Goal: Task Accomplishment & Management: Manage account settings

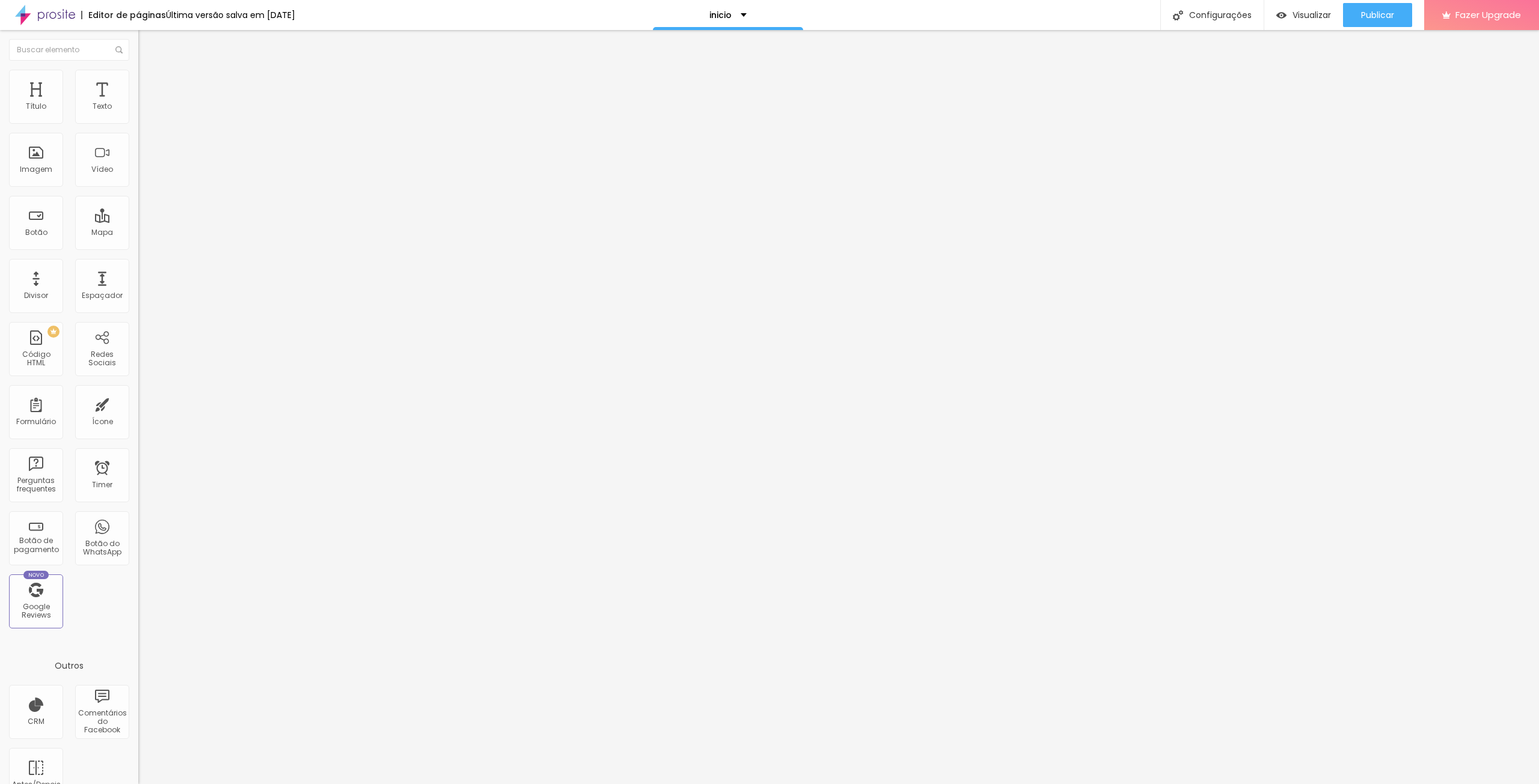
click at [138, 74] on img at bounding box center [143, 74] width 11 height 11
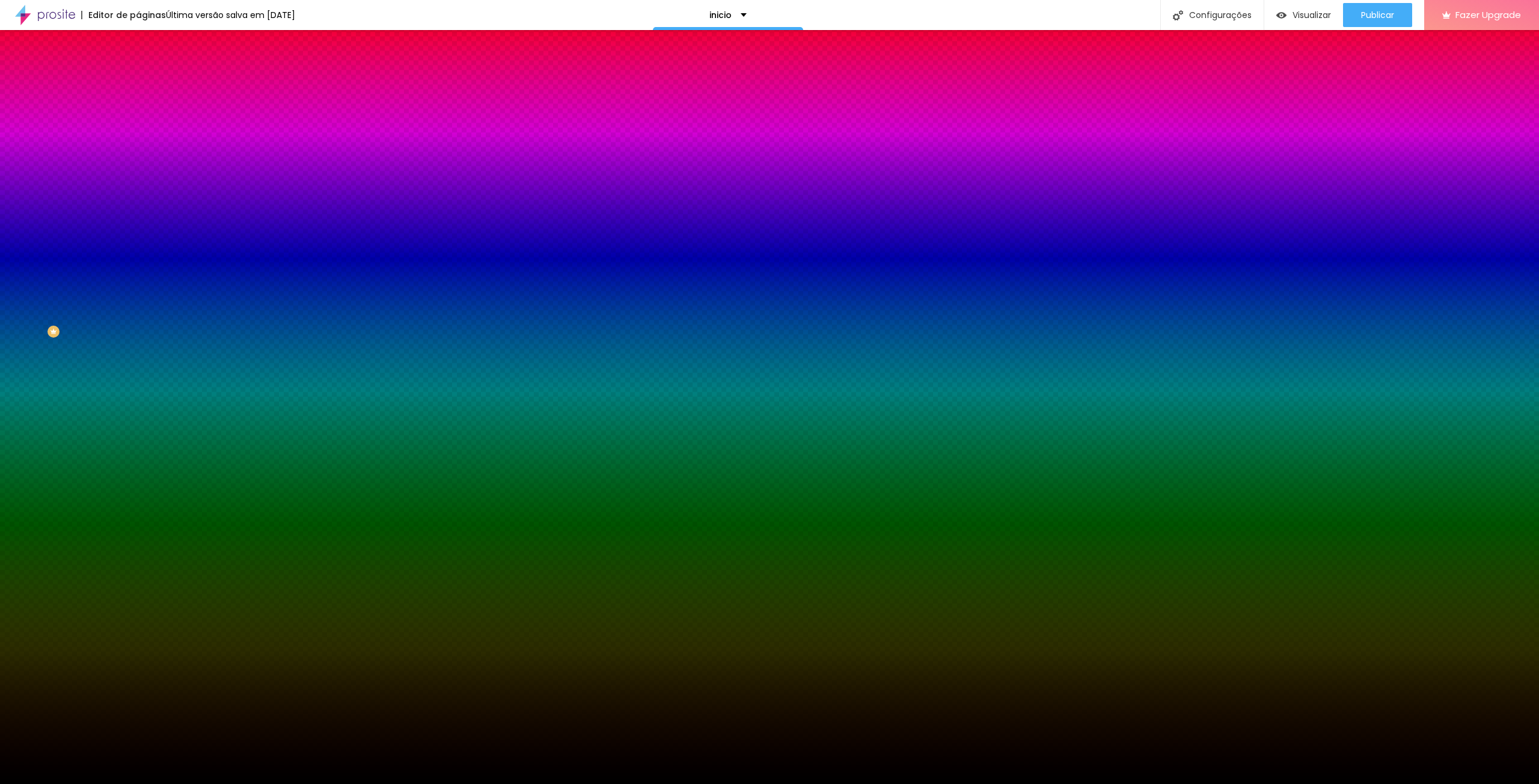
click at [138, 81] on img at bounding box center [143, 86] width 11 height 11
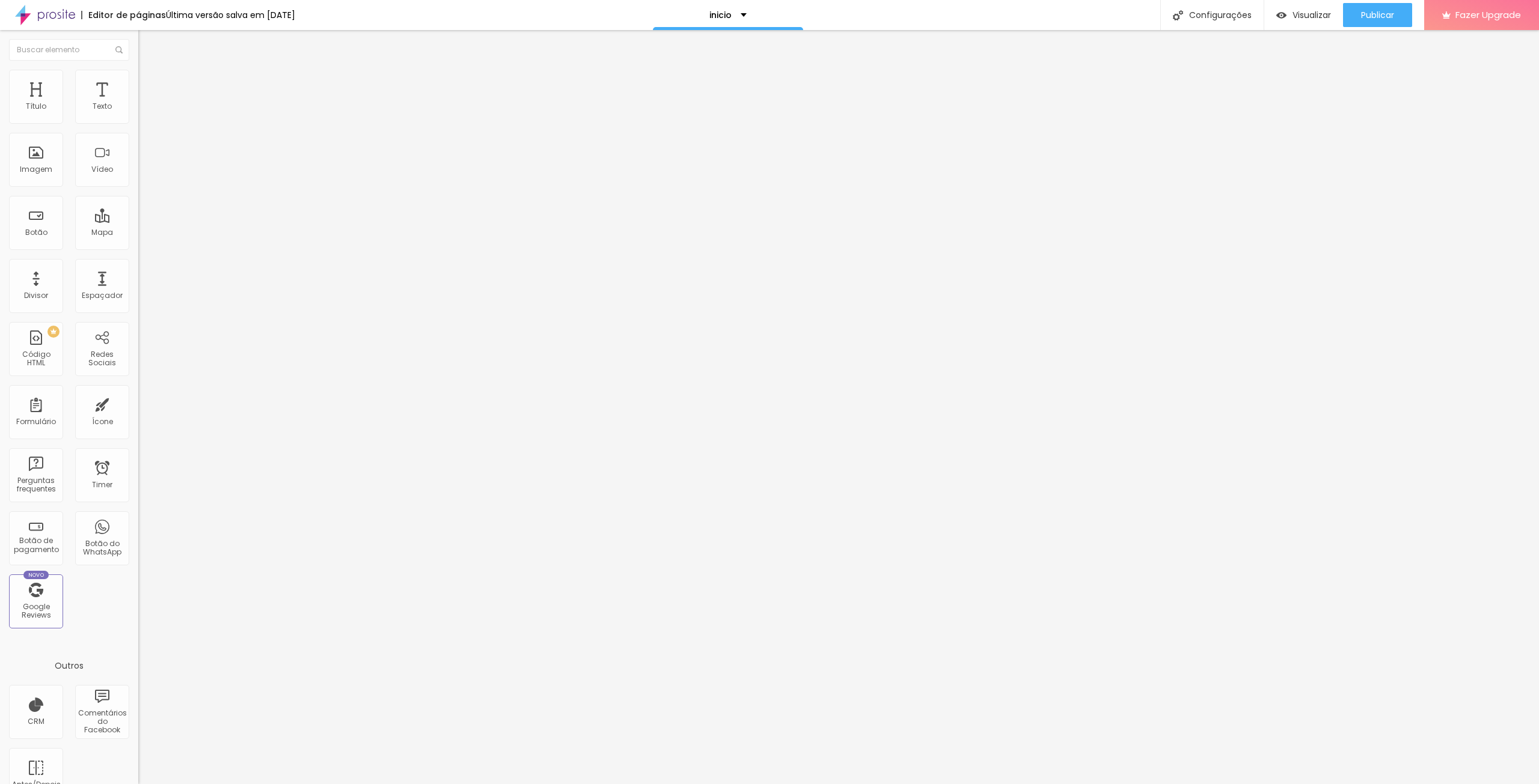
type input "5"
type input "10"
type input "15"
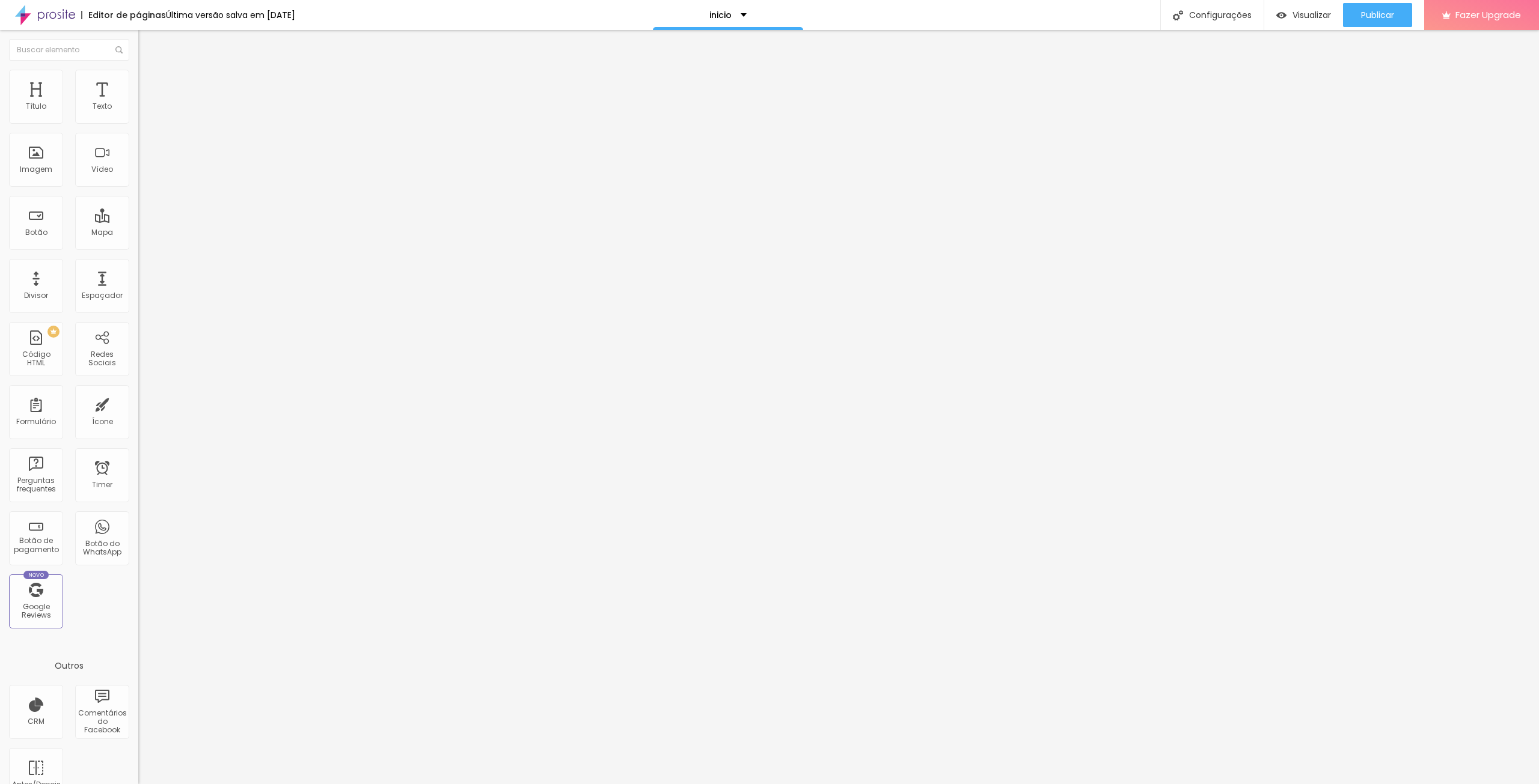
type input "15"
type input "20"
type input "25"
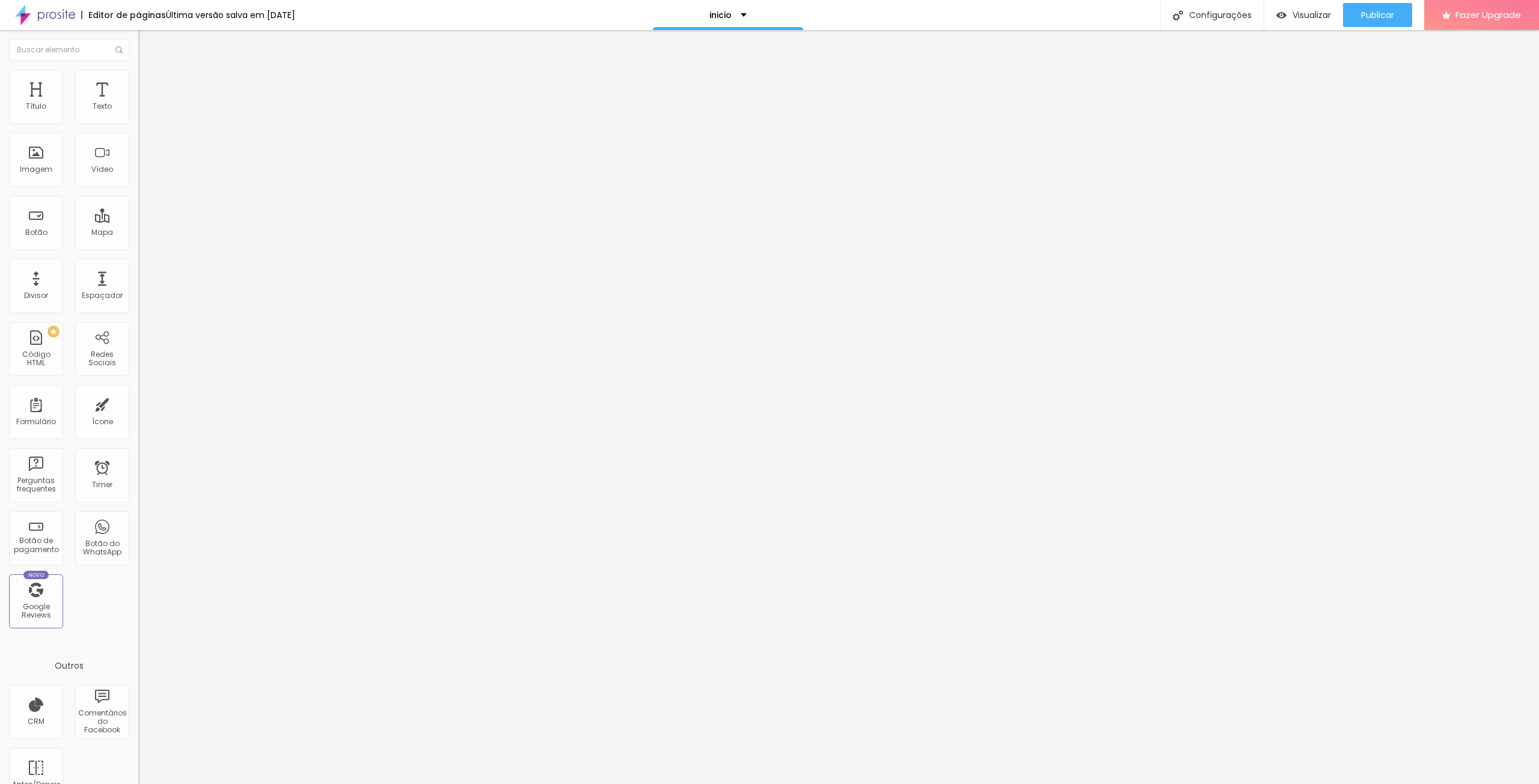
type input "30"
type input "0"
type input "30"
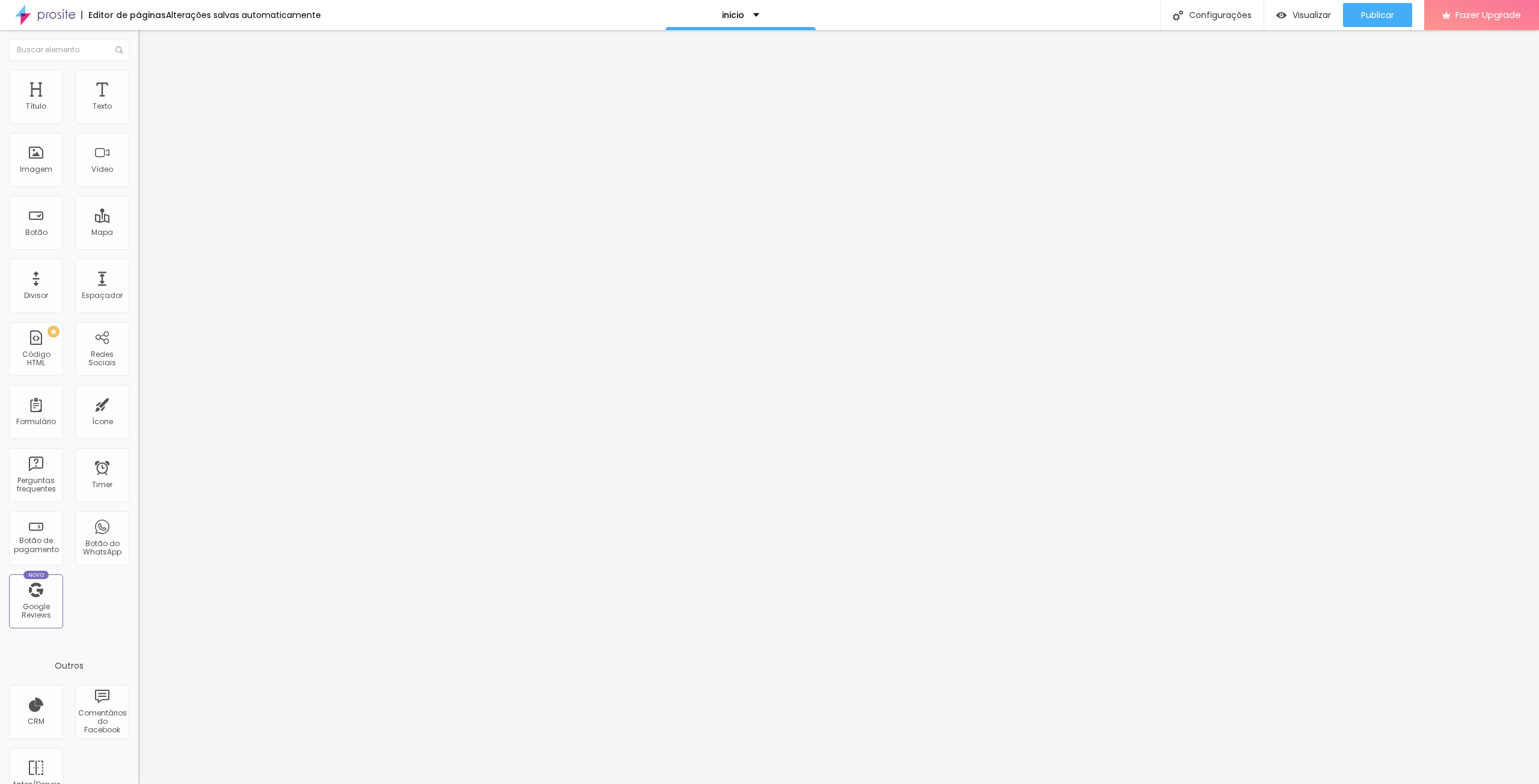
type input "30"
drag, startPoint x: 28, startPoint y: 116, endPoint x: 506, endPoint y: 90, distance: 478.7
type input "30"
click at [216, 233] on input "range" at bounding box center [176, 237] width 78 height 9
click at [149, 85] on span "Avançado" at bounding box center [169, 90] width 39 height 10
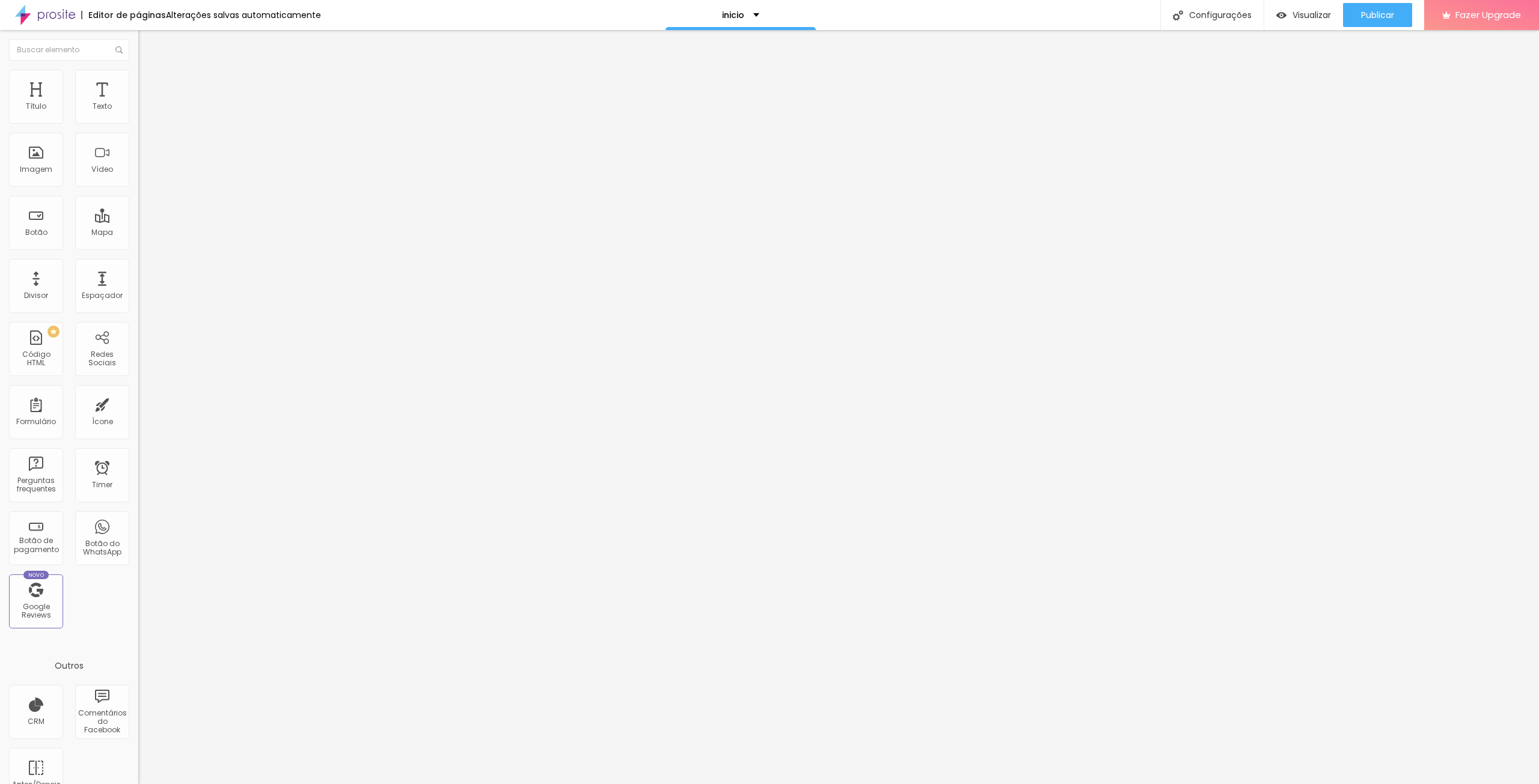
click at [138, 81] on li "Avançado" at bounding box center [206, 87] width 138 height 12
type input "30"
drag, startPoint x: 27, startPoint y: 118, endPoint x: 205, endPoint y: 116, distance: 178.0
type input "30"
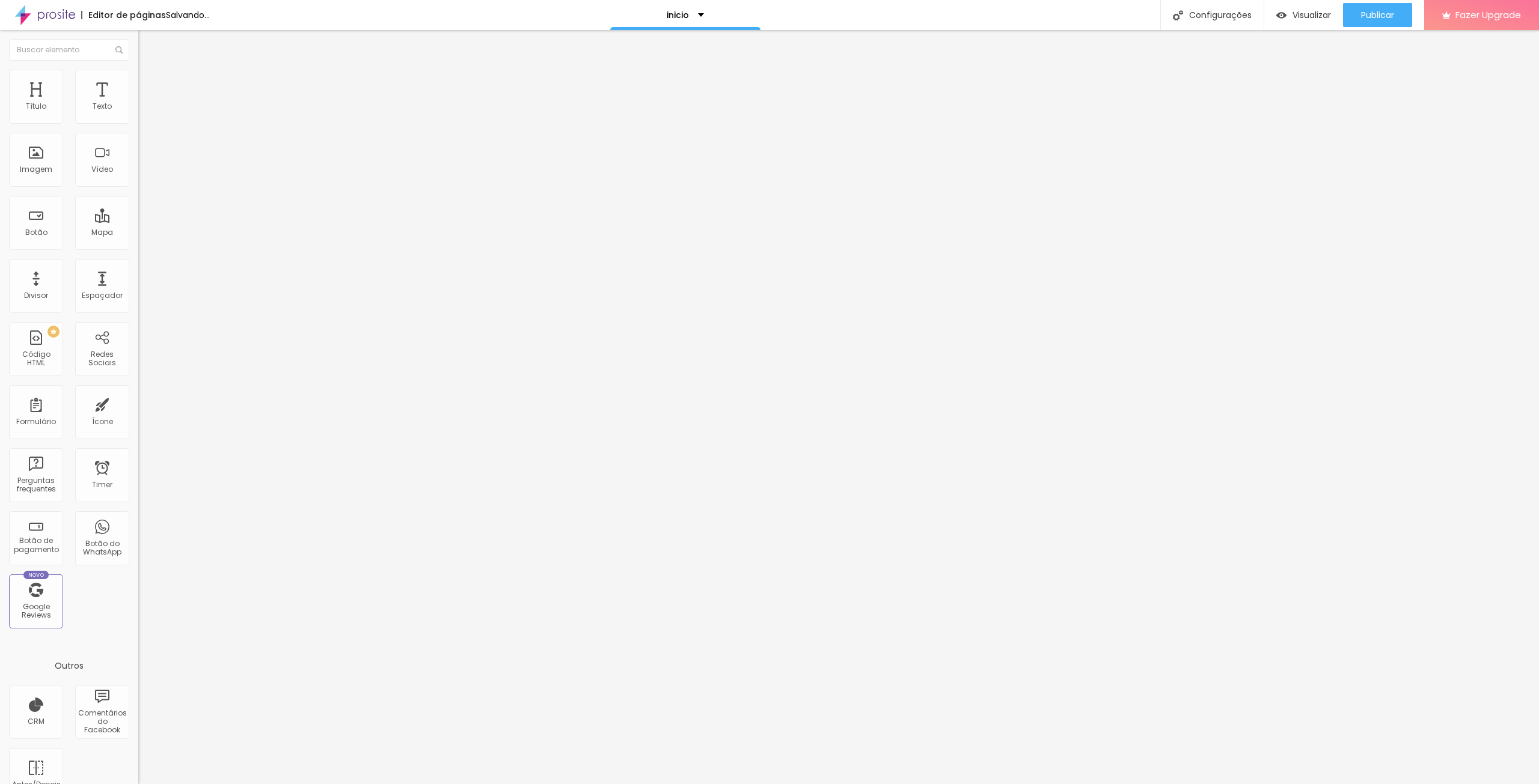
click at [205, 233] on input "range" at bounding box center [176, 237] width 78 height 9
click at [138, 81] on li "Avançado" at bounding box center [206, 87] width 138 height 12
type input "25"
type input "30"
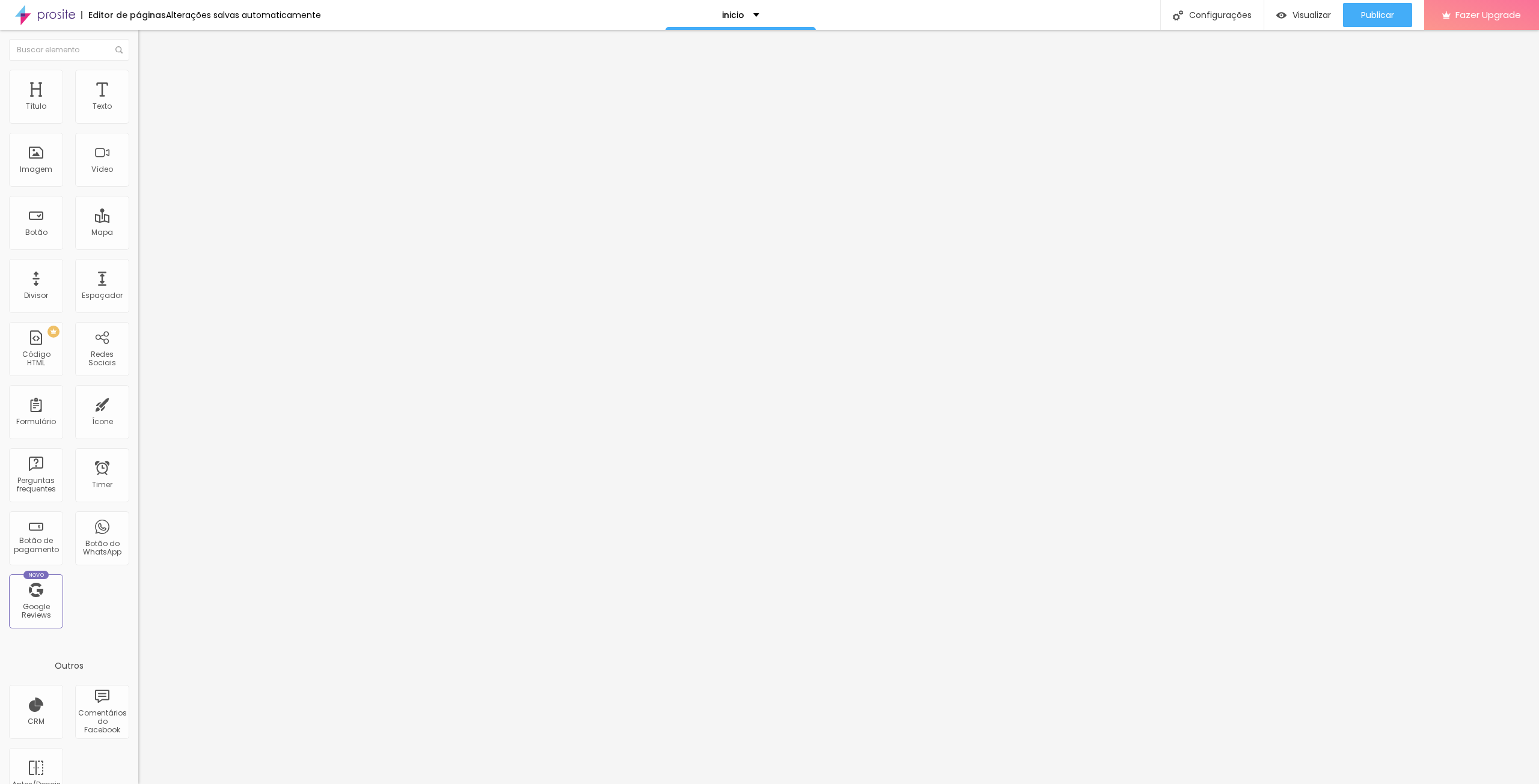
type input "30"
drag, startPoint x: 80, startPoint y: 120, endPoint x: 201, endPoint y: 118, distance: 121.0
type input "30"
click at [201, 233] on input "range" at bounding box center [176, 237] width 78 height 9
click at [138, 81] on li "Avançado" at bounding box center [206, 87] width 138 height 12
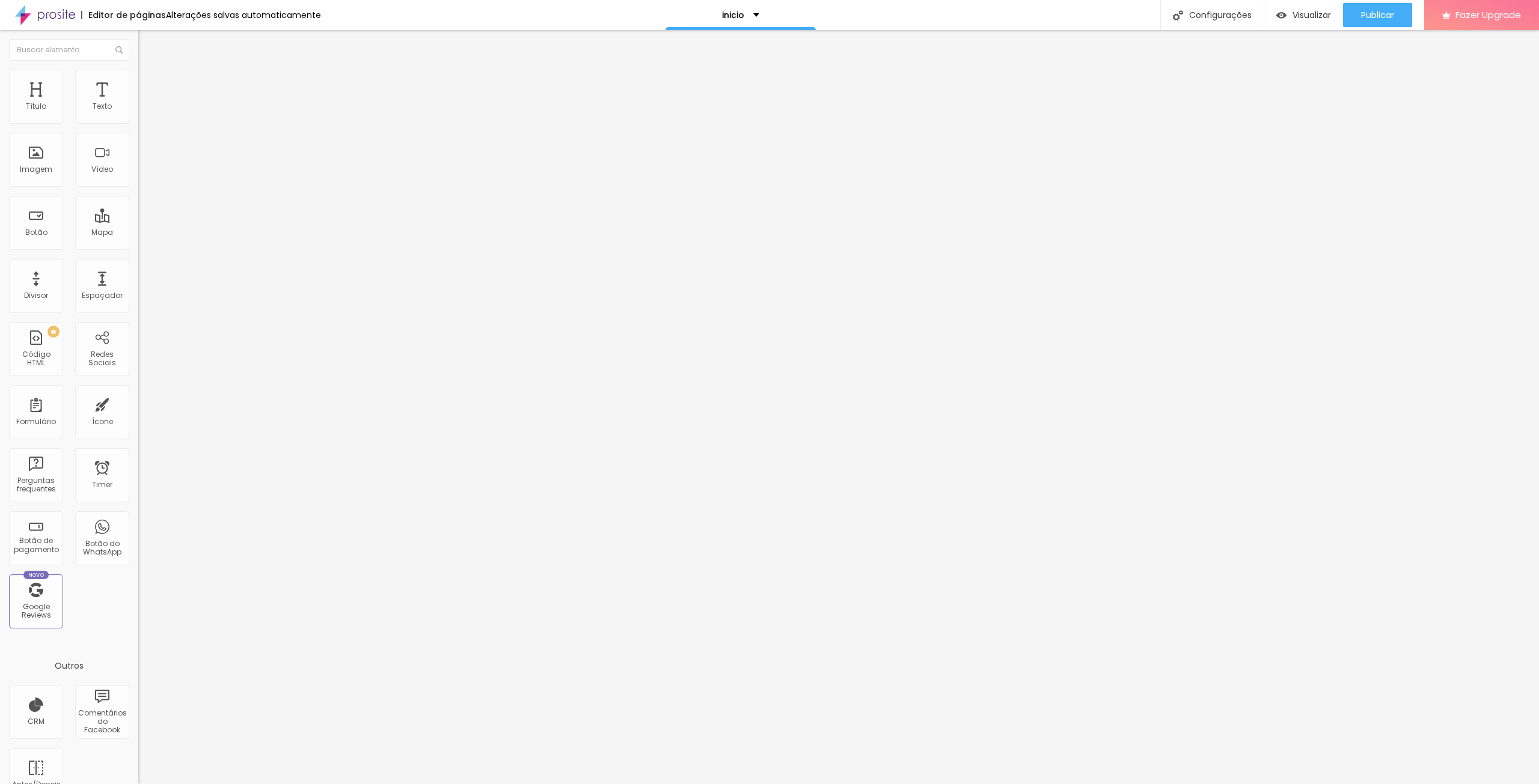
type input "25"
type input "30"
drag, startPoint x: 94, startPoint y: 119, endPoint x: 170, endPoint y: 122, distance: 76.1
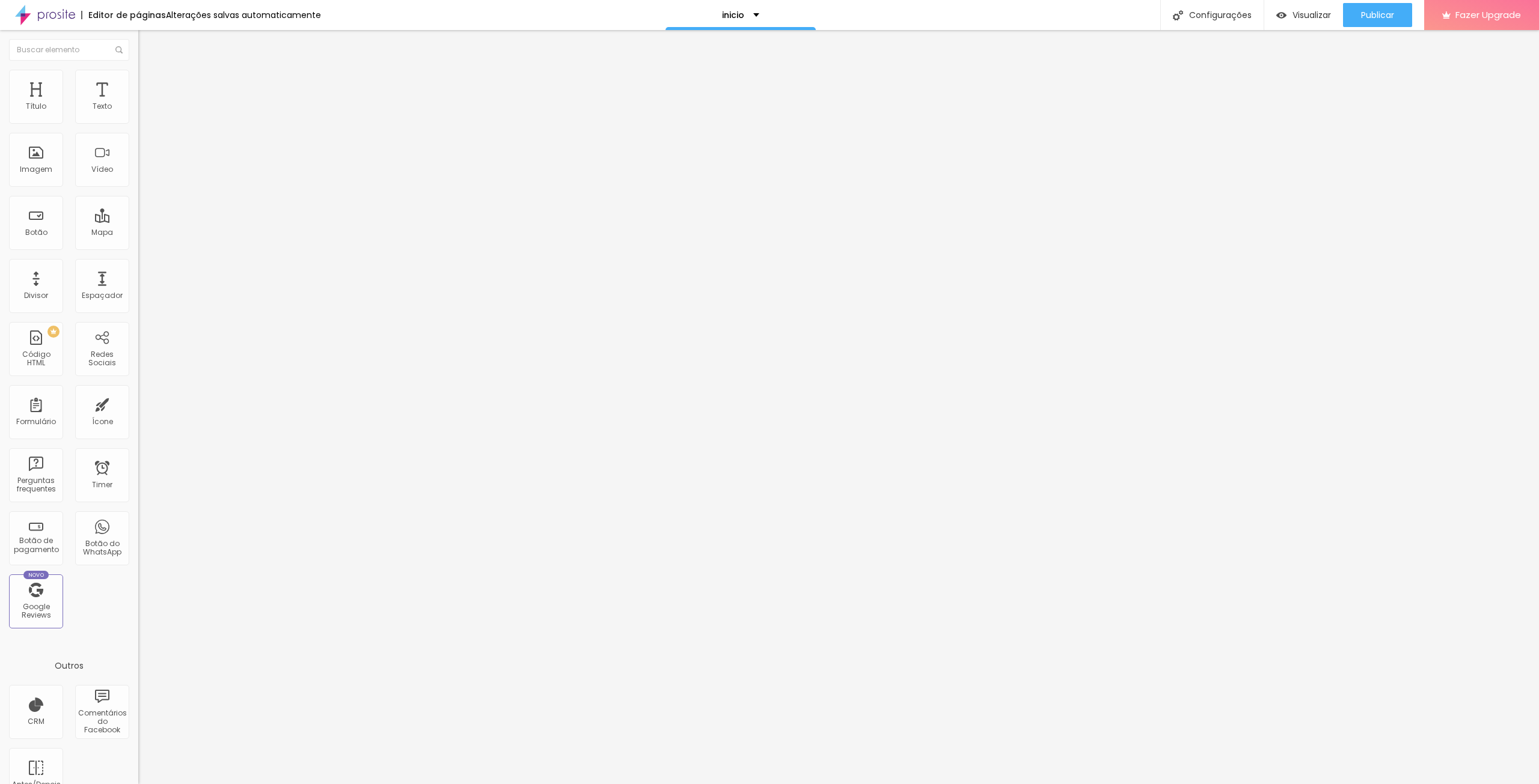
type input "30"
click at [170, 233] on input "range" at bounding box center [176, 237] width 78 height 9
click at [138, 81] on li "Avançado" at bounding box center [206, 87] width 138 height 12
type input "30"
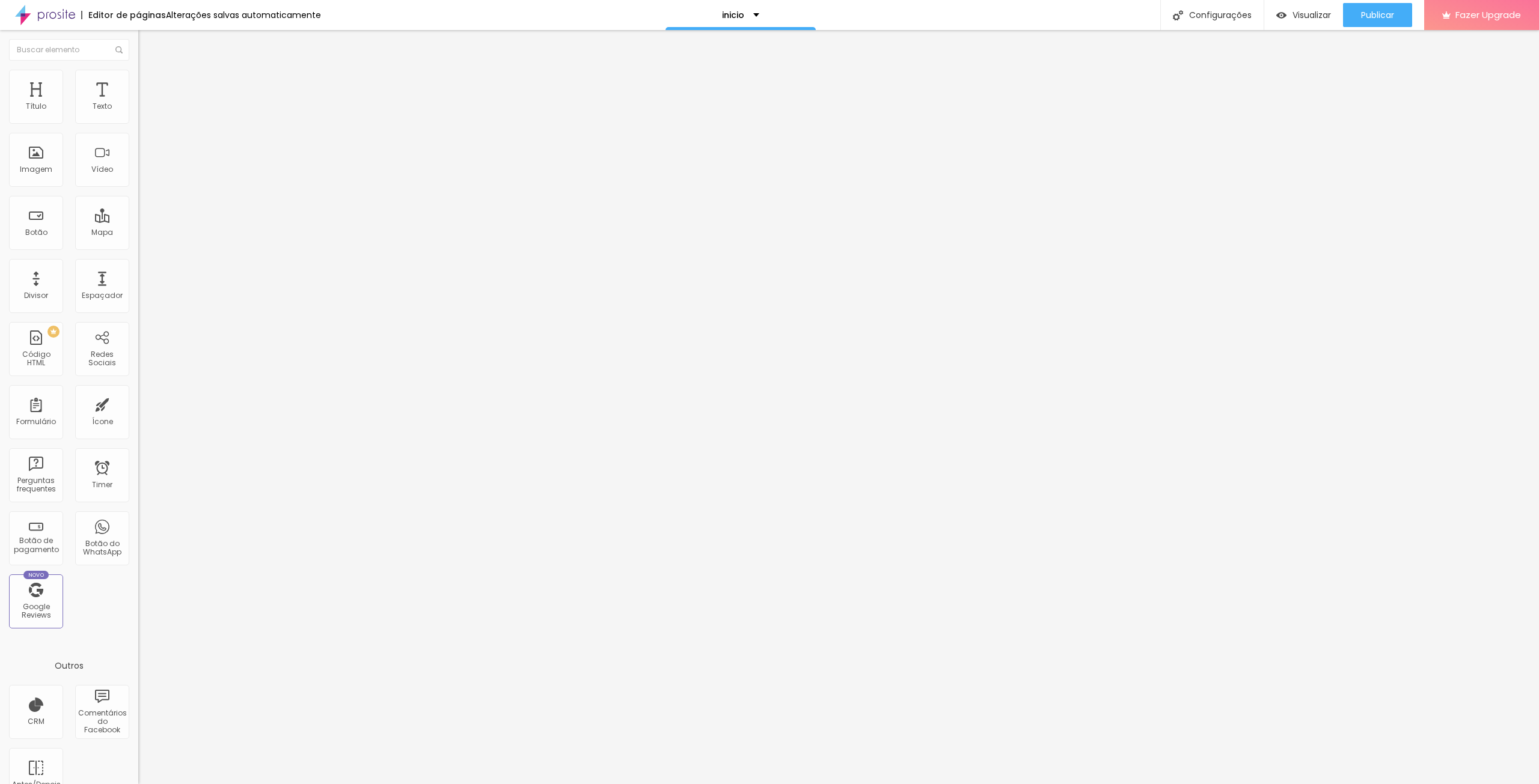
drag, startPoint x: 76, startPoint y: 118, endPoint x: 160, endPoint y: 116, distance: 84.0
type input "30"
click at [160, 233] on input "range" at bounding box center [176, 237] width 78 height 9
click at [138, 81] on img at bounding box center [143, 86] width 11 height 11
type input "25"
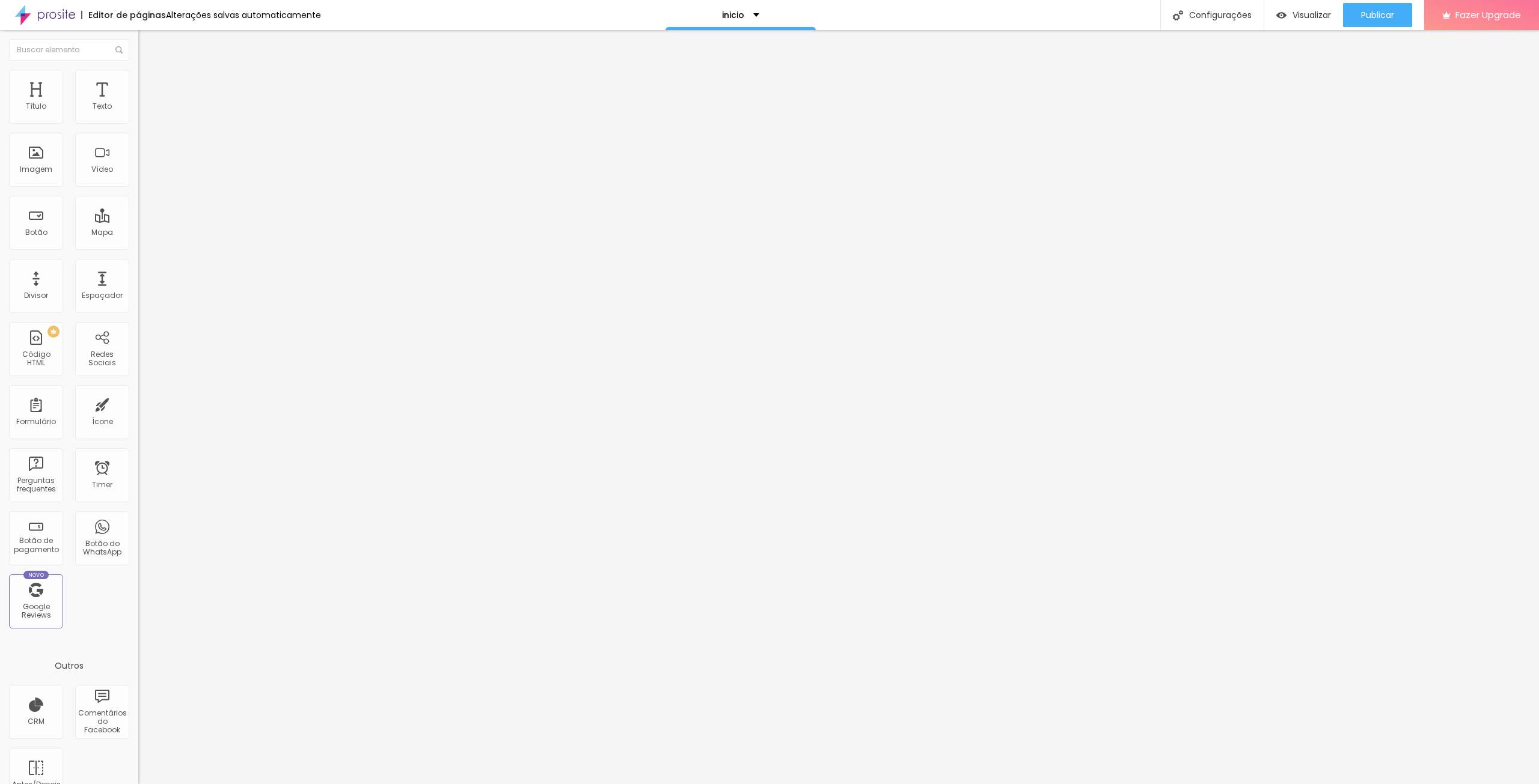
type input "25"
type input "30"
drag, startPoint x: 81, startPoint y: 120, endPoint x: 178, endPoint y: 118, distance: 97.0
type input "30"
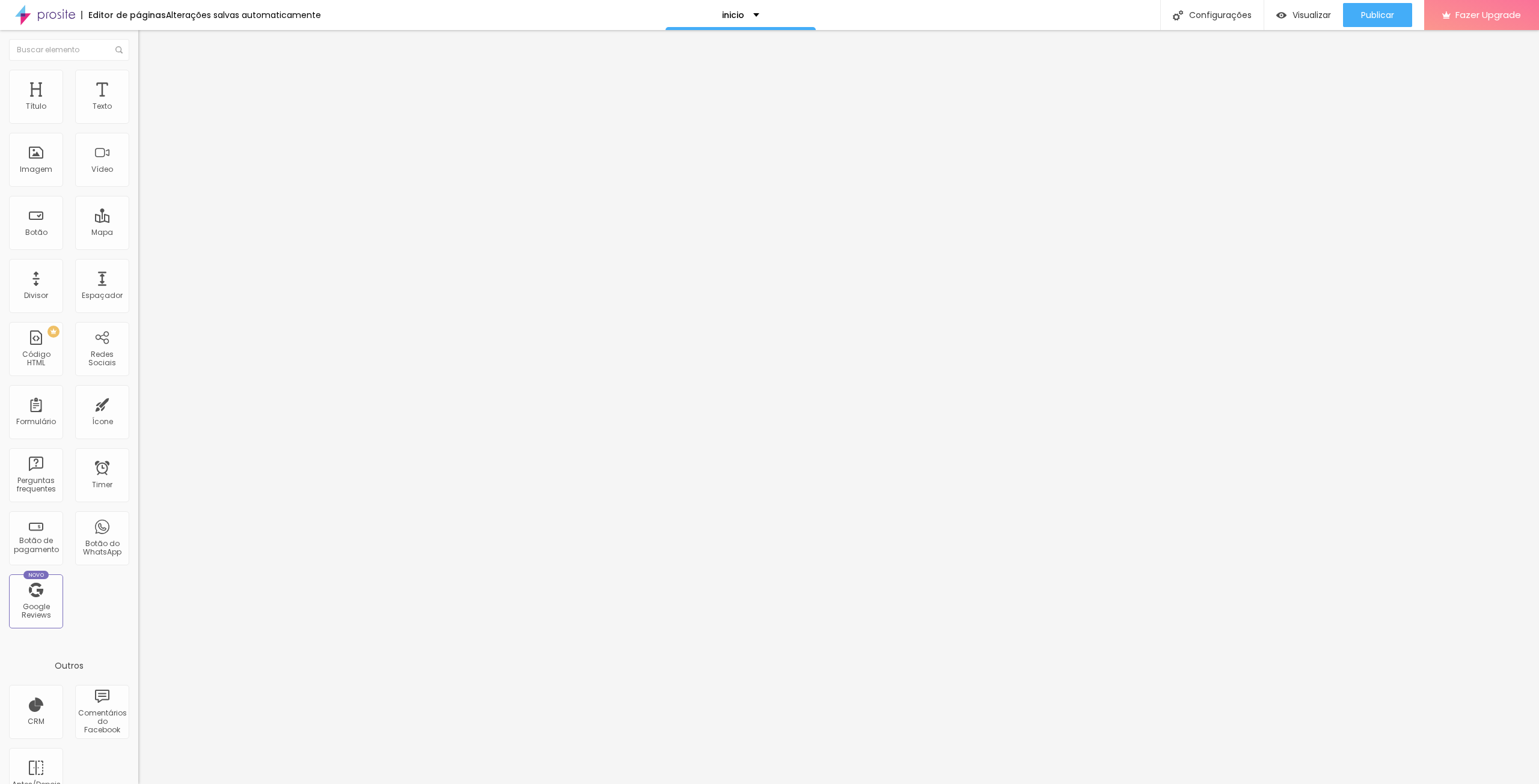
click at [178, 233] on input "range" at bounding box center [176, 237] width 78 height 9
click at [138, 81] on img at bounding box center [143, 86] width 11 height 11
type input "20"
type input "25"
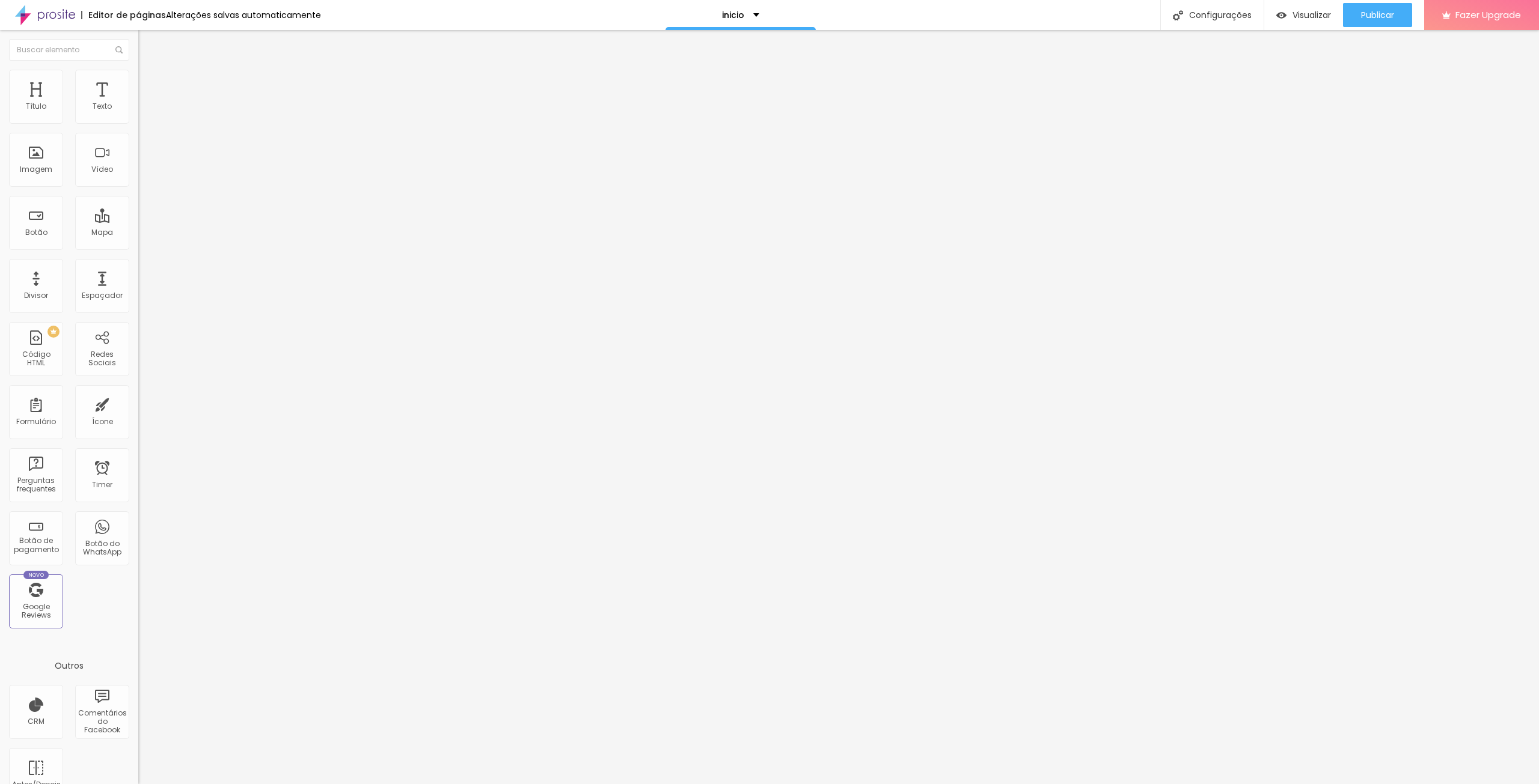
type input "25"
type input "30"
drag, startPoint x: 81, startPoint y: 118, endPoint x: 194, endPoint y: 114, distance: 113.1
type input "30"
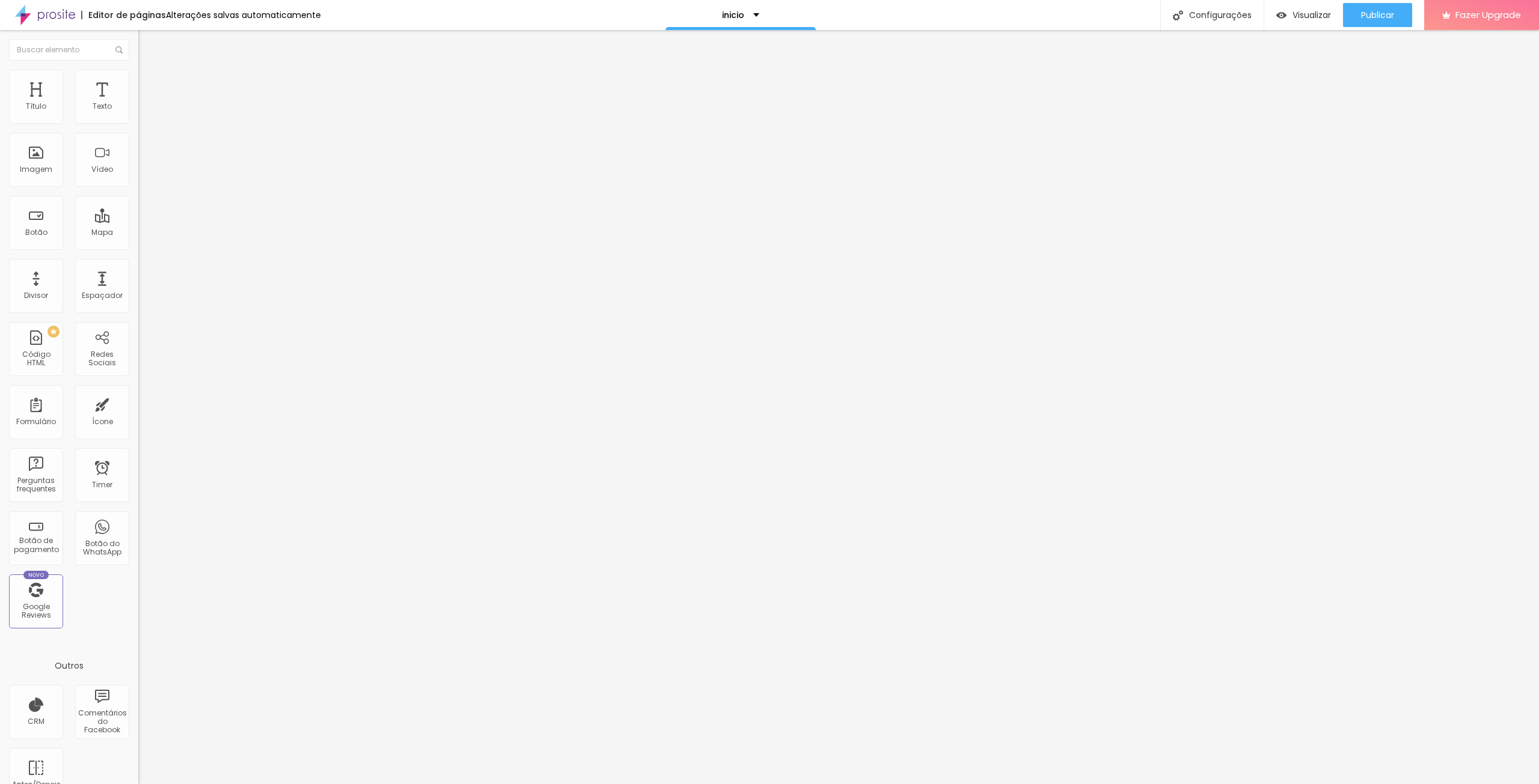
click at [194, 233] on input "range" at bounding box center [176, 237] width 78 height 9
click at [138, 81] on img at bounding box center [143, 86] width 11 height 11
type input "25"
type input "30"
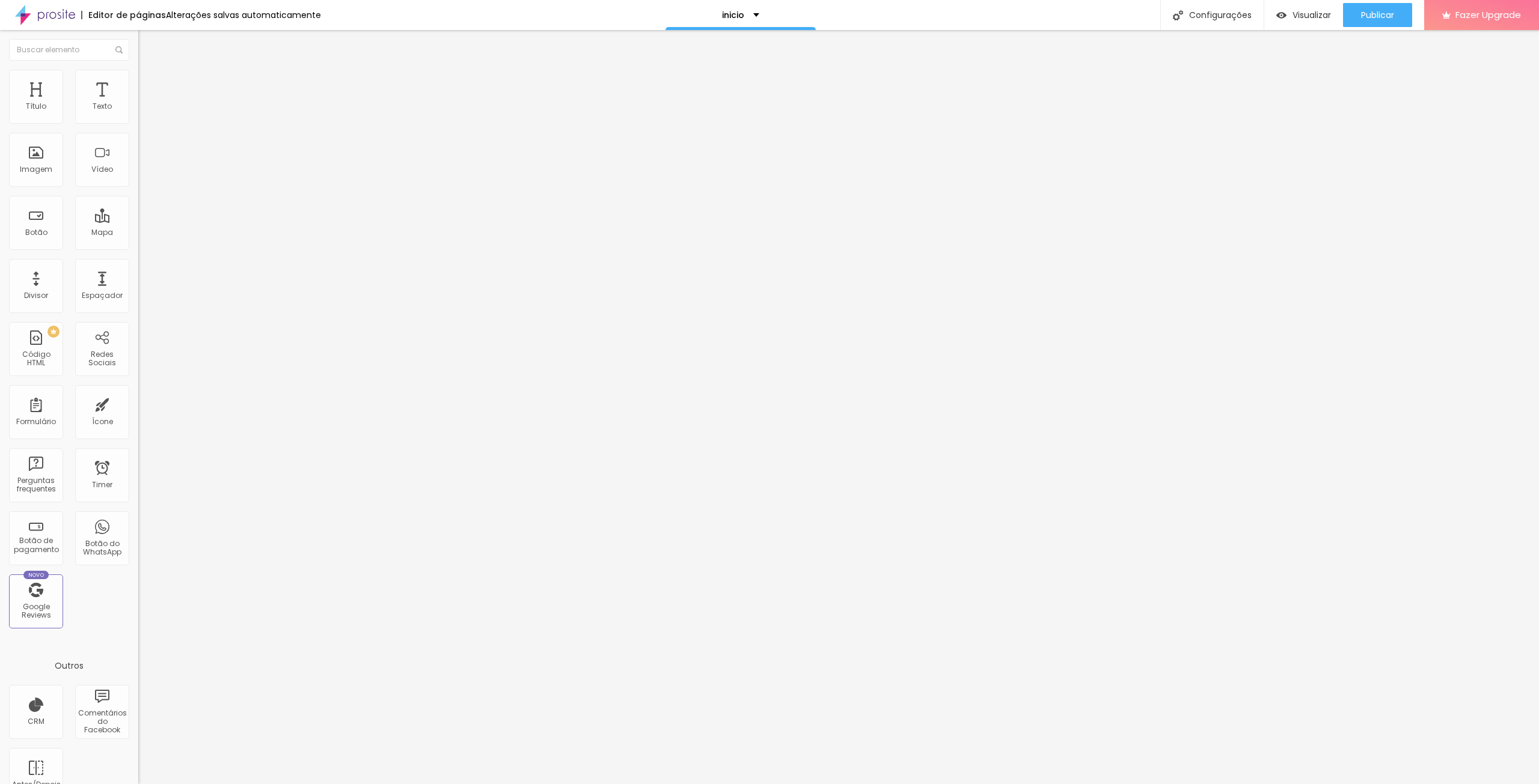
type input "30"
drag, startPoint x: 91, startPoint y: 116, endPoint x: 170, endPoint y: 128, distance: 79.9
type input "30"
click at [170, 233] on input "range" at bounding box center [176, 237] width 78 height 9
click at [138, 81] on img at bounding box center [143, 86] width 11 height 11
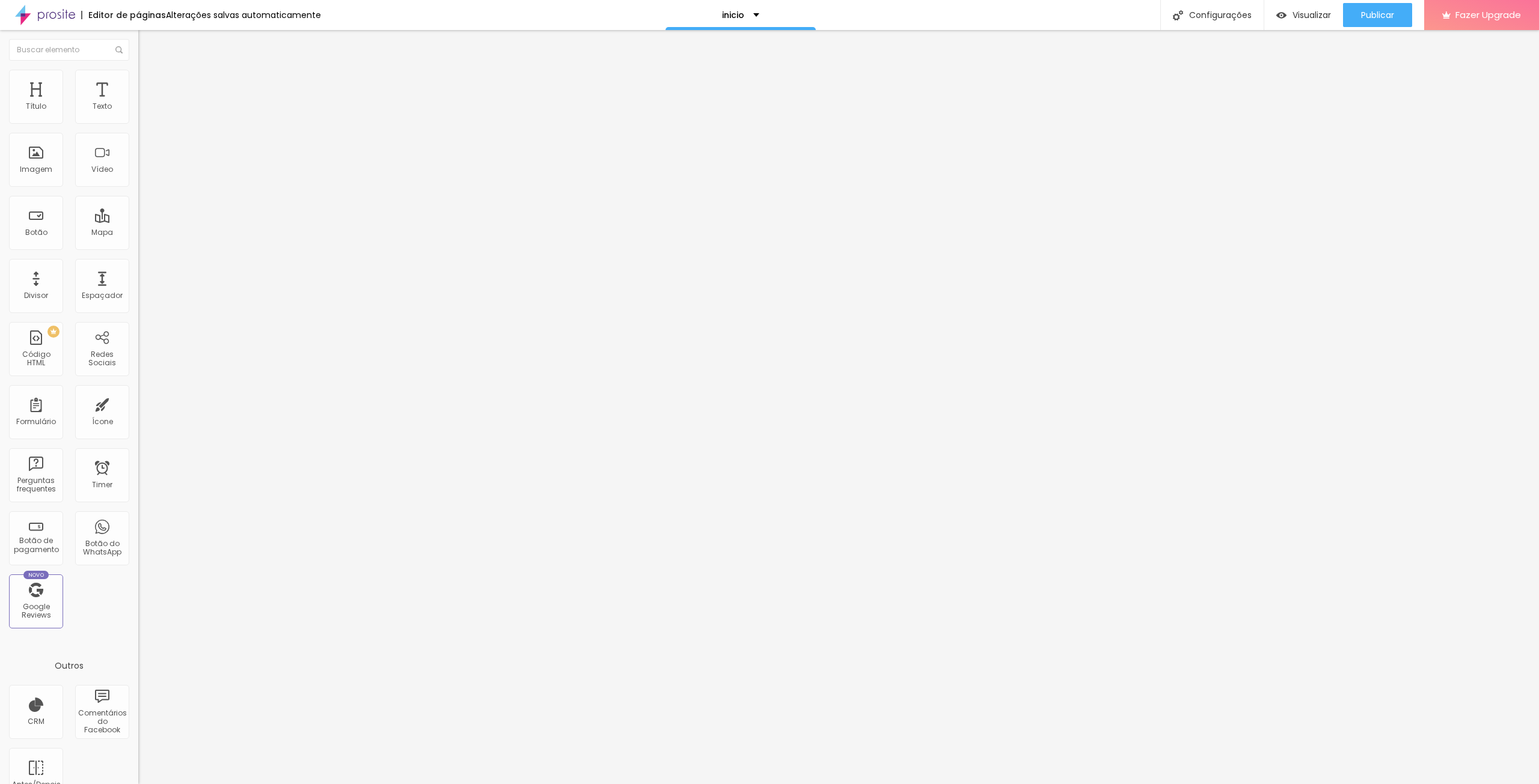
type input "25"
type input "30"
drag, startPoint x: 92, startPoint y: 118, endPoint x: 137, endPoint y: 133, distance: 47.4
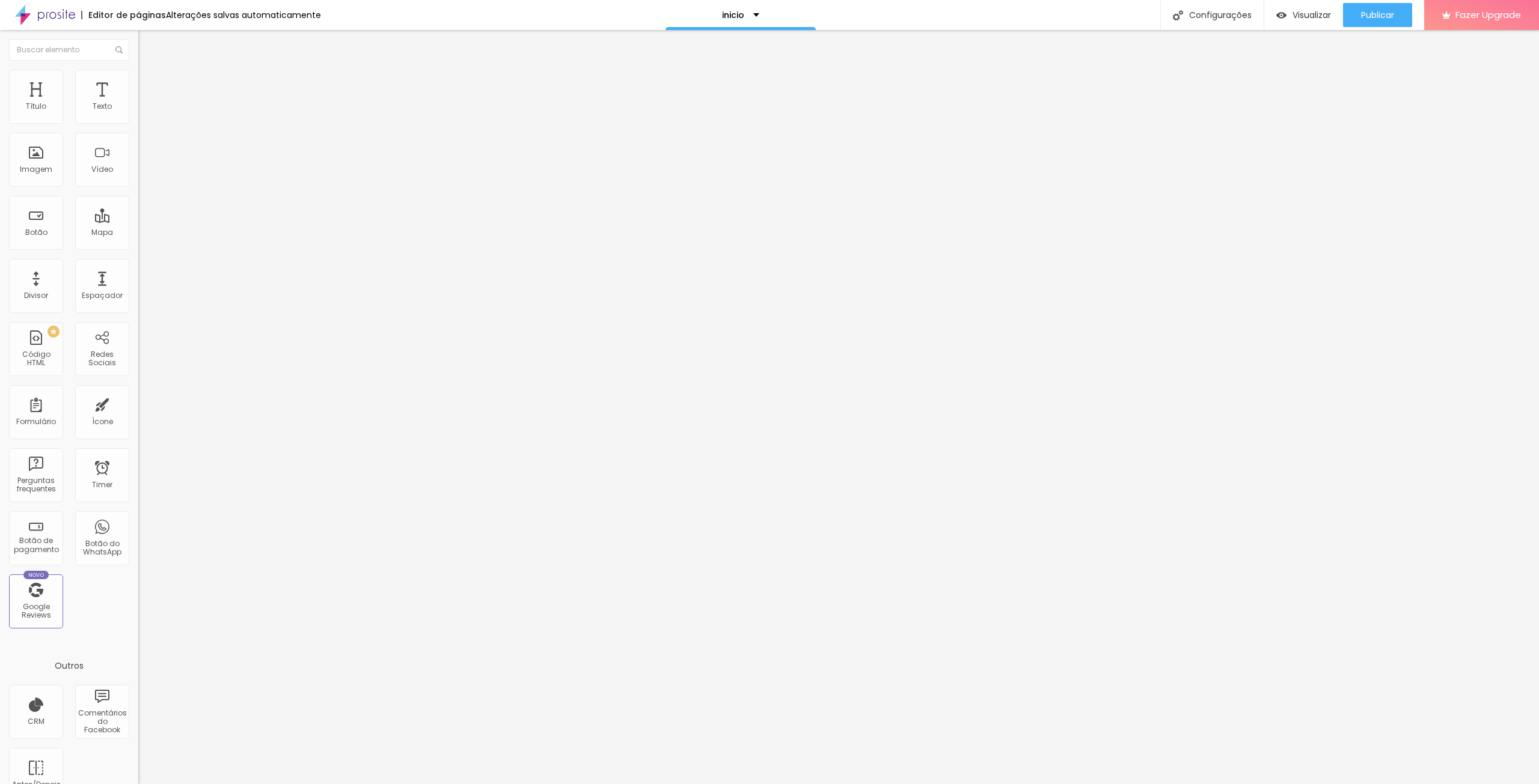
type input "30"
click at [138, 233] on input "range" at bounding box center [176, 237] width 78 height 9
click at [138, 81] on li "Avançado" at bounding box center [206, 87] width 138 height 12
type input "25"
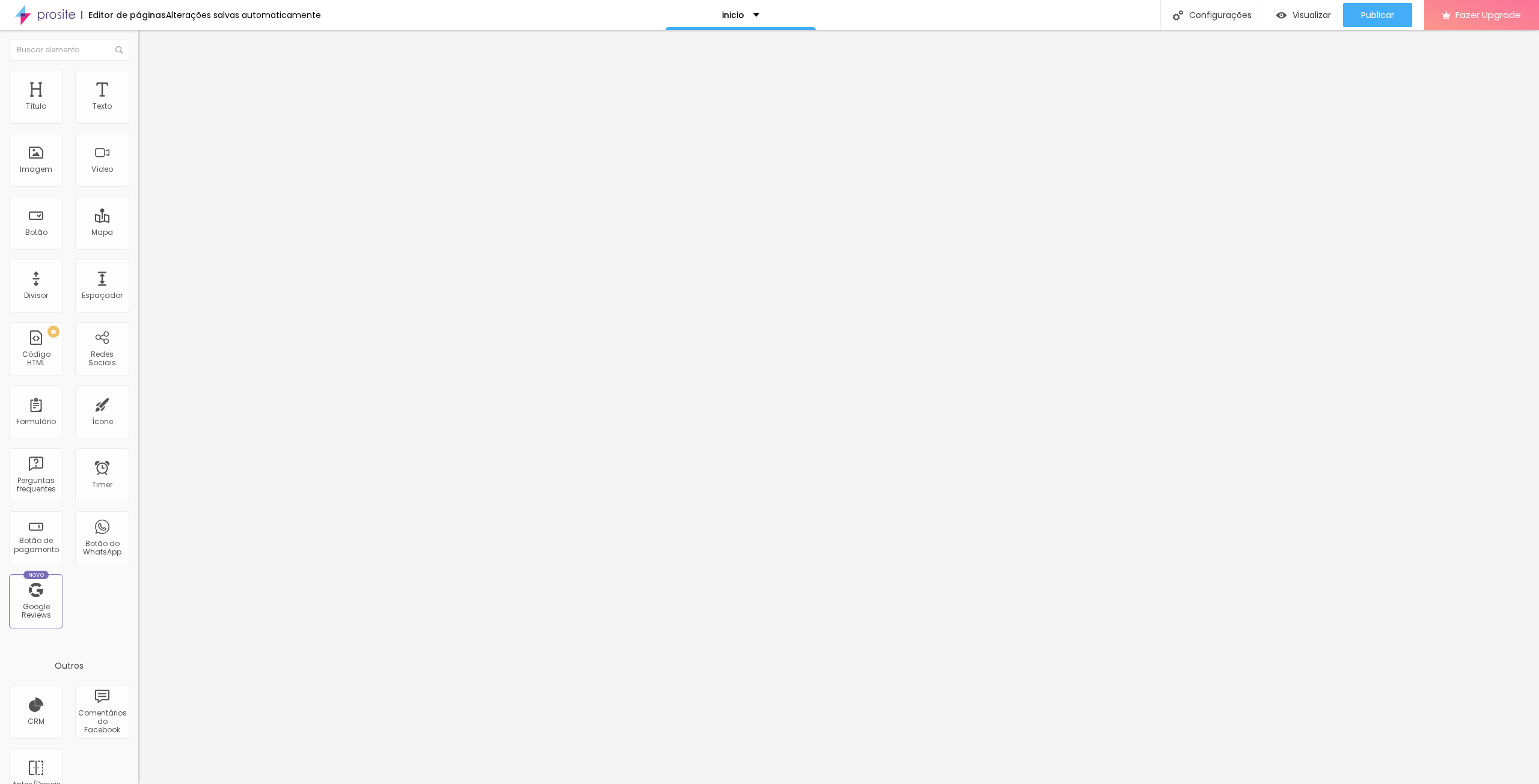
type input "30"
drag, startPoint x: 92, startPoint y: 118, endPoint x: 271, endPoint y: 122, distance: 179.0
type input "30"
click at [216, 233] on input "range" at bounding box center [176, 237] width 78 height 9
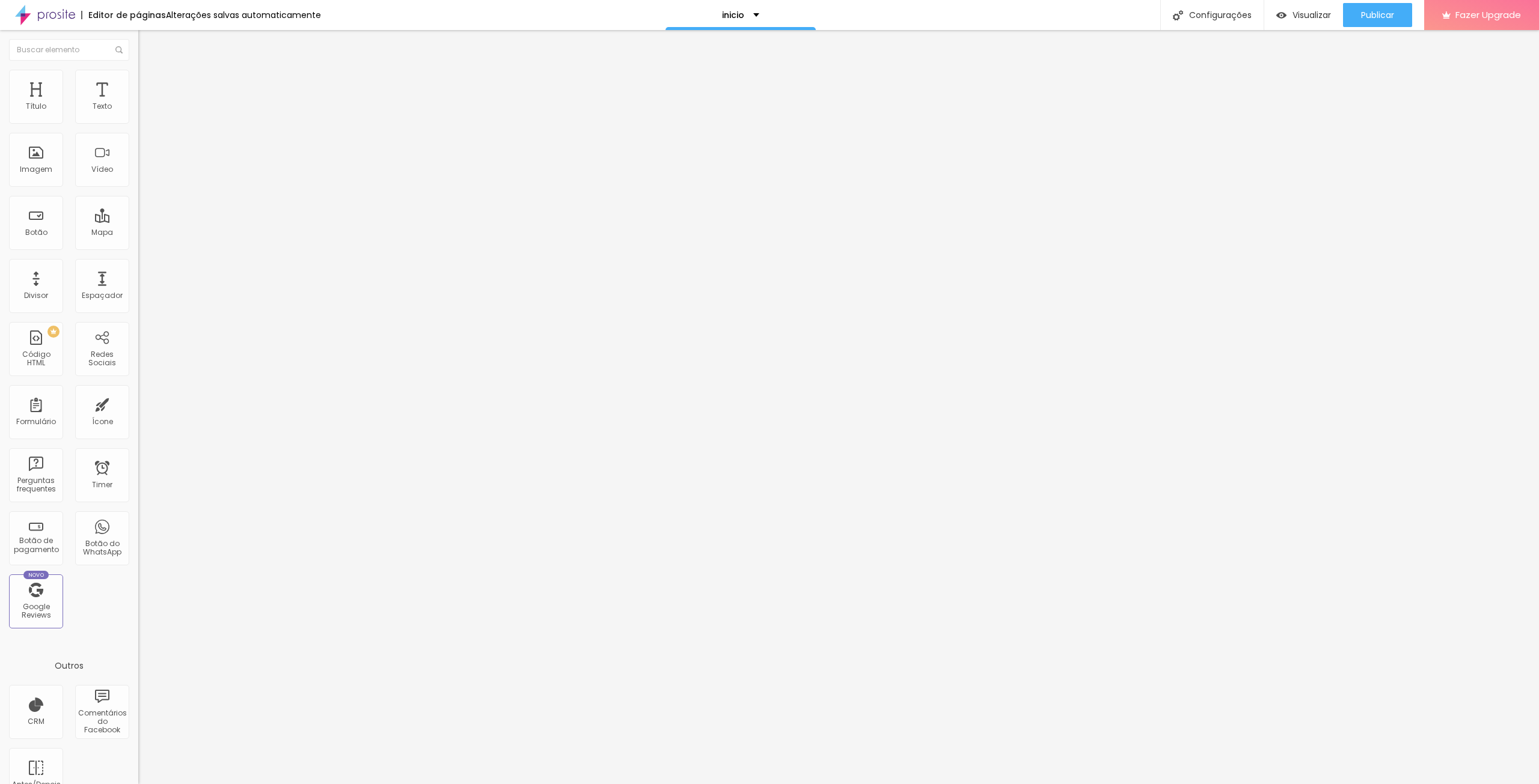
click at [138, 80] on li "Estilo" at bounding box center [206, 75] width 138 height 12
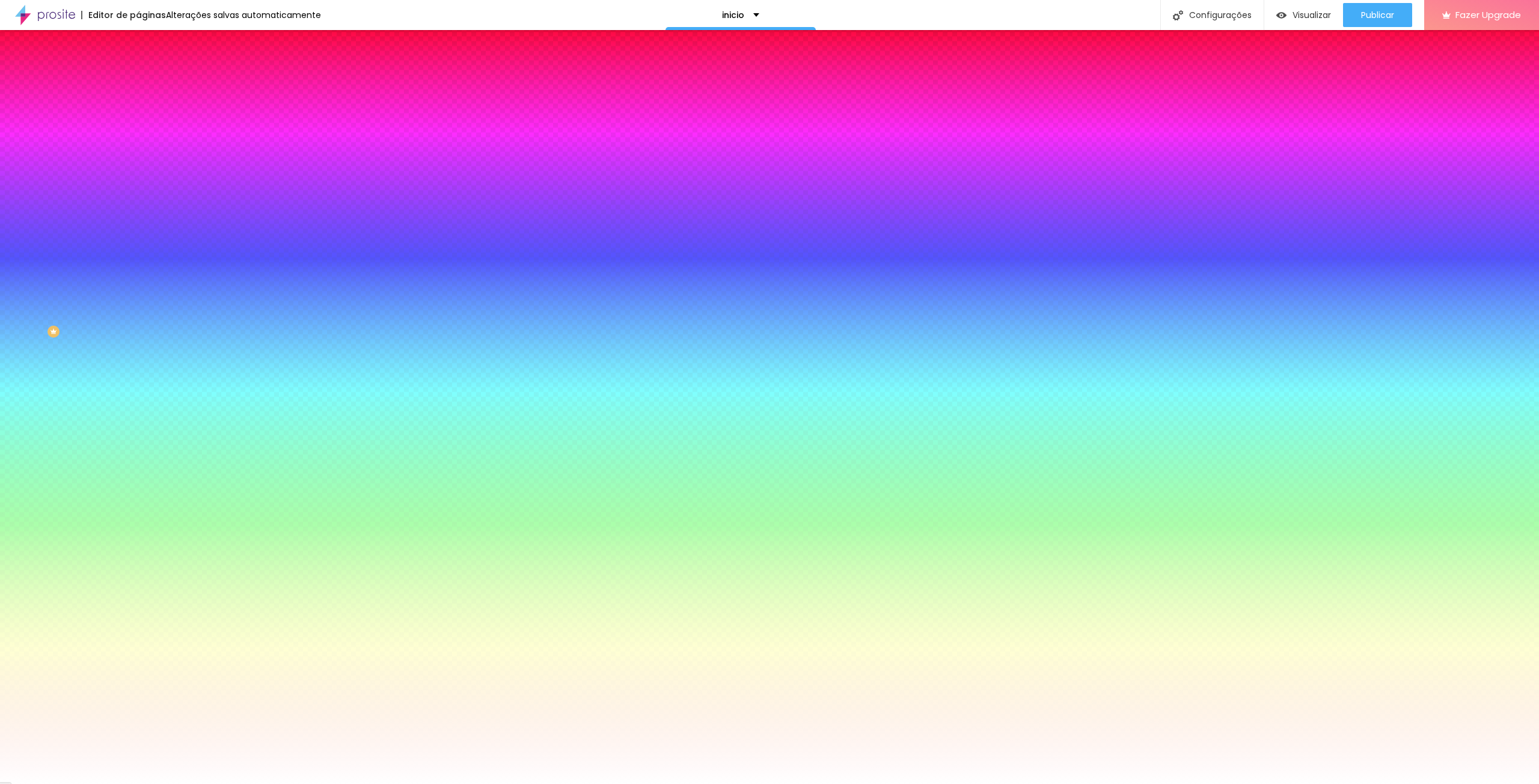
drag, startPoint x: 107, startPoint y: 86, endPoint x: 104, endPoint y: 75, distance: 11.4
click at [138, 81] on li "Avançado" at bounding box center [206, 87] width 138 height 12
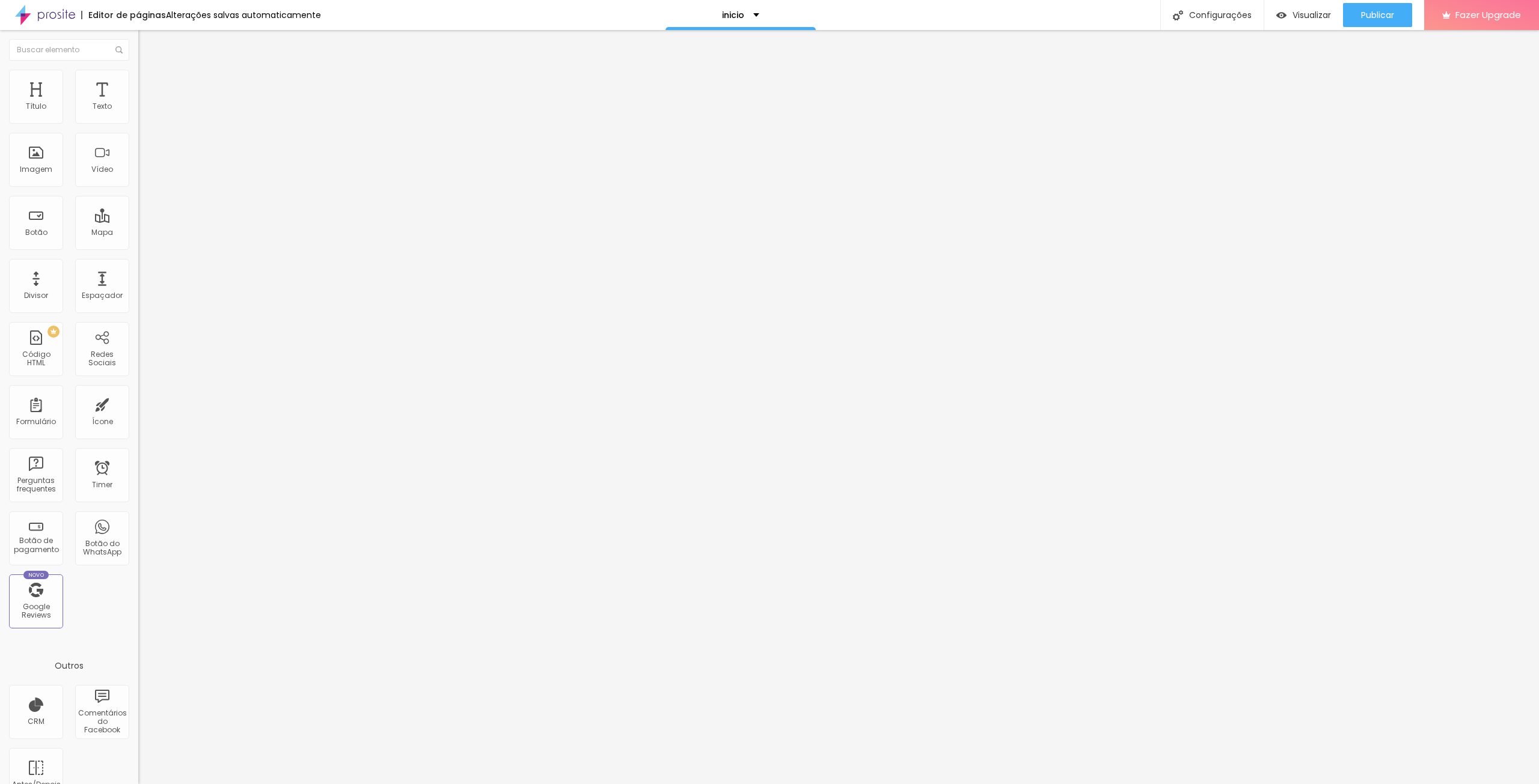
click at [138, 81] on li "Avançado" at bounding box center [206, 87] width 138 height 12
type input "25"
type input "30"
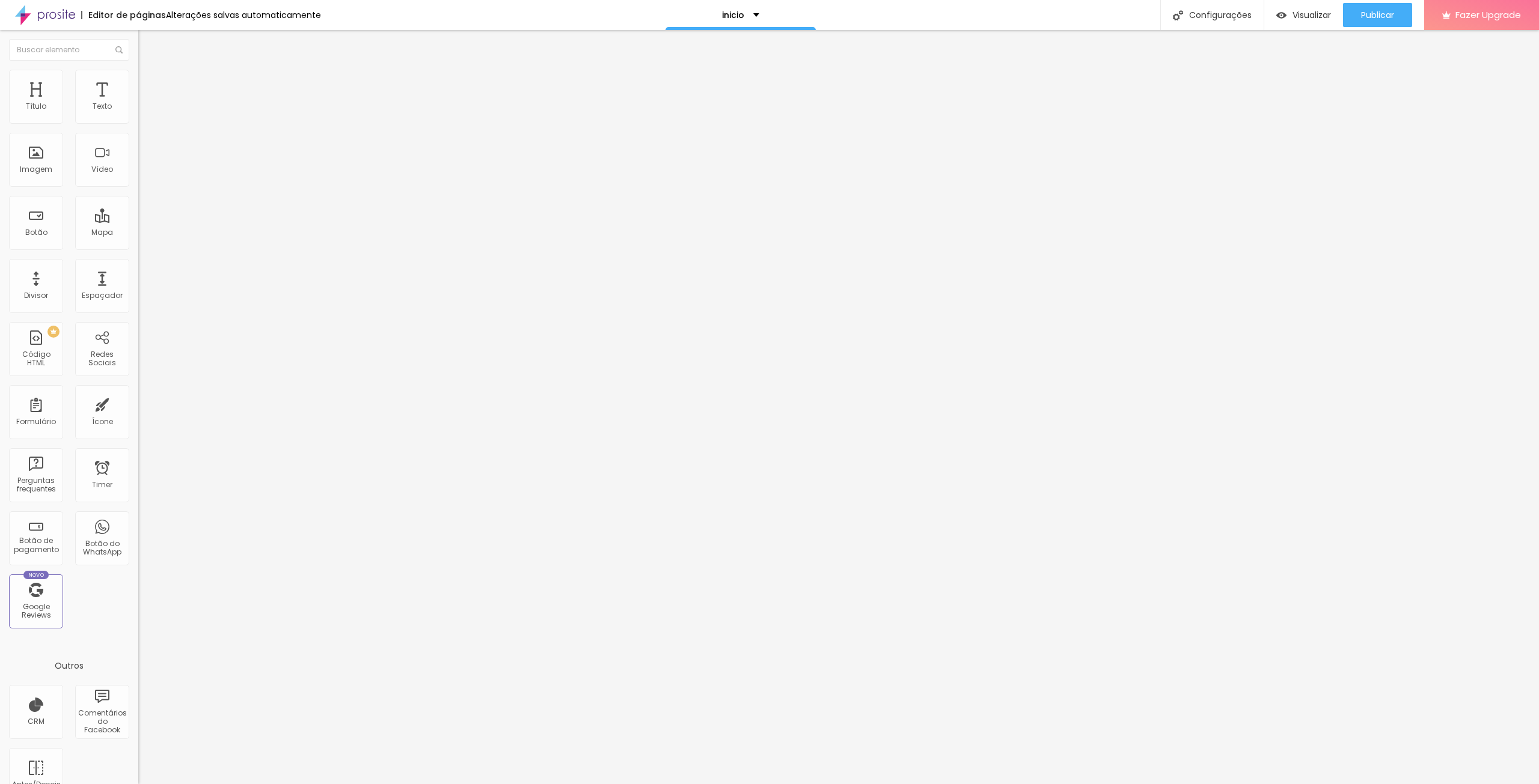
type input "35"
type input "40"
type input "45"
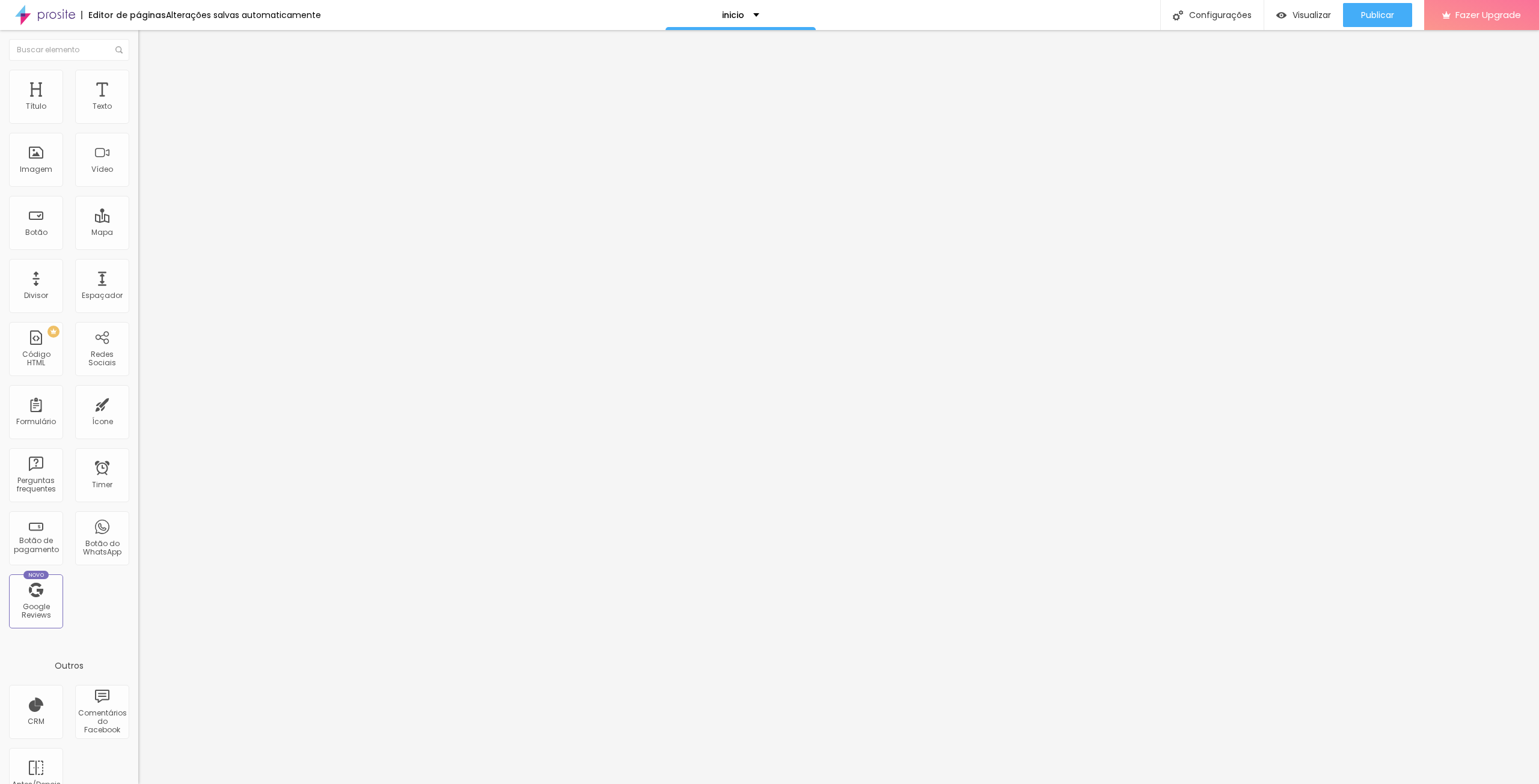
type input "45"
type input "50"
drag, startPoint x: 51, startPoint y: 118, endPoint x: 100, endPoint y: 137, distance: 52.6
type input "50"
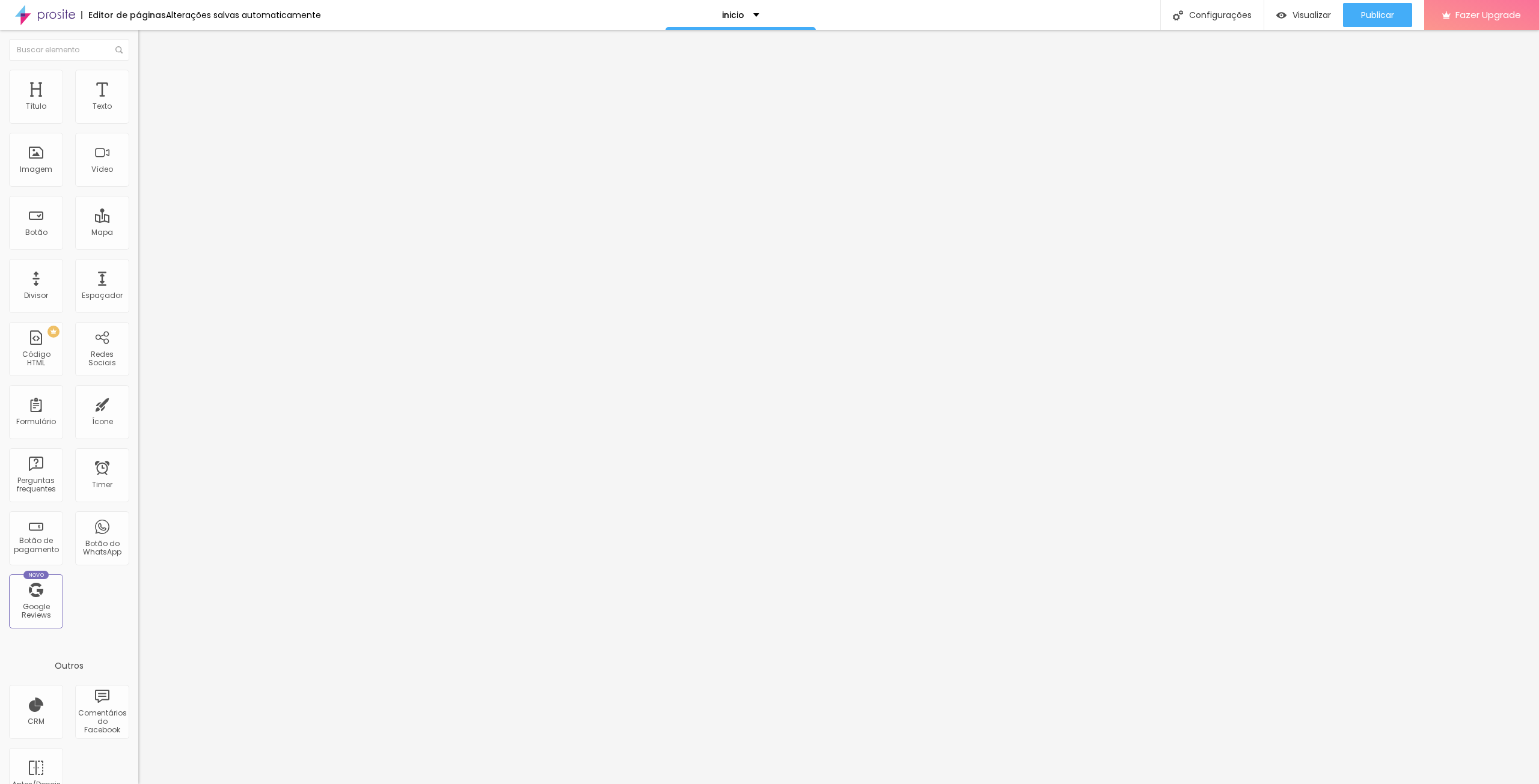
click at [138, 233] on input "range" at bounding box center [176, 237] width 78 height 9
click at [1375, 13] on span "Publicar" at bounding box center [1377, 15] width 33 height 9
click at [138, 180] on span "16:9 Wide" at bounding box center [155, 175] width 34 height 10
click at [138, 187] on span "Ultrawide" at bounding box center [155, 181] width 34 height 10
click at [138, 205] on span "Standard" at bounding box center [156, 200] width 36 height 10
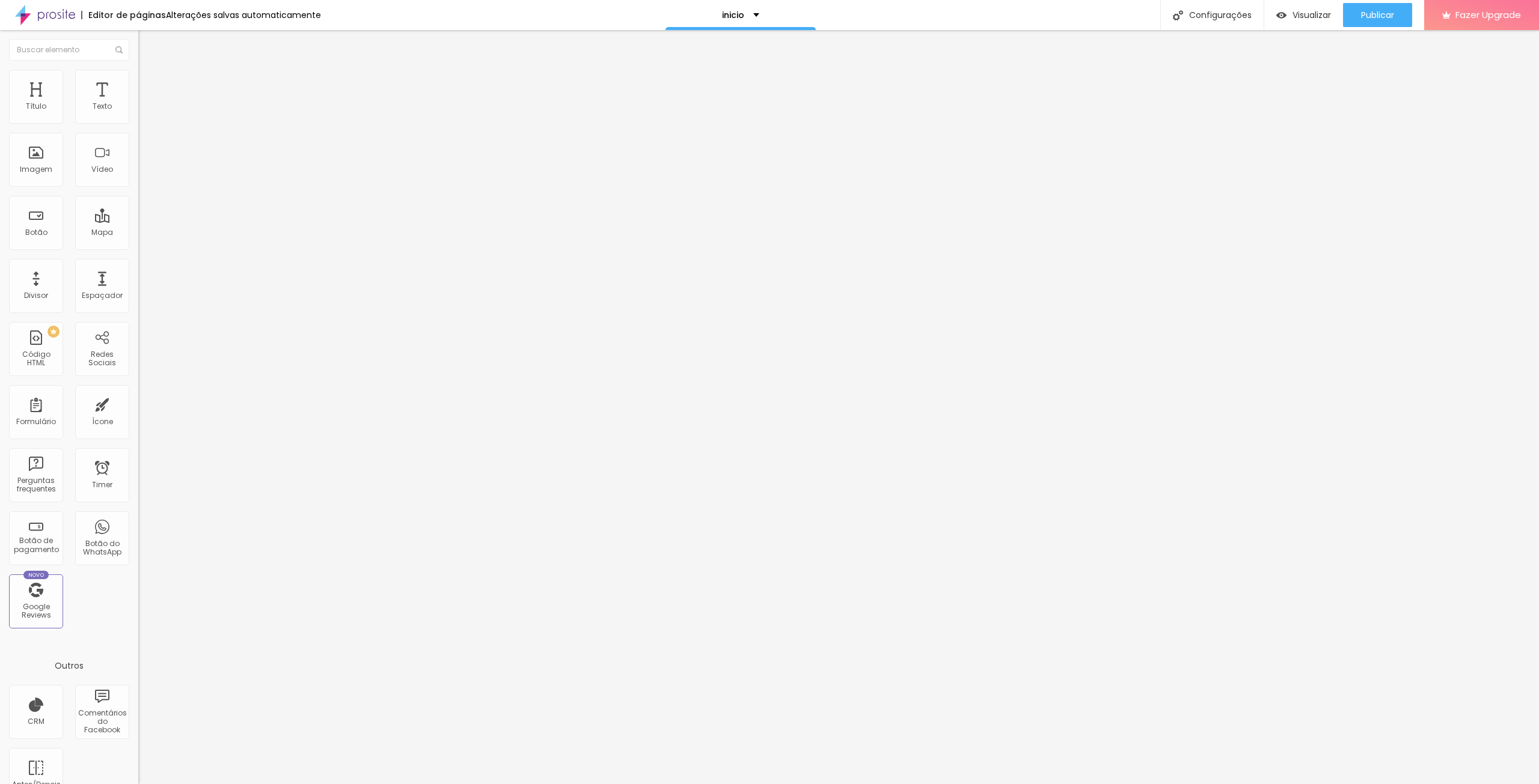
click at [138, 194] on span "Wide" at bounding box center [147, 189] width 19 height 10
click at [138, 180] on span "16:9 Wide" at bounding box center [155, 175] width 34 height 10
click at [138, 226] on div at bounding box center [206, 226] width 138 height 0
click at [149, 81] on span "Estilo" at bounding box center [158, 78] width 19 height 10
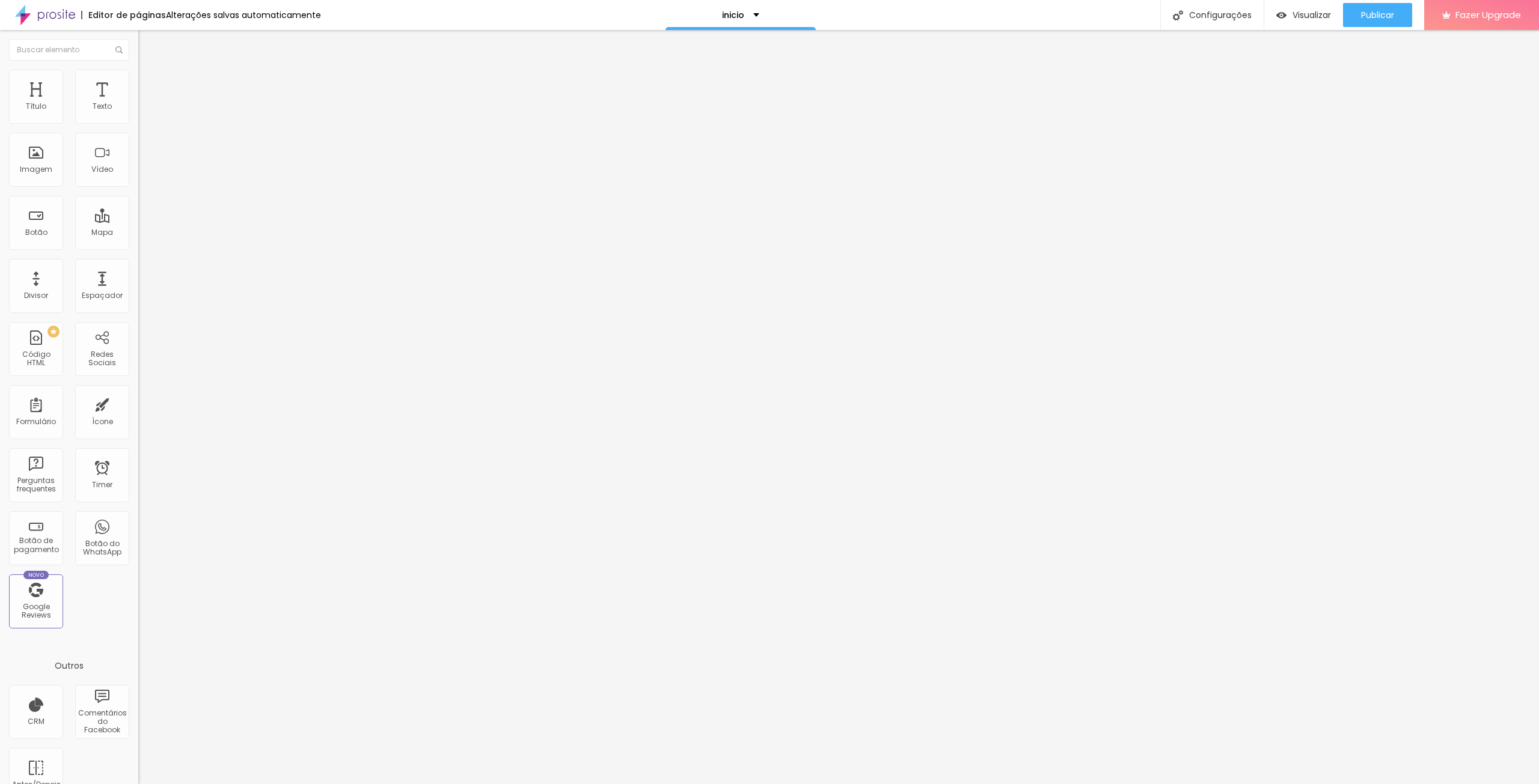
click at [138, 81] on img at bounding box center [143, 86] width 11 height 11
click at [149, 83] on span "Estilo" at bounding box center [158, 78] width 19 height 10
type input "94"
type input "93"
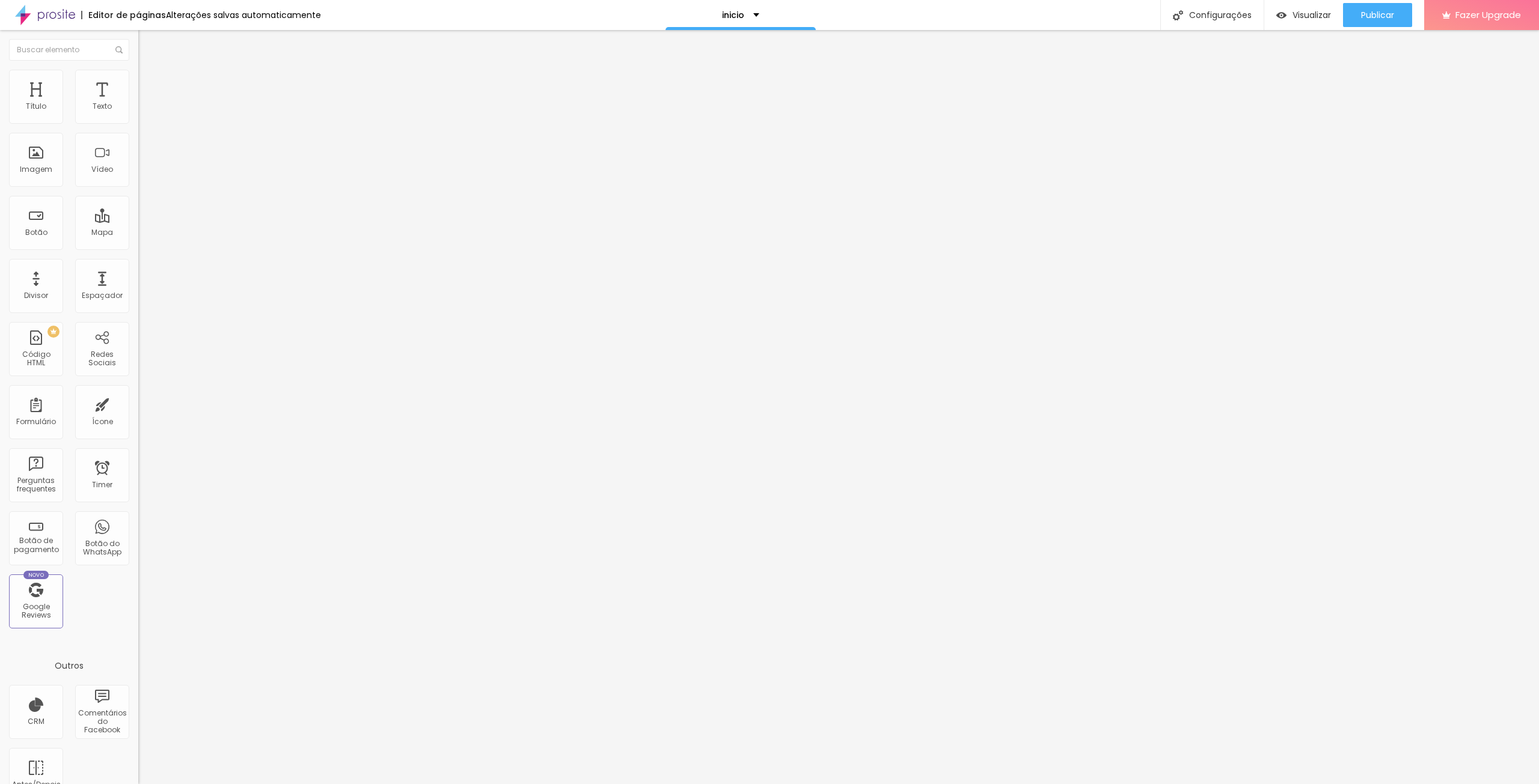
type input "93"
type input "91"
type input "90"
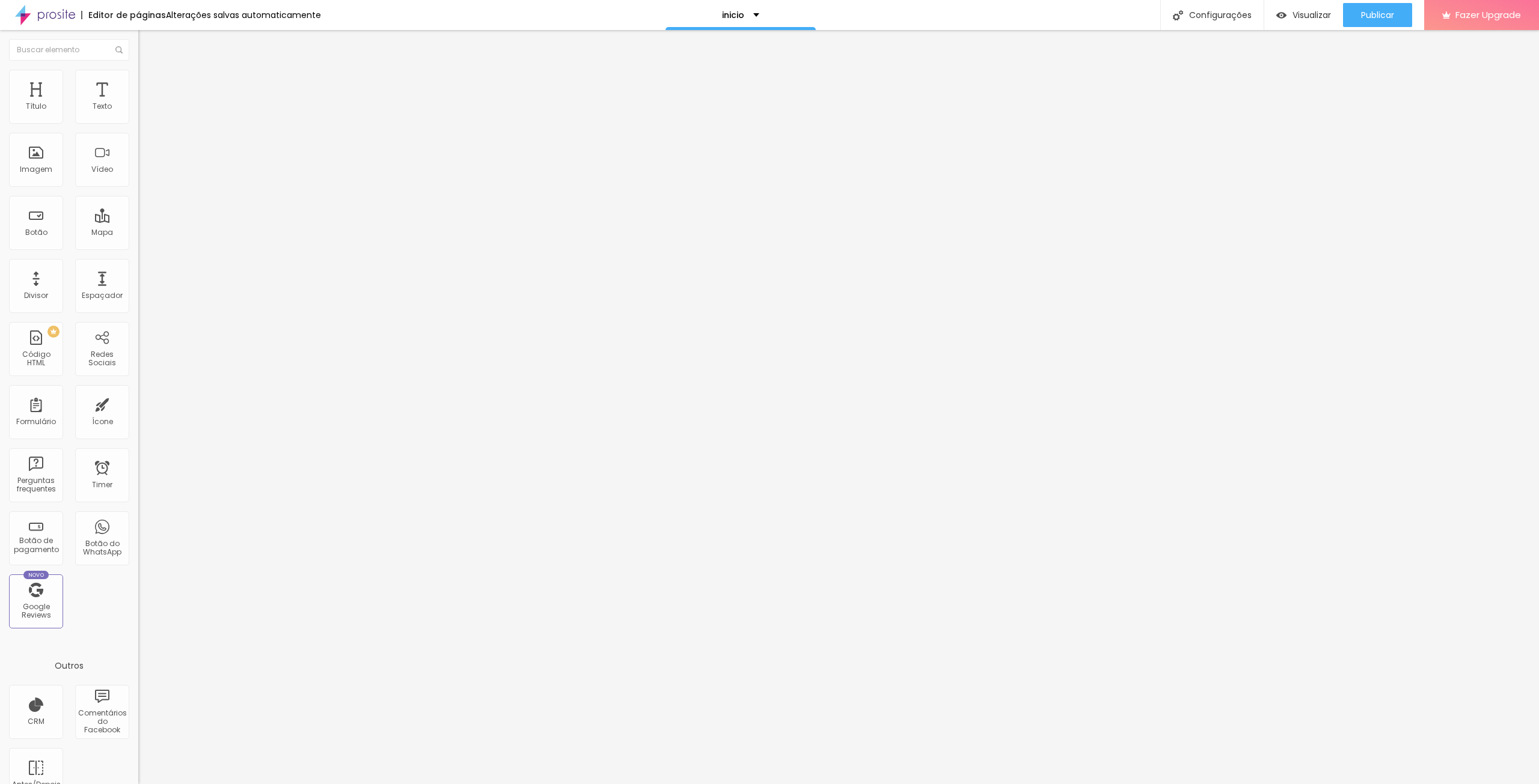
type input "88"
type input "87"
type input "88"
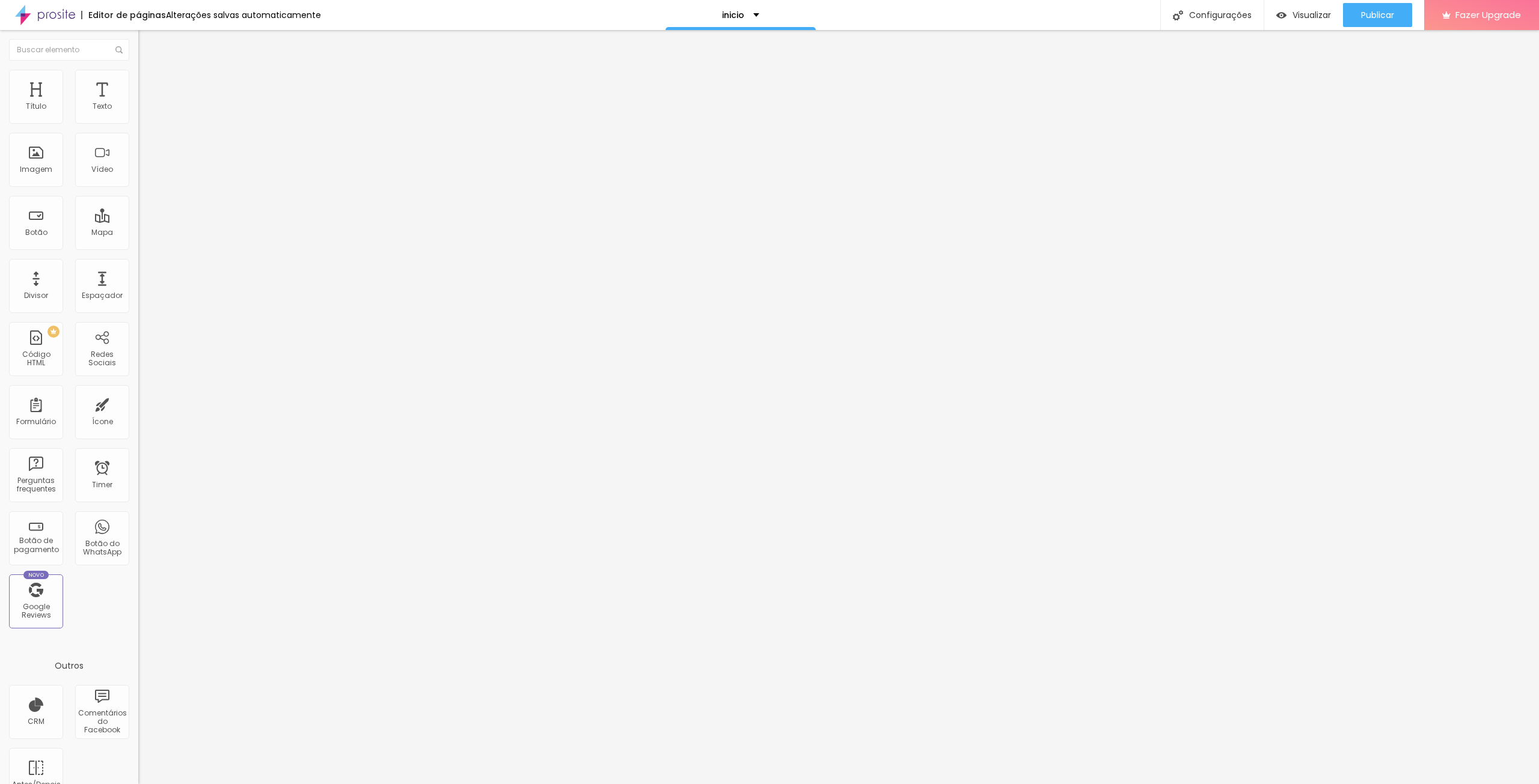
type input "88"
type input "89"
type input "90"
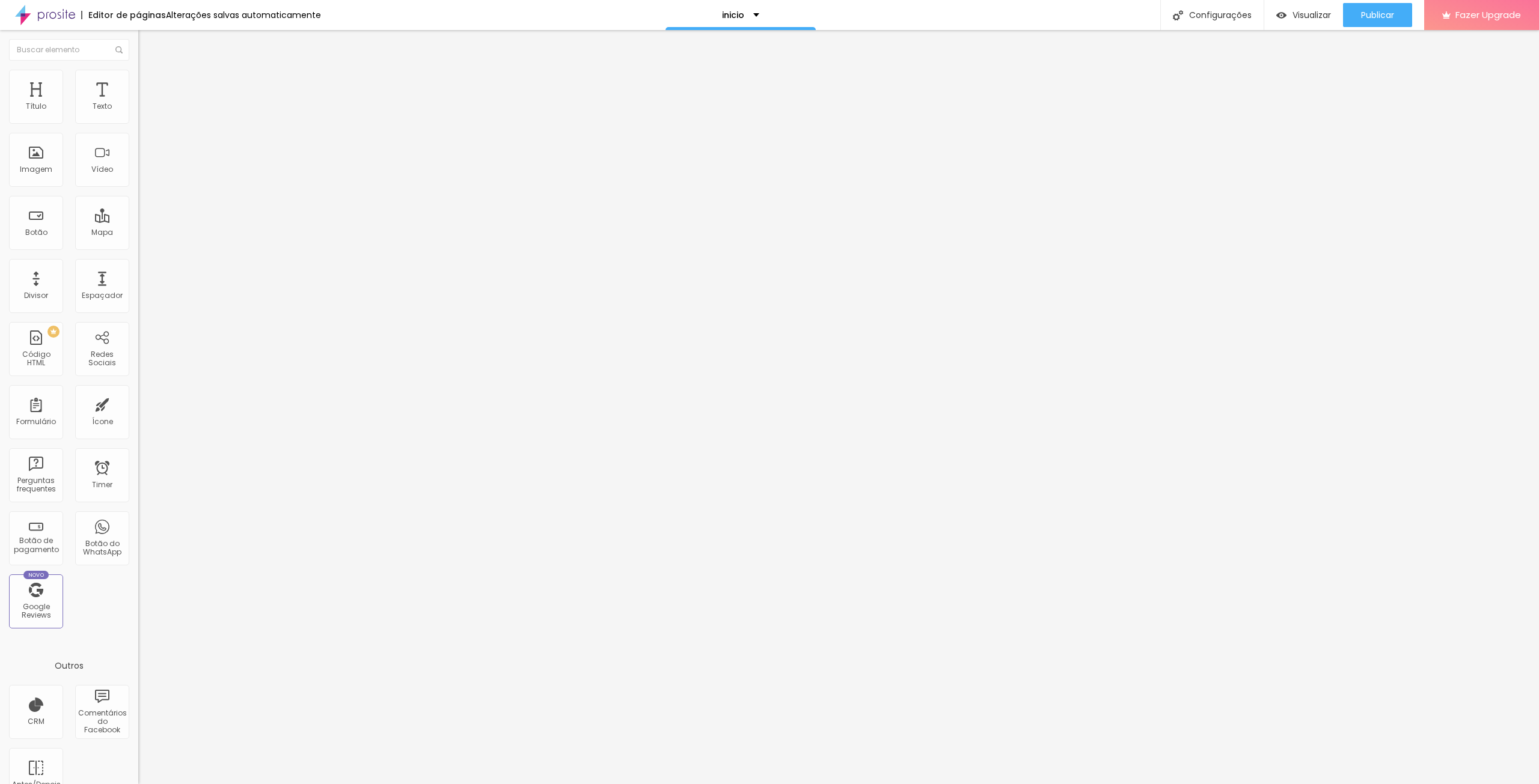
type input "91"
type input "90"
type input "89"
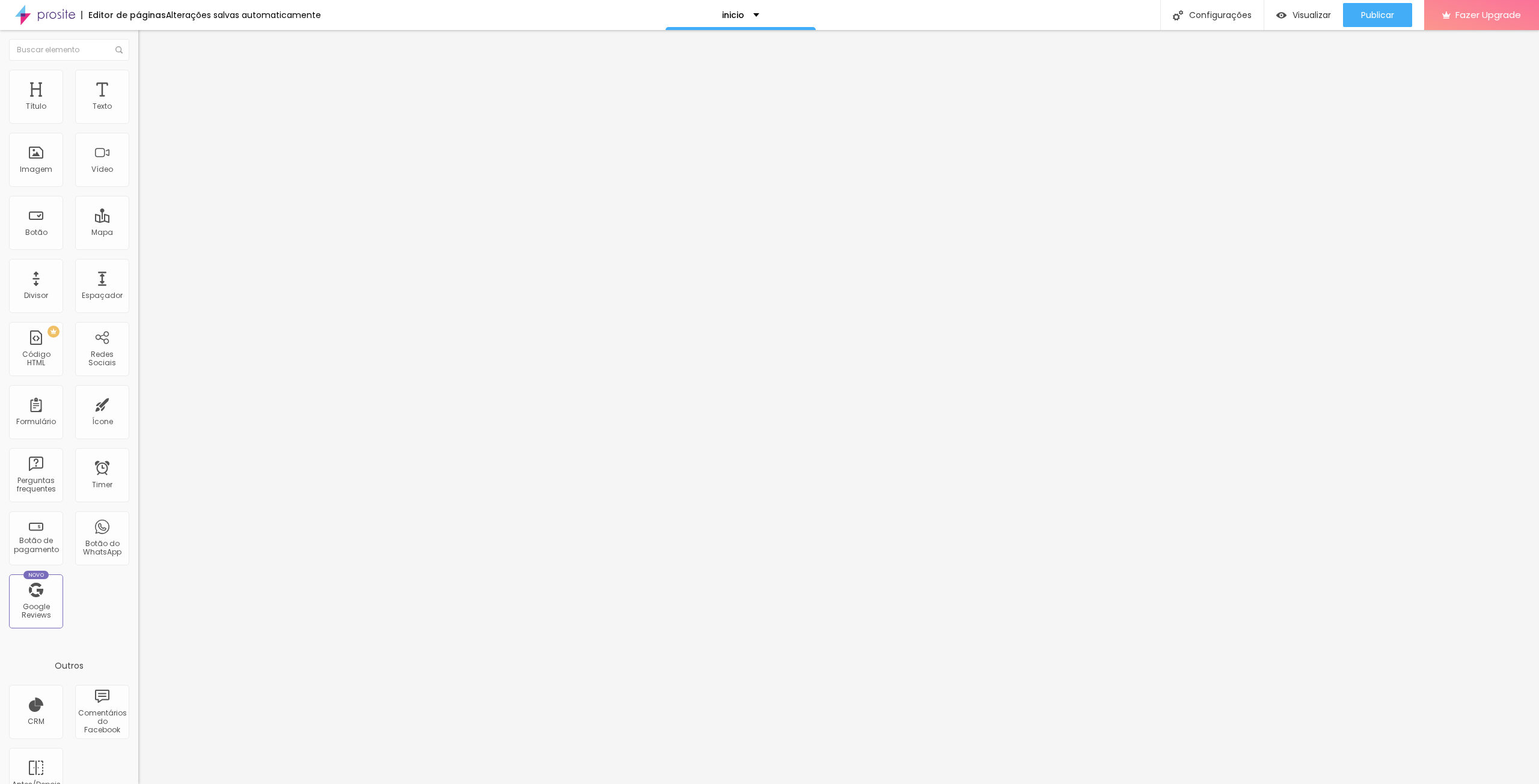
type input "89"
type input "90"
drag, startPoint x: 122, startPoint y: 128, endPoint x: 109, endPoint y: 126, distance: 13.2
type input "90"
click at [138, 123] on input "range" at bounding box center [176, 118] width 78 height 9
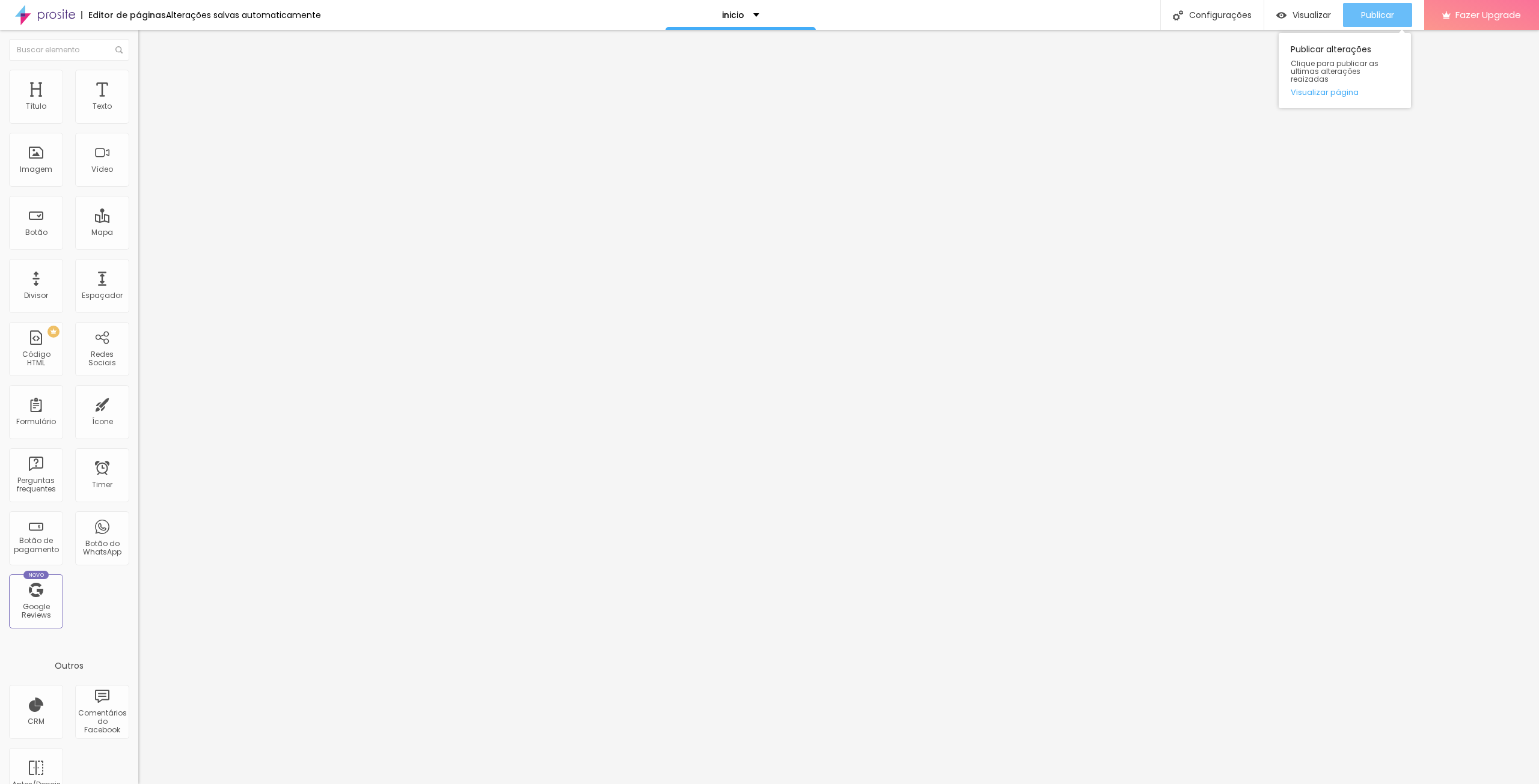
click at [1392, 11] on span "Publicar" at bounding box center [1377, 15] width 33 height 9
click at [138, 226] on div at bounding box center [206, 226] width 138 height 0
click at [149, 81] on span "Estilo" at bounding box center [158, 78] width 19 height 10
click at [149, 85] on span "Avançado" at bounding box center [169, 90] width 39 height 10
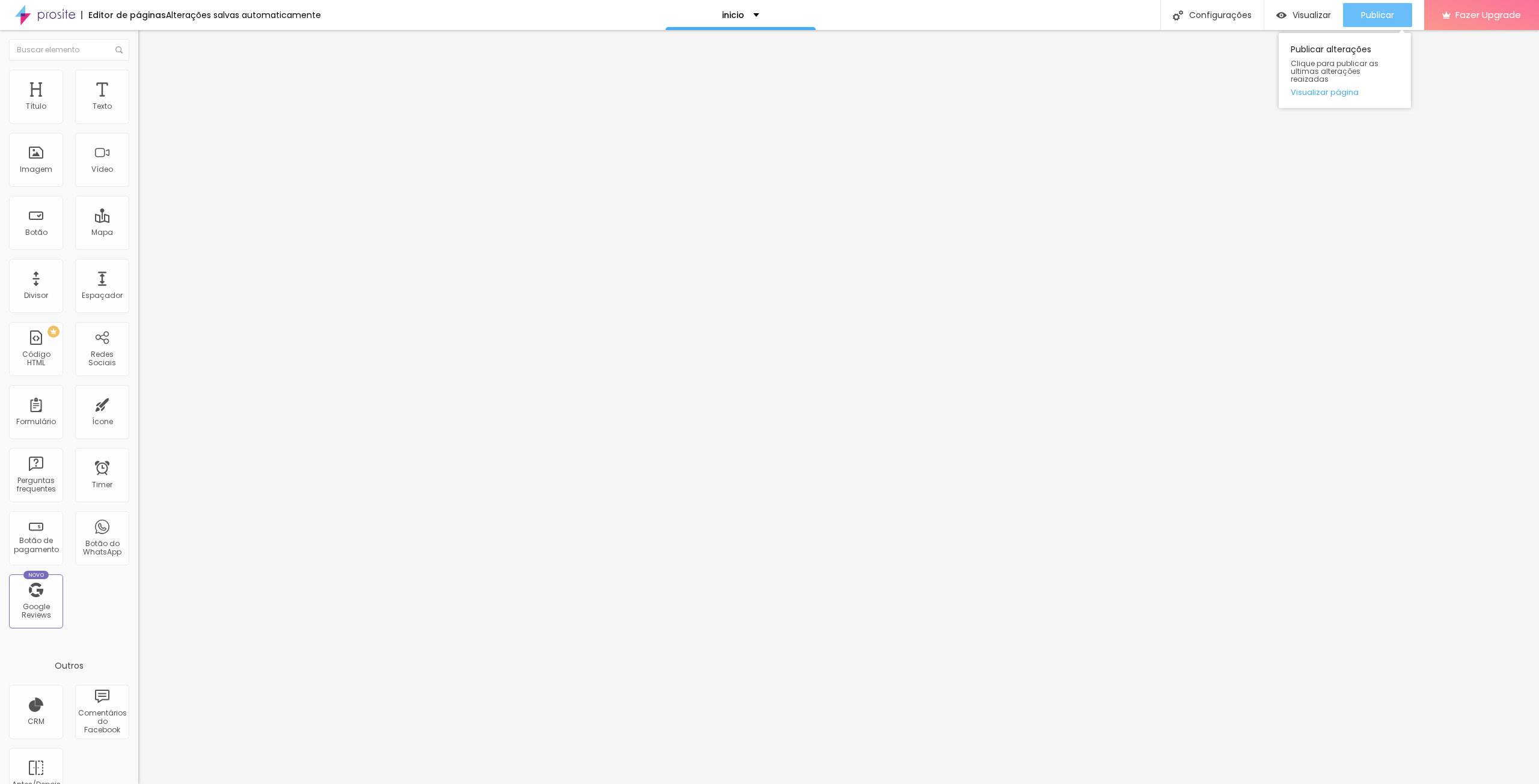
click at [1392, 15] on span "Publicar" at bounding box center [1377, 15] width 33 height 9
click at [147, 48] on img "button" at bounding box center [152, 44] width 9 height 9
click at [745, 21] on div "inicio" at bounding box center [740, 15] width 150 height 30
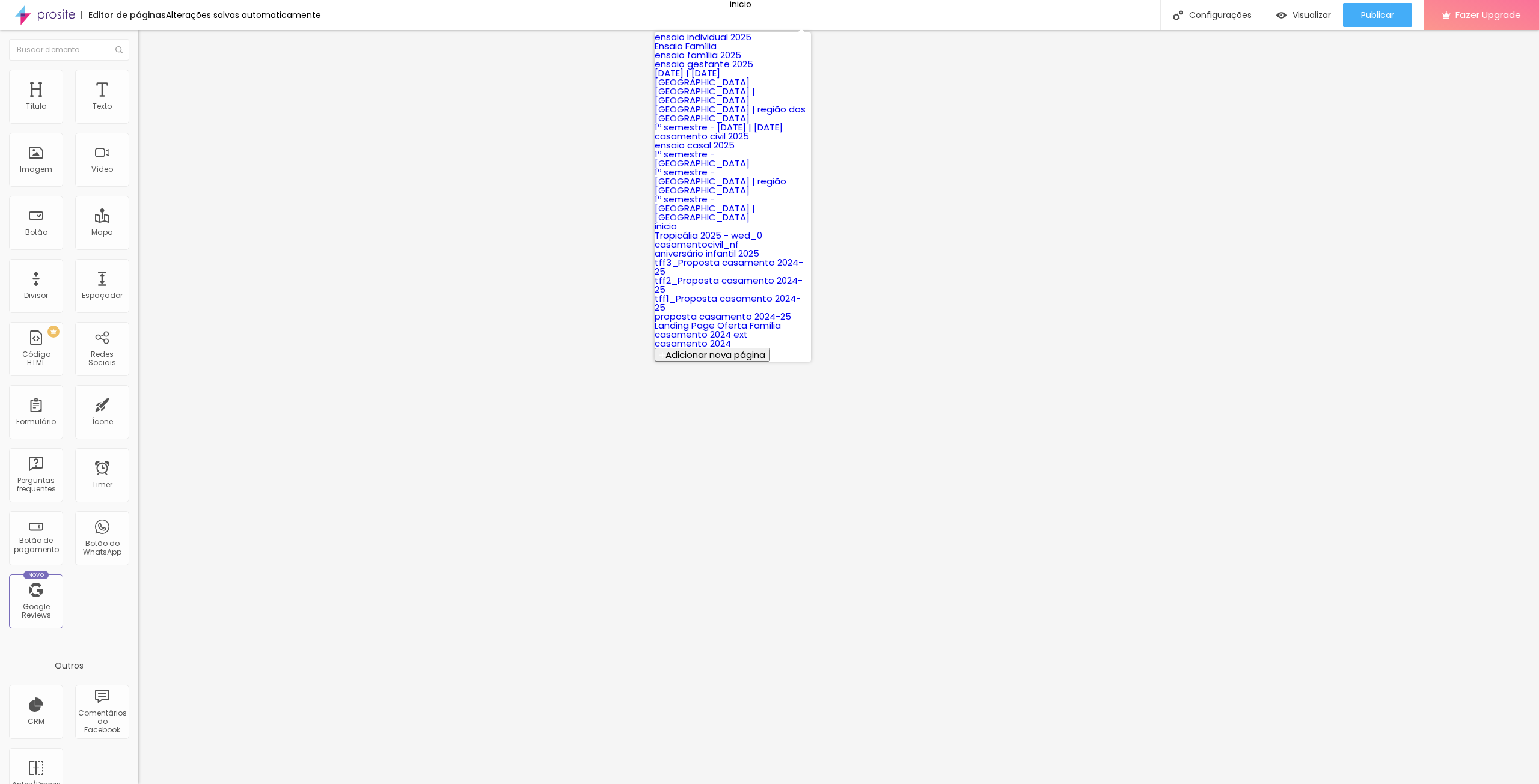
scroll to position [60, 0]
click at [727, 106] on link "[GEOGRAPHIC_DATA] | [GEOGRAPHIC_DATA]" at bounding box center [704, 95] width 100 height 21
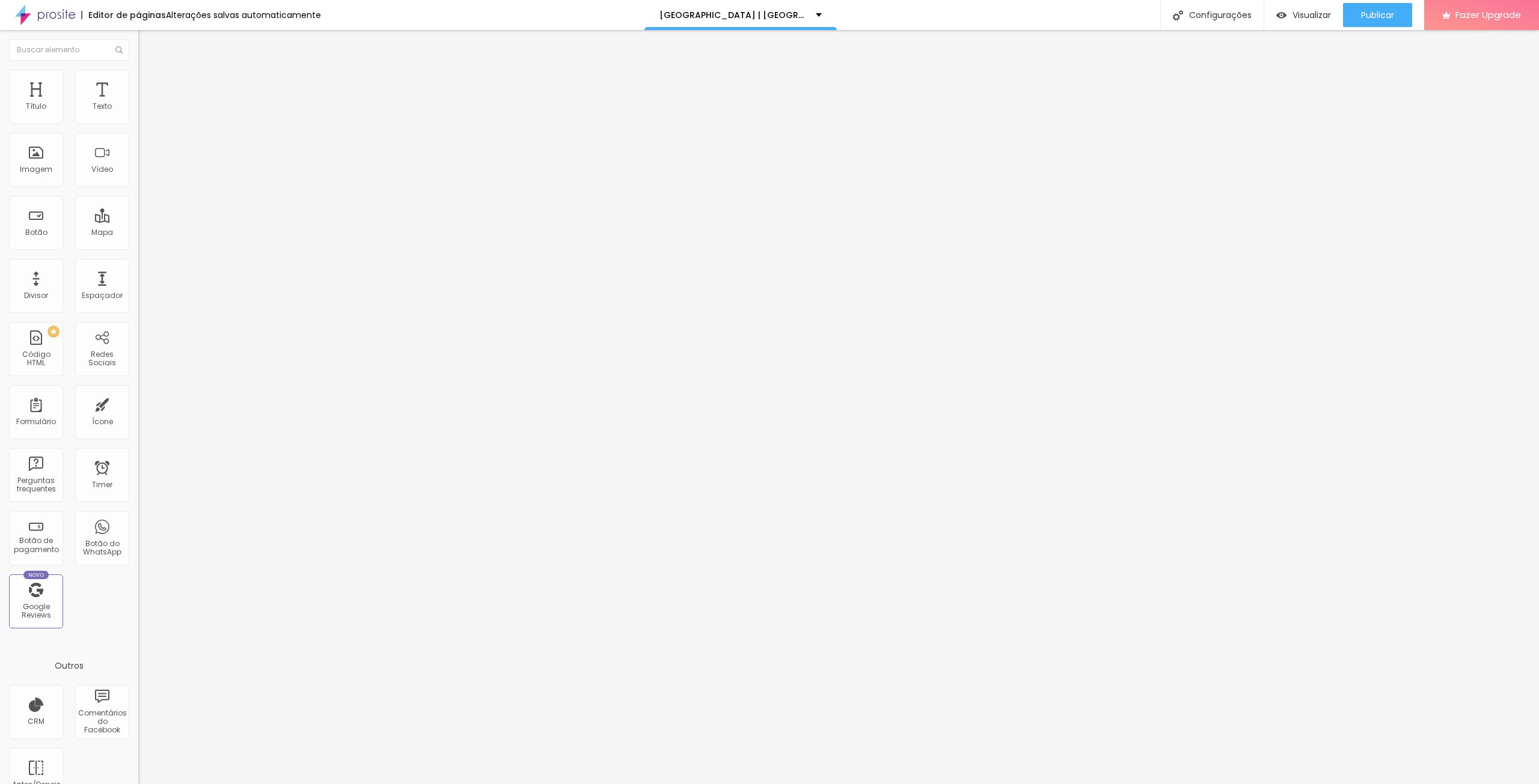
click at [149, 83] on span "Estilo" at bounding box center [158, 78] width 19 height 10
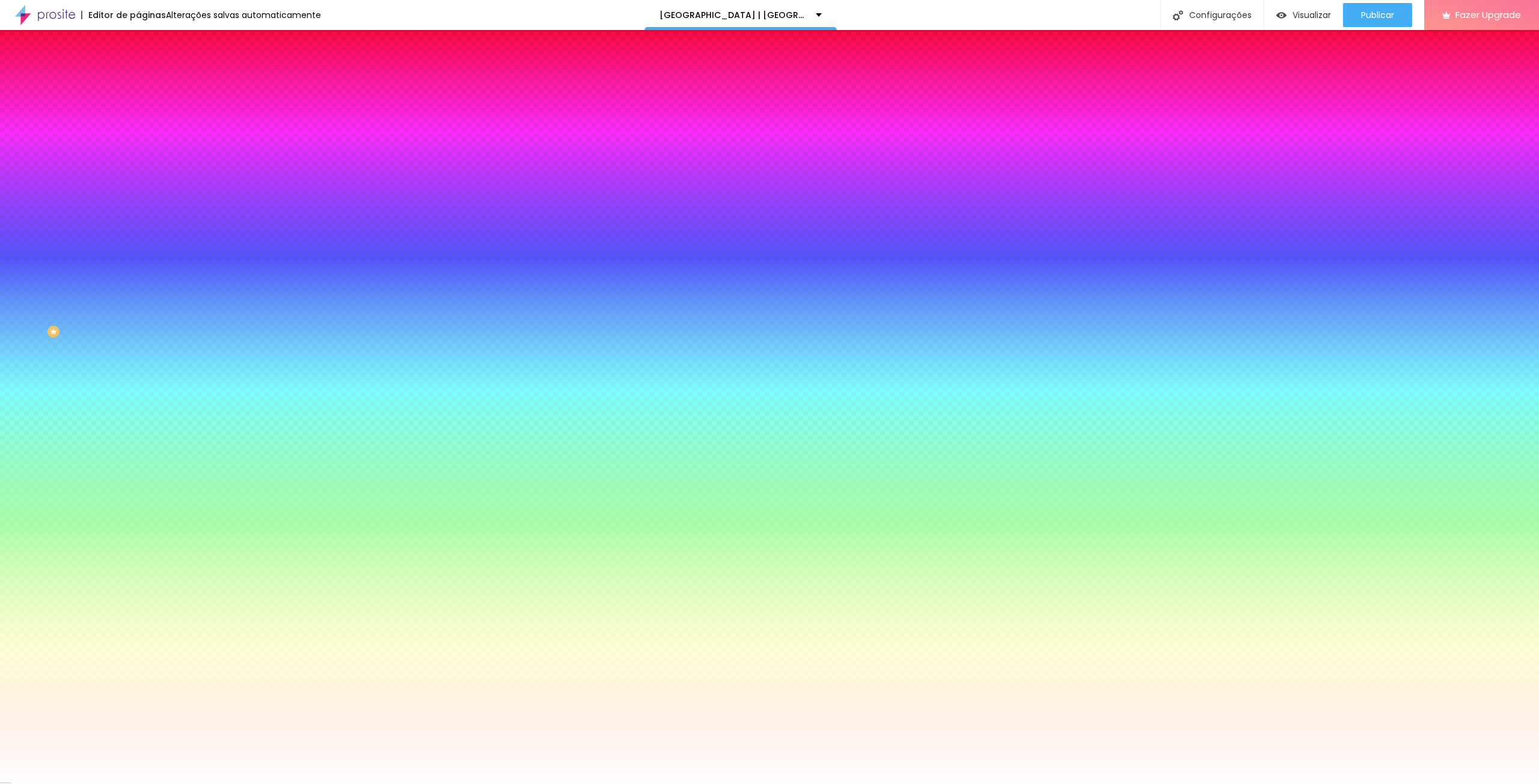
click at [138, 101] on div "Cor de fundo" at bounding box center [206, 98] width 138 height 7
click at [138, 81] on li "Avançado" at bounding box center [206, 87] width 138 height 12
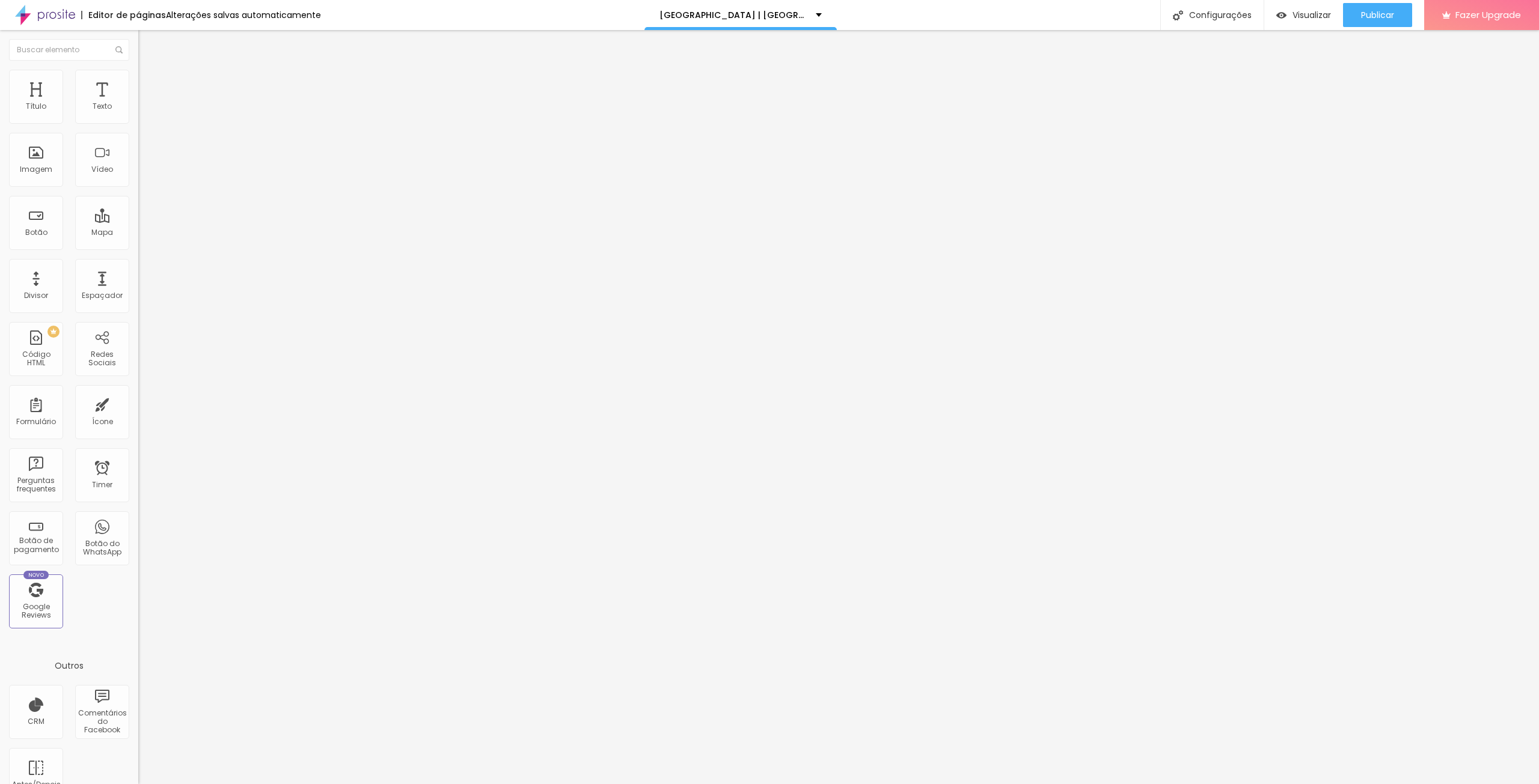
click at [149, 82] on span "Estilo" at bounding box center [158, 78] width 19 height 10
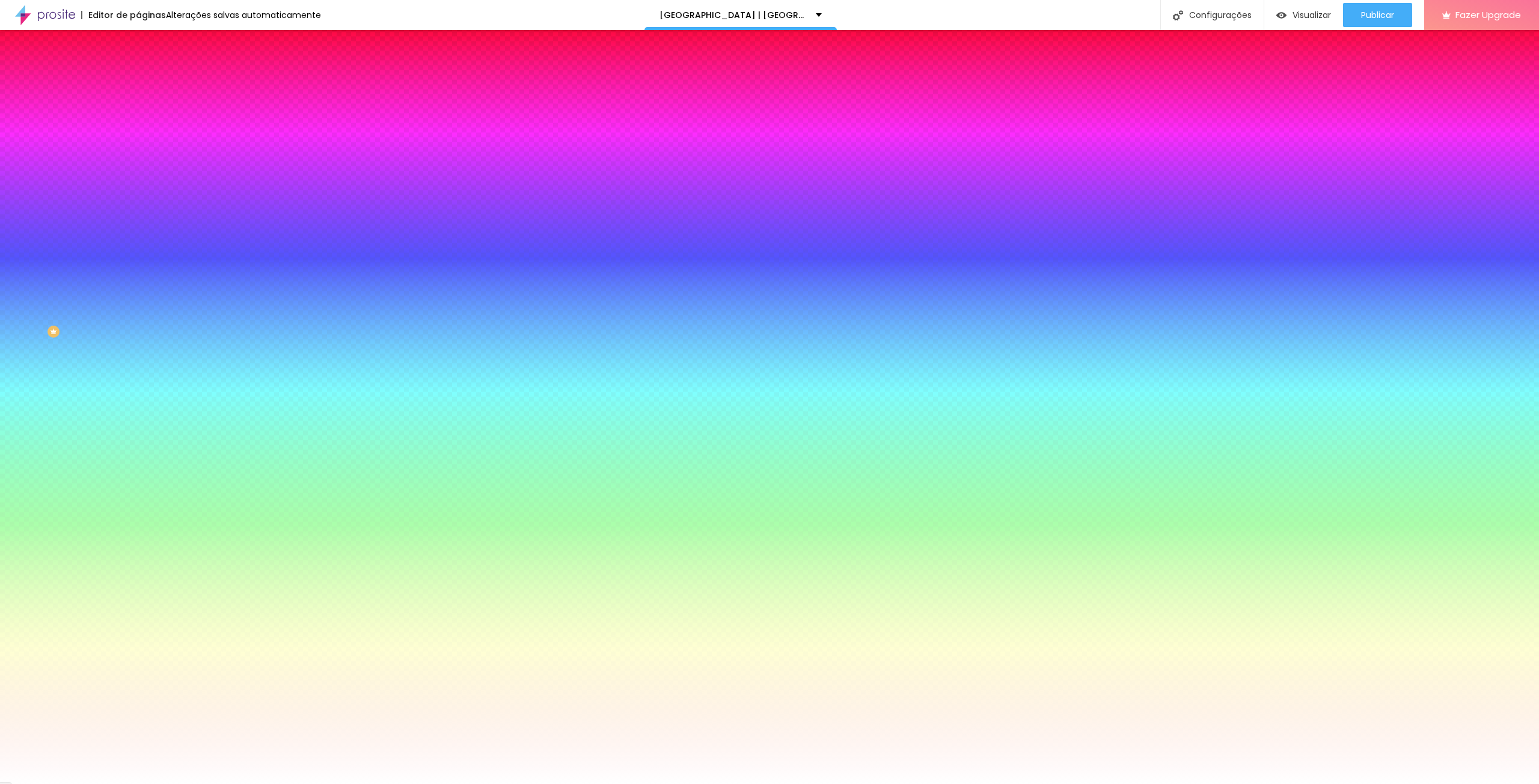
click at [138, 110] on span "Adicionar imagem" at bounding box center [176, 105] width 78 height 10
click at [138, 163] on div at bounding box center [206, 163] width 138 height 0
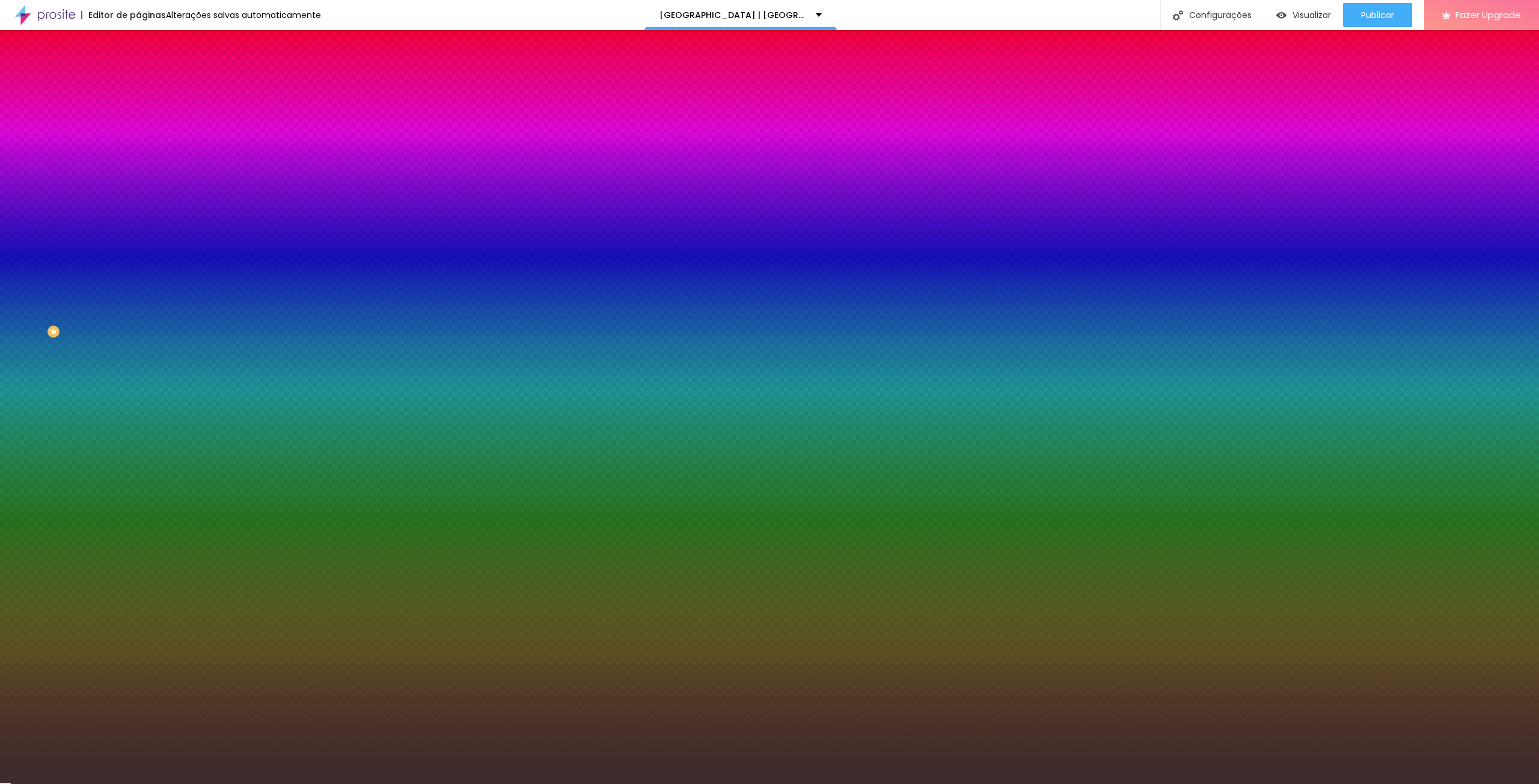
type input "#000000"
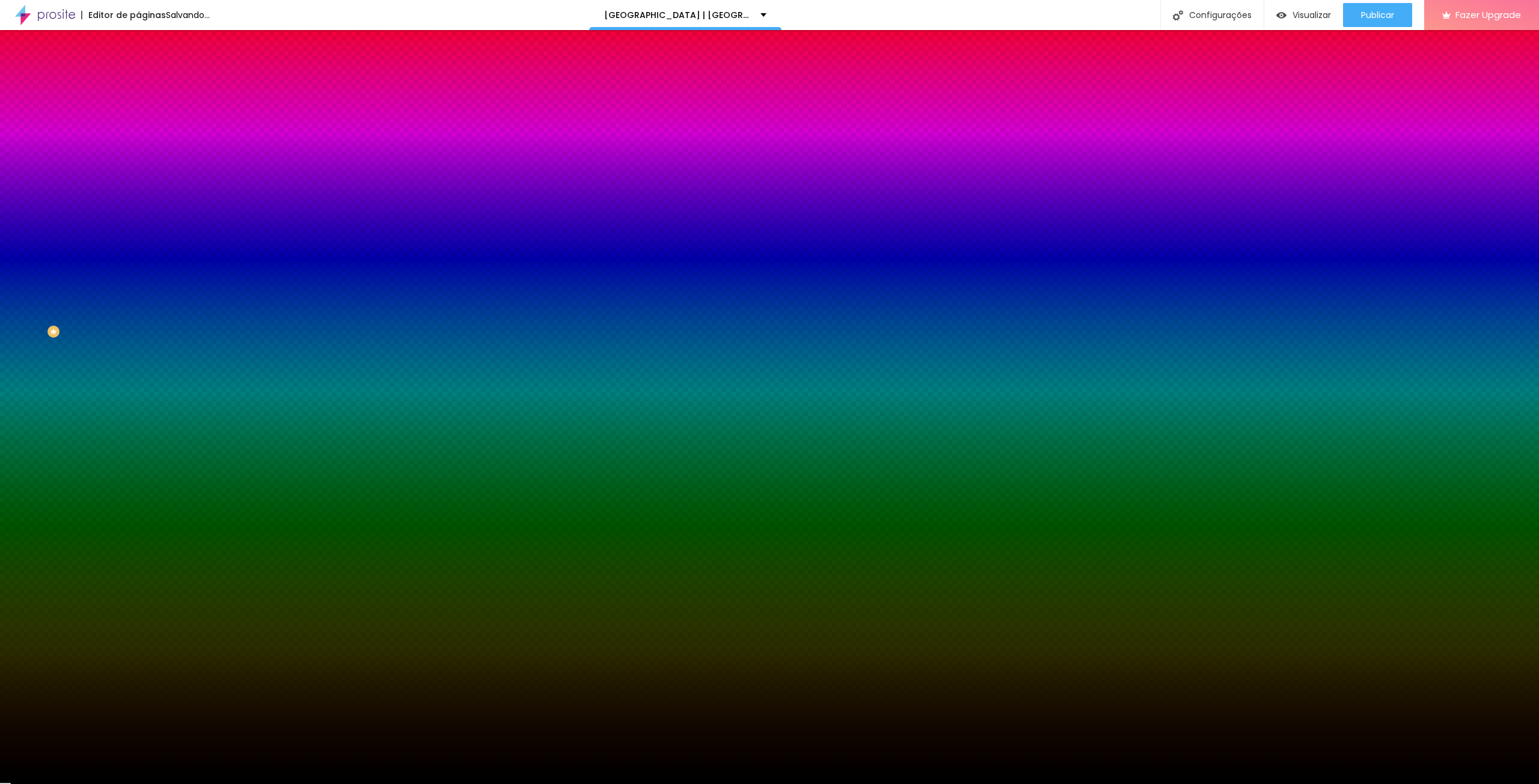
drag, startPoint x: 57, startPoint y: 257, endPoint x: 54, endPoint y: 301, distance: 44.1
click at [138, 344] on div "Editar Seção Conteúdo Estilo Avançado Imagem de fundo Trocar imagem Efeito da I…" at bounding box center [206, 407] width 138 height 754
click at [138, 163] on div at bounding box center [206, 163] width 138 height 0
drag, startPoint x: 121, startPoint y: 274, endPoint x: 126, endPoint y: 288, distance: 14.9
click at [126, 288] on div at bounding box center [769, 392] width 1539 height 784
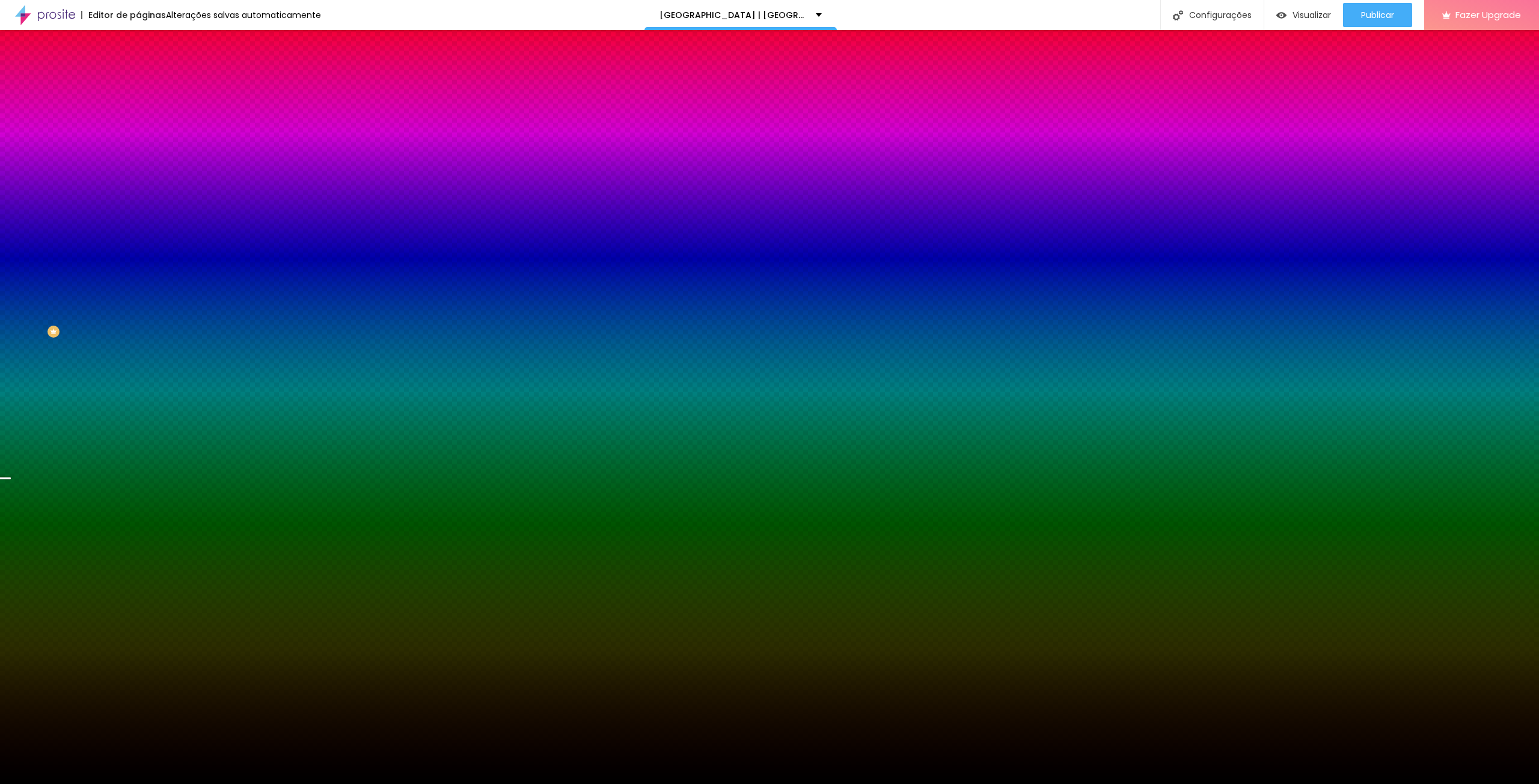
click at [138, 399] on div "Editar Seção Conteúdo Estilo Avançado Imagem de fundo Trocar imagem Efeito da I…" at bounding box center [206, 407] width 138 height 754
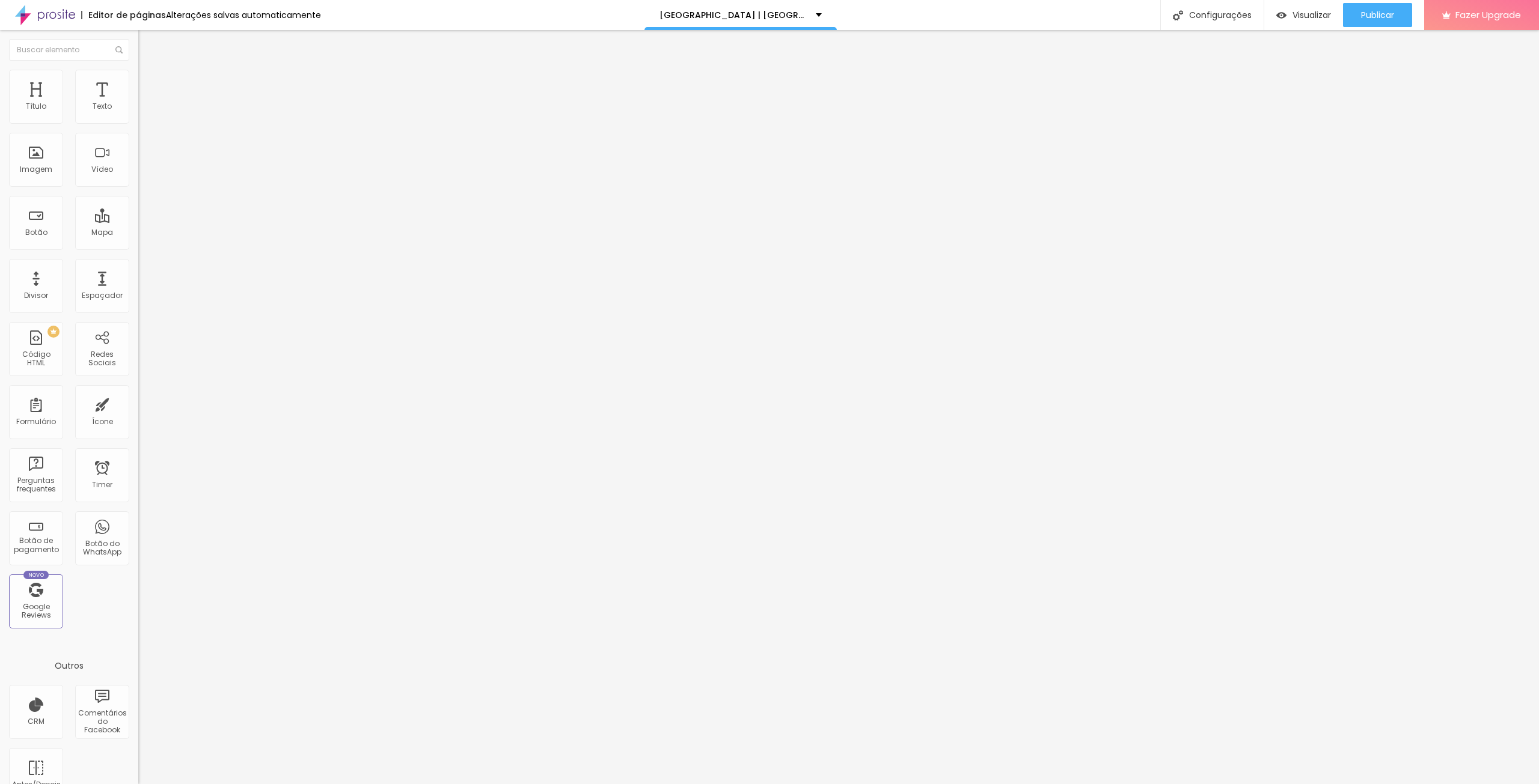
click at [138, 79] on ul "Conteúdo Estilo Avançado" at bounding box center [206, 75] width 138 height 36
click at [138, 75] on img at bounding box center [143, 74] width 11 height 11
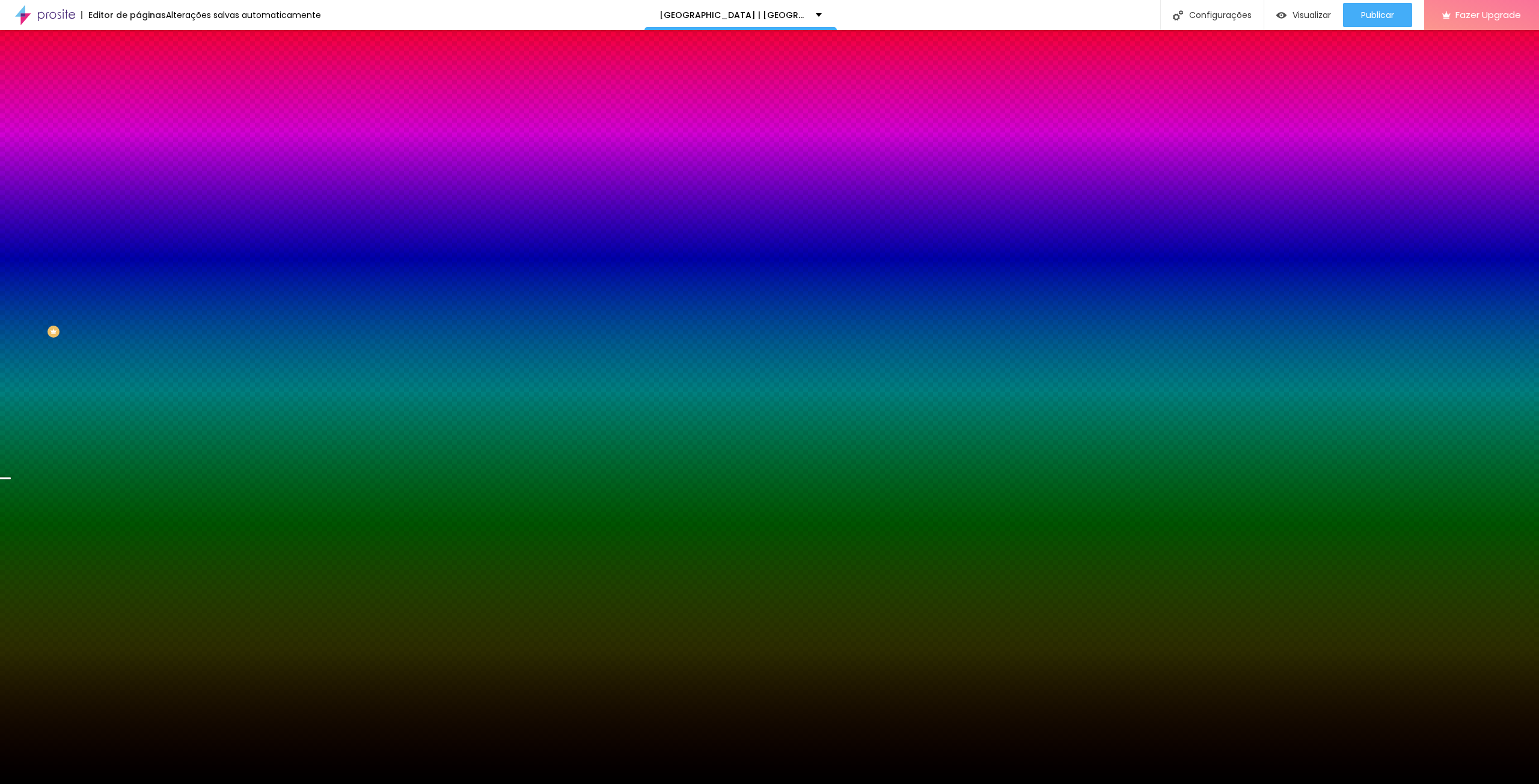
click at [149, 87] on span "Avançado" at bounding box center [169, 90] width 39 height 10
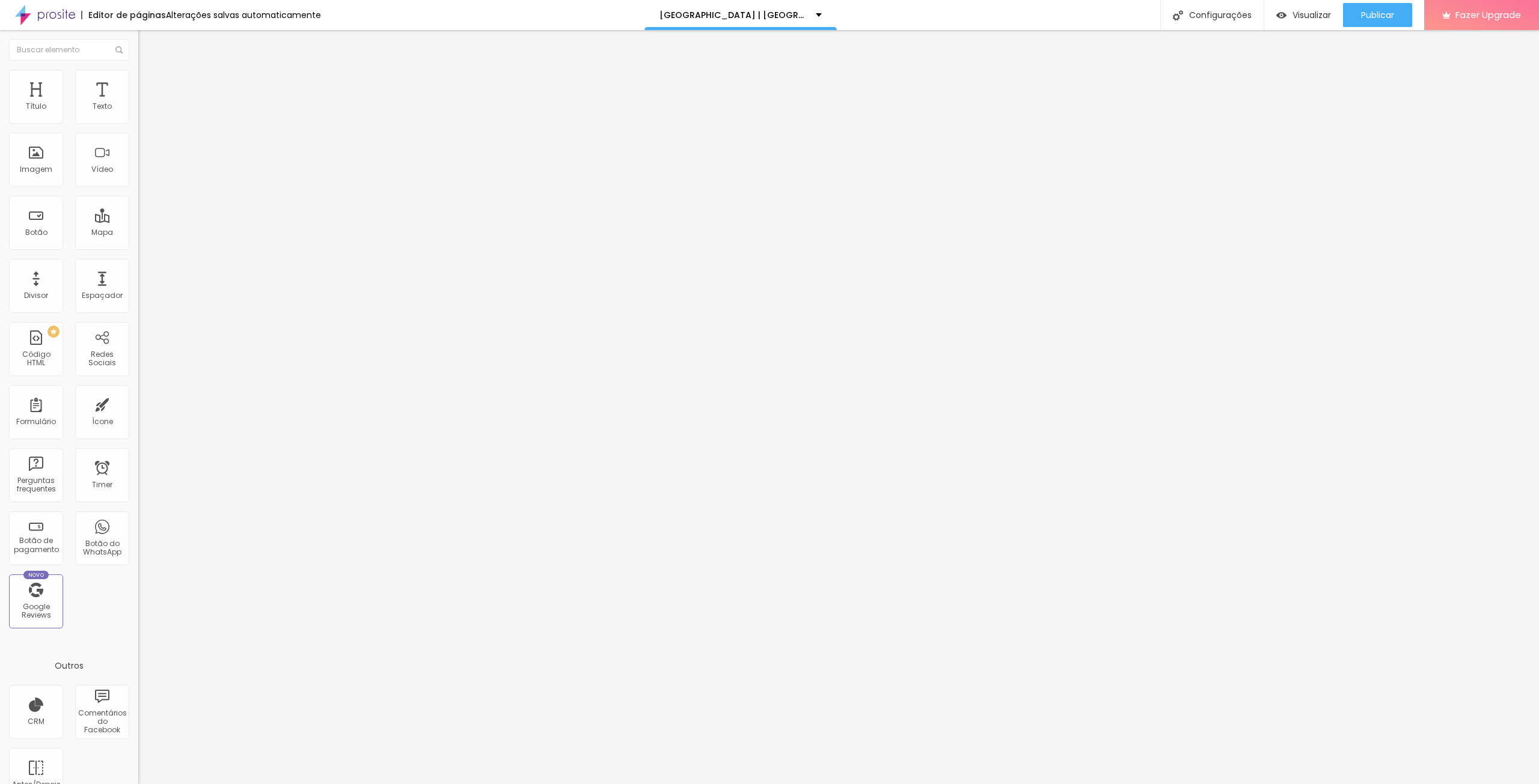
type input "34"
type input "102"
type input "113"
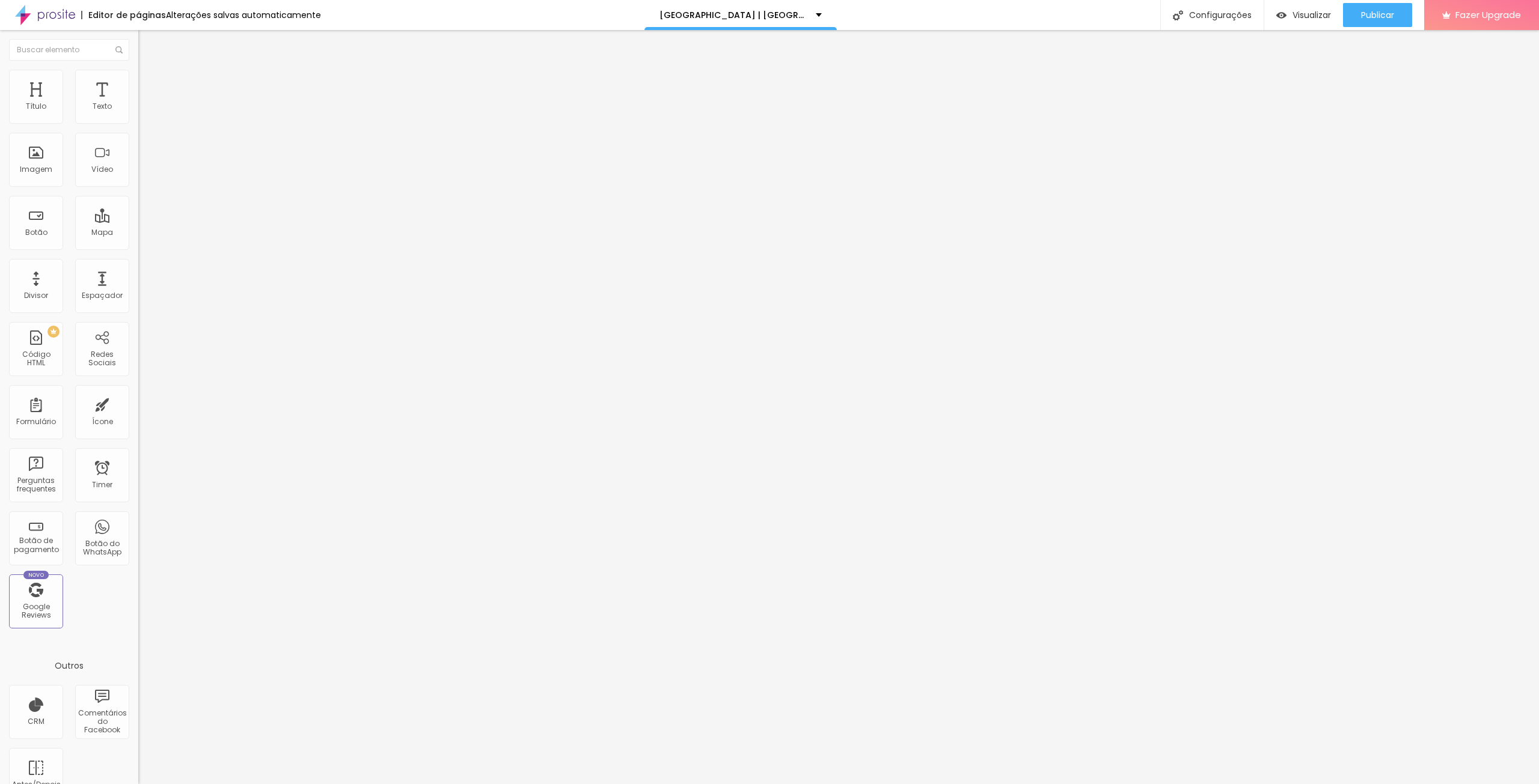
type input "113"
type input "123"
type input "129"
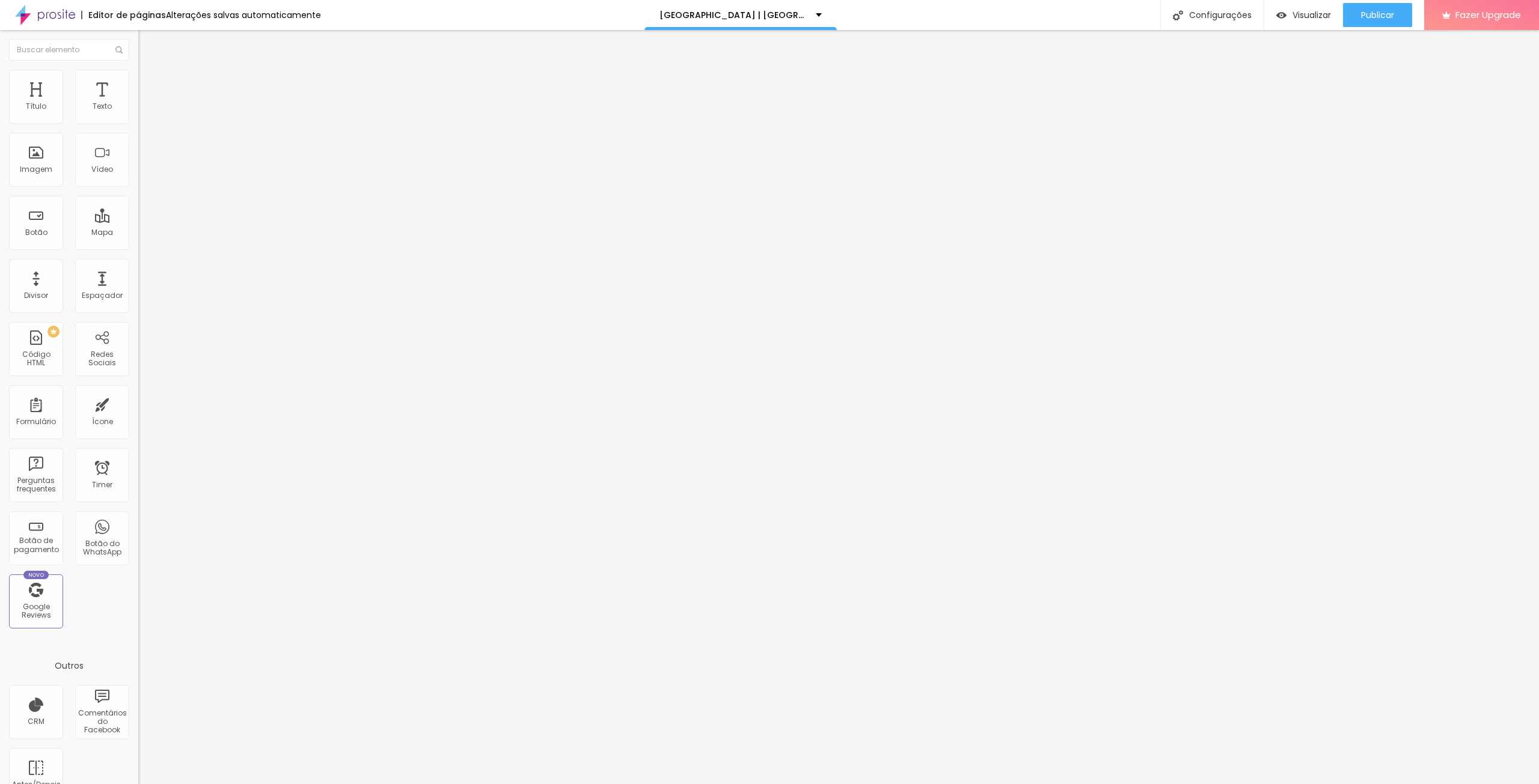
type input "139"
type input "144"
type input "150"
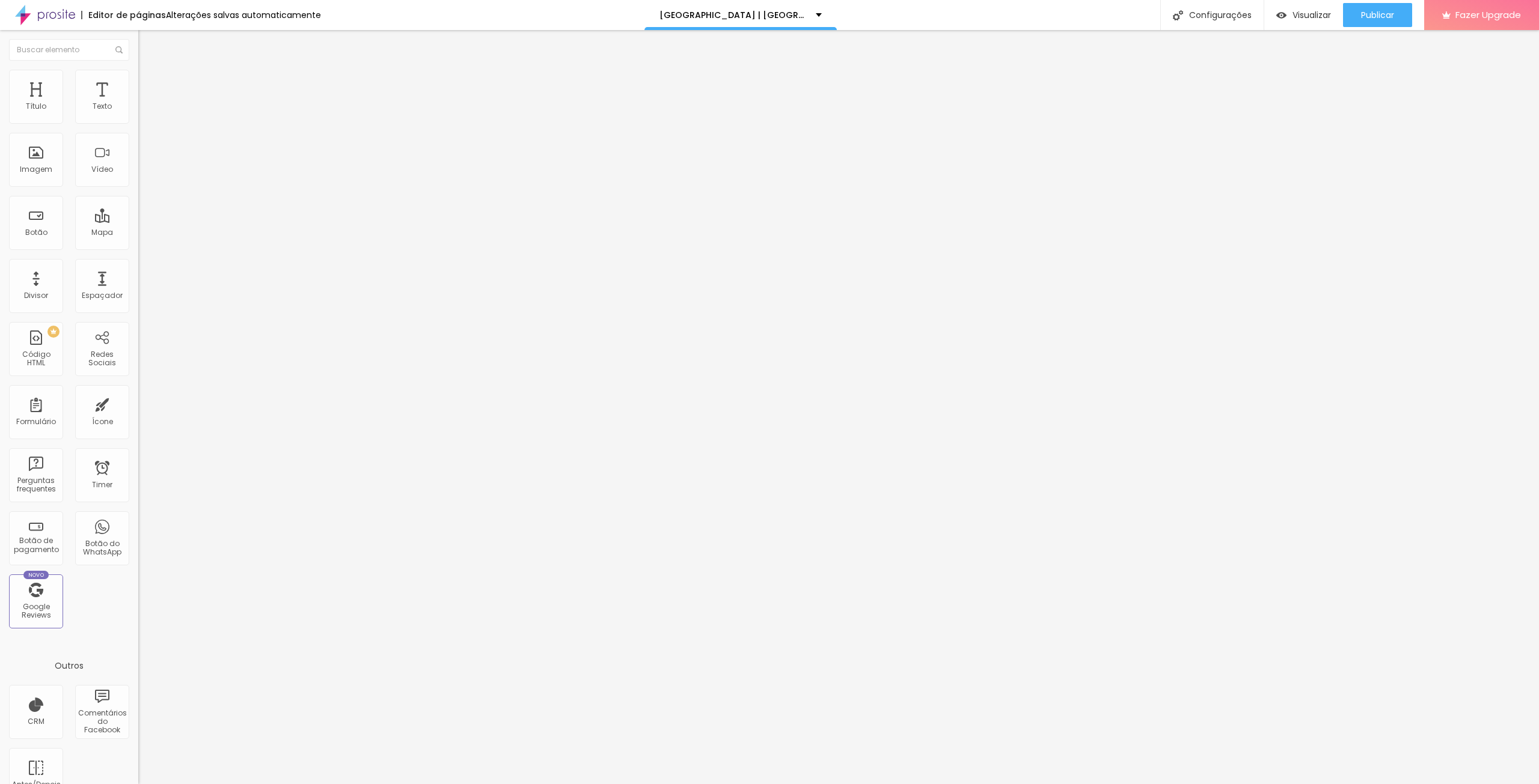
type input "150"
type input "113"
type input "55"
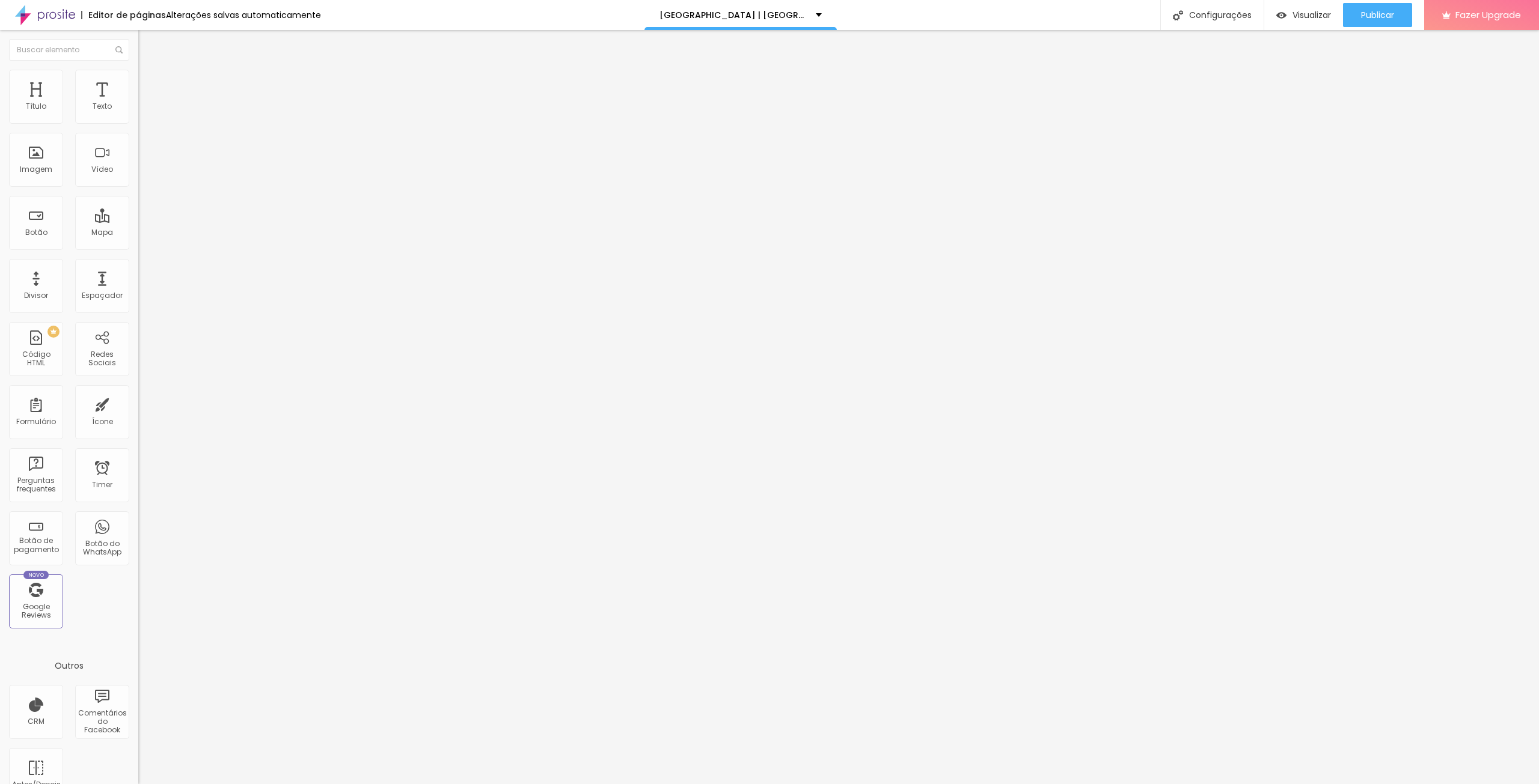
type input "60"
type input "123"
type input "129"
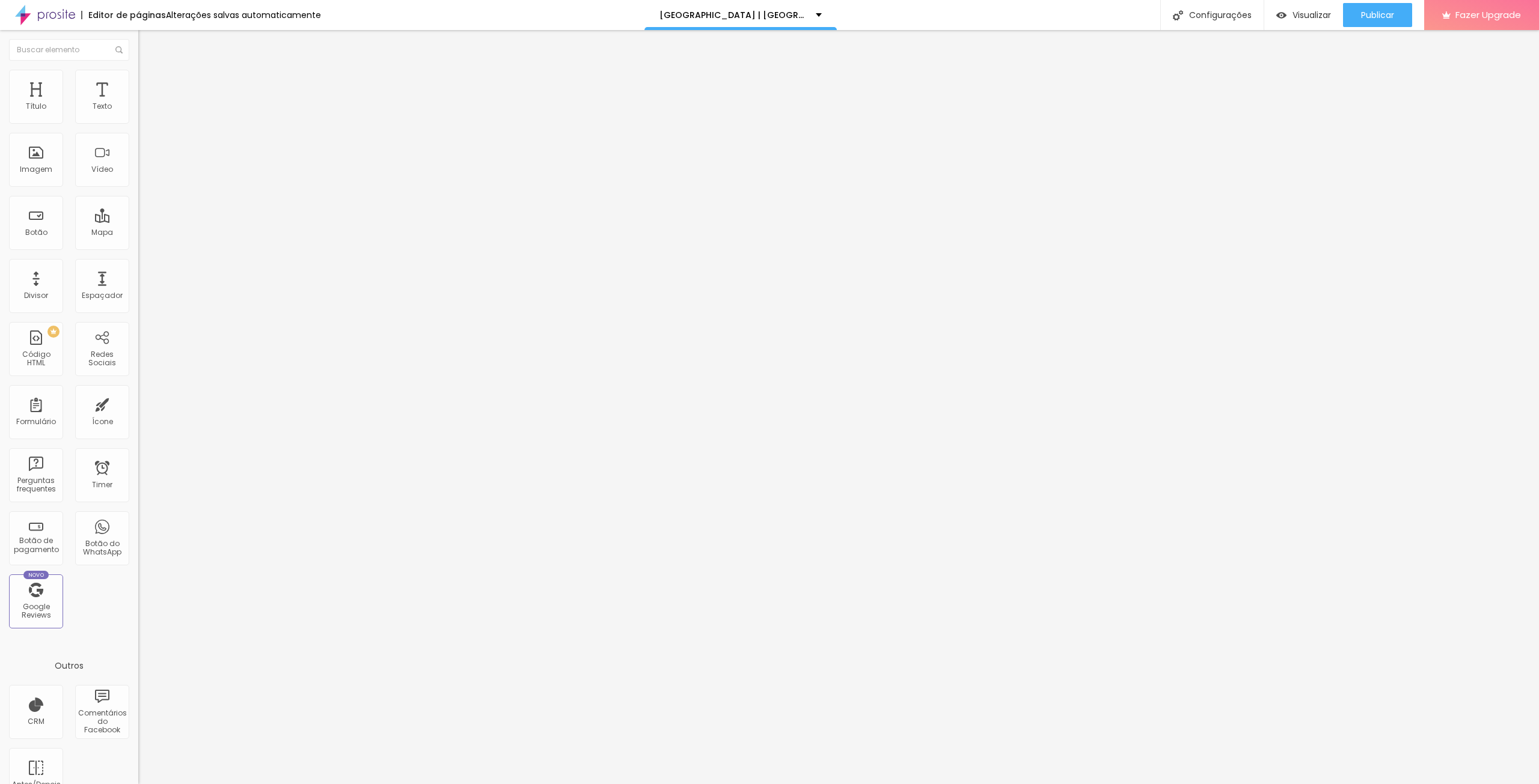
type input "129"
type input "134"
type input "129"
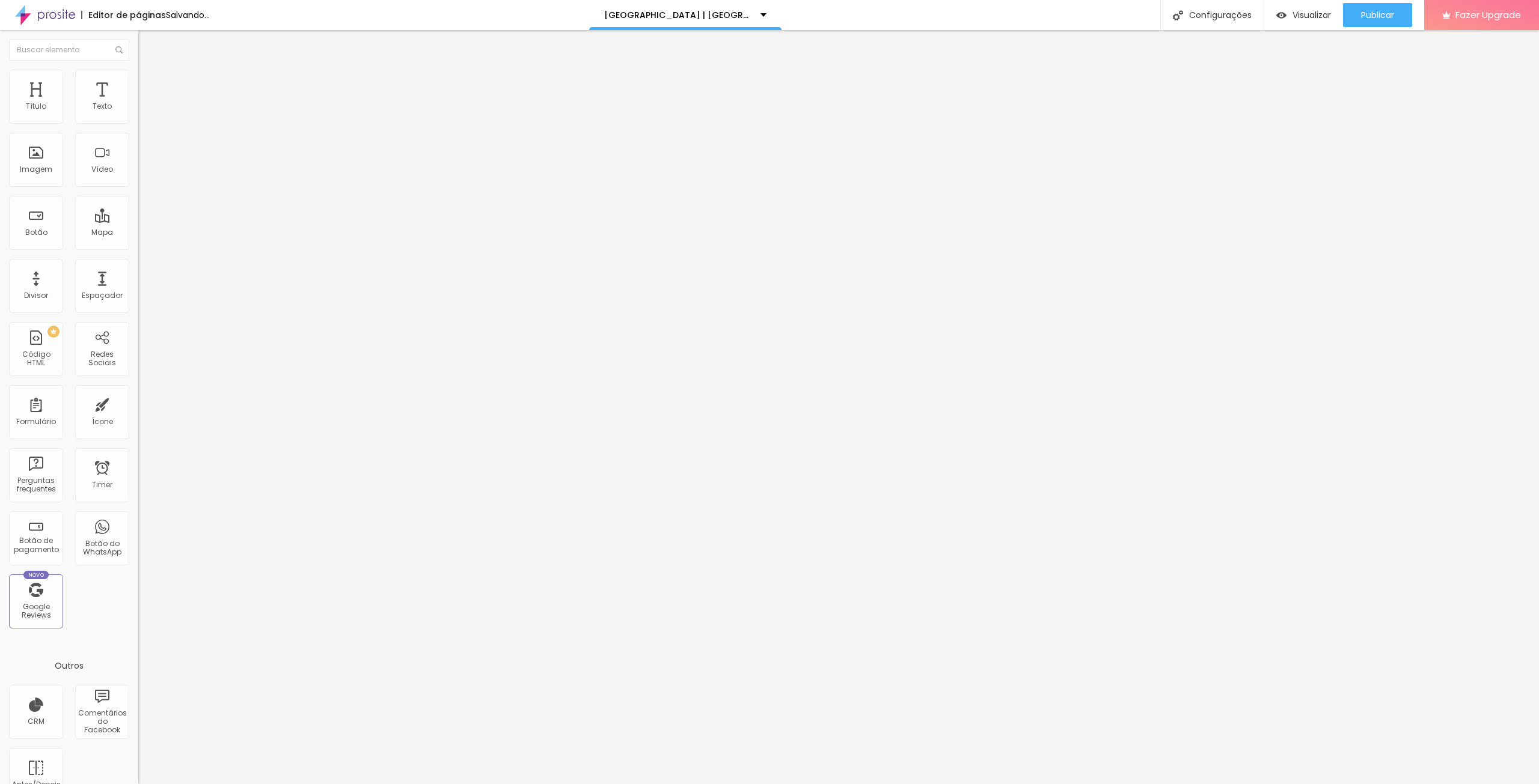
type input "123"
type input "134"
type input "155"
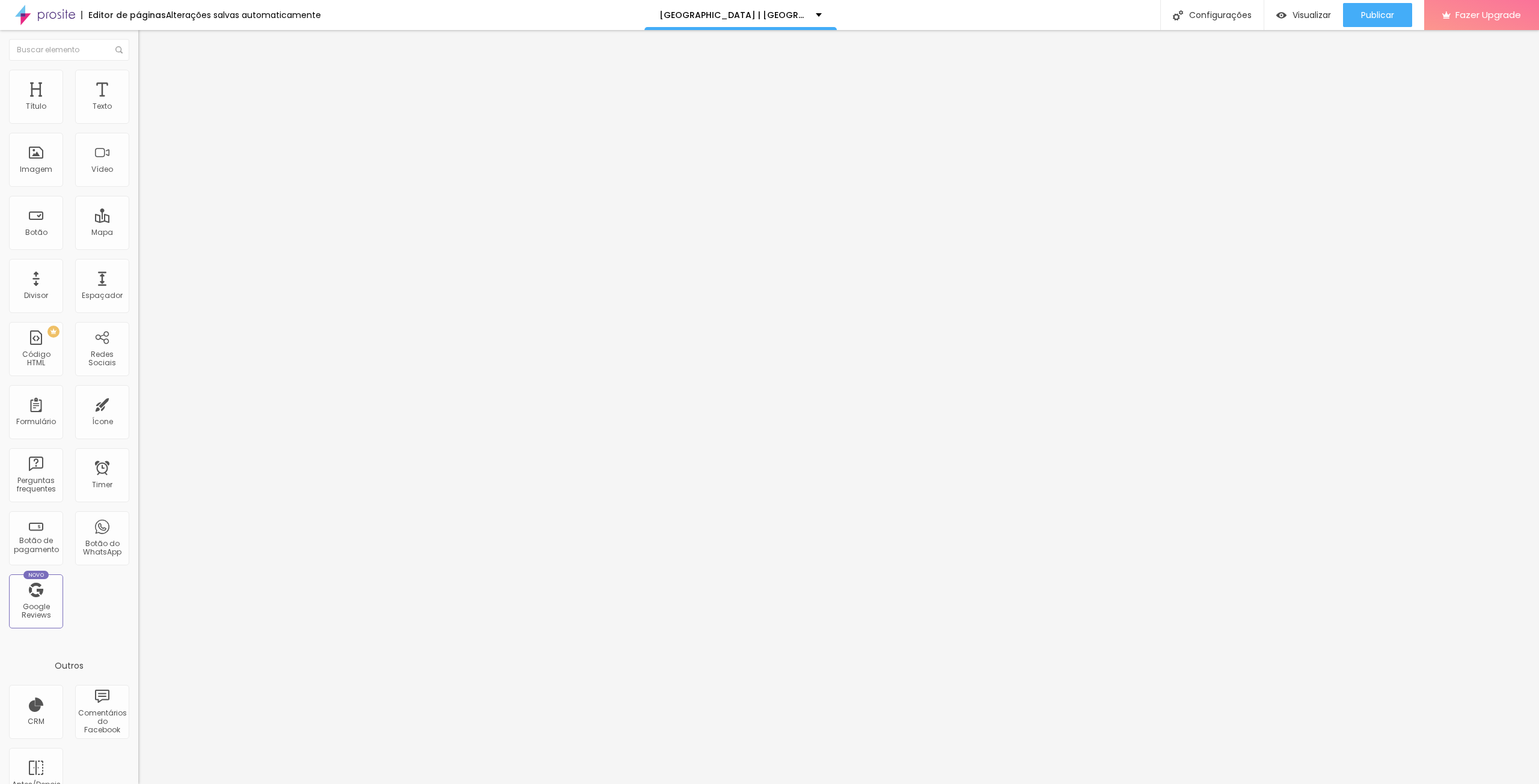
type input "155"
type input "165"
type input "171"
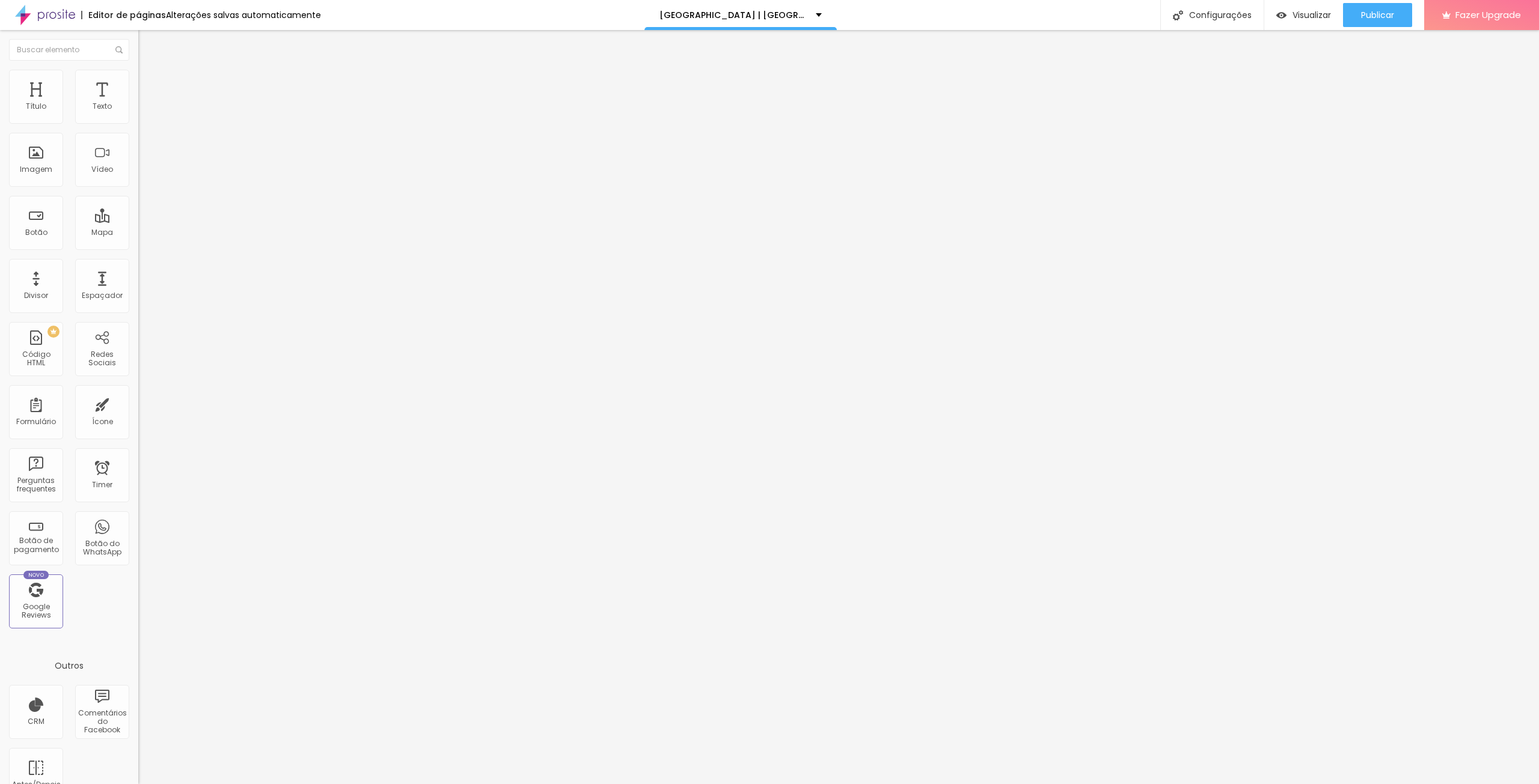
type input "176"
type input "187"
type input "192"
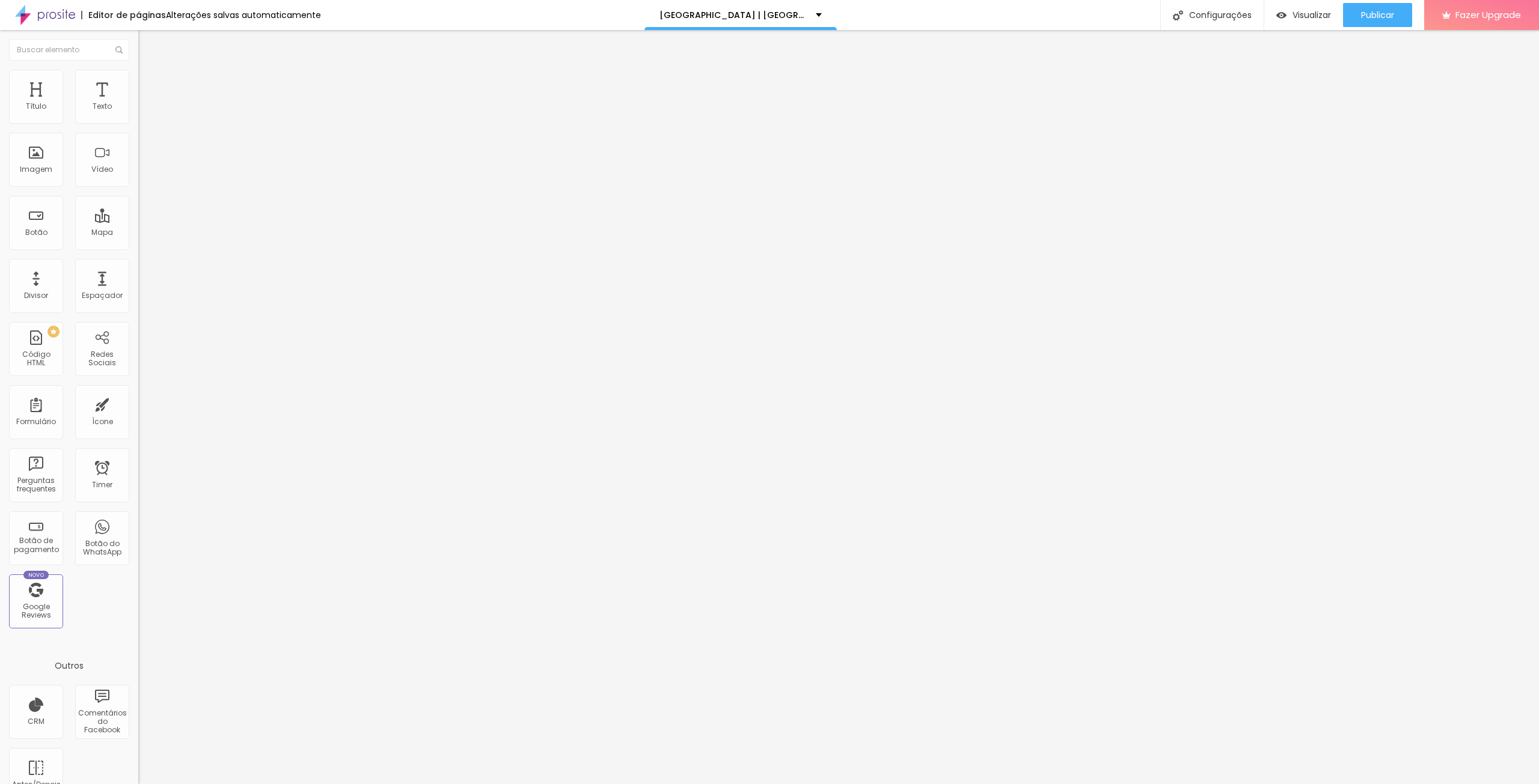
type input "192"
type input "208"
type input "213"
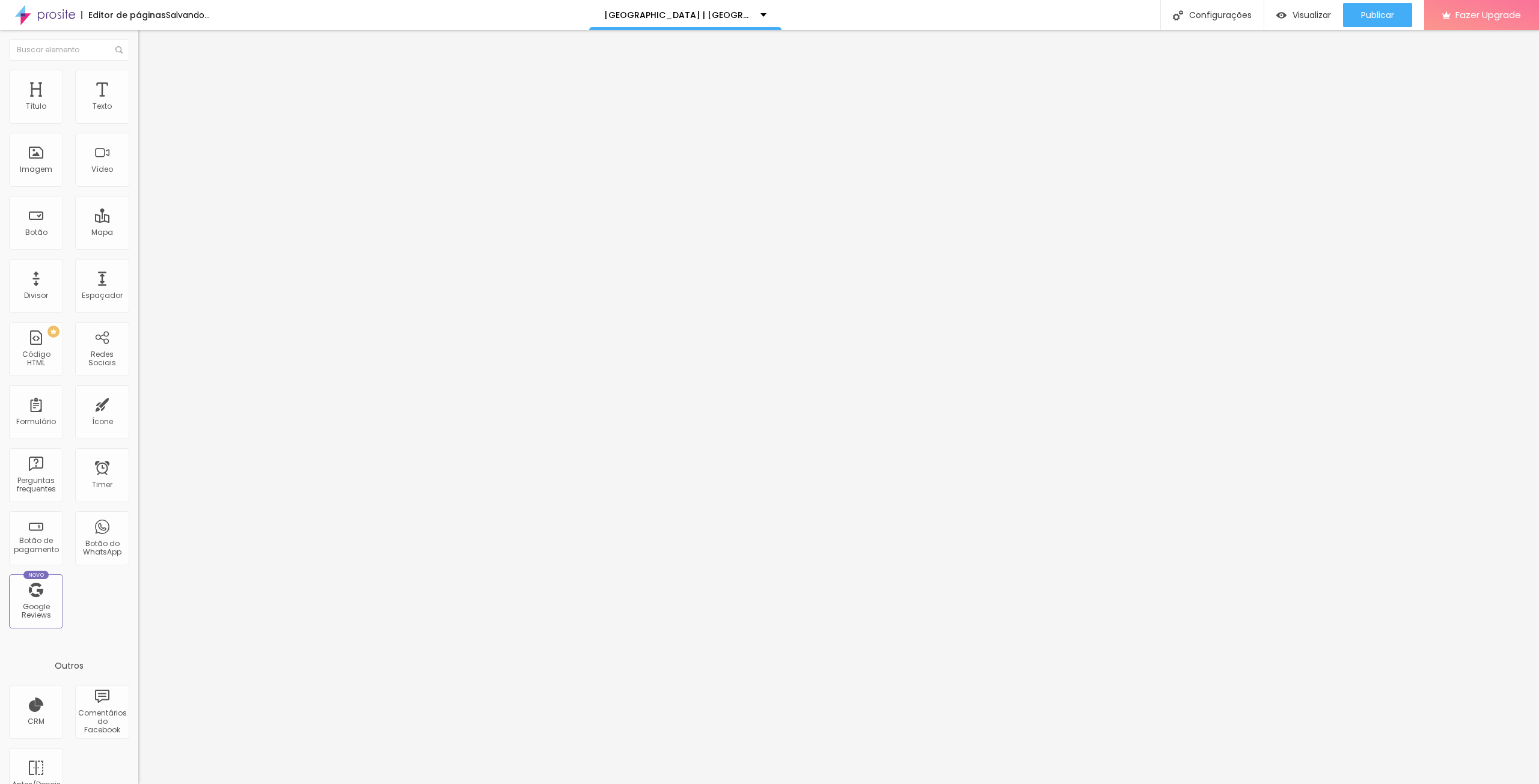
type input "208"
type input "202"
type input "197"
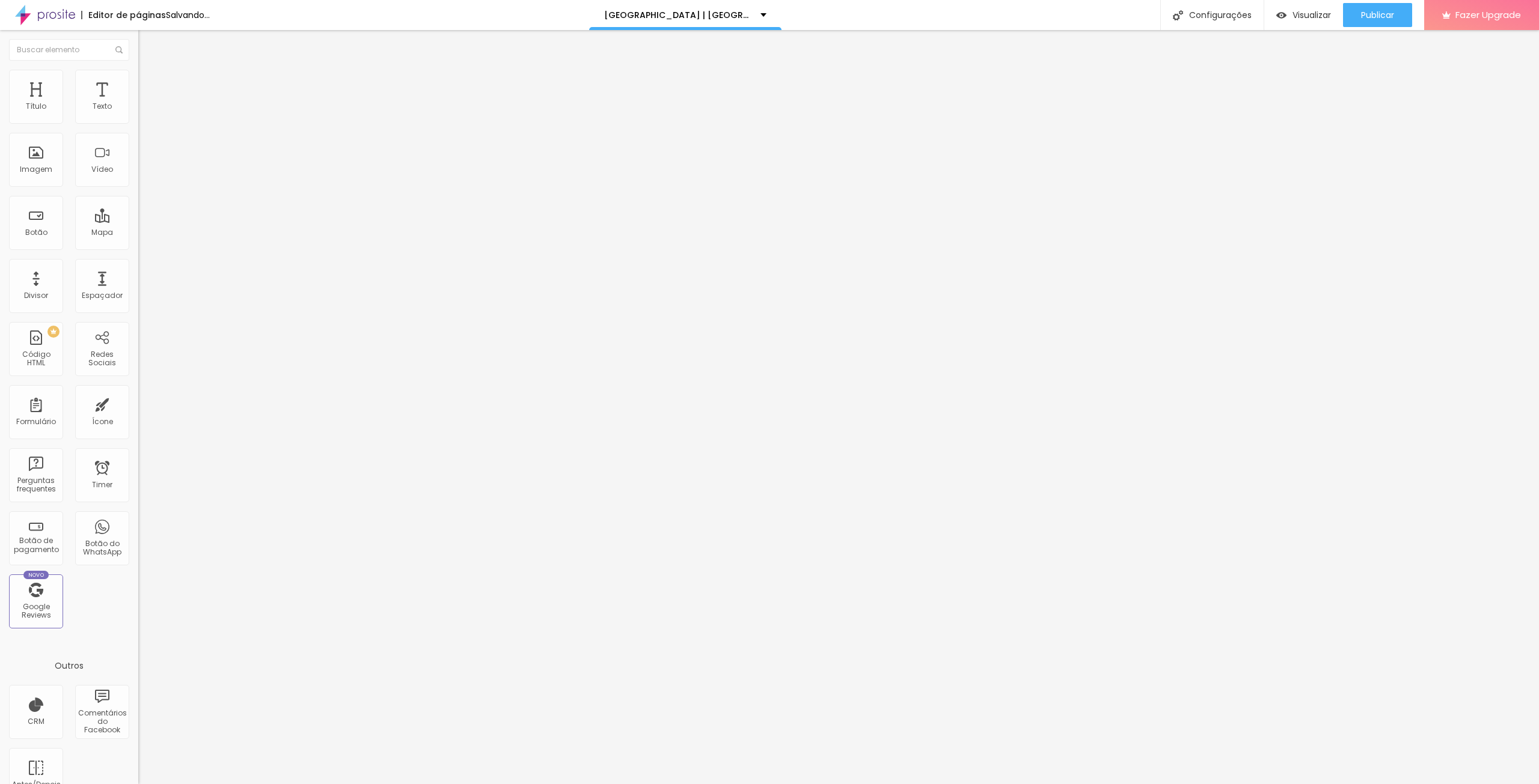
type input "197"
type input "192"
type input "197"
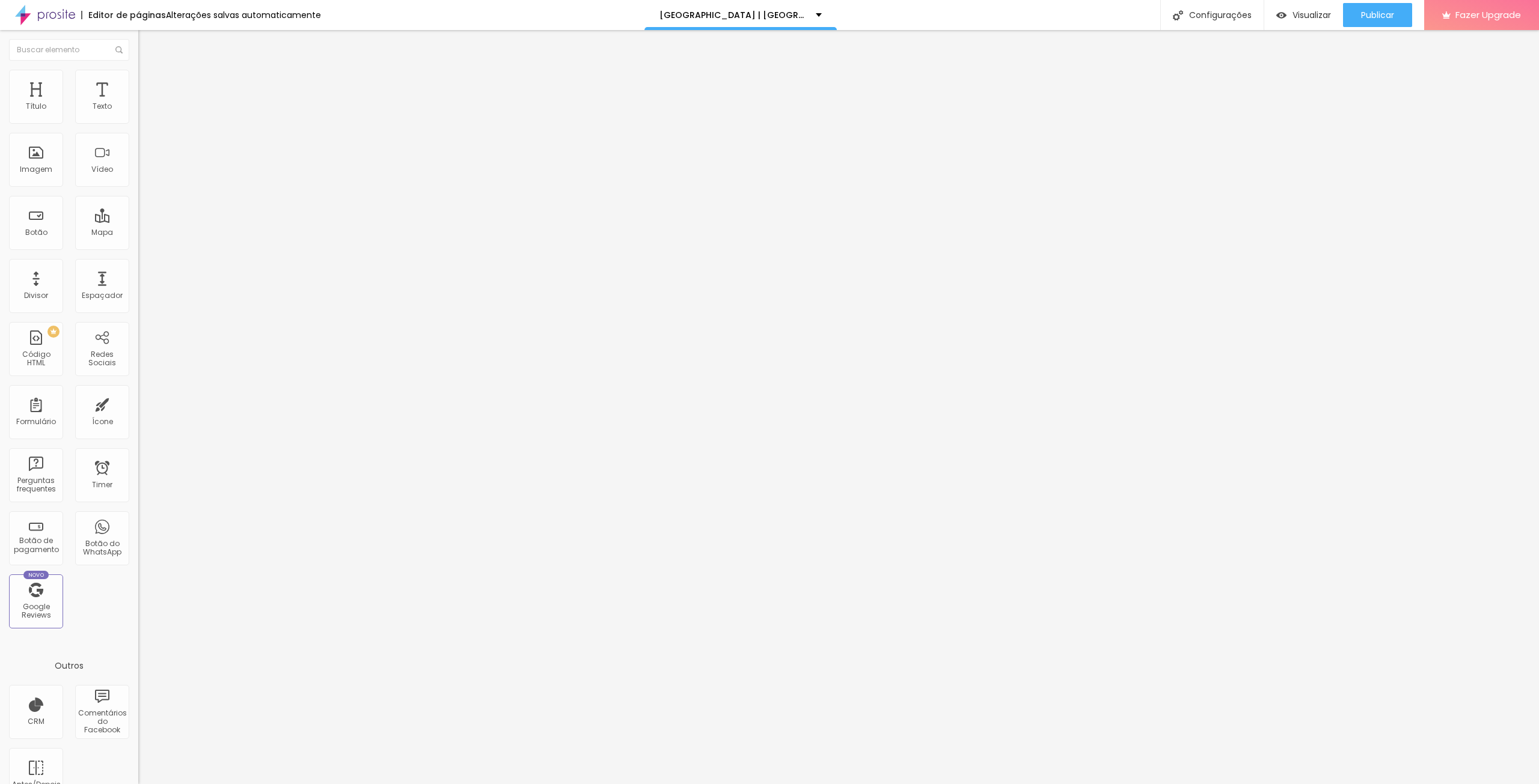
type input "208"
type input "297"
type input "339"
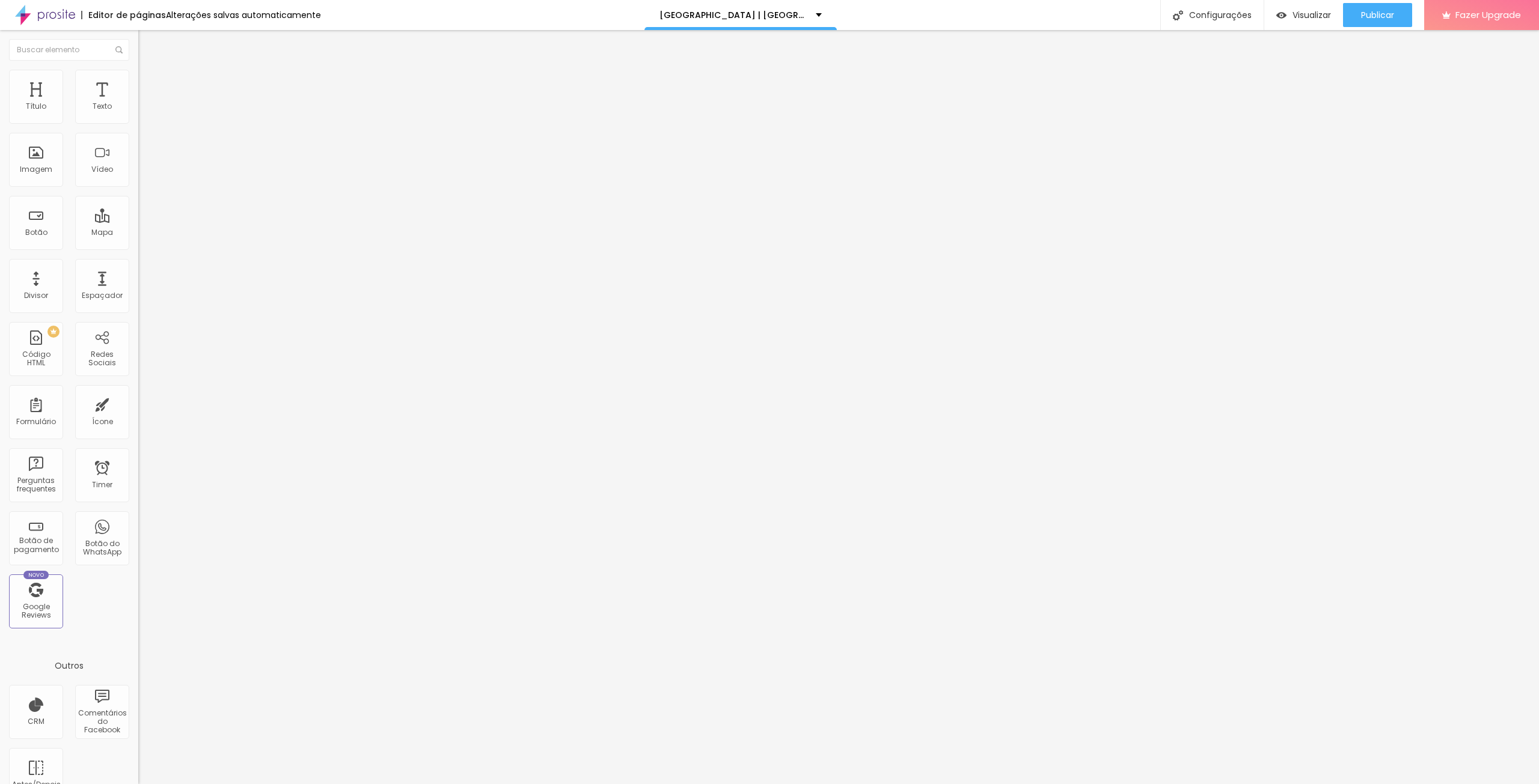
type input "339"
type input "366"
type input "397"
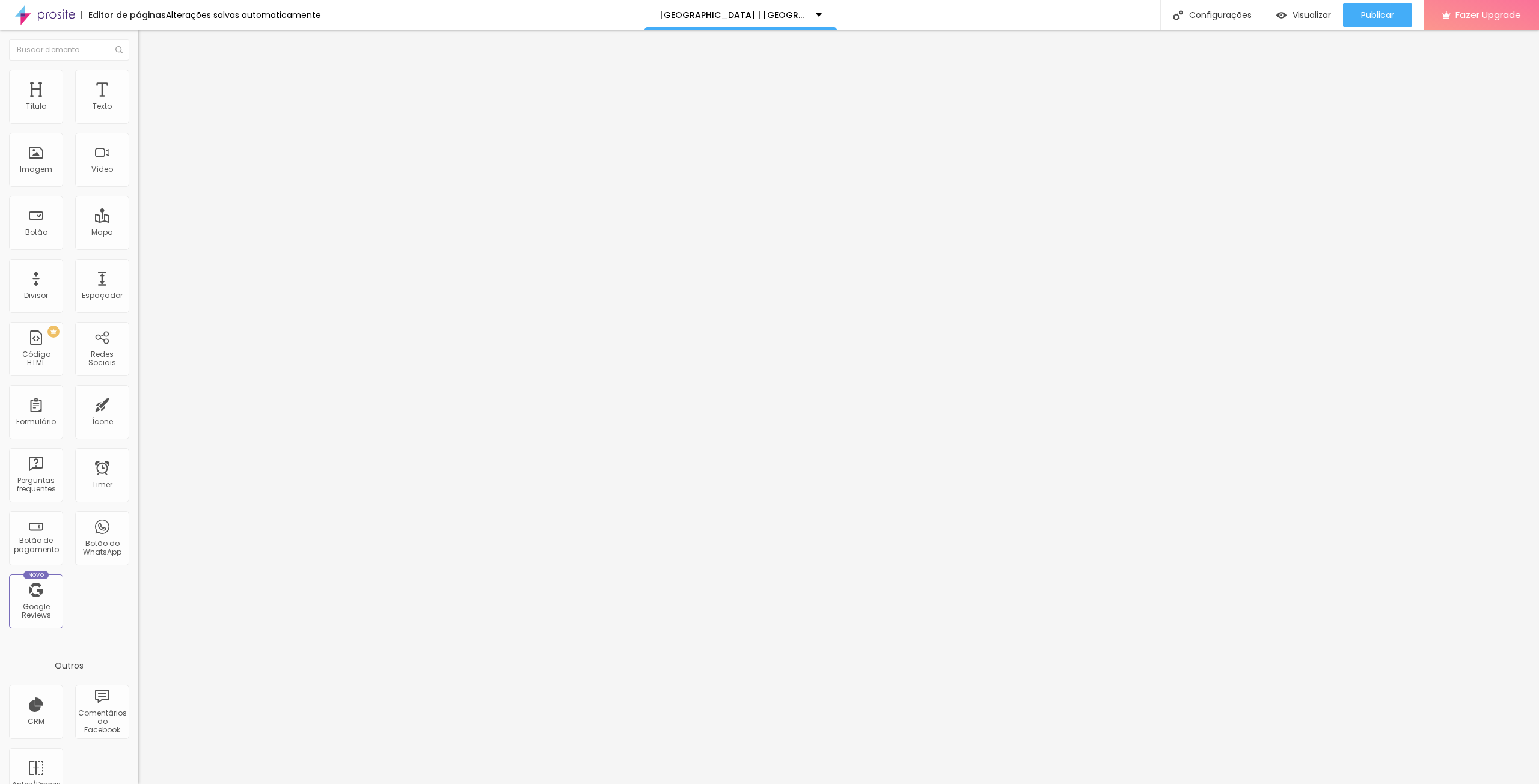
type input "424"
type input "439"
type input "445"
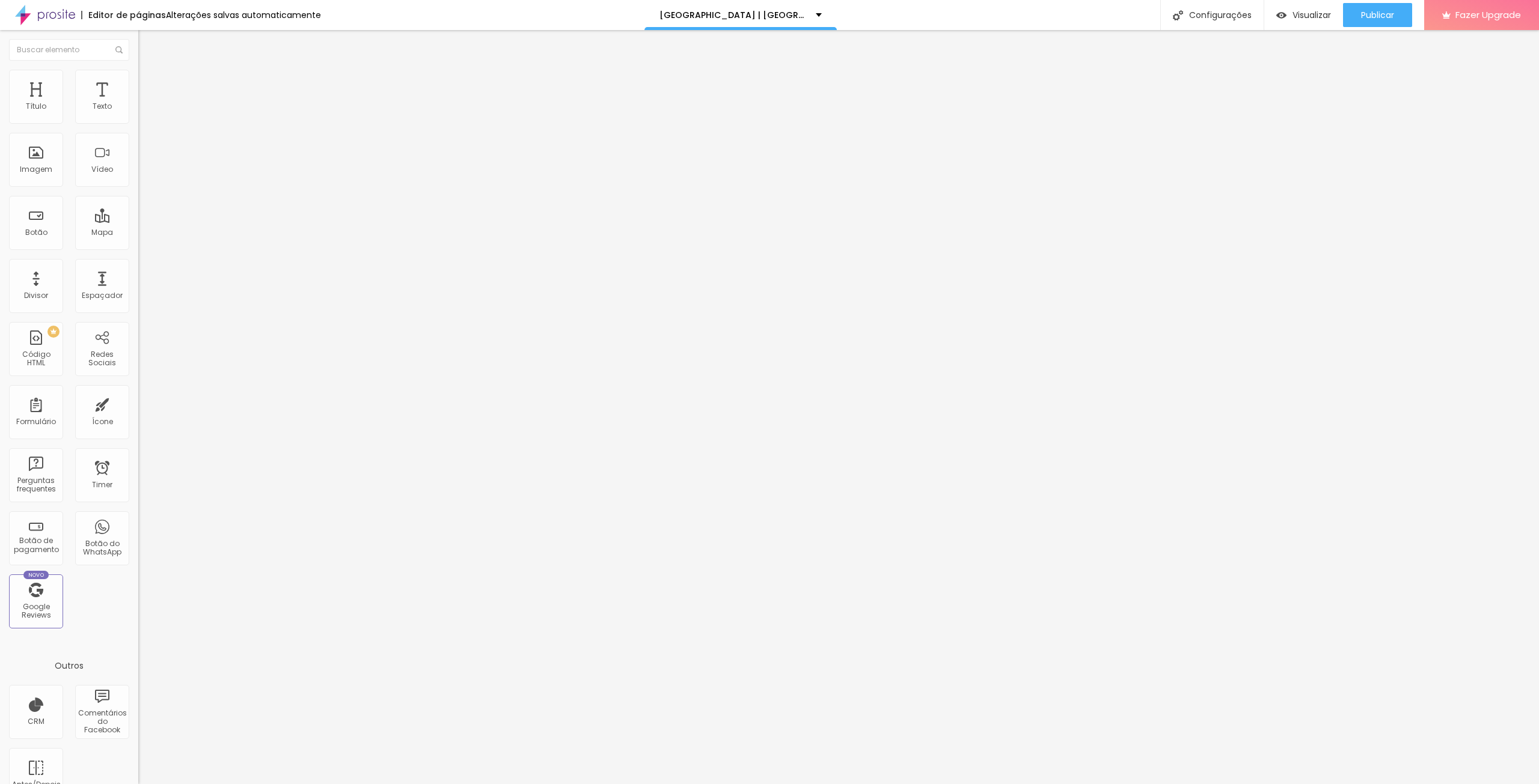
type input "445"
type input "418"
type input "350"
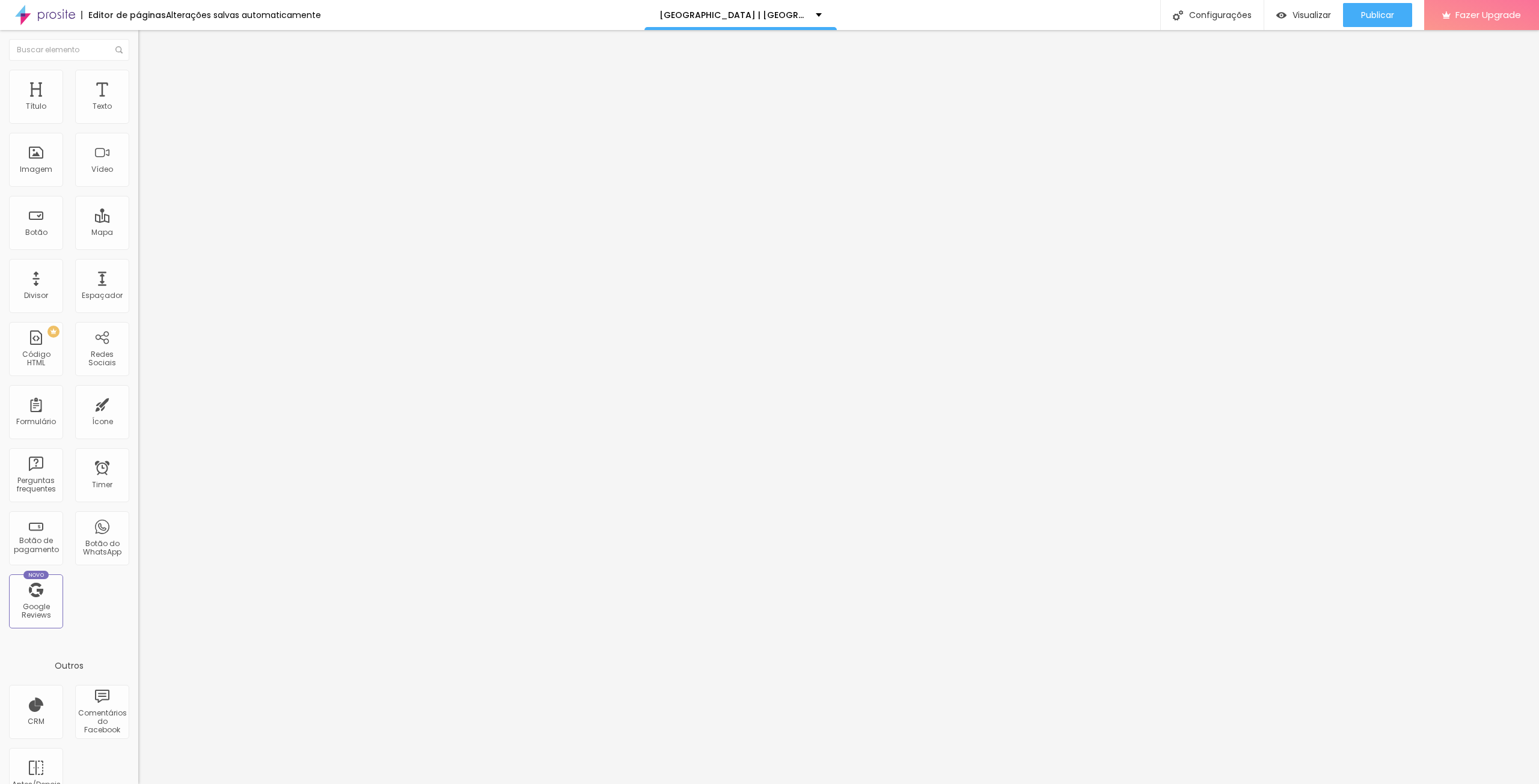
type input "318"
type input "276"
type input "266"
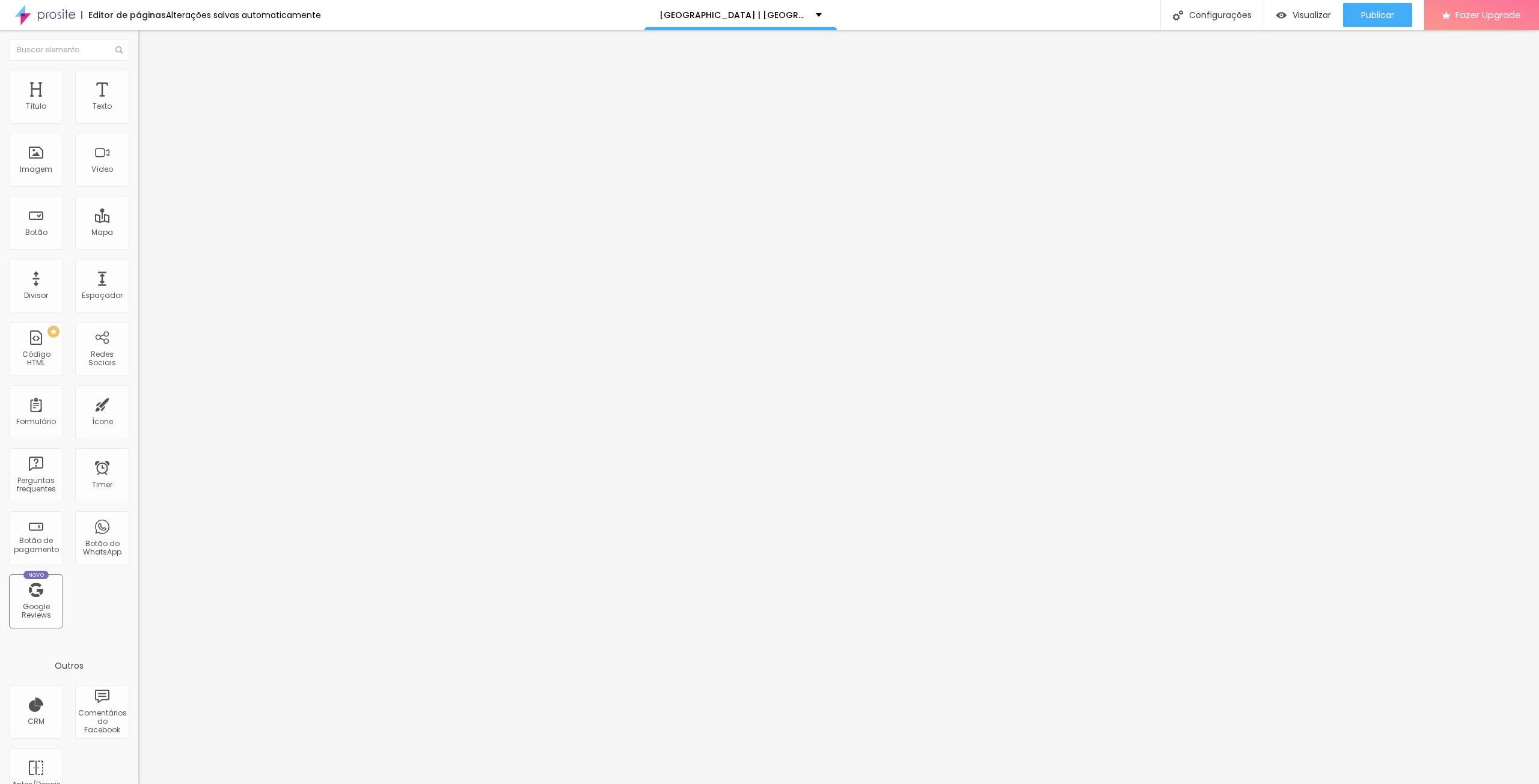
type input "266"
type input "260"
type input "250"
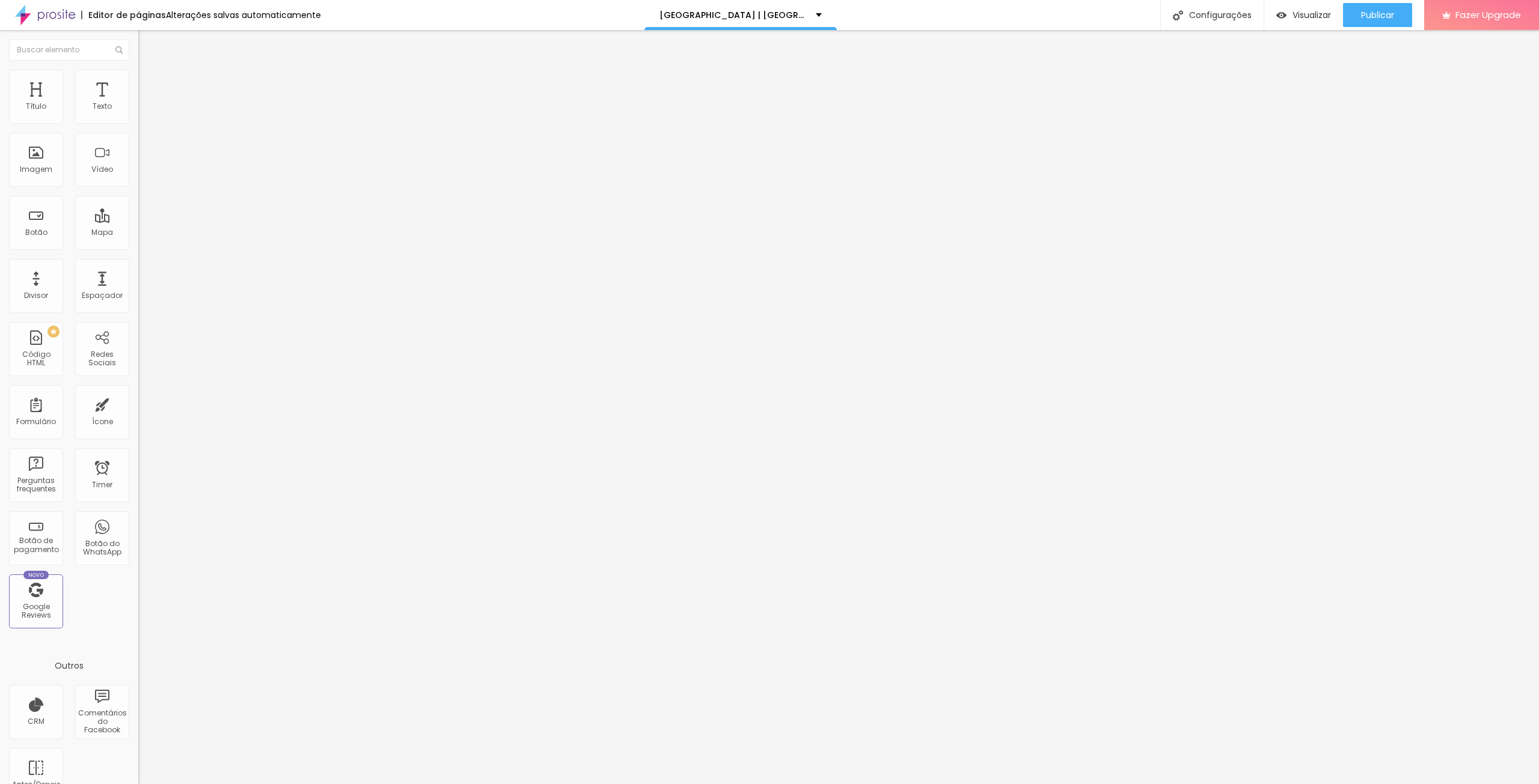
type input "234"
type input "223"
type input "197"
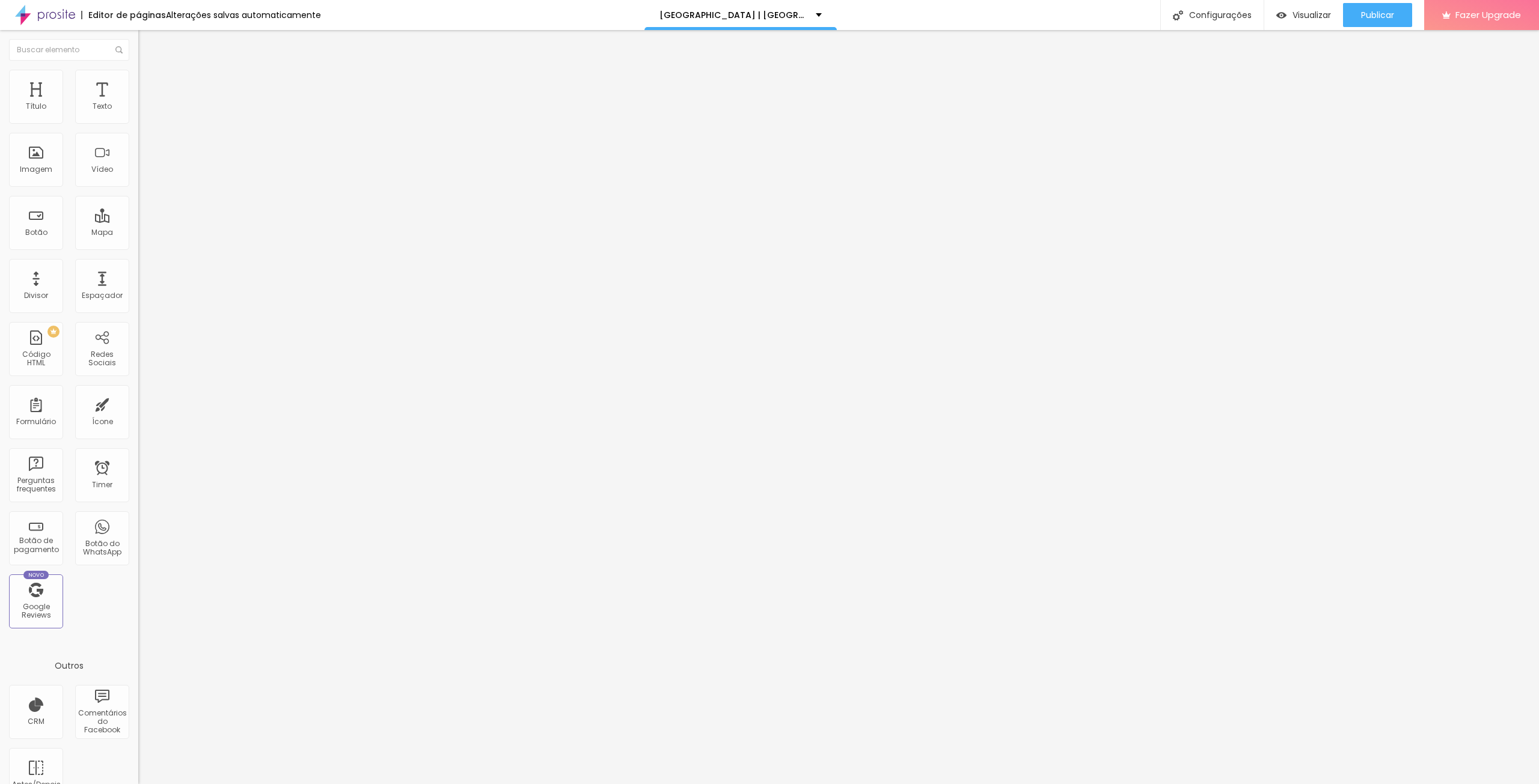
type input "197"
type input "176"
type input "160"
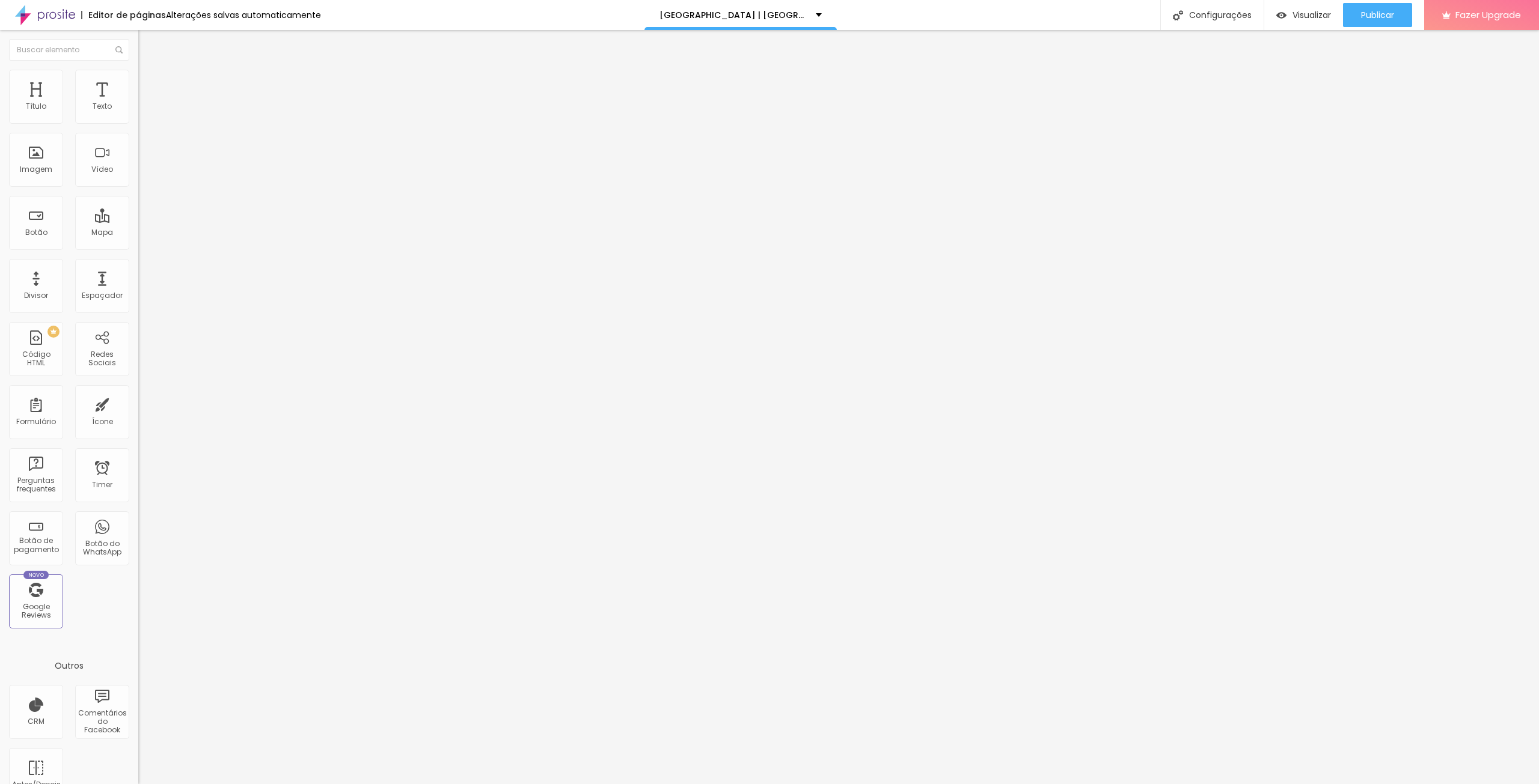
type input "144"
type input "129"
type input "113"
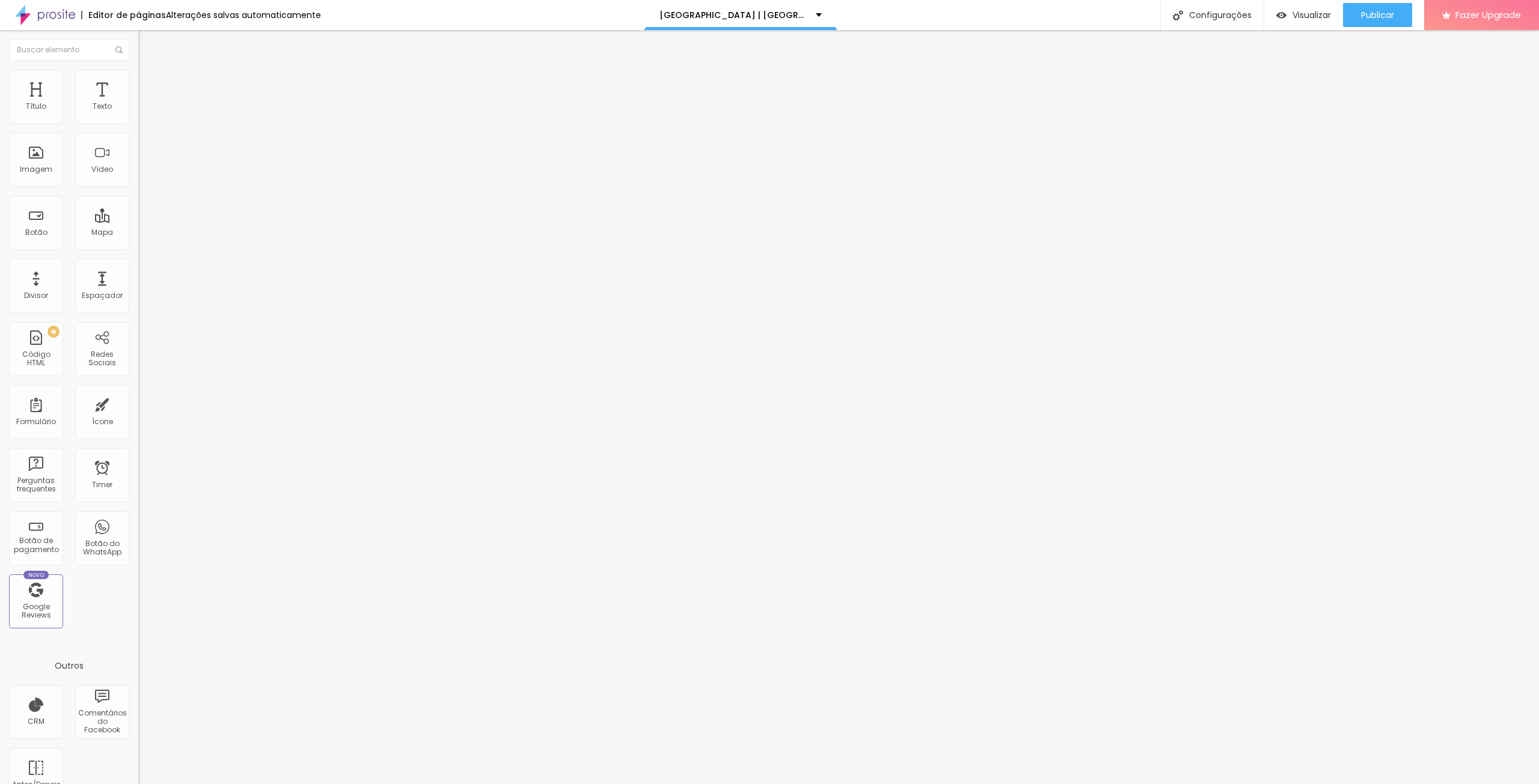
type input "113"
type input "102"
type input "97"
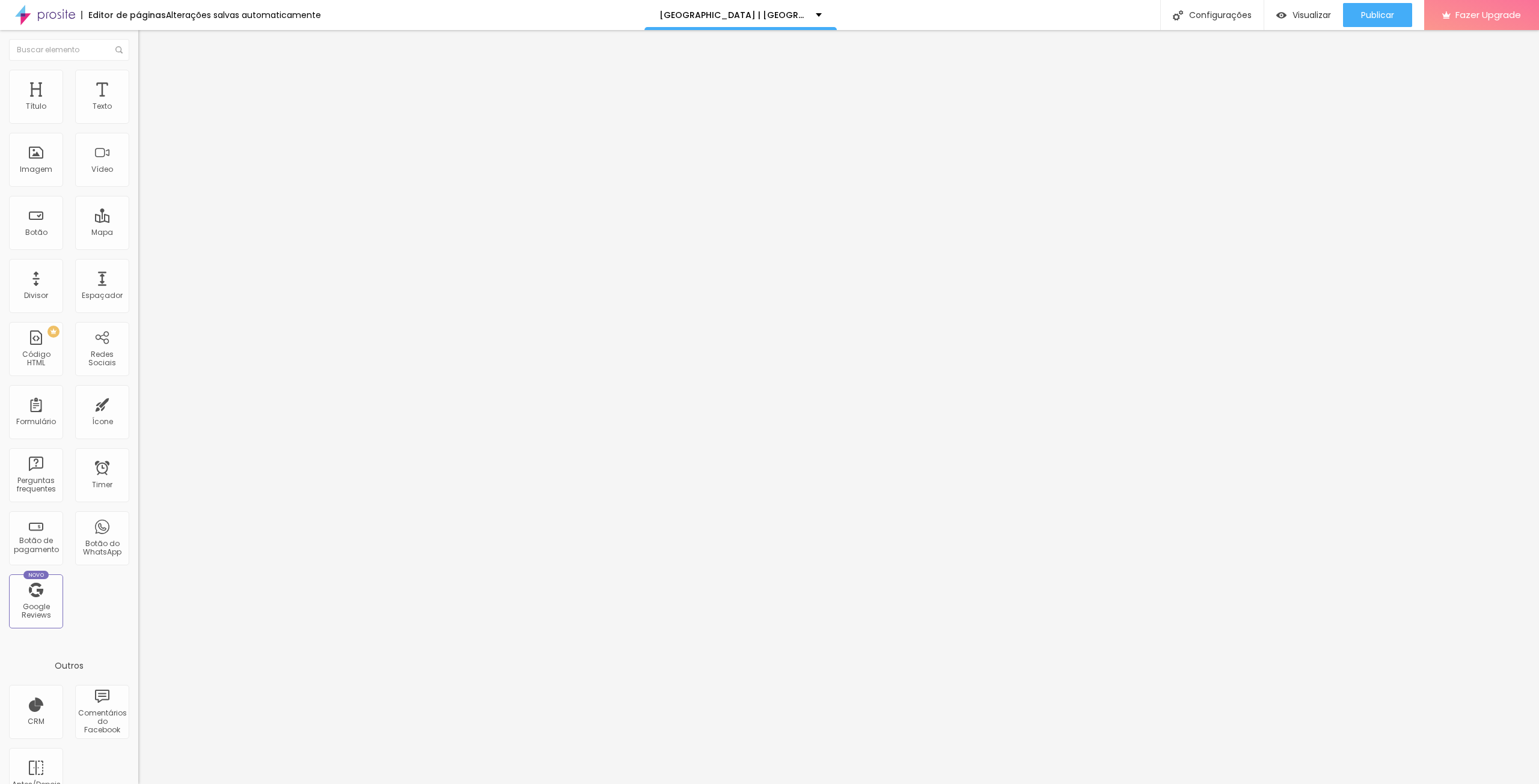
type input "92"
type input "81"
type input "76"
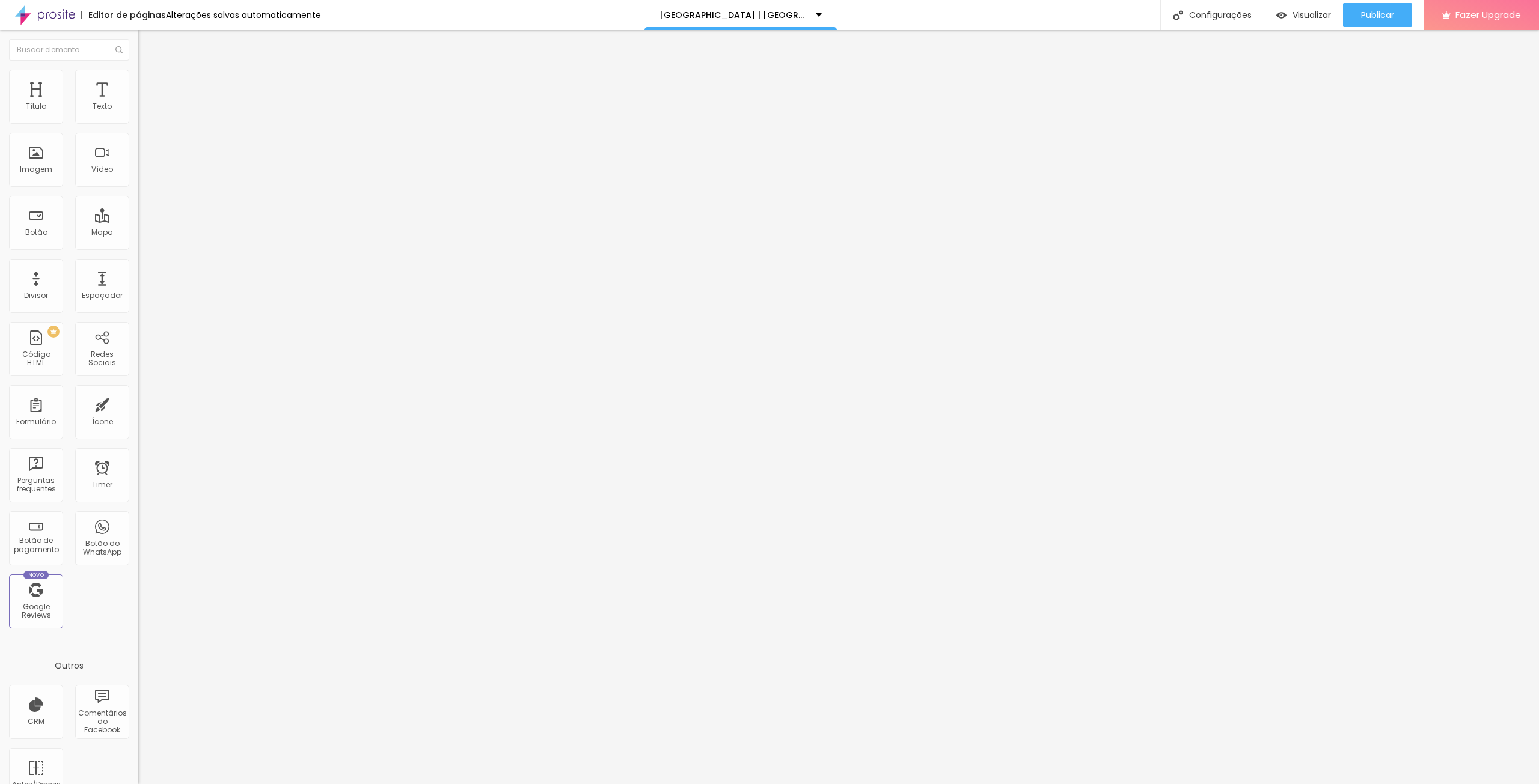
type input "76"
type input "65"
type input "71"
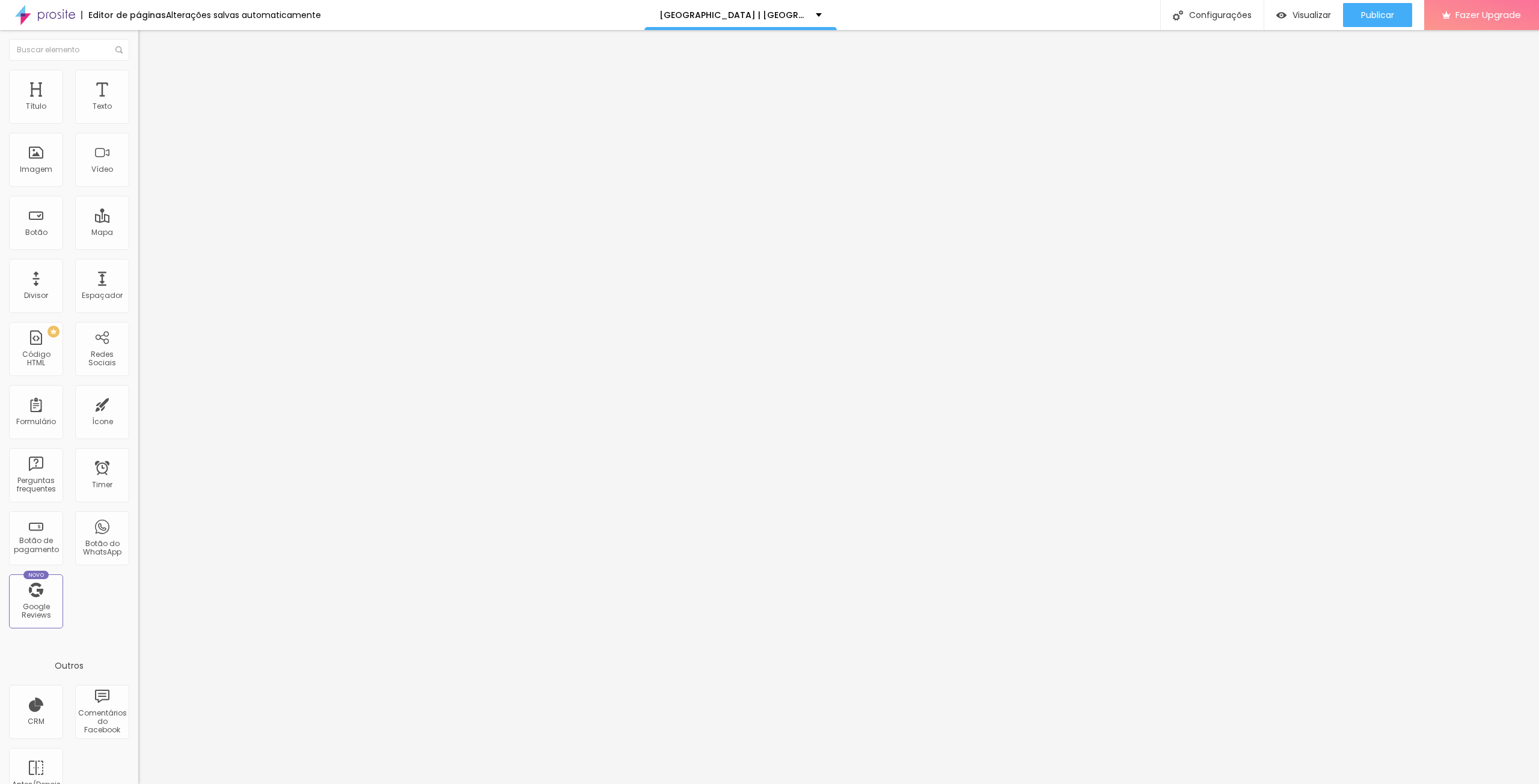
type input "97"
type input "113"
type input "139"
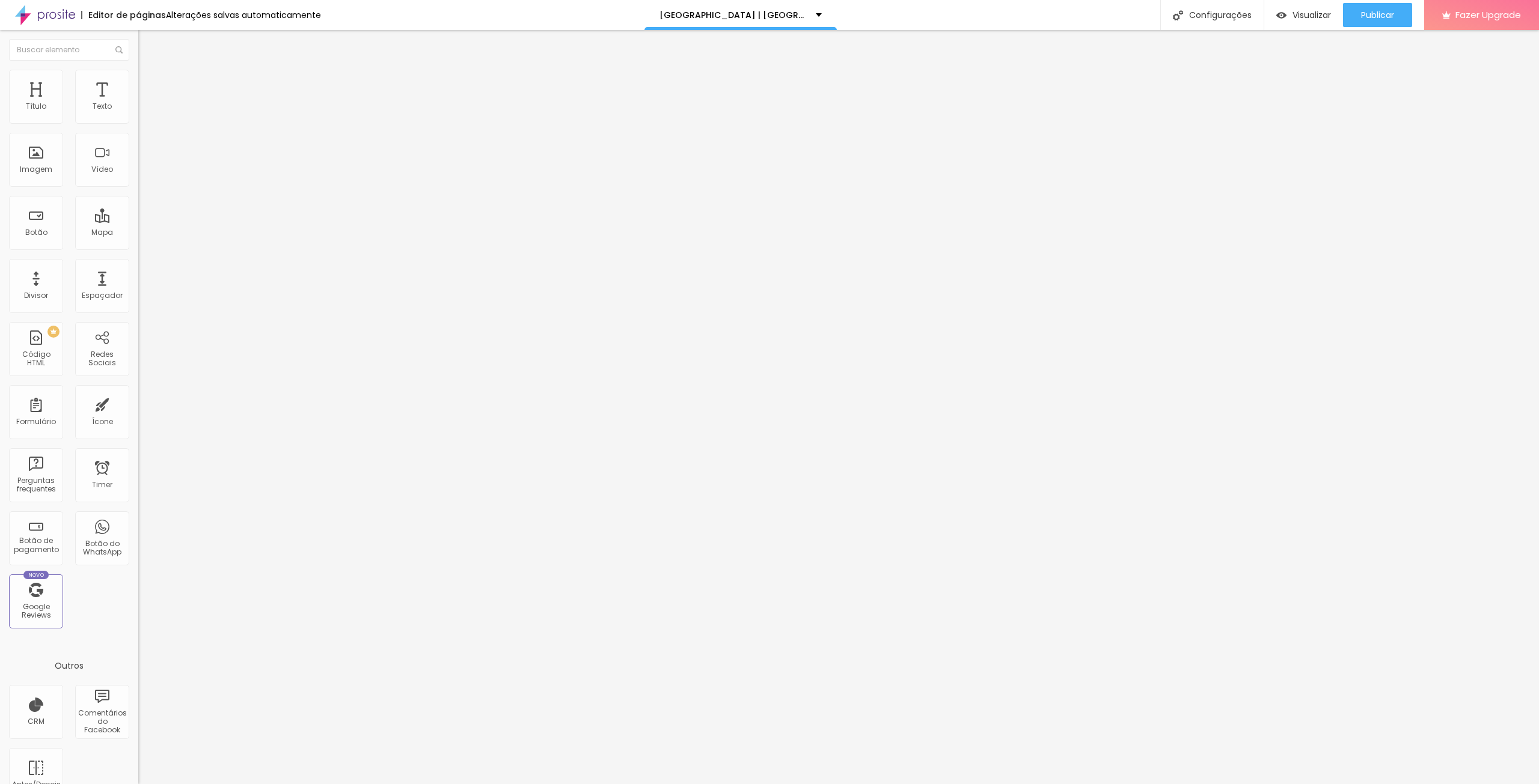
type input "139"
type input "150"
type input "160"
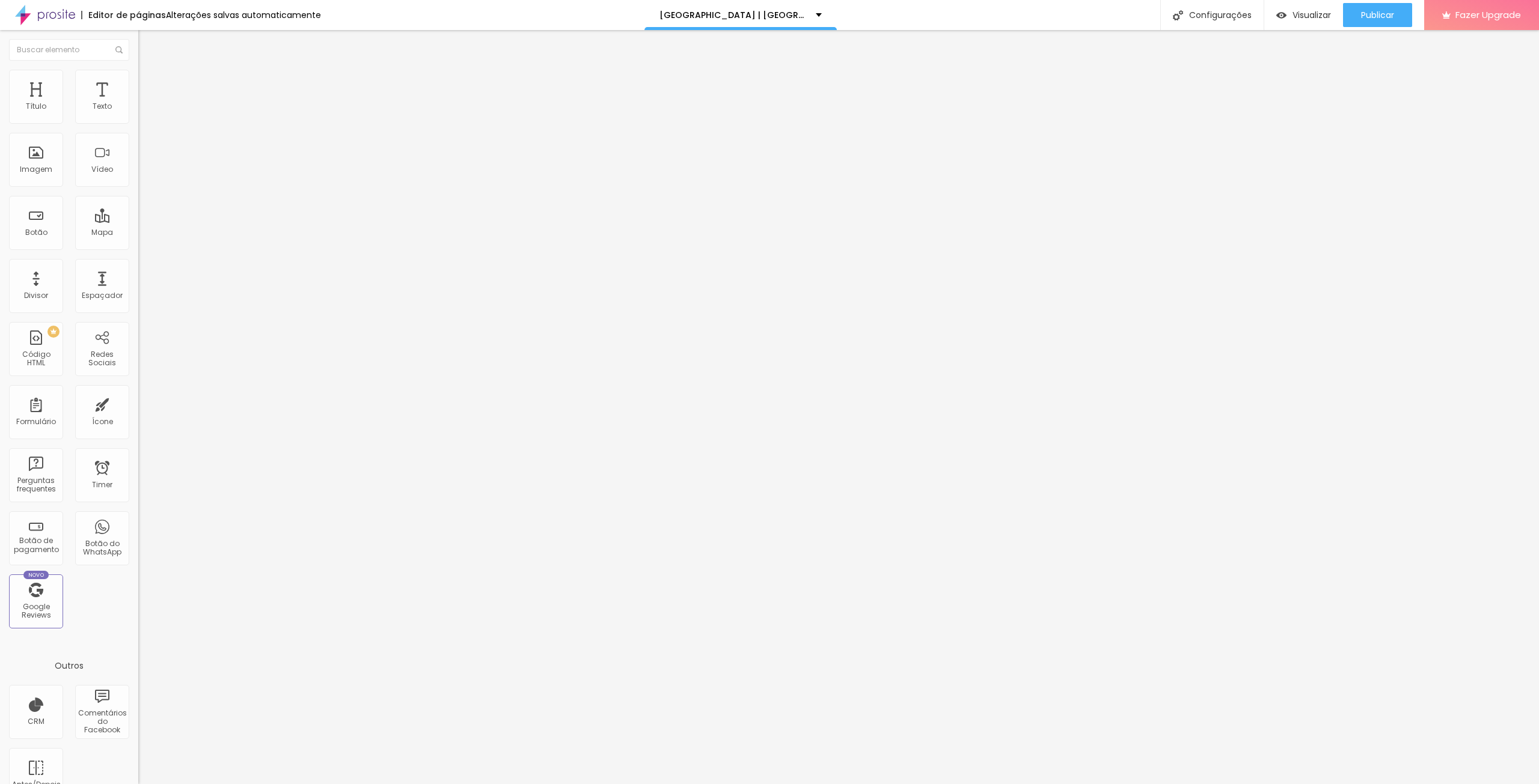
type input "176"
type input "187"
type input "208"
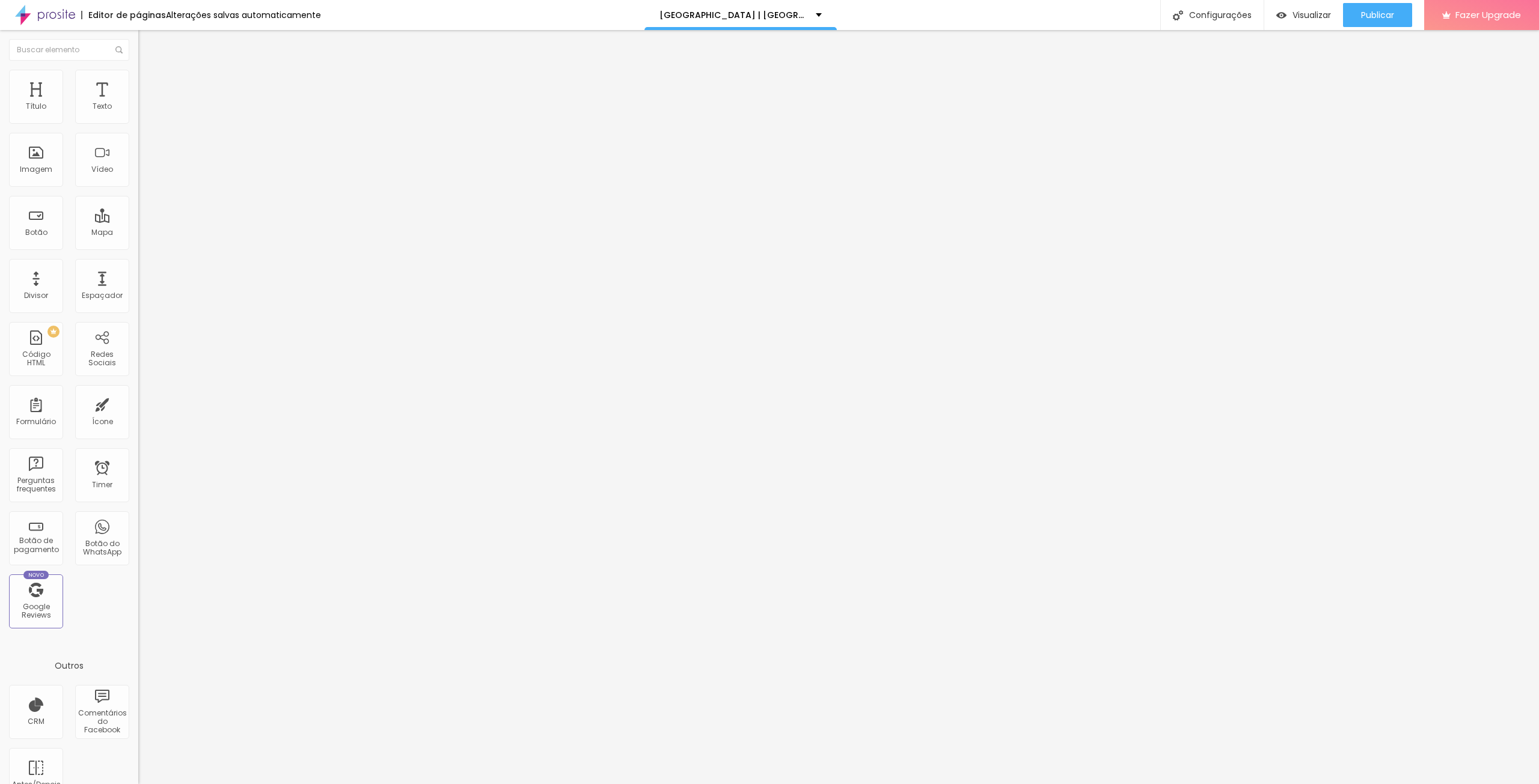
type input "208"
type input "218"
type input "223"
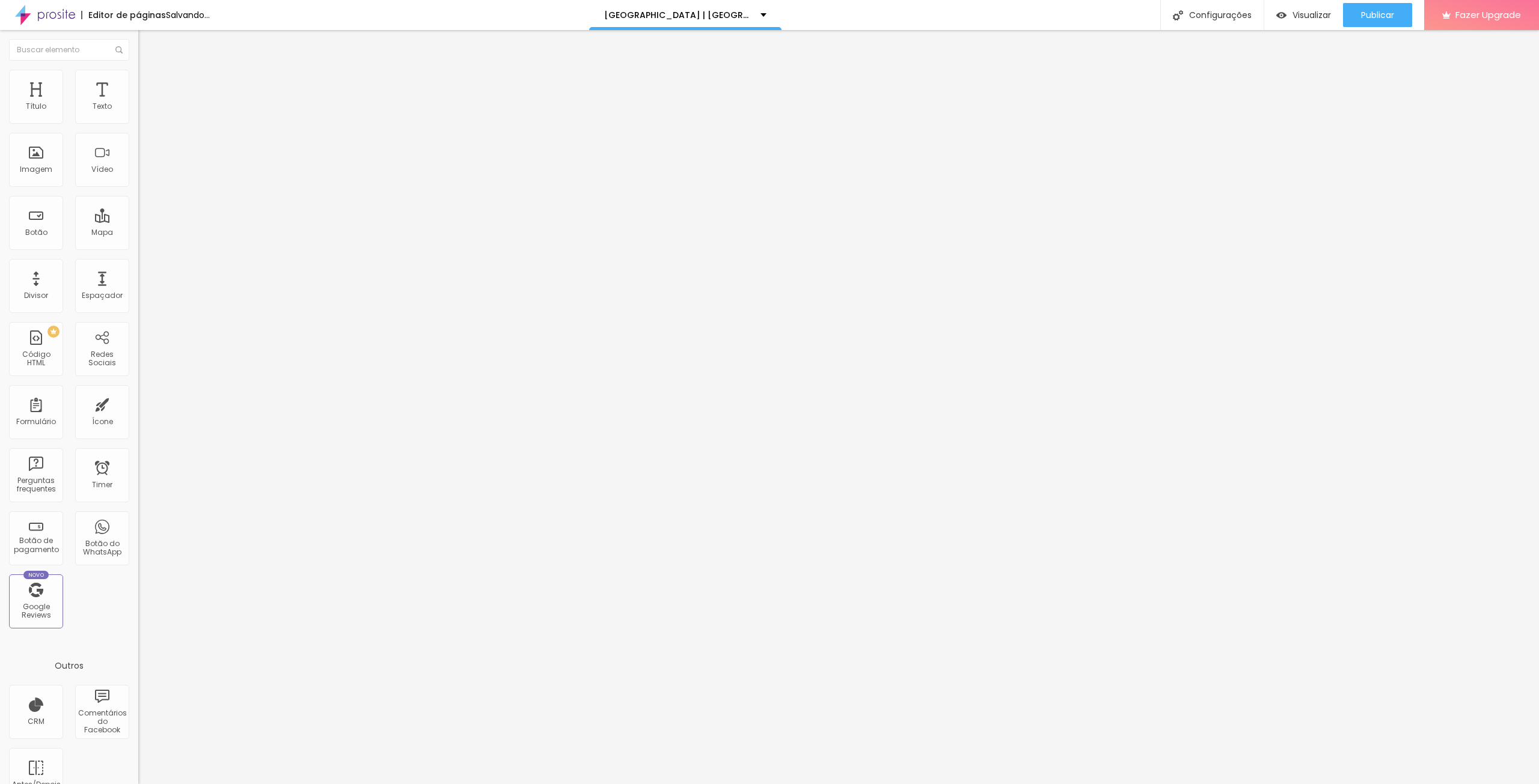
type input "197"
type input "192"
type input "181"
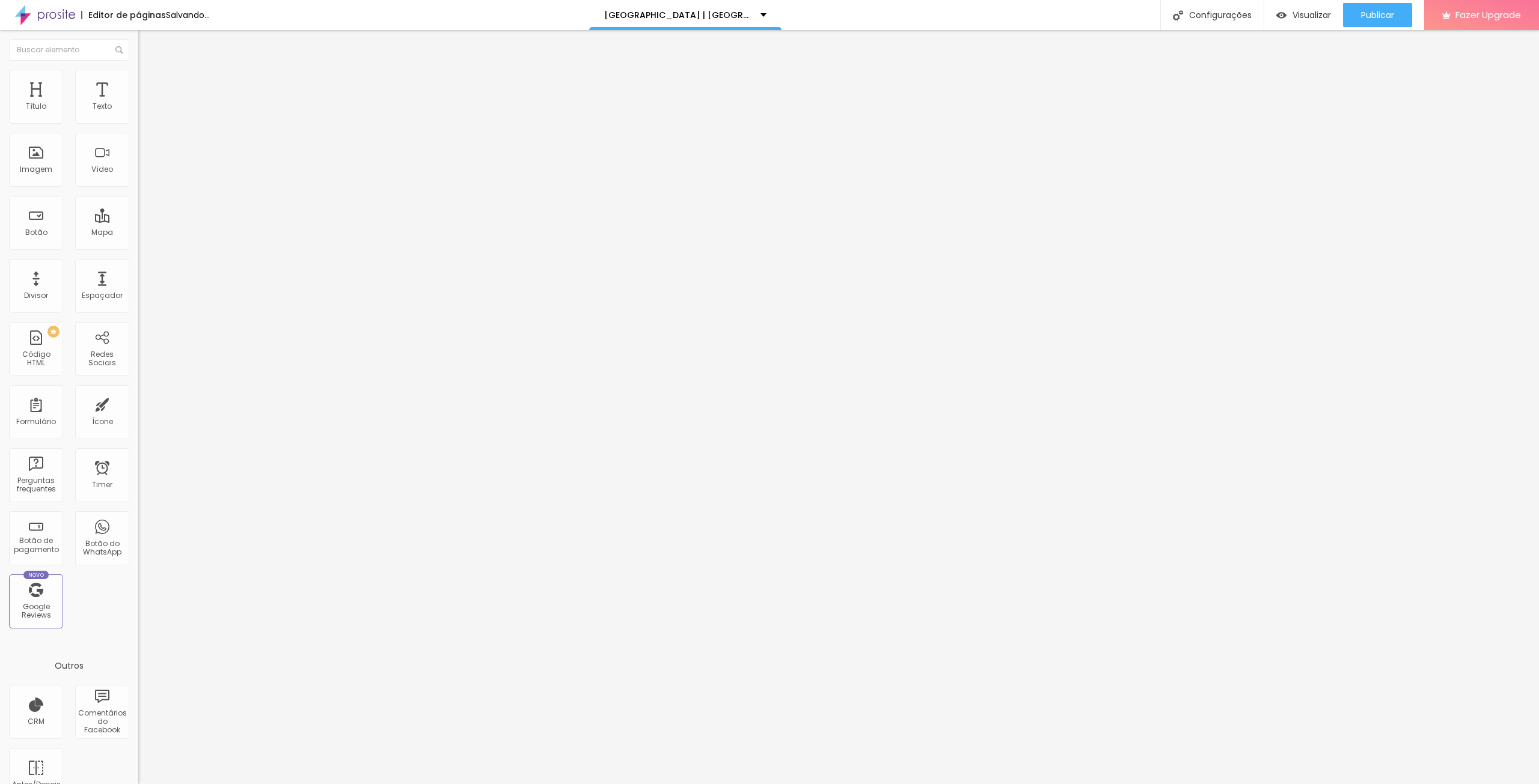
type input "181"
type input "176"
type input "171"
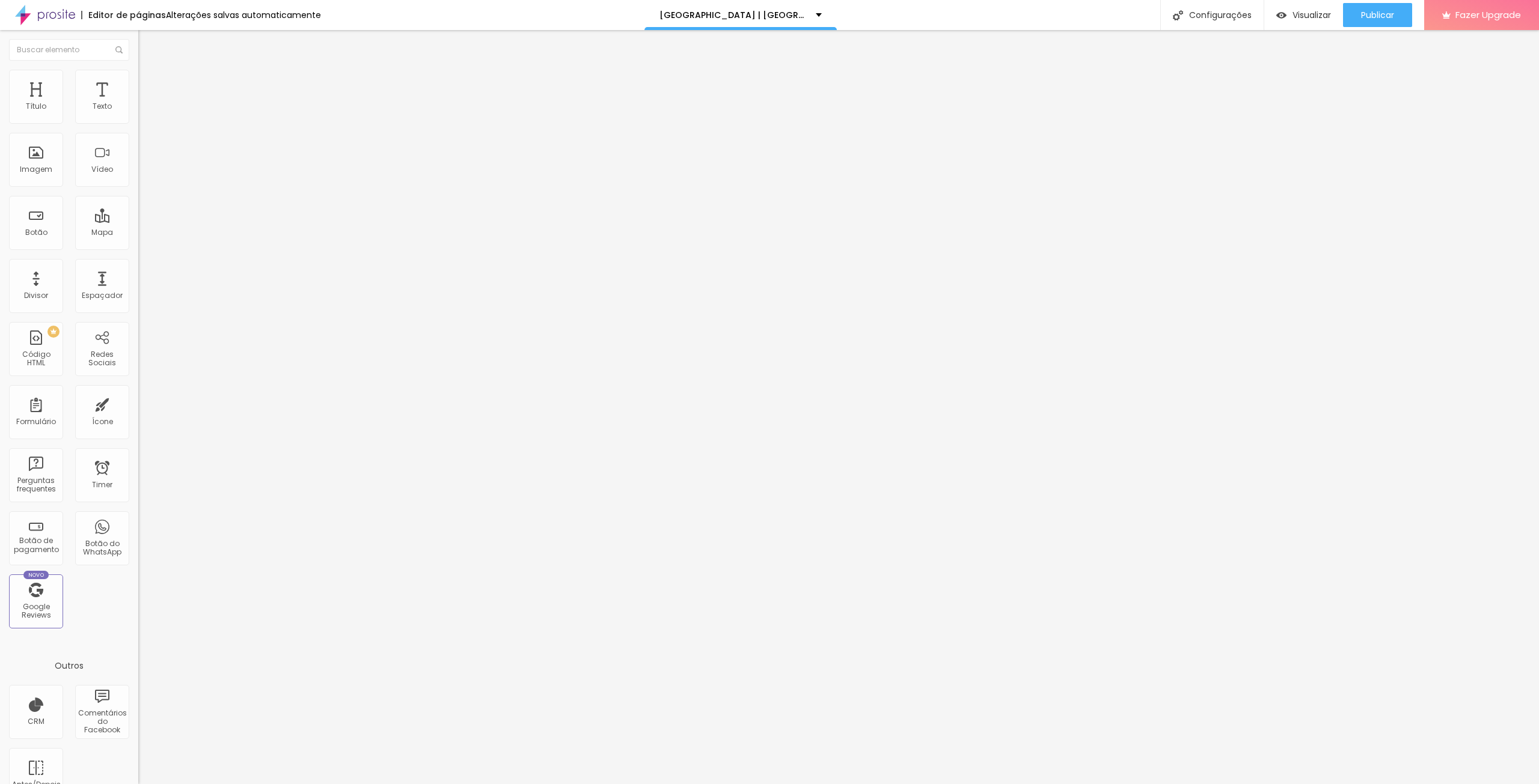
drag, startPoint x: 39, startPoint y: 150, endPoint x: 46, endPoint y: 173, distance: 24.0
type input "171"
click at [138, 403] on input "range" at bounding box center [176, 407] width 78 height 9
click at [138, 75] on img at bounding box center [143, 74] width 11 height 11
click at [138, 81] on img at bounding box center [143, 86] width 11 height 11
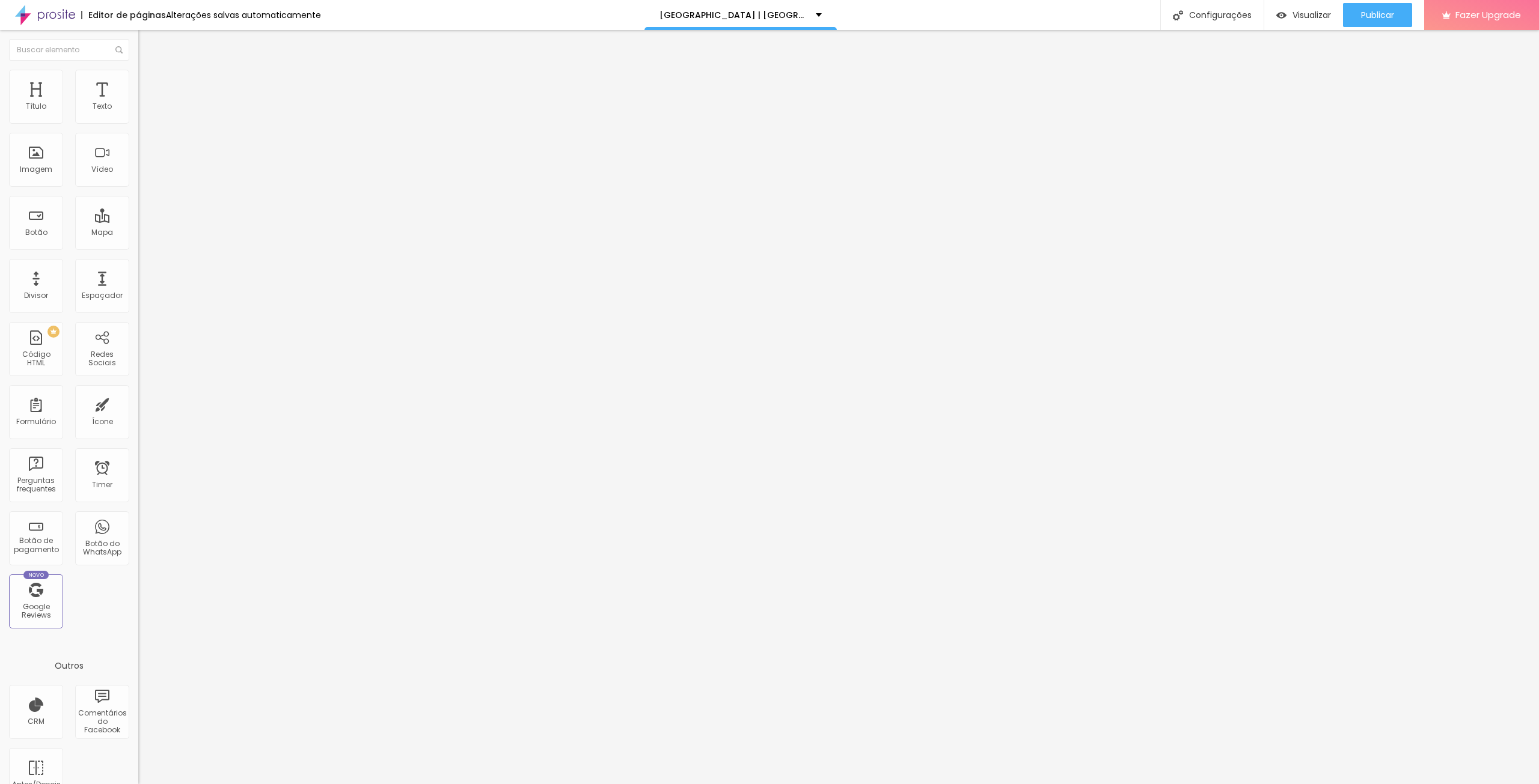
click at [149, 71] on span "Conteúdo" at bounding box center [168, 66] width 38 height 10
drag, startPoint x: 68, startPoint y: 73, endPoint x: 66, endPoint y: 82, distance: 9.2
click at [138, 72] on img at bounding box center [143, 74] width 11 height 11
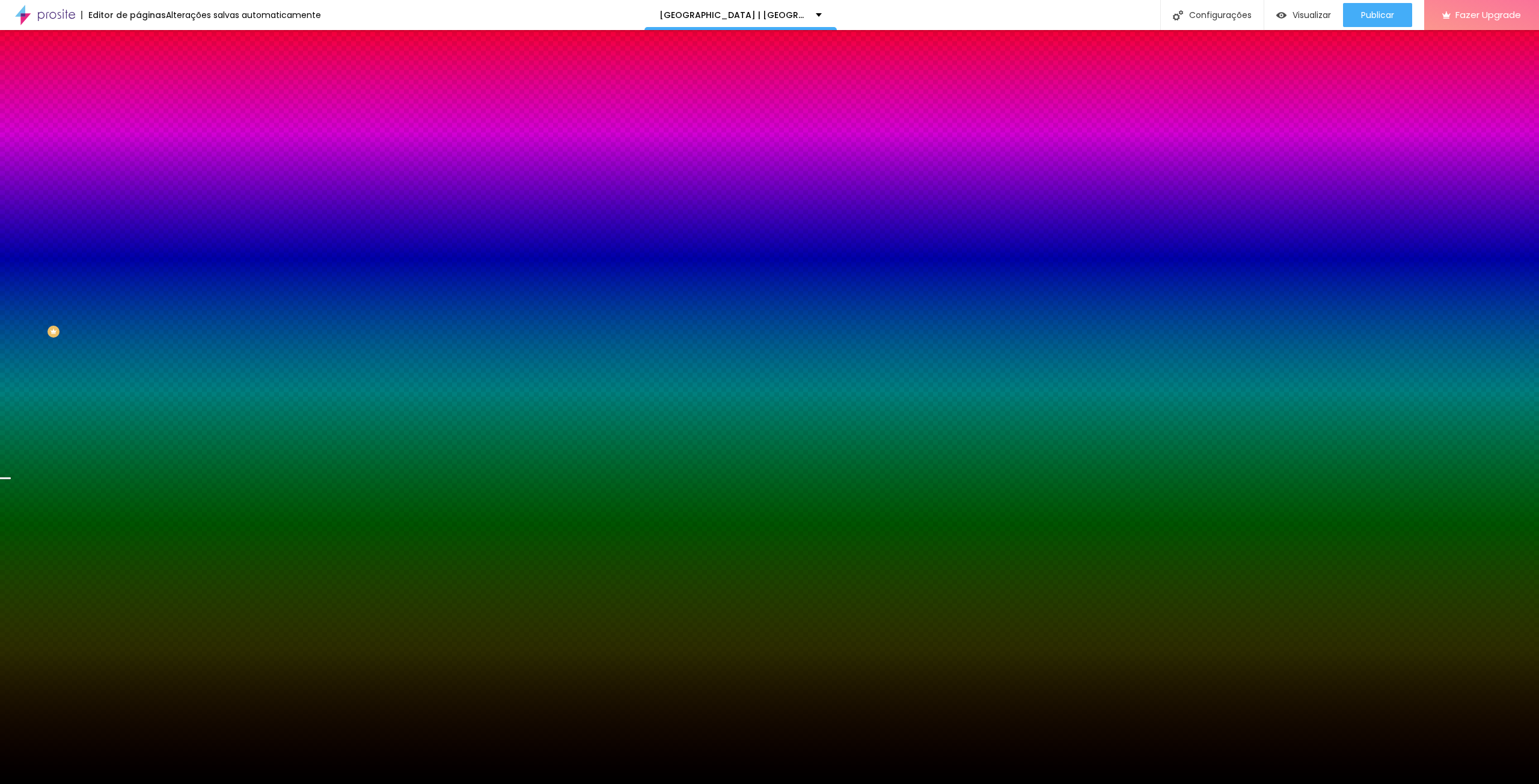
click at [138, 110] on span "Trocar imagem" at bounding box center [170, 105] width 66 height 10
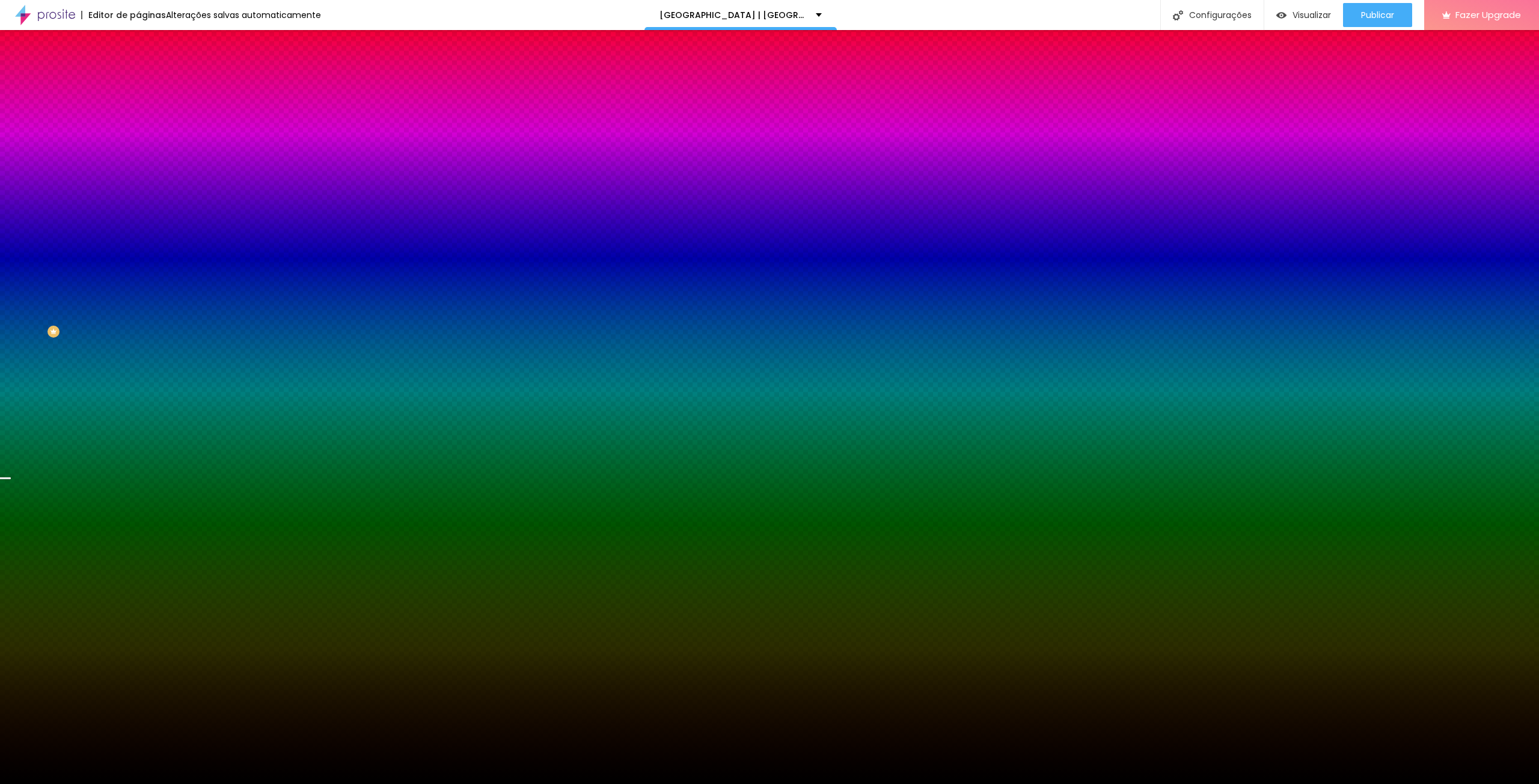
click at [138, 81] on li "Avançado" at bounding box center [206, 87] width 138 height 12
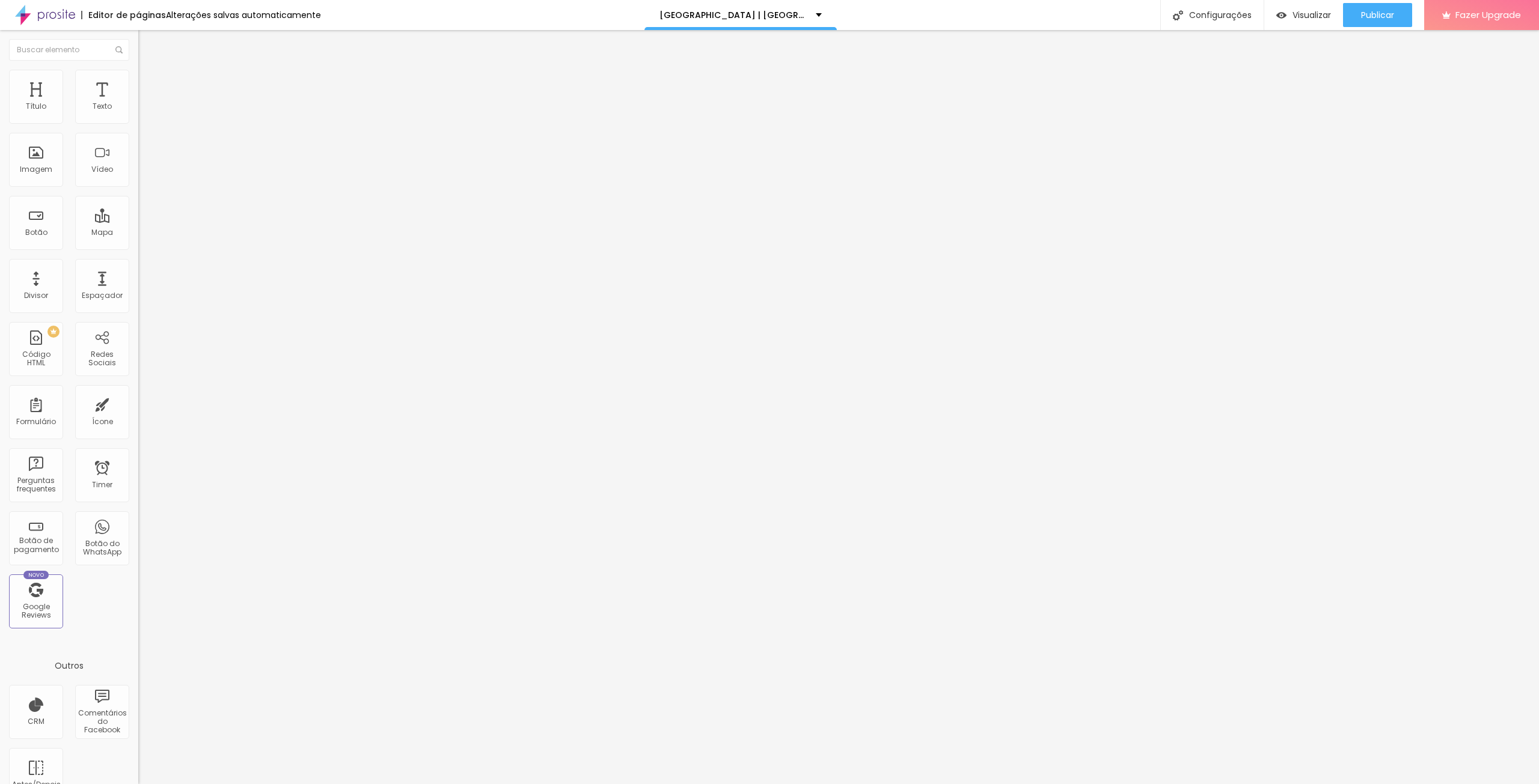
type input "176"
type input "171"
type input "165"
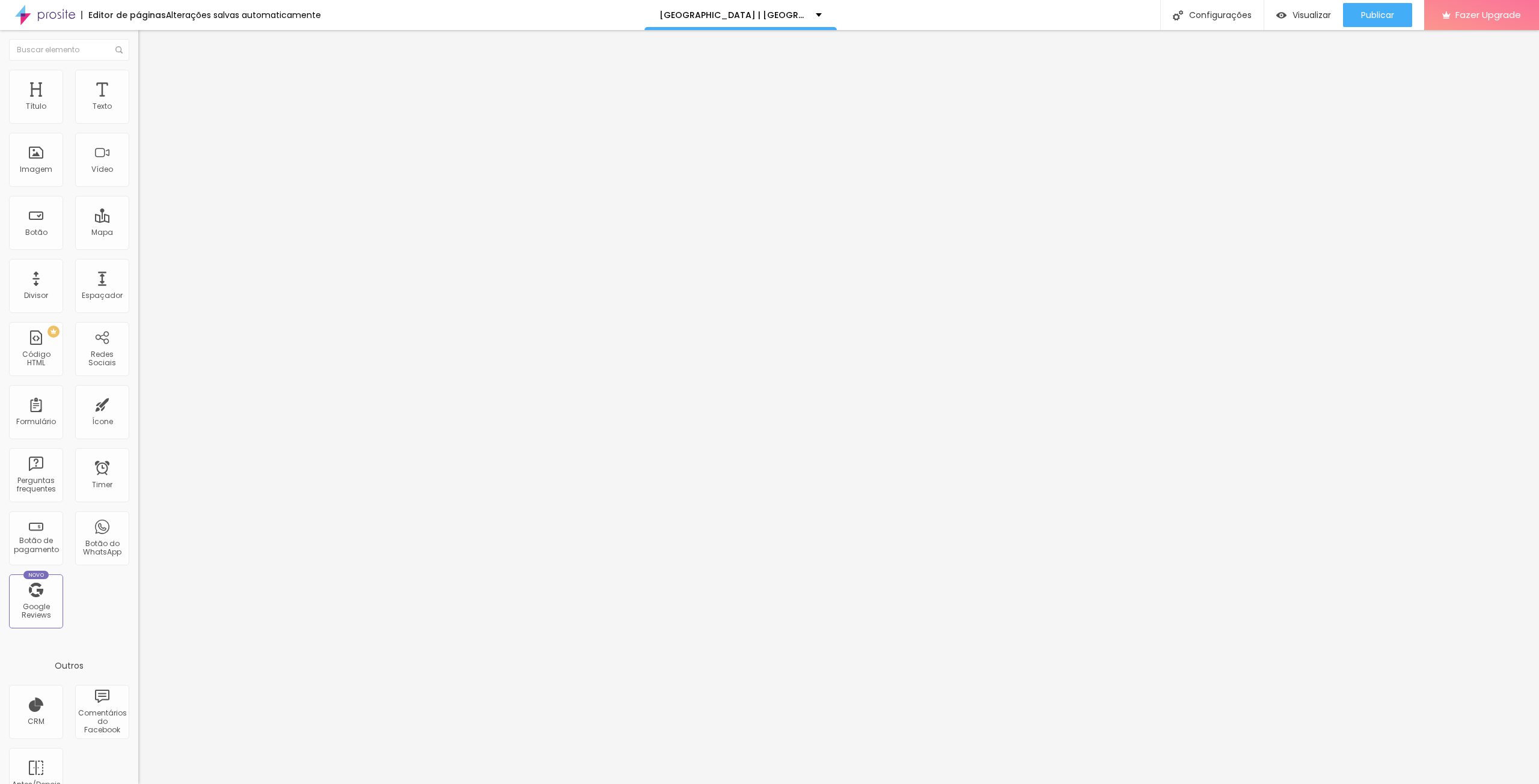
type input "165"
type input "144"
type input "139"
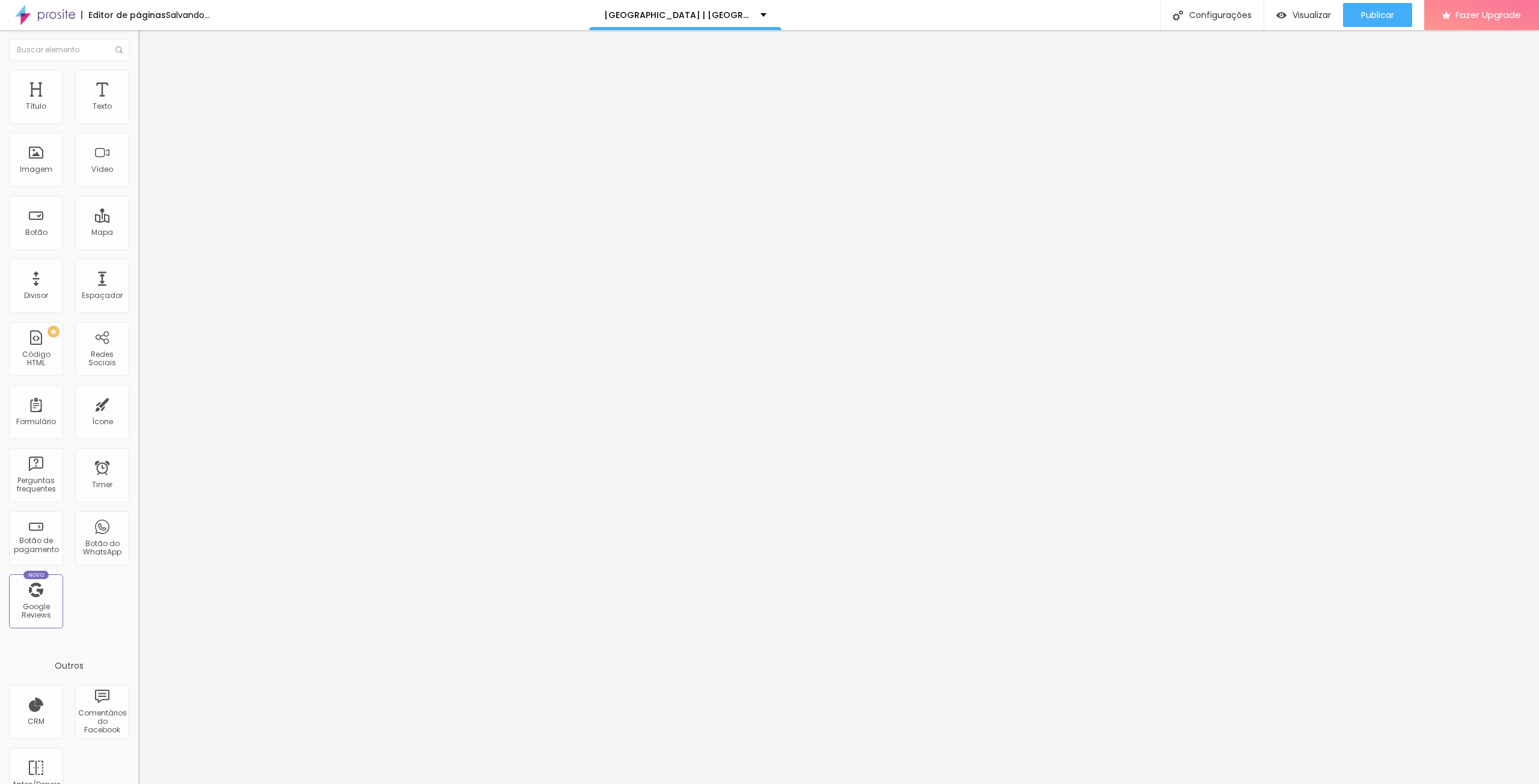
type input "129"
type input "134"
type input "139"
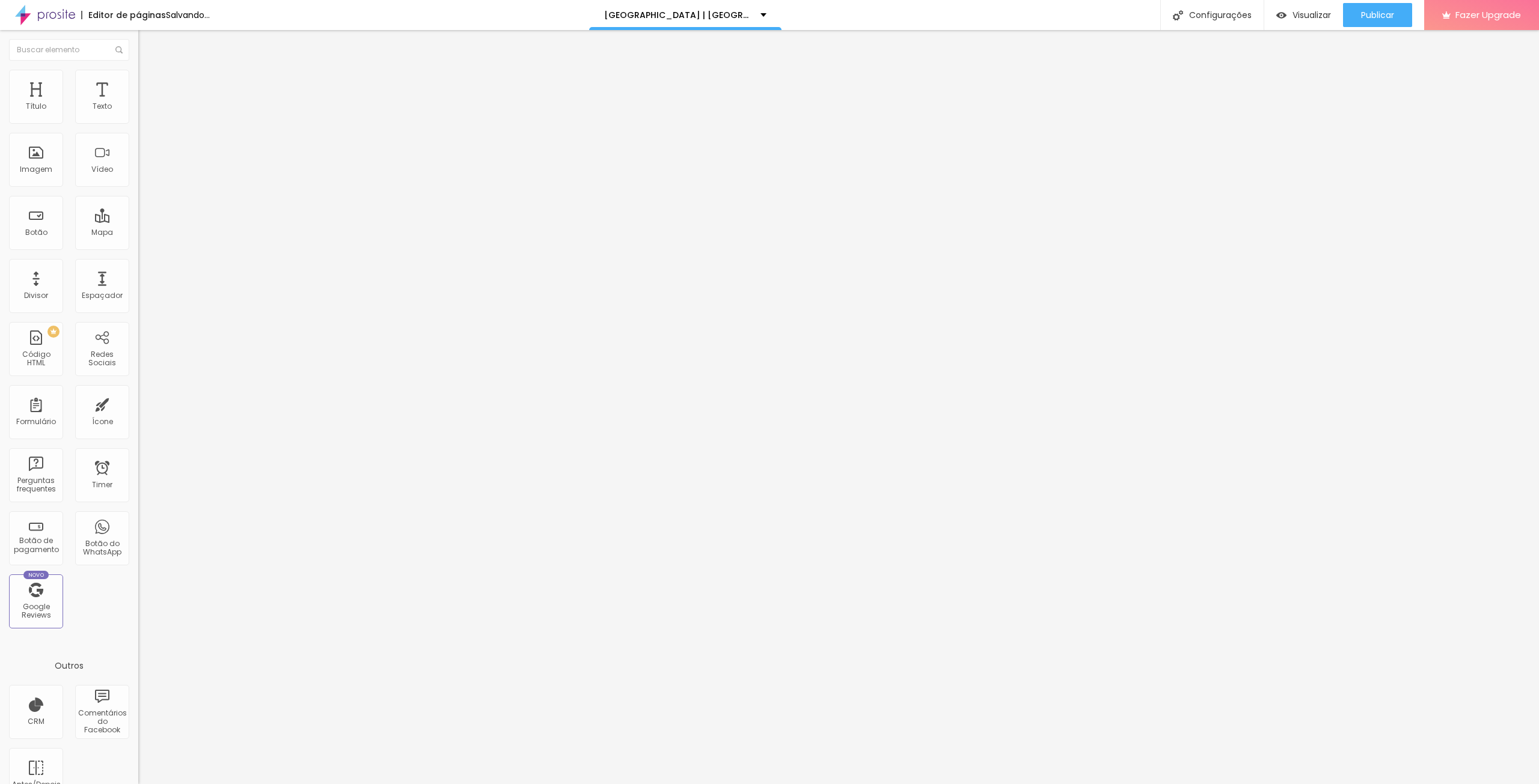
type input "139"
type input "150"
type input "155"
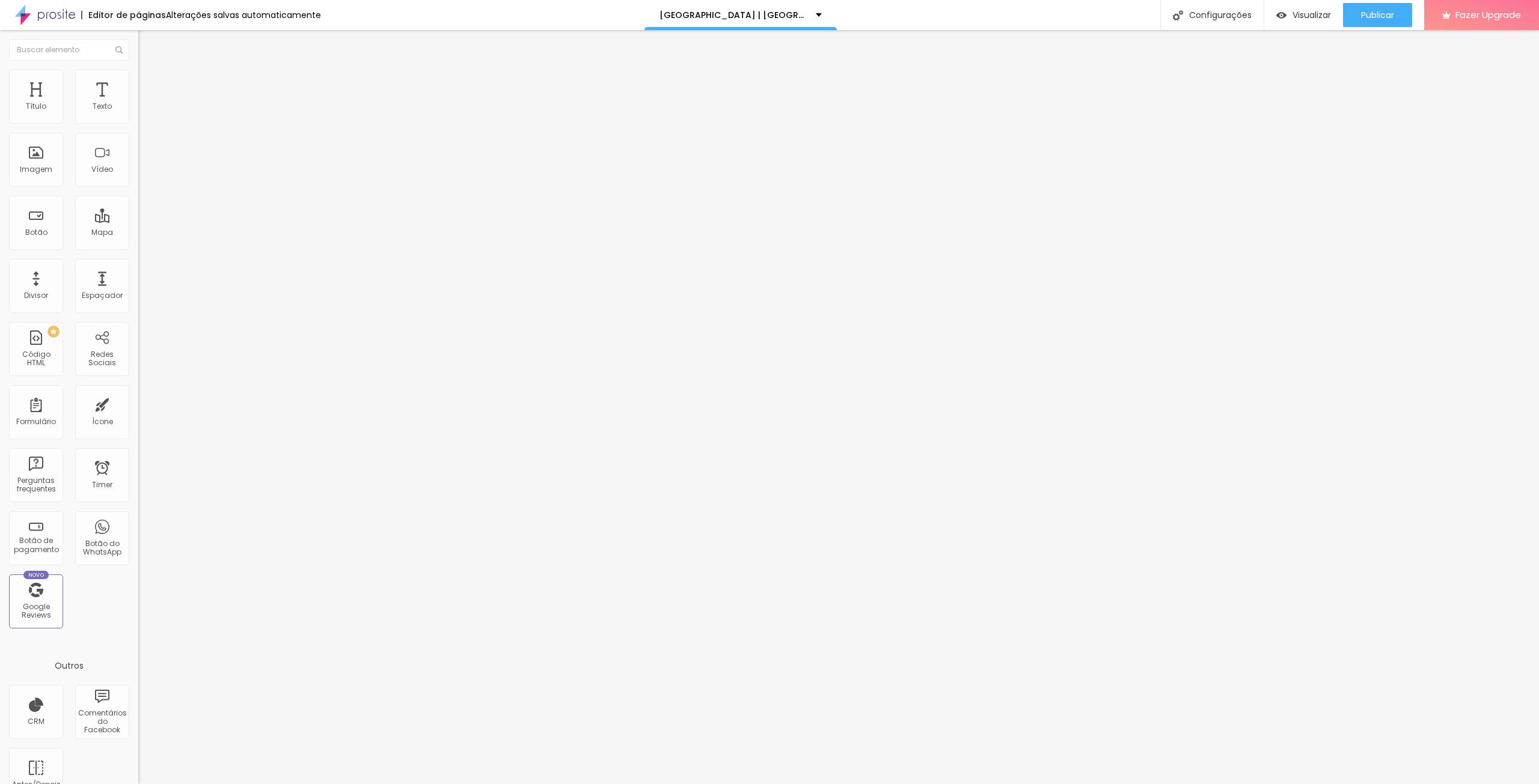
type input "144"
type input "134"
type input "129"
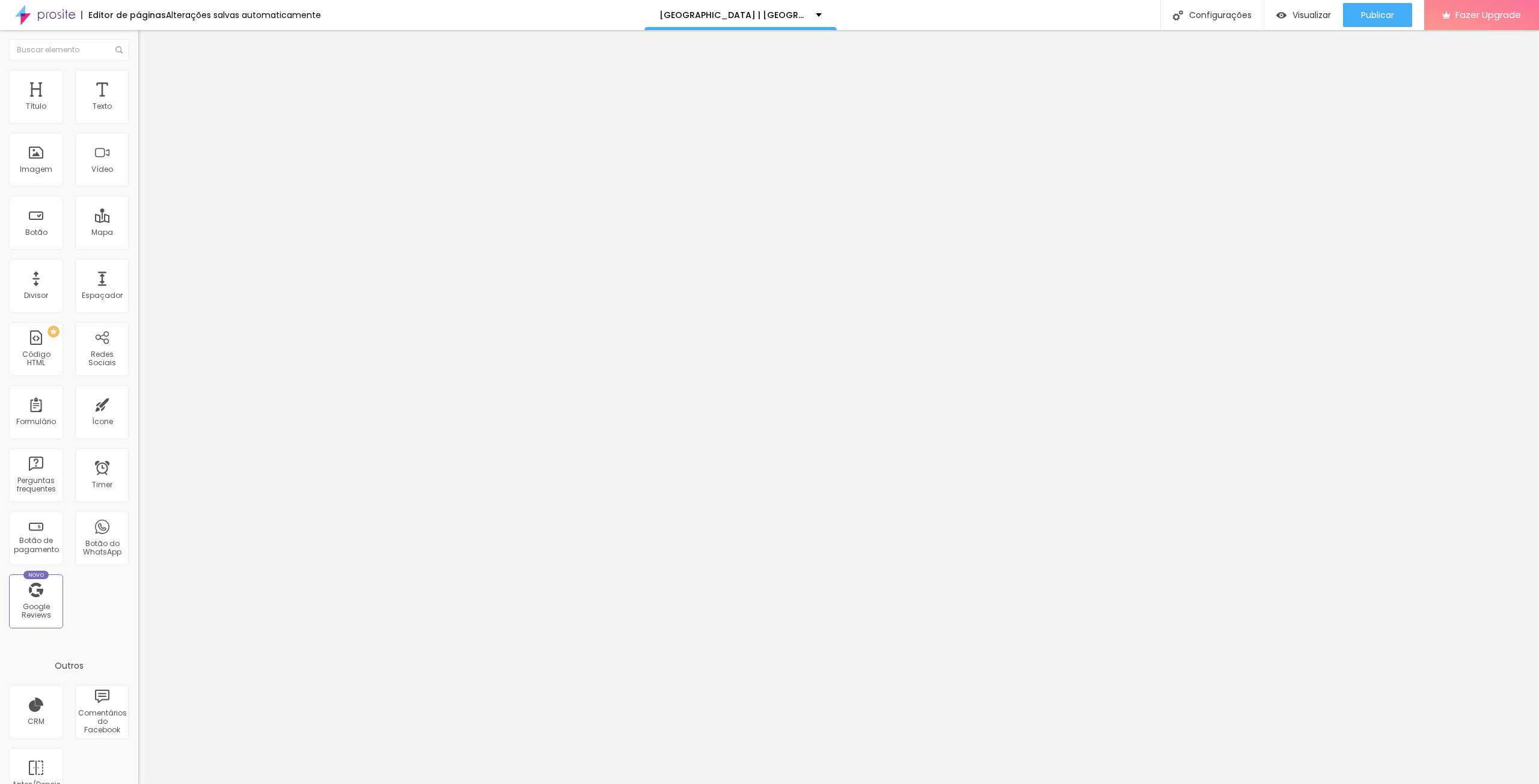
type input "129"
type input "123"
type input "113"
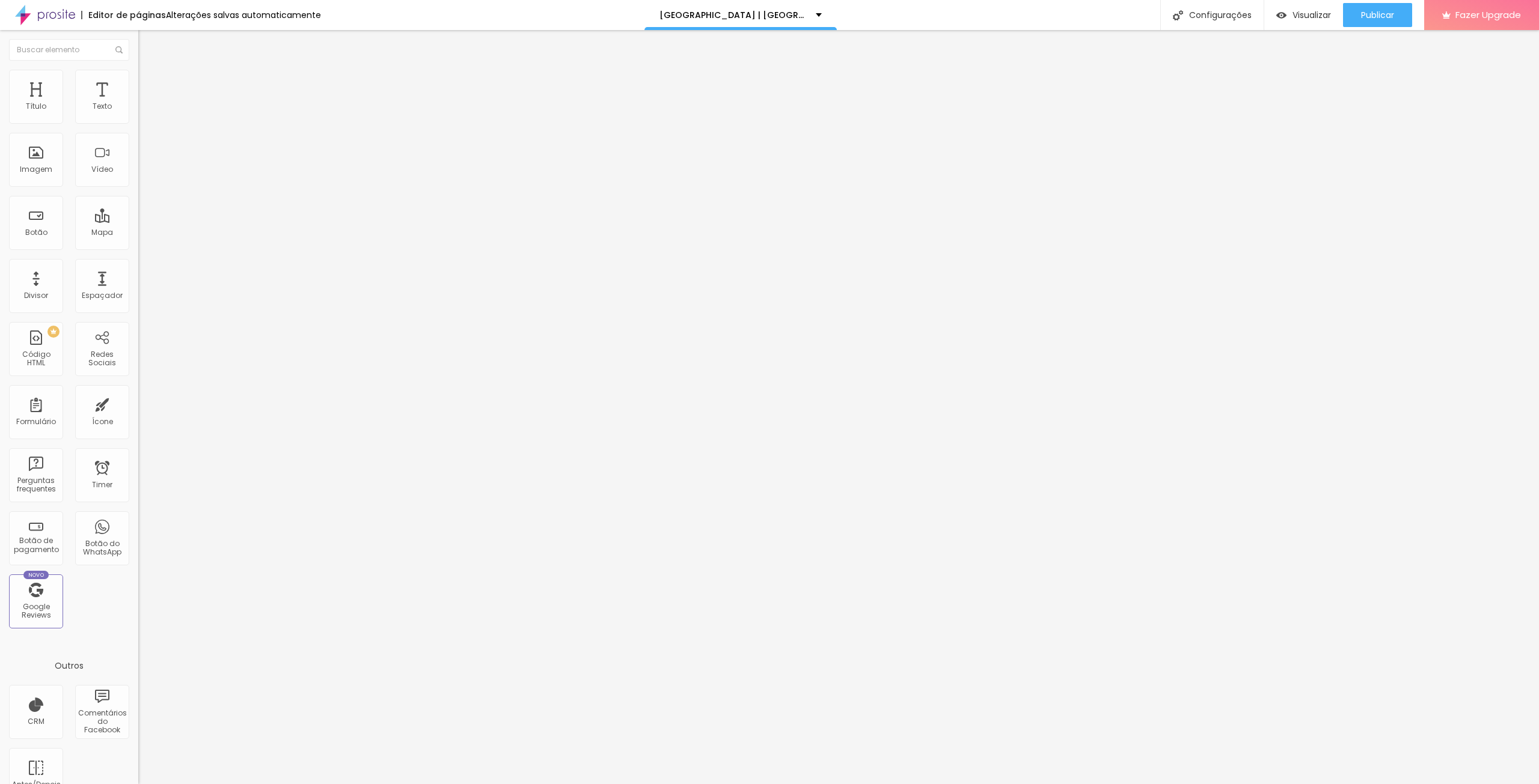
type input "118"
type input "176"
type input "181"
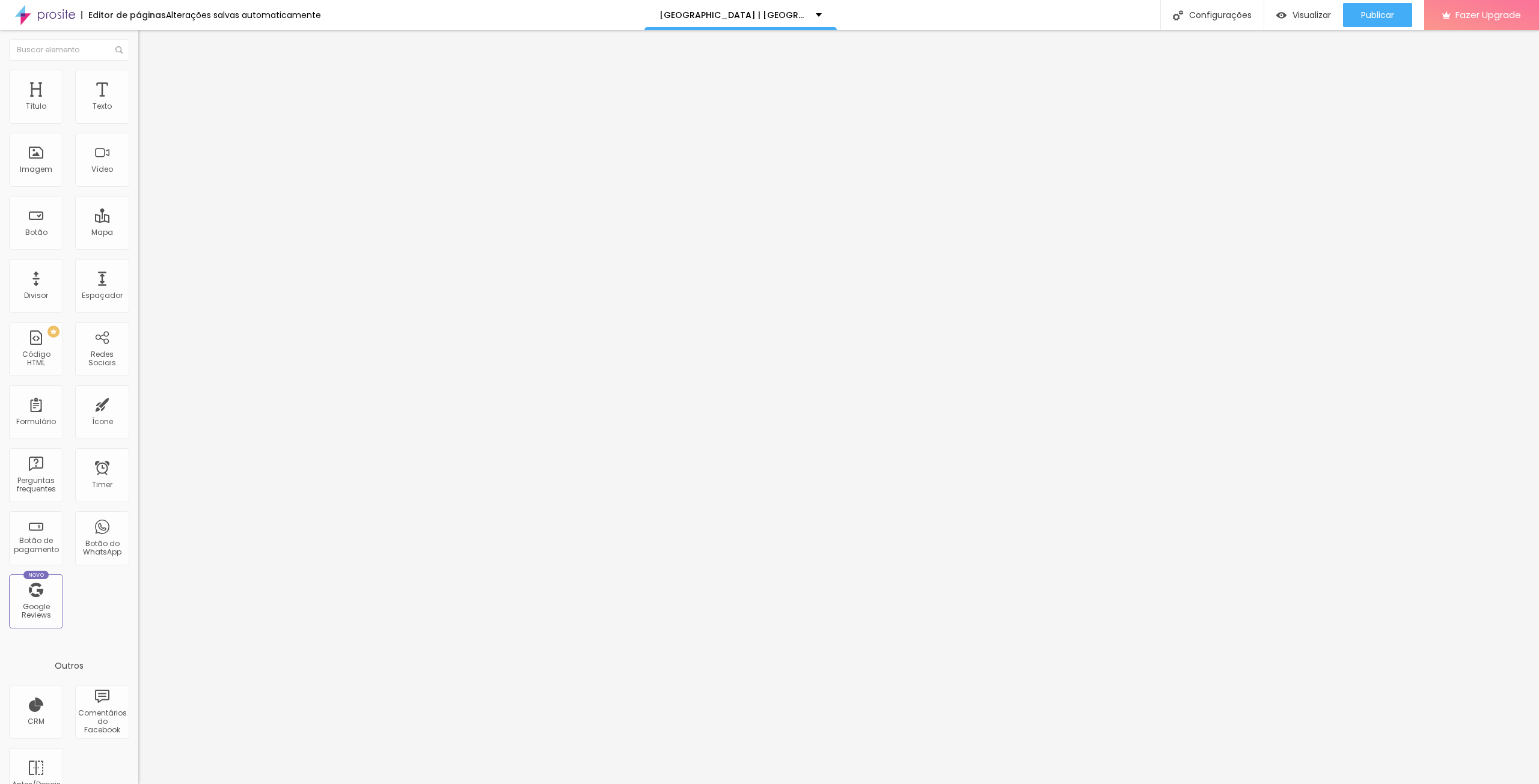
type input "181"
type input "208"
type input "218"
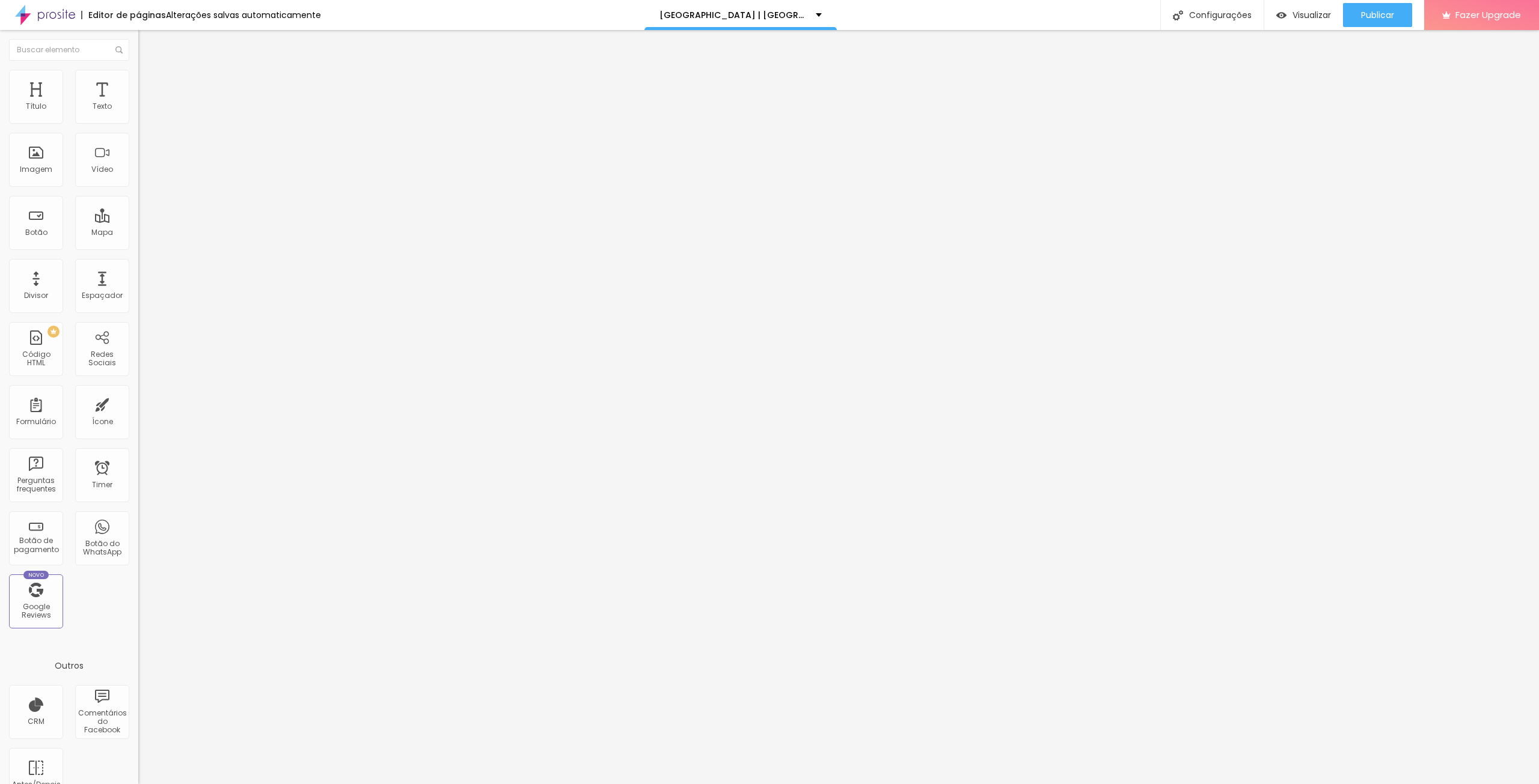
type input "223"
type input "234"
type input "239"
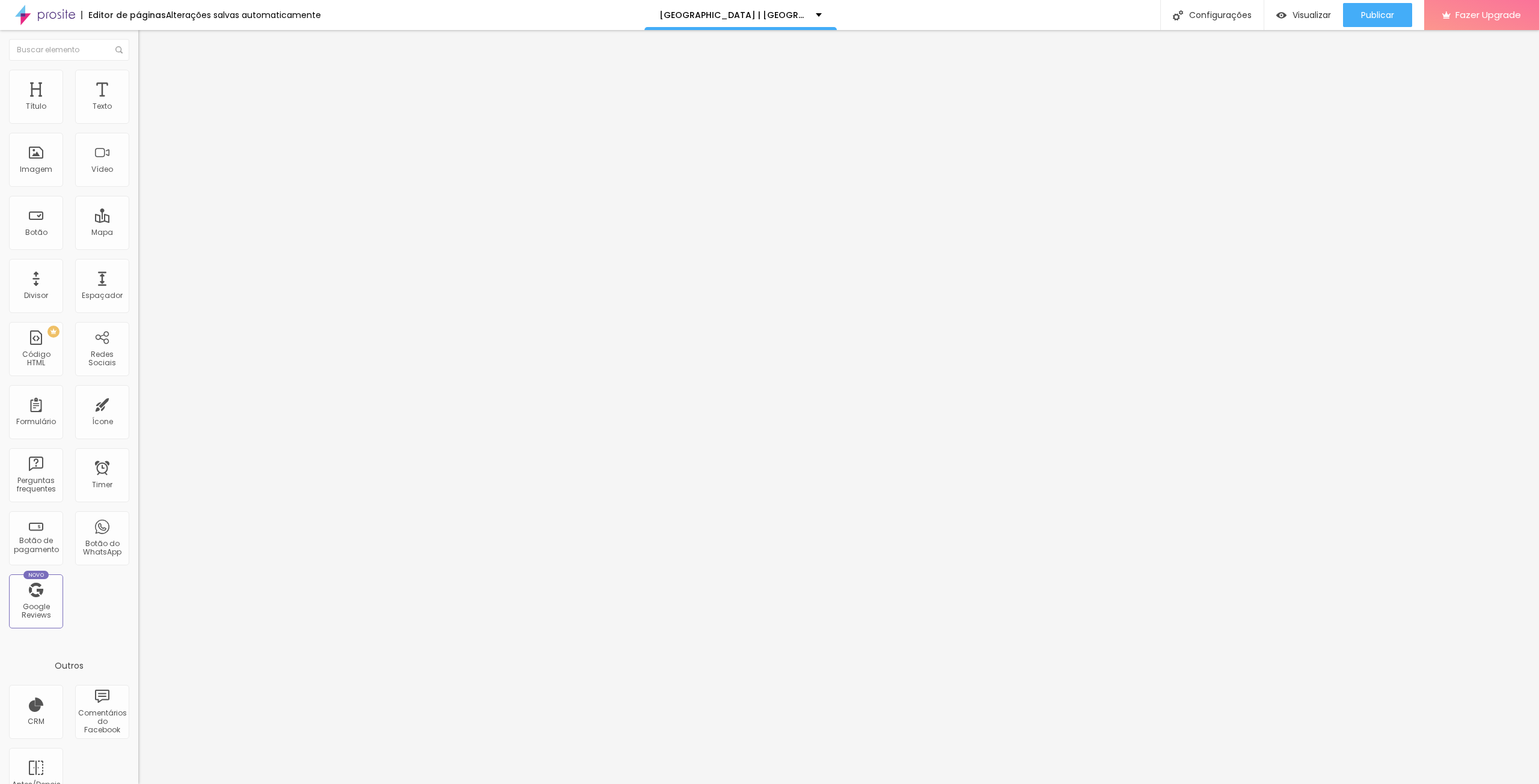
type input "239"
type input "250"
click at [138, 403] on input "range" at bounding box center [176, 407] width 78 height 9
click at [138, 69] on li "Estilo" at bounding box center [206, 75] width 138 height 12
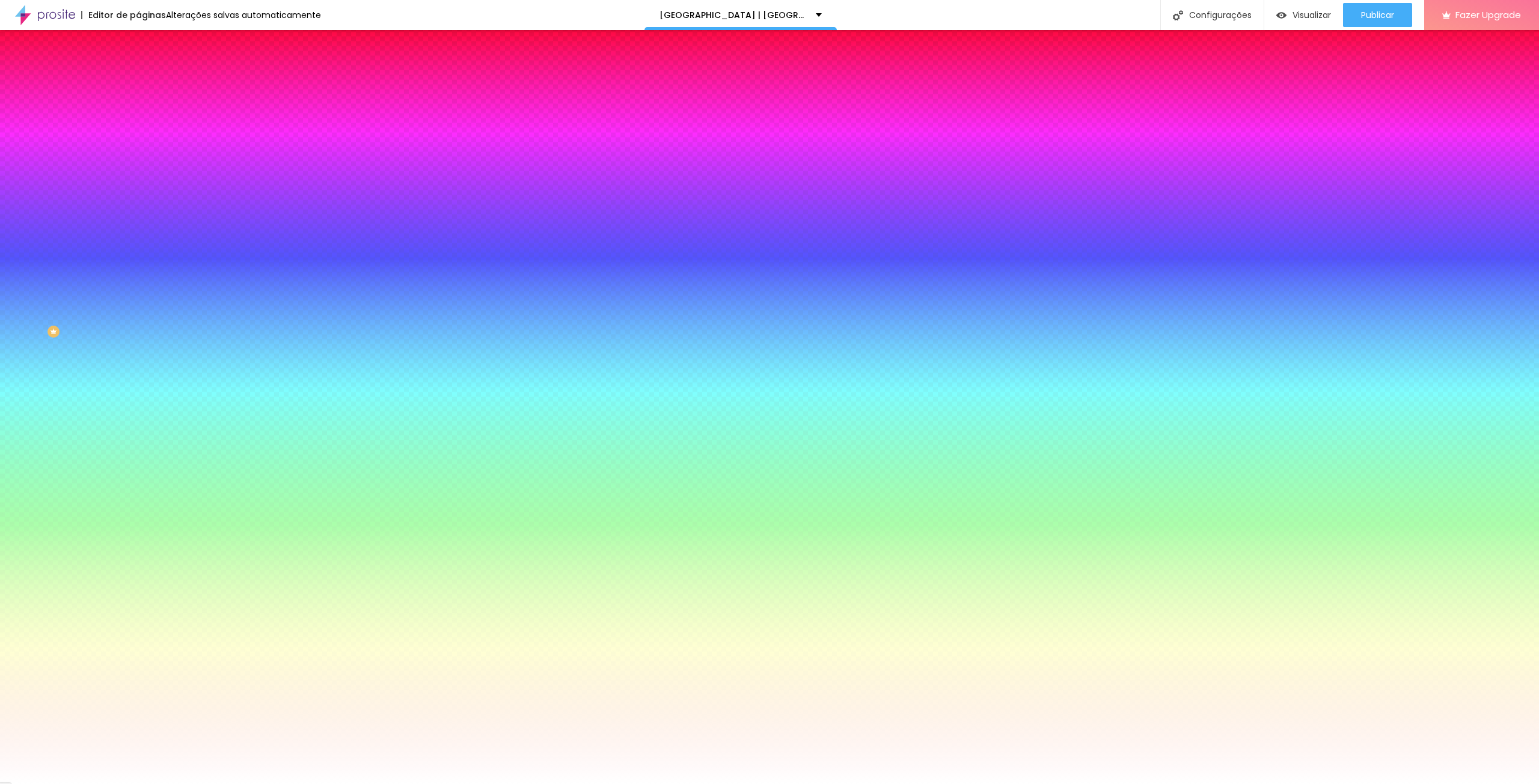
click at [149, 85] on span "Avançado" at bounding box center [169, 90] width 39 height 10
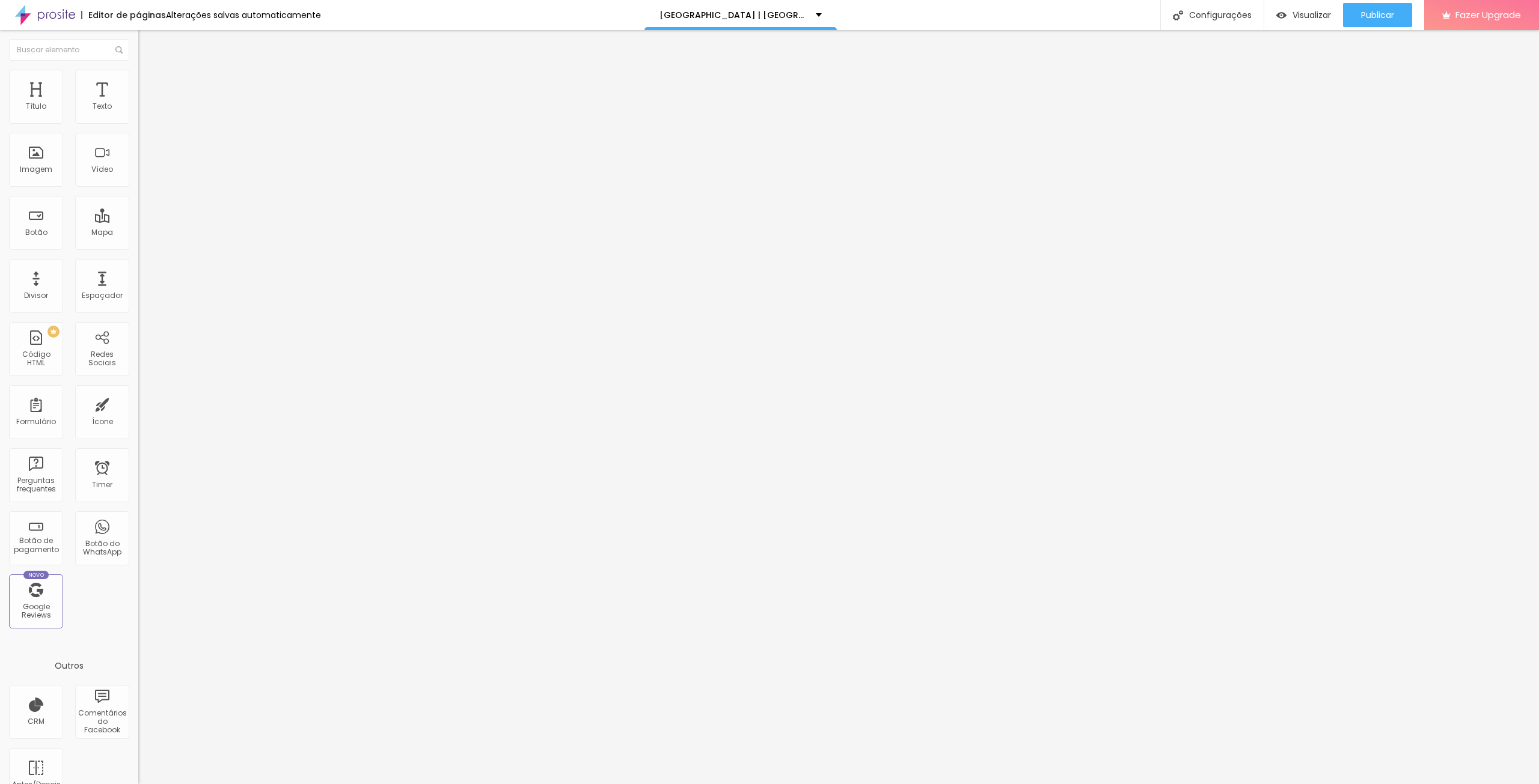
drag, startPoint x: 69, startPoint y: 120, endPoint x: 83, endPoint y: 124, distance: 14.6
click at [138, 233] on input "range" at bounding box center [176, 237] width 78 height 9
click at [149, 83] on span "Estilo" at bounding box center [158, 78] width 19 height 10
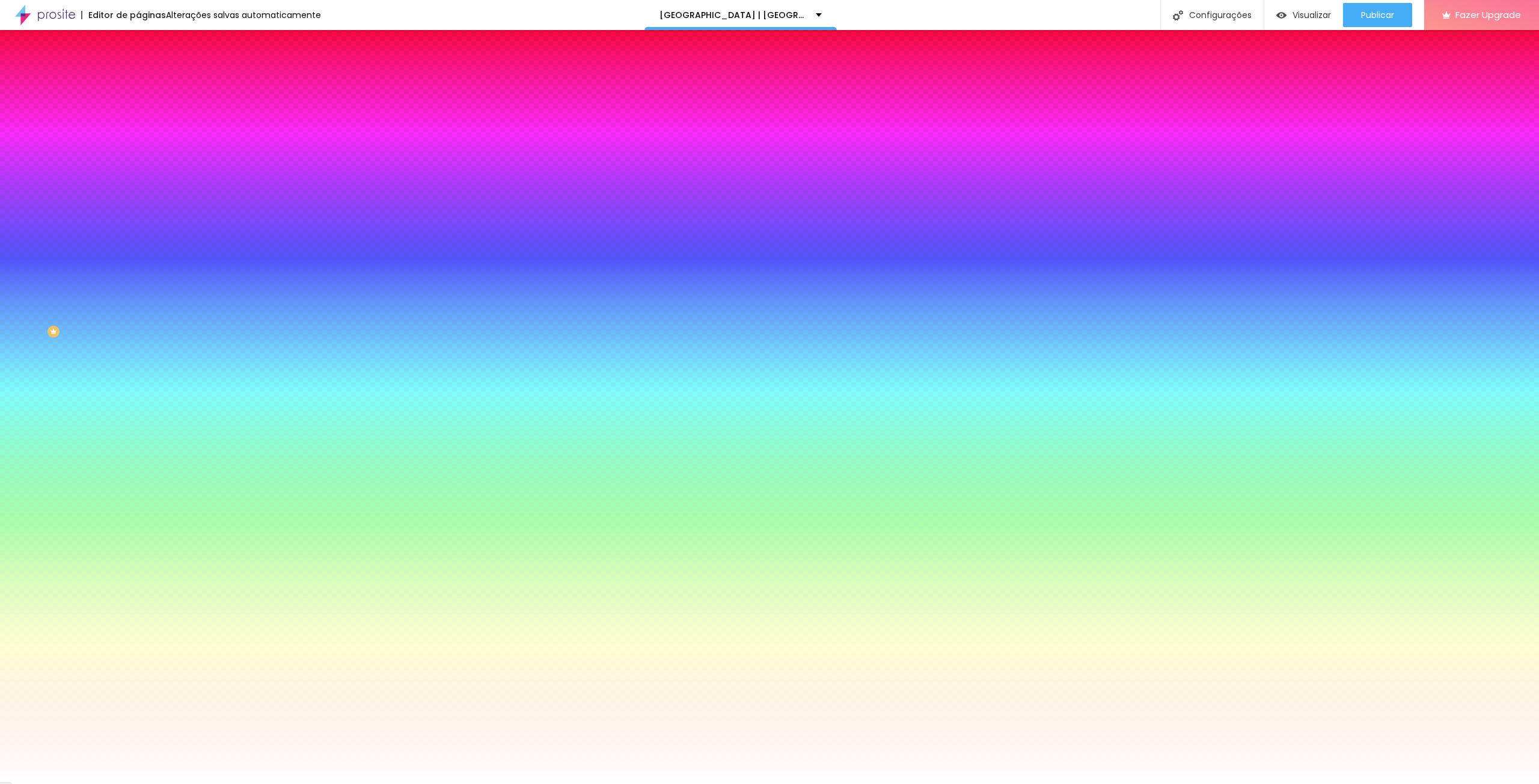
click at [138, 110] on span "Adicionar imagem" at bounding box center [176, 105] width 78 height 10
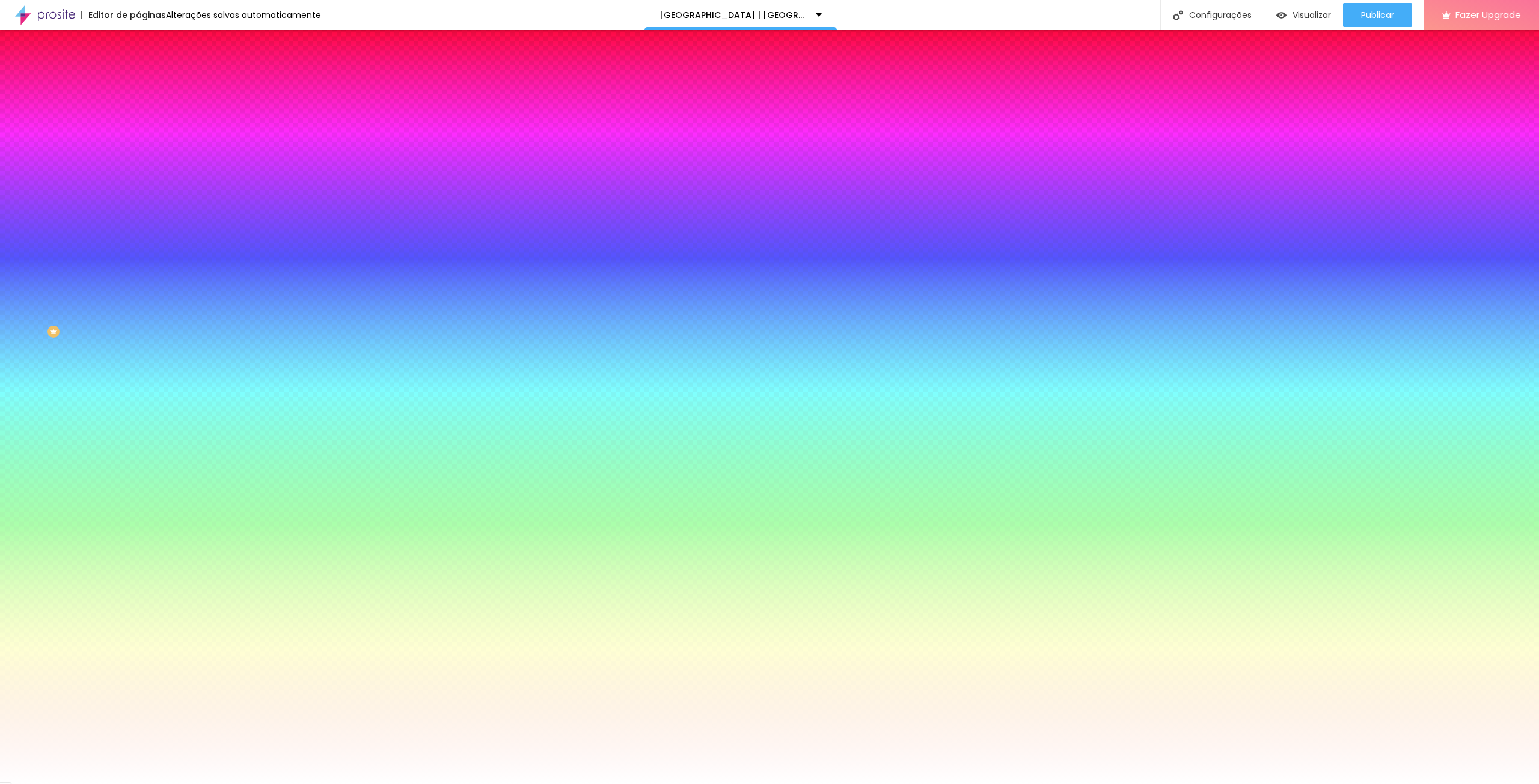
click at [1435, 783] on div at bounding box center [769, 797] width 1539 height 11
click at [1294, 15] on span "Visualizar" at bounding box center [1311, 15] width 39 height 9
click at [138, 110] on span "Adicionar imagem" at bounding box center [176, 105] width 78 height 10
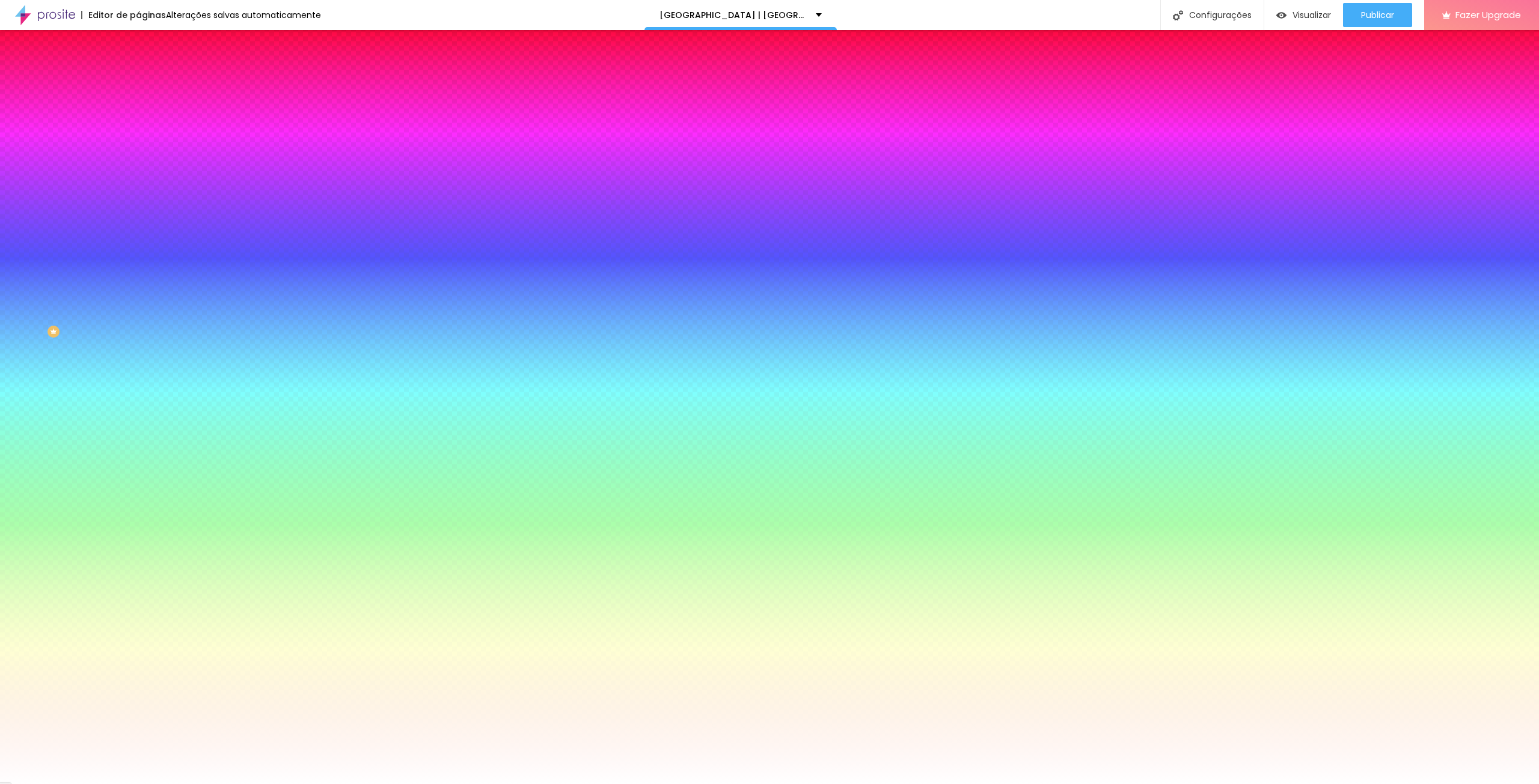
click at [138, 125] on span "Nenhum" at bounding box center [153, 120] width 32 height 10
click at [138, 144] on span "Parallax" at bounding box center [152, 139] width 29 height 10
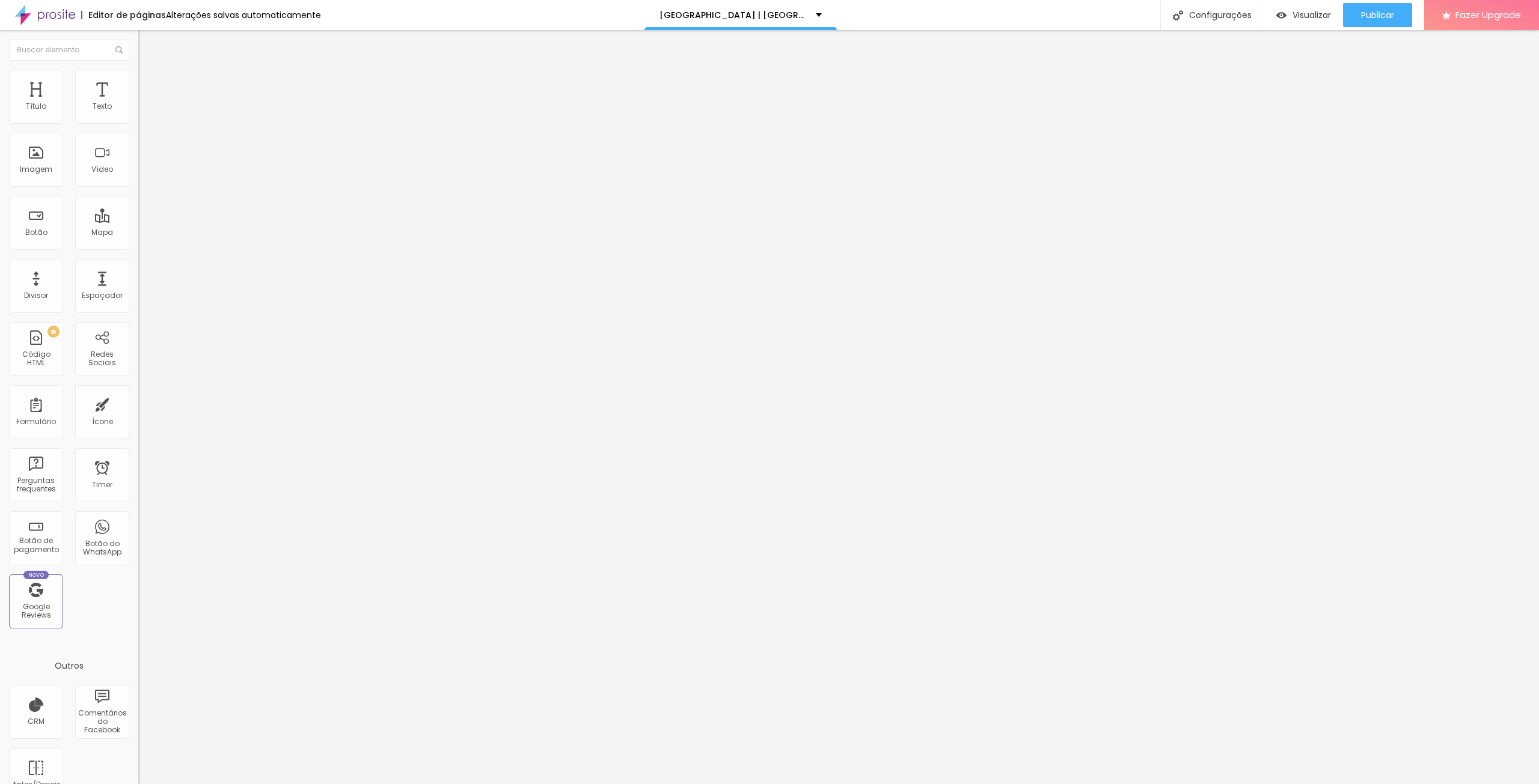
click at [138, 110] on span "Encaixotado" at bounding box center [161, 104] width 47 height 10
click at [138, 76] on img at bounding box center [143, 74] width 11 height 11
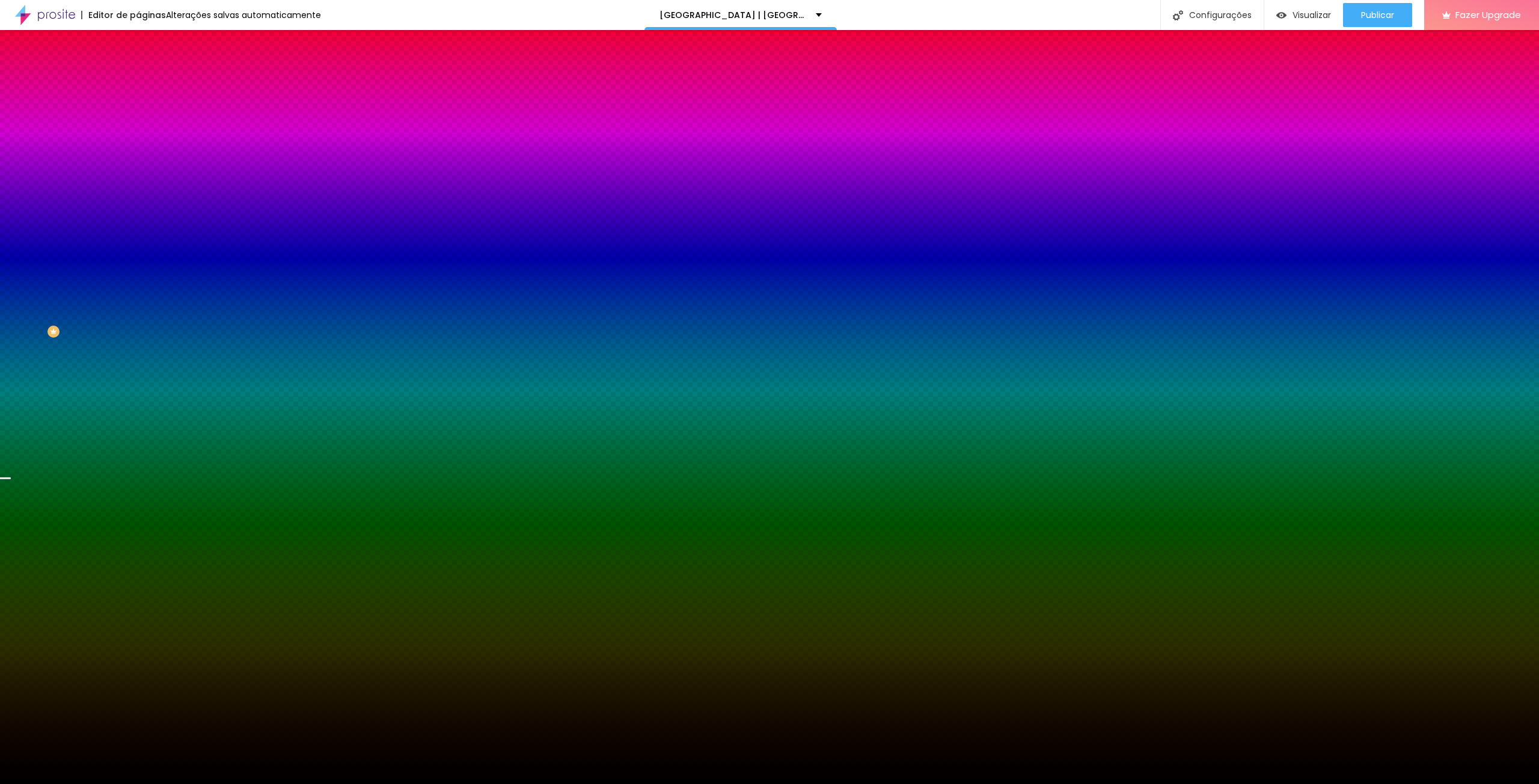
click at [138, 76] on img at bounding box center [143, 74] width 11 height 11
click at [138, 125] on span "Nenhum" at bounding box center [153, 120] width 32 height 10
click at [138, 144] on span "Parallax" at bounding box center [152, 139] width 29 height 10
click at [138, 132] on span "Nenhum" at bounding box center [153, 128] width 32 height 10
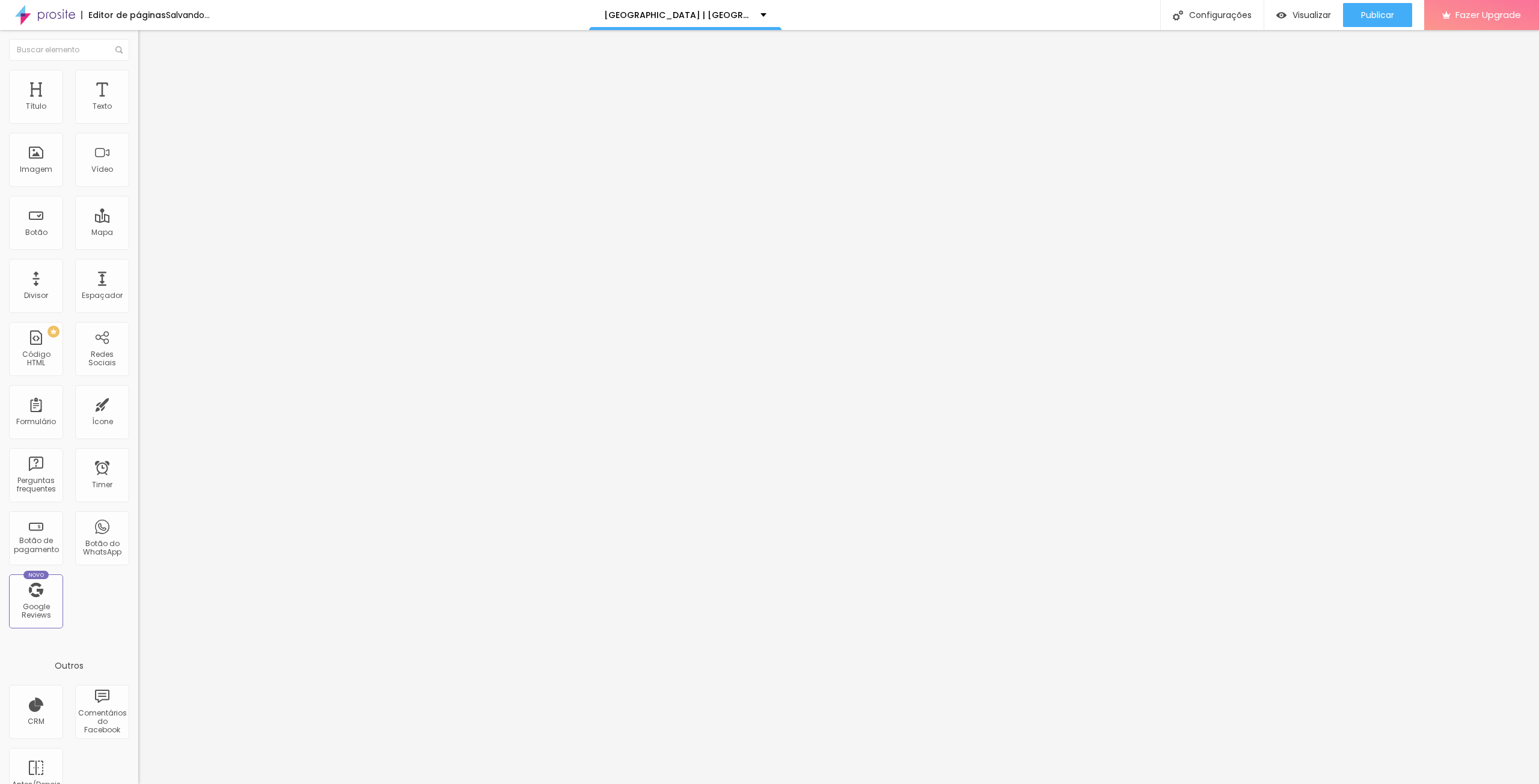
drag, startPoint x: 115, startPoint y: 110, endPoint x: 110, endPoint y: 116, distance: 7.8
click at [138, 110] on div "Modo Encaixotado Encaixotado Completo" at bounding box center [206, 110] width 138 height 33
click at [138, 110] on span "Encaixotado" at bounding box center [161, 104] width 47 height 10
click at [138, 74] on img at bounding box center [143, 74] width 11 height 11
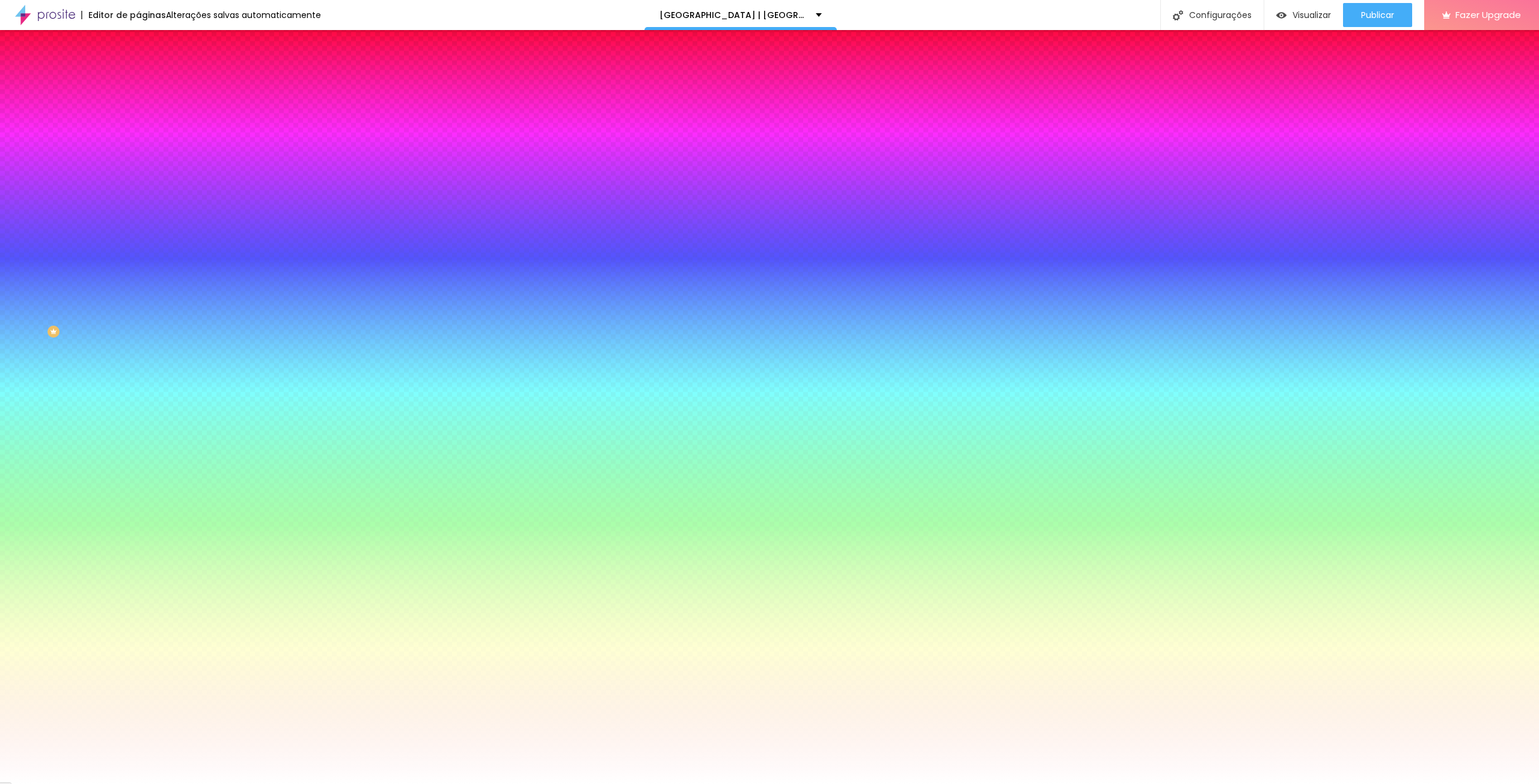
click at [138, 75] on img at bounding box center [143, 74] width 11 height 11
click at [138, 125] on span "Parallax" at bounding box center [152, 120] width 29 height 10
click at [138, 132] on span "Nenhum" at bounding box center [153, 128] width 32 height 10
click at [138, 81] on img at bounding box center [143, 86] width 11 height 11
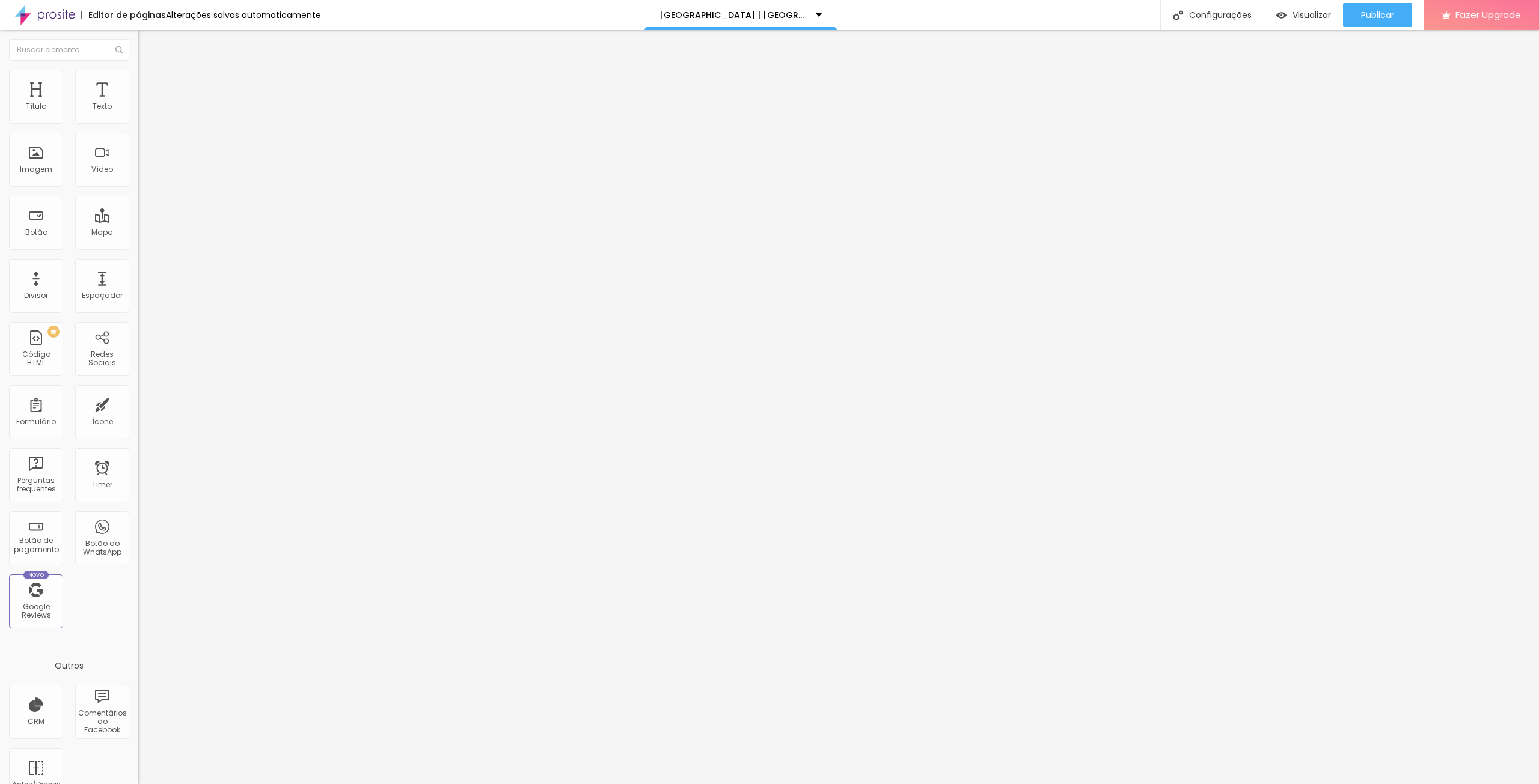
drag, startPoint x: 104, startPoint y: 144, endPoint x: 126, endPoint y: 145, distance: 22.0
click at [138, 414] on div "10 px" at bounding box center [206, 420] width 138 height 13
drag, startPoint x: 42, startPoint y: 139, endPoint x: 62, endPoint y: 164, distance: 32.0
click at [138, 403] on input "range" at bounding box center [176, 407] width 78 height 9
drag, startPoint x: 94, startPoint y: 142, endPoint x: 122, endPoint y: 144, distance: 28.1
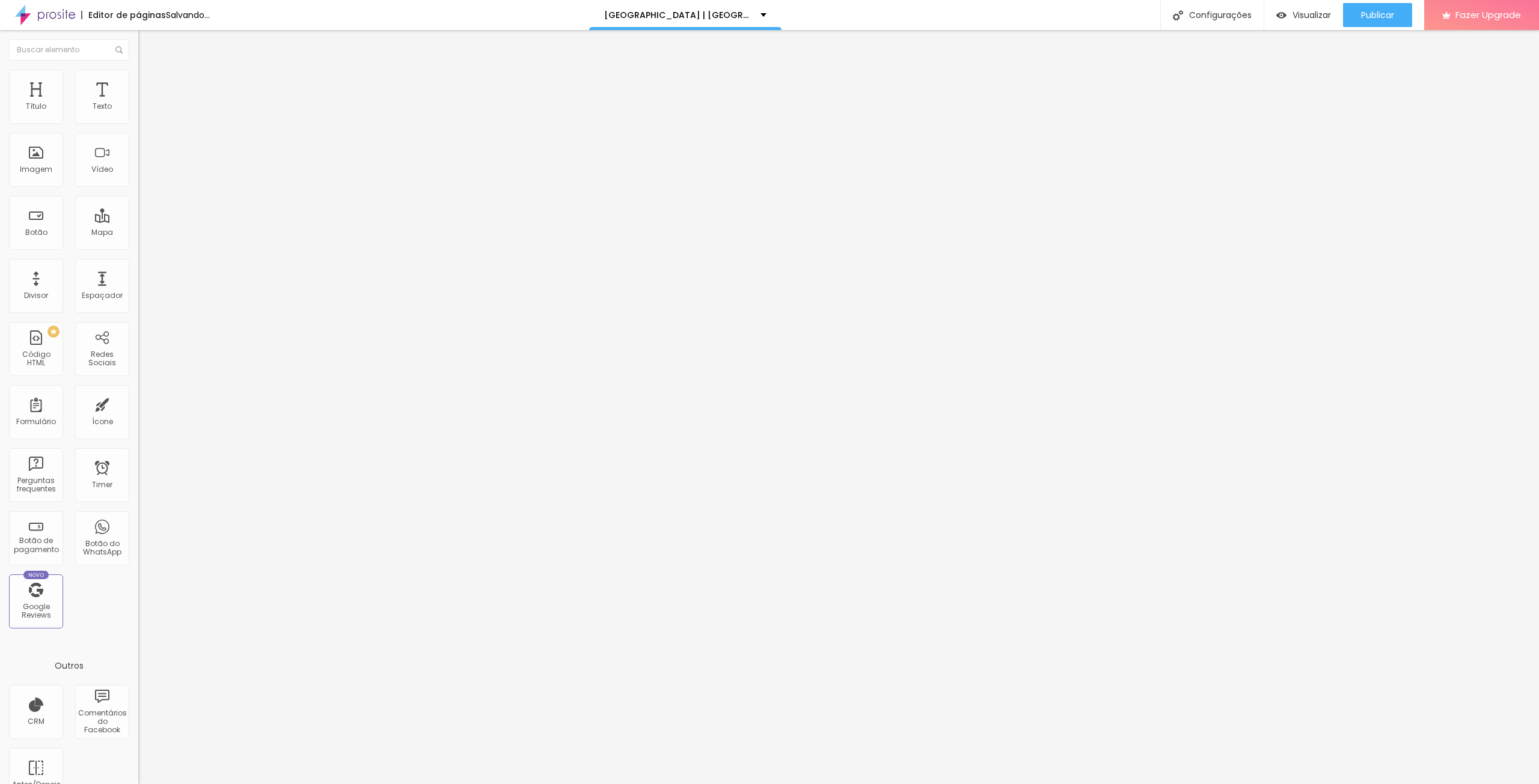
click at [138, 264] on div "302 px Espaçamento vertical" at bounding box center [206, 348] width 138 height 170
click at [149, 82] on span "Estilo" at bounding box center [158, 78] width 19 height 10
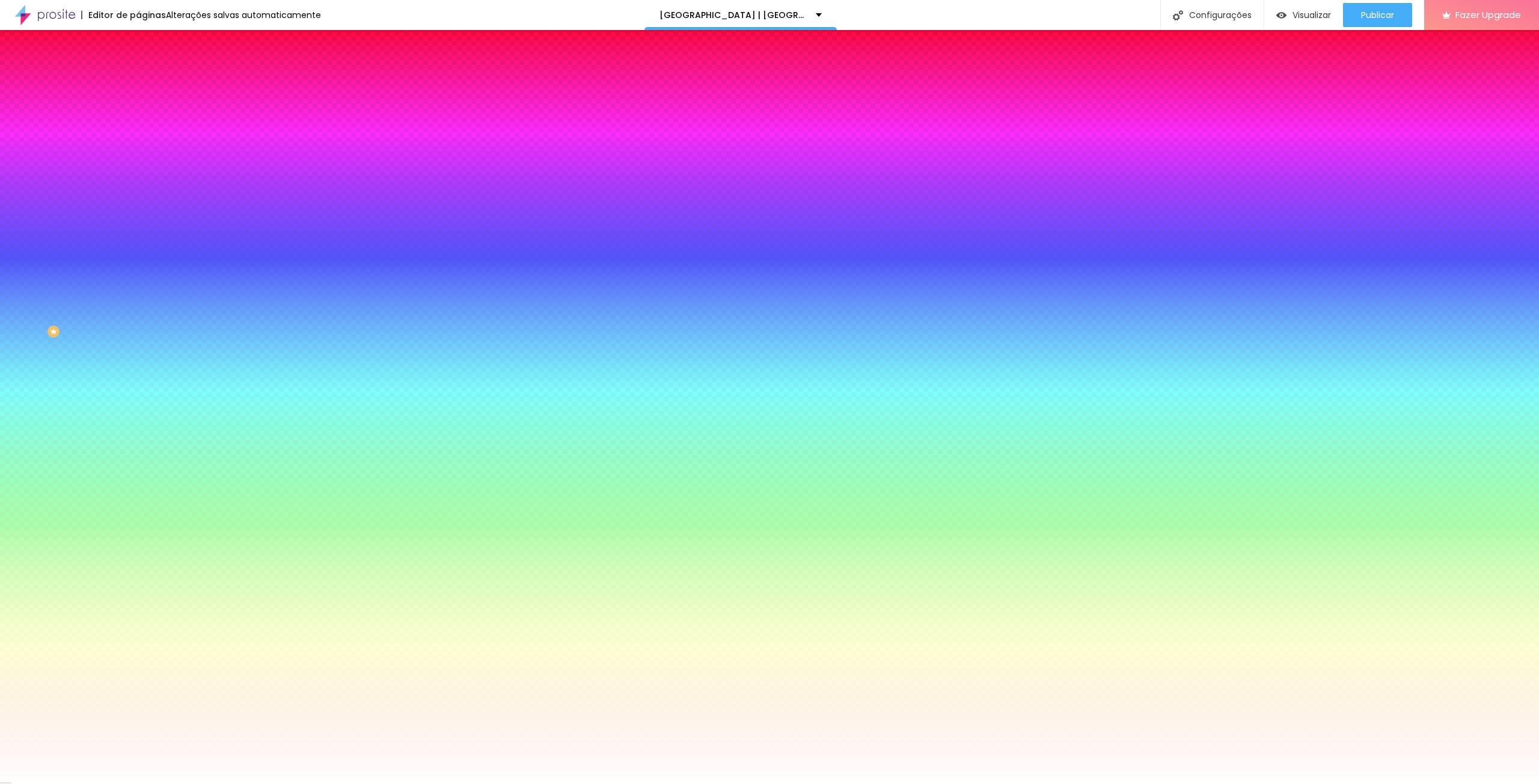
click at [138, 163] on div at bounding box center [206, 163] width 138 height 0
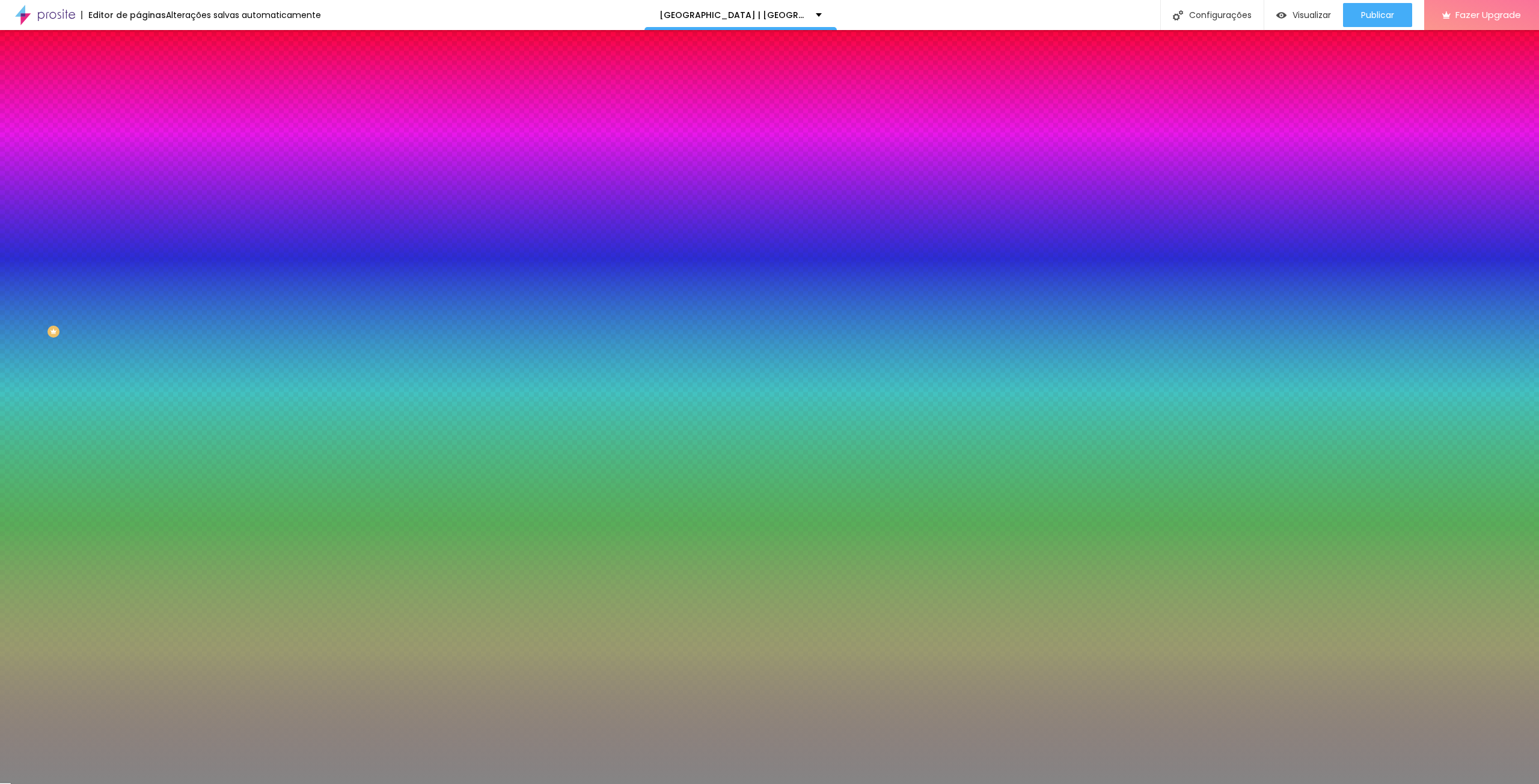
drag, startPoint x: 63, startPoint y: 293, endPoint x: 6, endPoint y: 276, distance: 59.5
click at [138, 249] on div "Imagem de fundo Trocar imagem Efeito da Imagem Nenhum Nenhum Parallax Cor de fu…" at bounding box center [206, 172] width 138 height 156
click at [138, 163] on div at bounding box center [206, 163] width 138 height 0
drag, startPoint x: 122, startPoint y: 267, endPoint x: 100, endPoint y: 279, distance: 25.1
click at [119, 279] on div at bounding box center [769, 392] width 1539 height 784
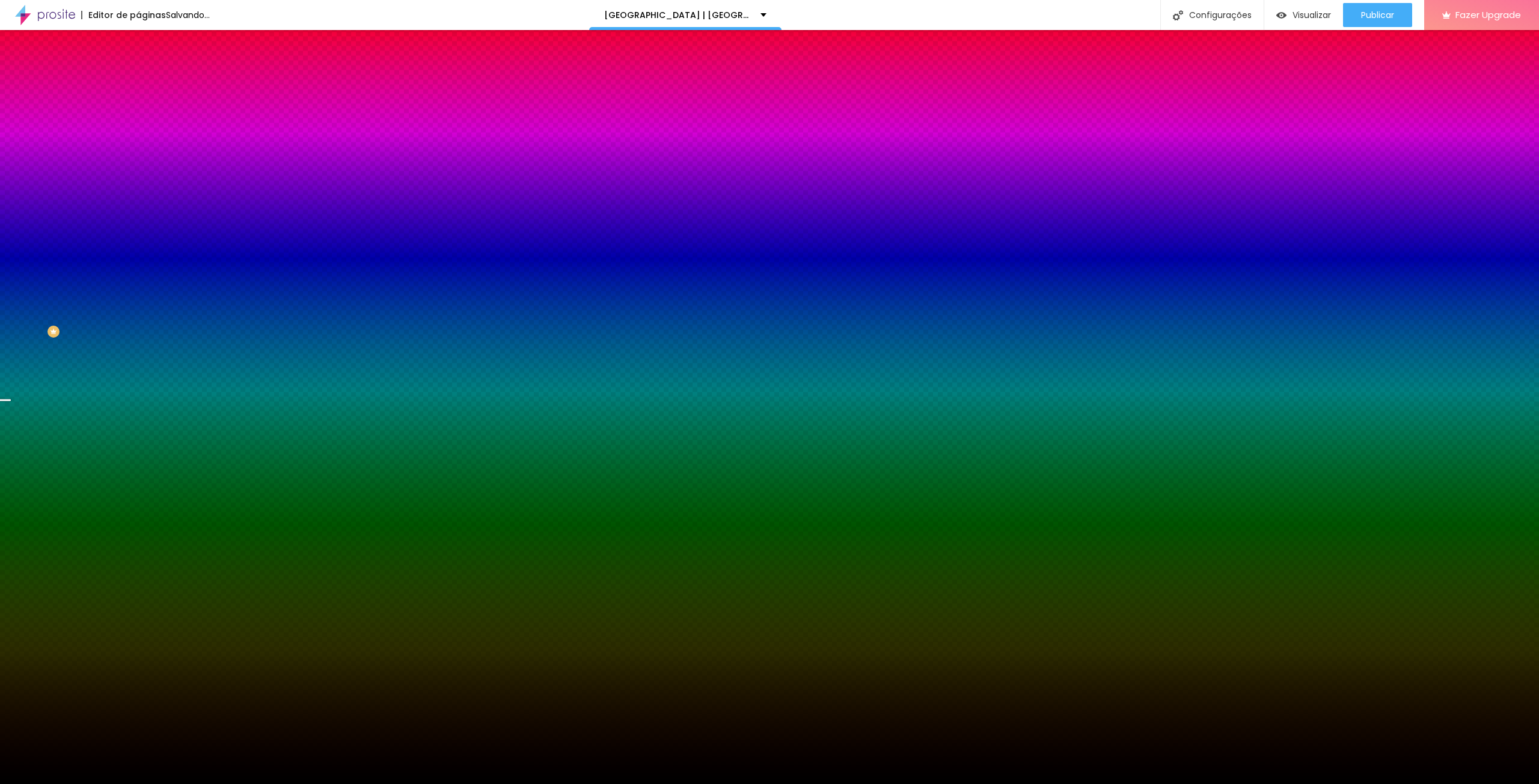
drag, startPoint x: 67, startPoint y: 279, endPoint x: 4, endPoint y: 347, distance: 92.7
click at [0, 352] on html "Editor de páginas Salvando... nova friburgo | valença Configurações Configuraçõ…" at bounding box center [769, 392] width 1539 height 784
click at [138, 163] on div at bounding box center [206, 163] width 138 height 0
drag, startPoint x: 56, startPoint y: 302, endPoint x: 26, endPoint y: 324, distance: 37.2
click at [138, 175] on div at bounding box center [206, 175] width 138 height 0
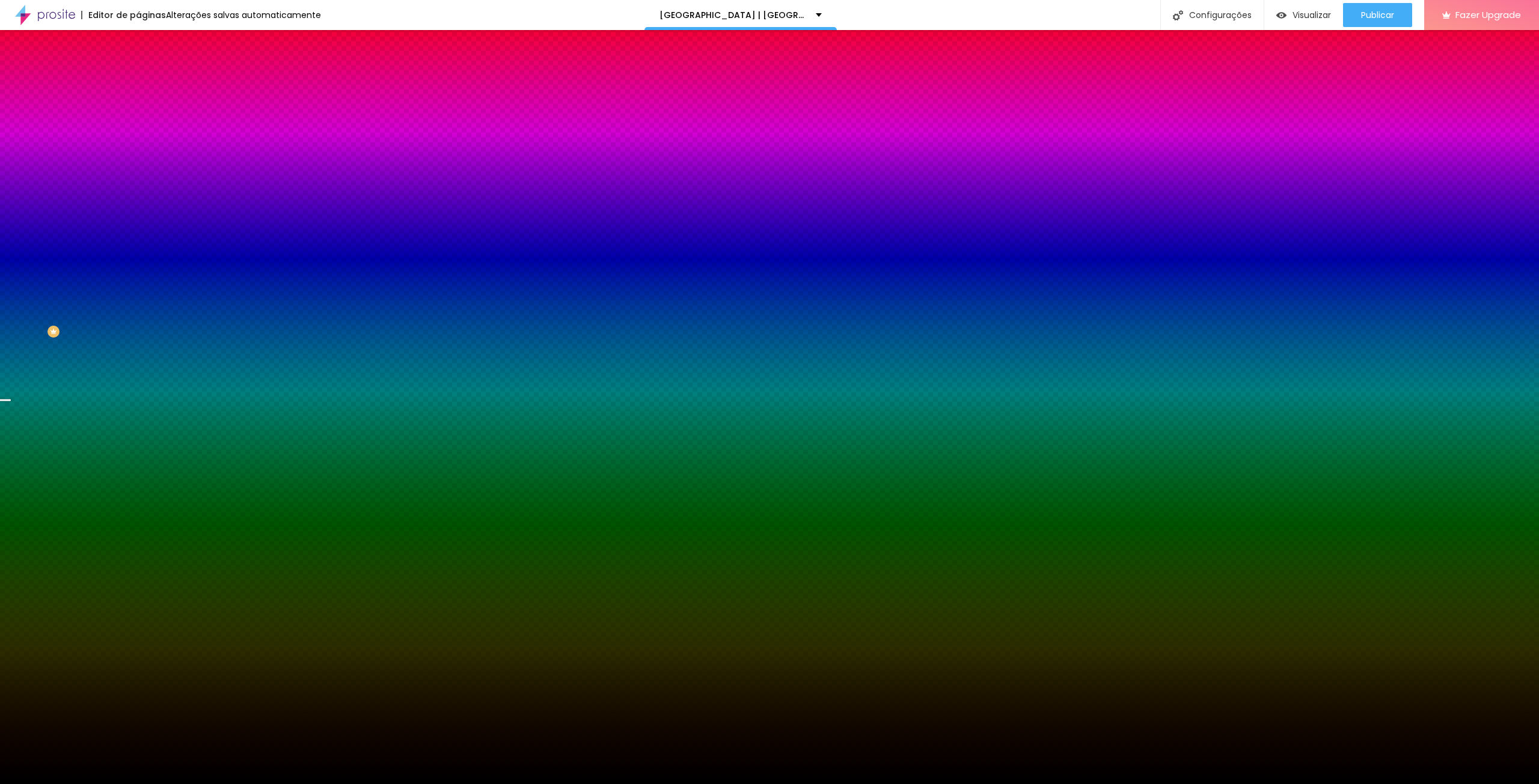
click at [138, 163] on div at bounding box center [206, 163] width 138 height 0
click at [120, 279] on div at bounding box center [769, 392] width 1539 height 784
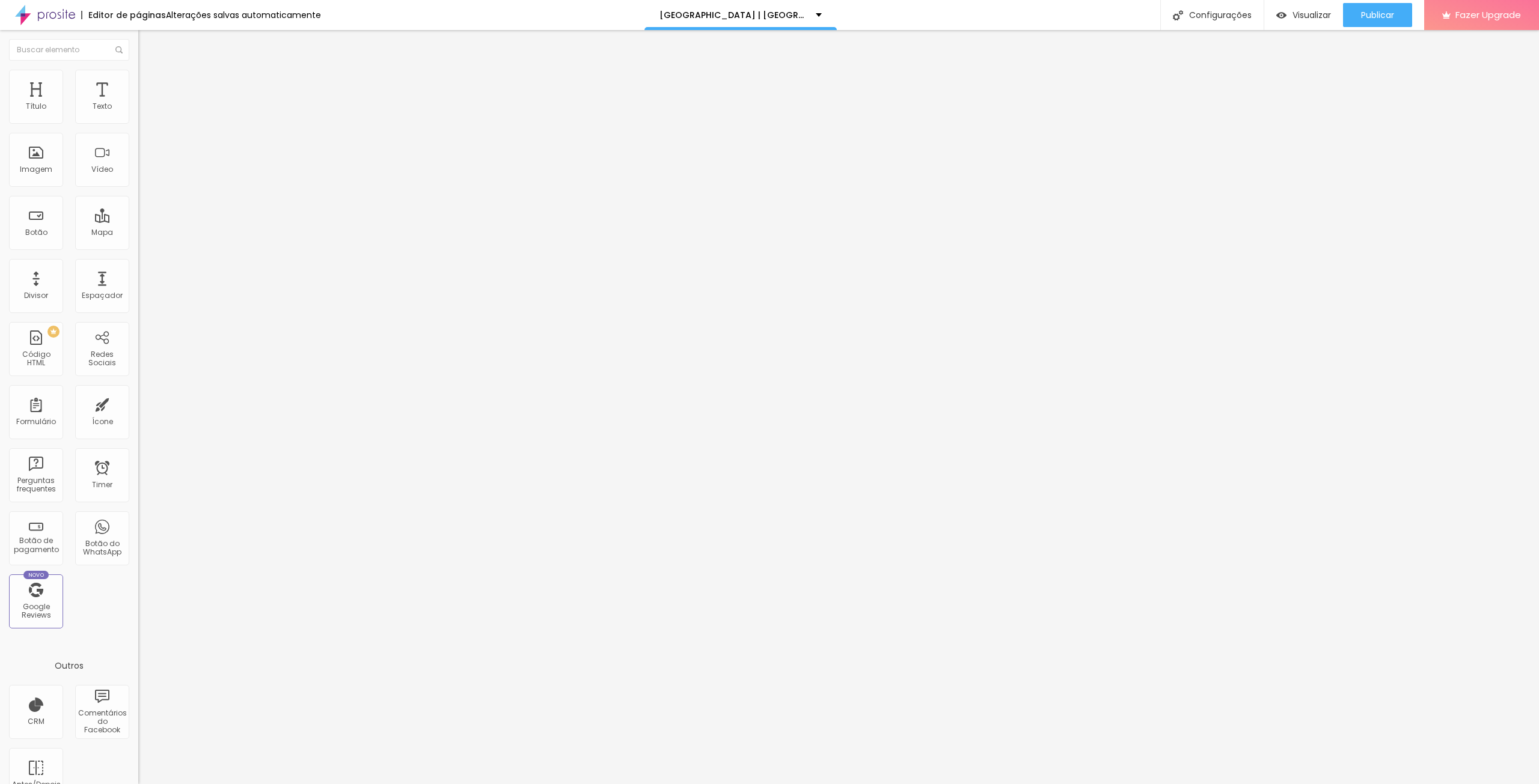
click at [138, 71] on ul "Conteúdo Estilo Avançado" at bounding box center [206, 75] width 138 height 36
click at [138, 69] on li "Estilo" at bounding box center [206, 75] width 138 height 12
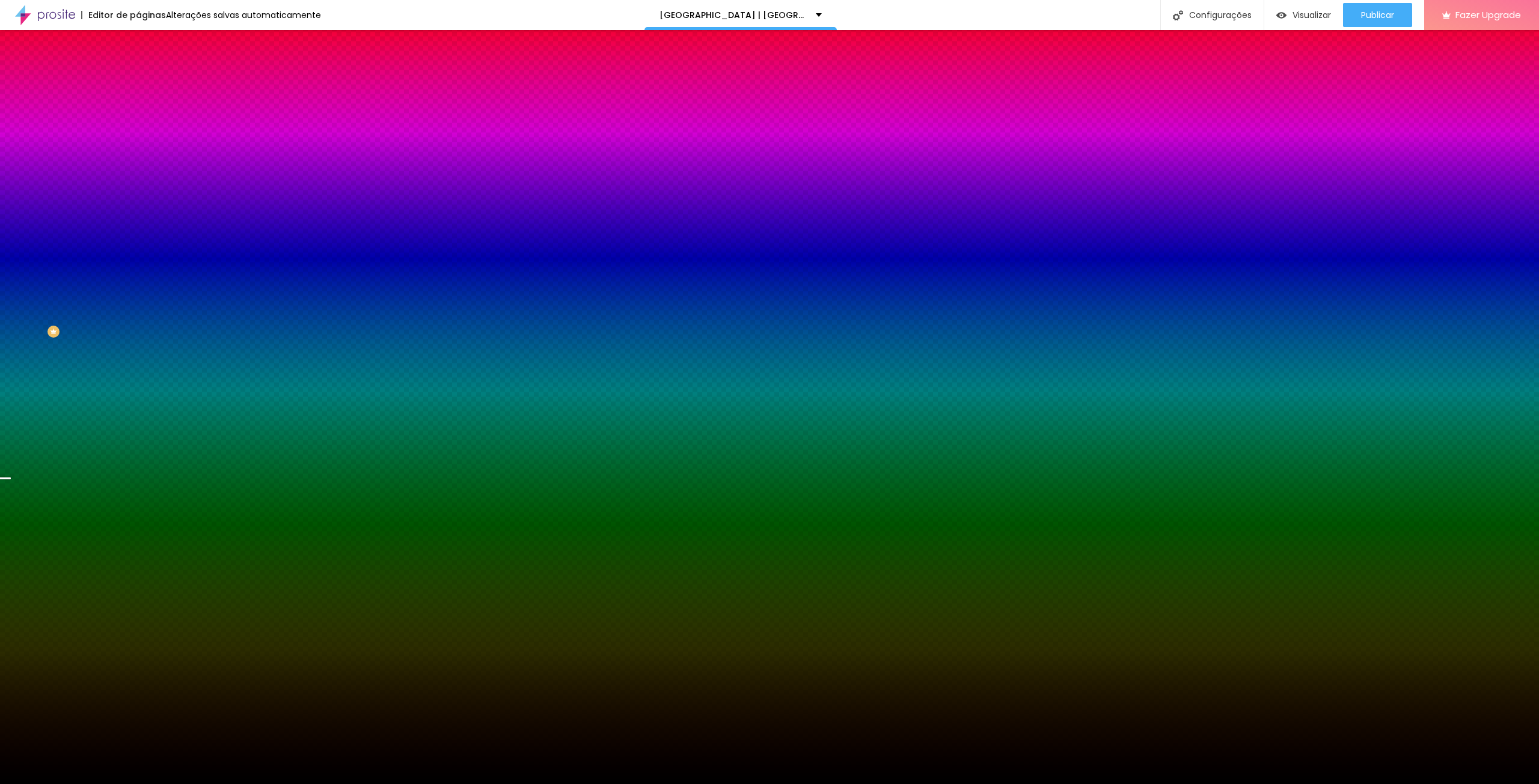
click at [138, 81] on img at bounding box center [143, 86] width 11 height 11
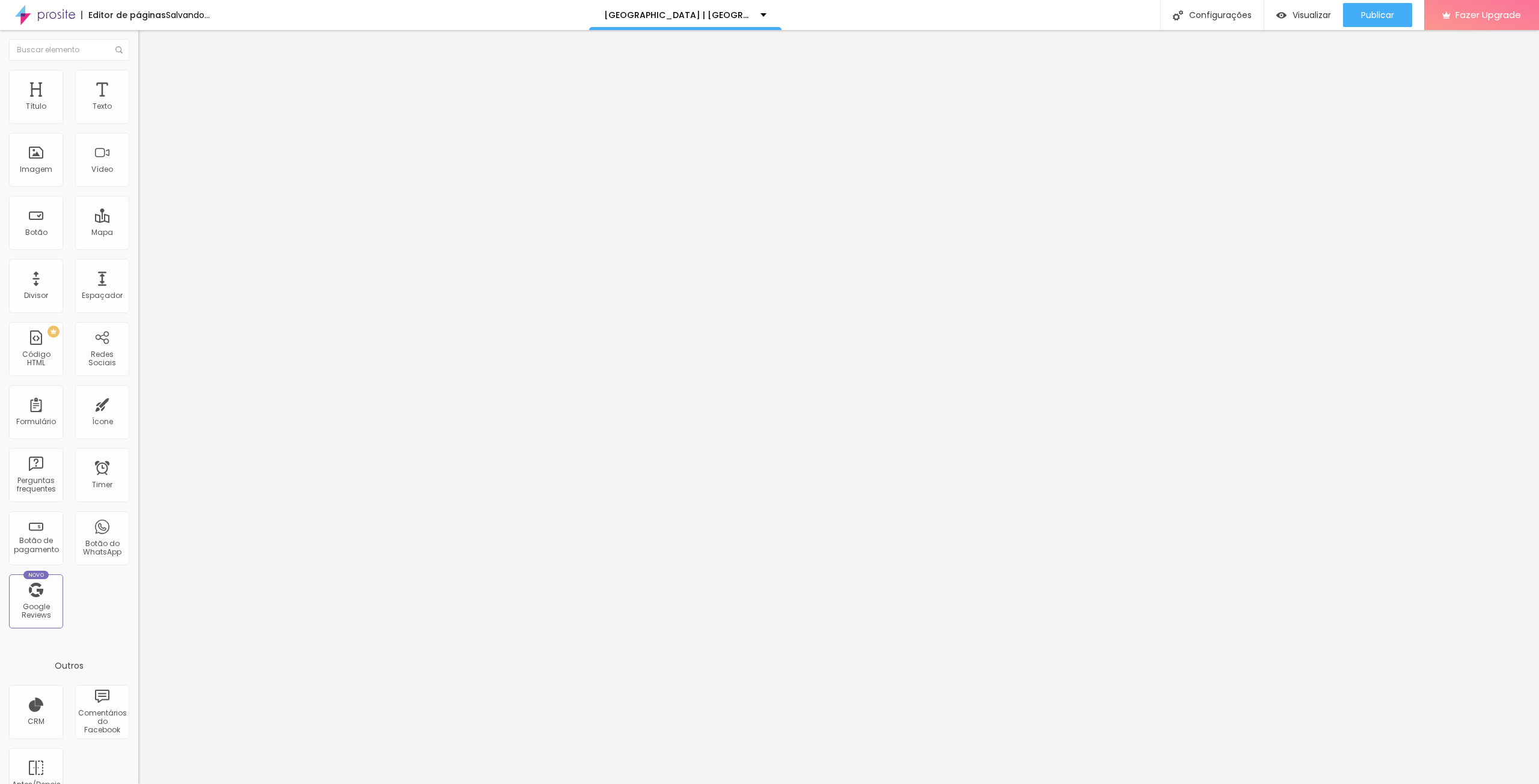
click at [138, 403] on input "range" at bounding box center [176, 407] width 78 height 9
drag, startPoint x: 106, startPoint y: 146, endPoint x: 134, endPoint y: 152, distance: 28.6
click at [138, 264] on div "123 px Espaçamento vertical" at bounding box center [206, 348] width 138 height 170
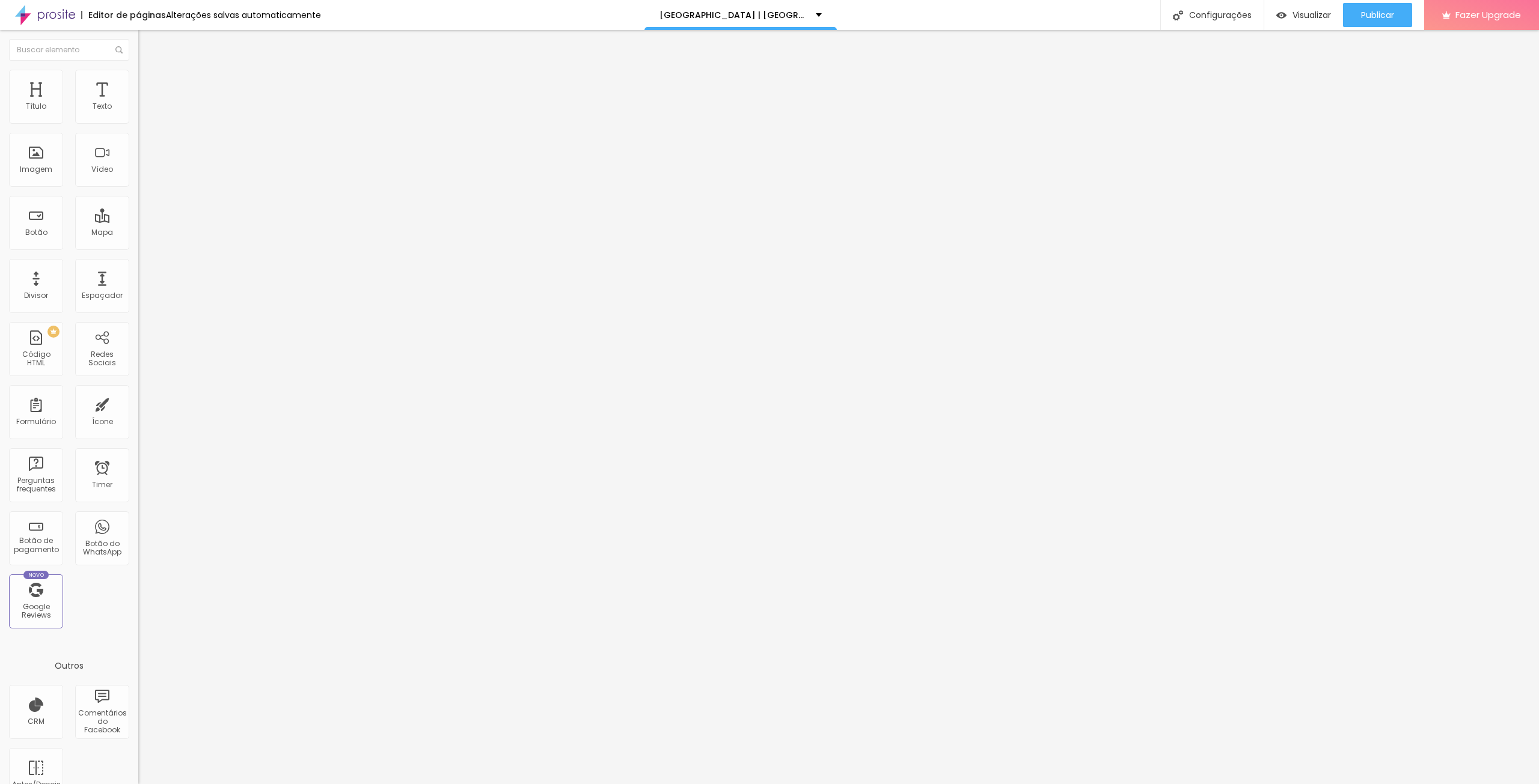
click at [149, 85] on span "Avançado" at bounding box center [169, 90] width 39 height 10
click at [138, 264] on div "150 px Espaçamento vertical" at bounding box center [206, 348] width 138 height 170
drag, startPoint x: 124, startPoint y: 148, endPoint x: 98, endPoint y: 144, distance: 26.3
click at [138, 414] on input "150" at bounding box center [164, 420] width 51 height 13
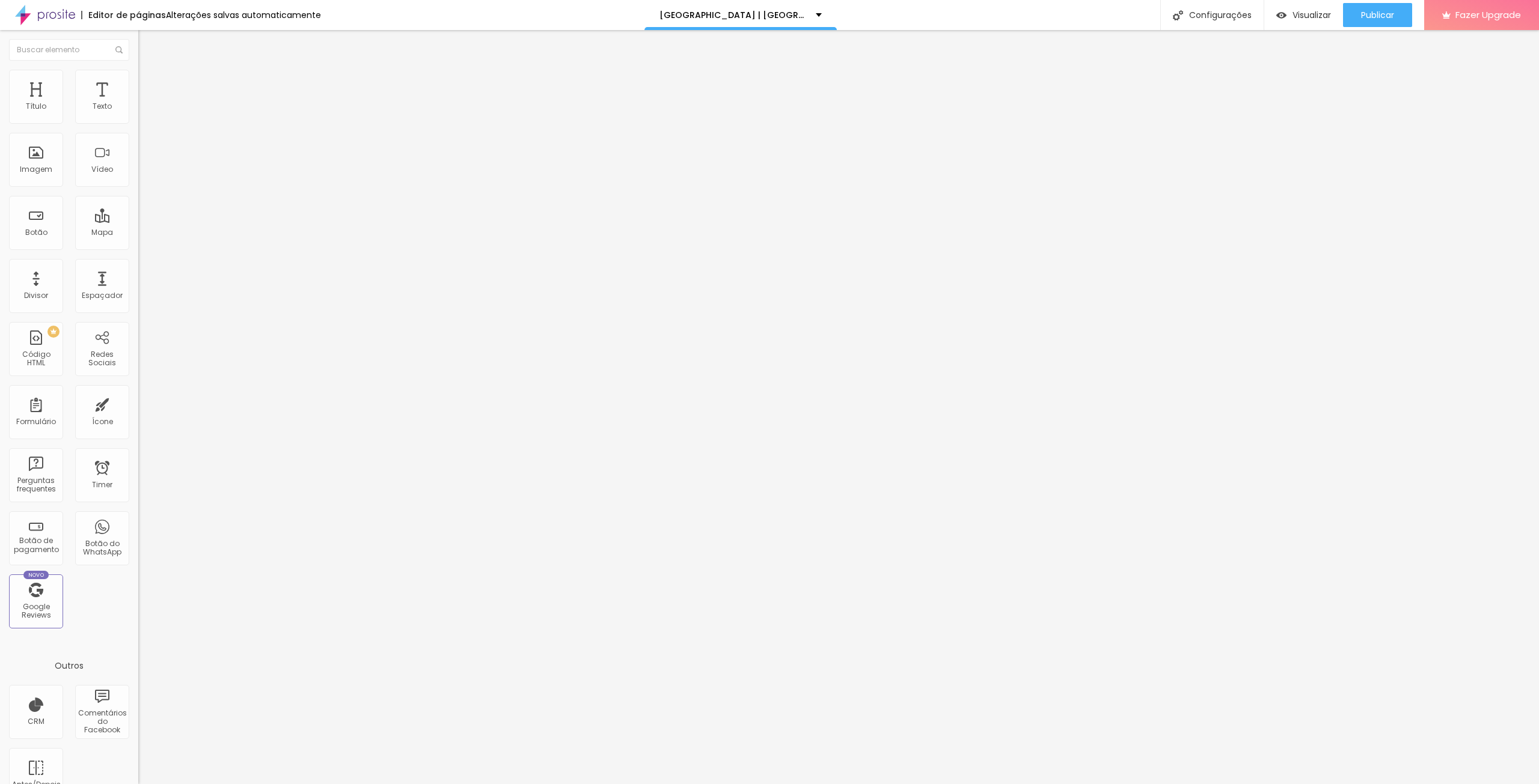
drag, startPoint x: 100, startPoint y: 140, endPoint x: 118, endPoint y: 148, distance: 19.7
click at [138, 264] on div "150 px Espaçamento vertical" at bounding box center [206, 348] width 138 height 170
click at [1292, 14] on span "Visualizar" at bounding box center [1311, 15] width 39 height 9
click at [138, 81] on li "Avançado" at bounding box center [206, 87] width 138 height 12
click at [149, 85] on span "Avançado" at bounding box center [169, 90] width 39 height 10
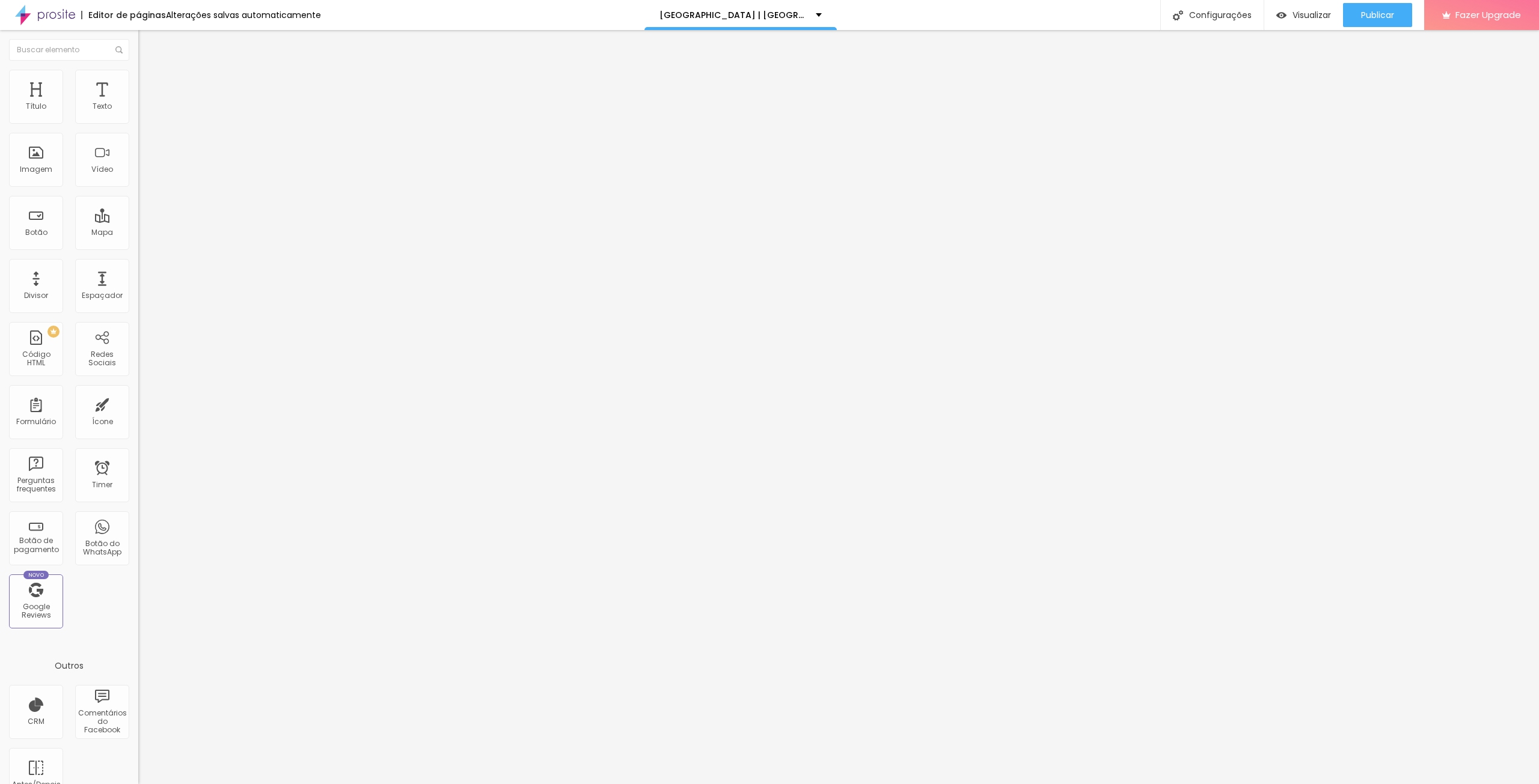
click at [138, 81] on li "Avançado" at bounding box center [206, 87] width 138 height 12
drag, startPoint x: 109, startPoint y: 114, endPoint x: 153, endPoint y: 114, distance: 44.0
click at [153, 233] on input "range" at bounding box center [176, 237] width 78 height 9
click at [1288, 17] on div "Visualizar" at bounding box center [1303, 15] width 55 height 10
click at [138, 80] on li "Estilo" at bounding box center [206, 75] width 138 height 12
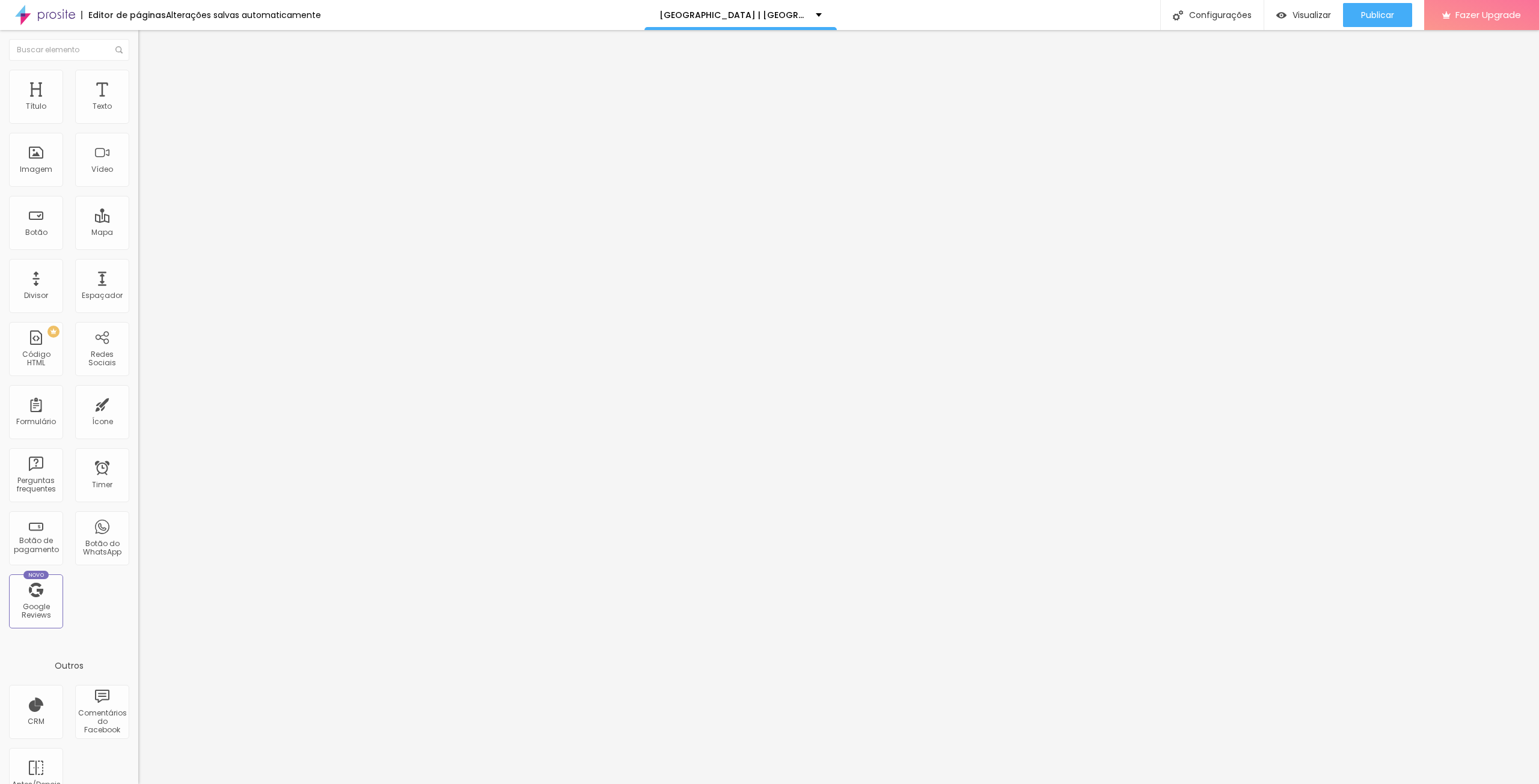
click at [138, 78] on li "Estilo" at bounding box center [206, 75] width 138 height 12
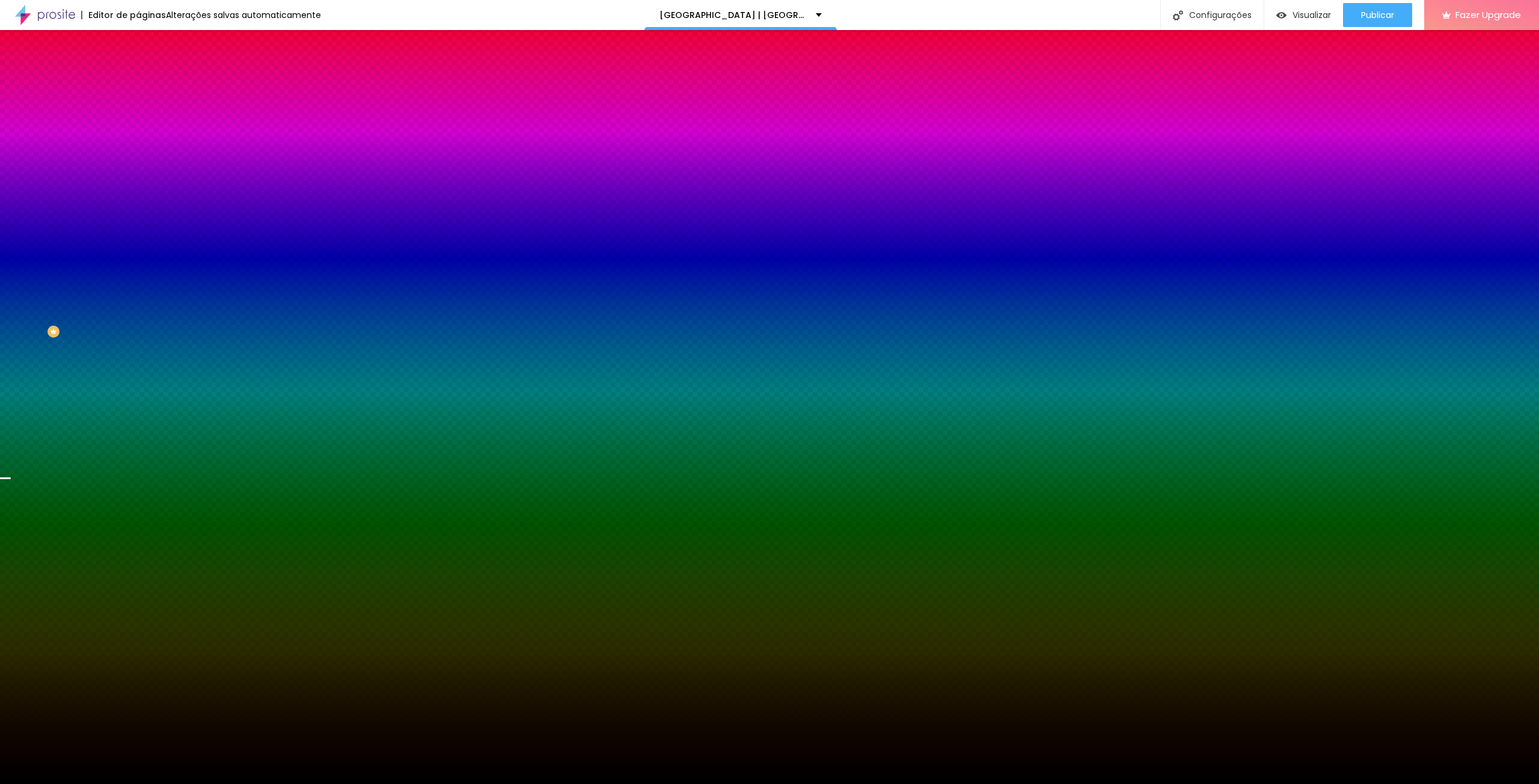
click at [149, 87] on span "Avançado" at bounding box center [169, 90] width 39 height 10
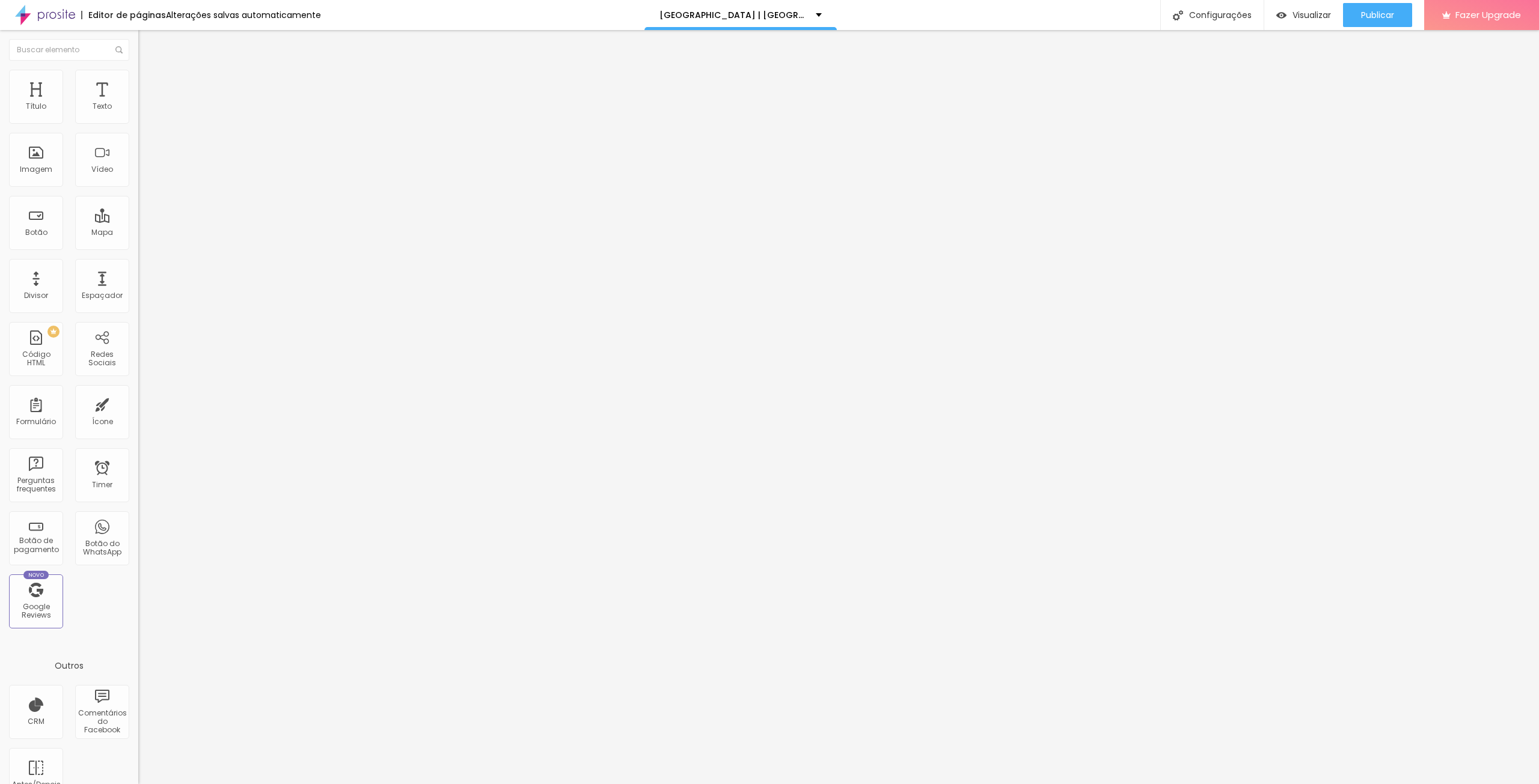
click at [149, 85] on span "Avançado" at bounding box center [169, 90] width 39 height 10
click at [138, 74] on ul "Conteúdo Estilo Avançado" at bounding box center [206, 75] width 138 height 36
click at [138, 74] on img at bounding box center [143, 74] width 11 height 11
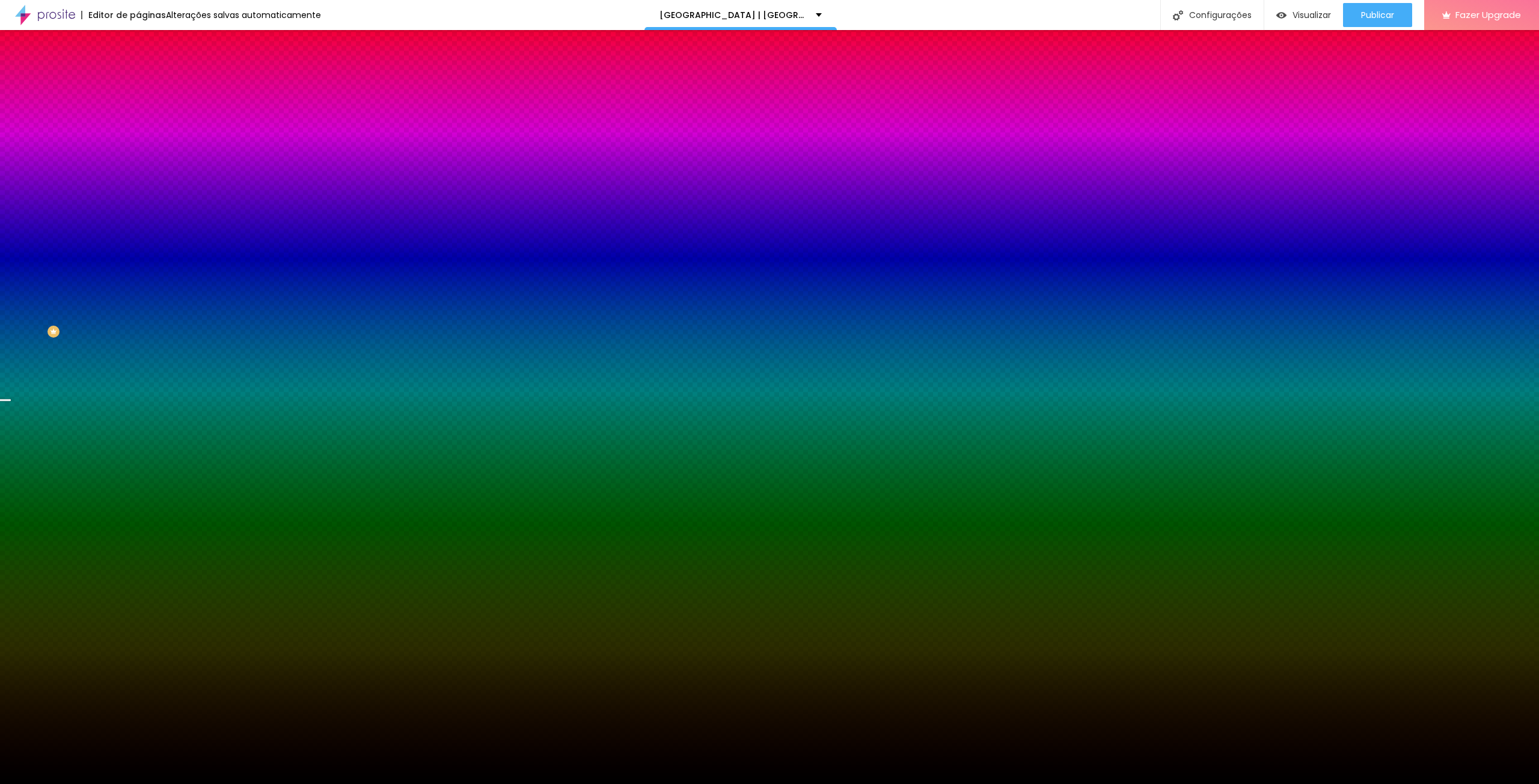
click at [138, 110] on span "Trocar imagem" at bounding box center [170, 105] width 66 height 10
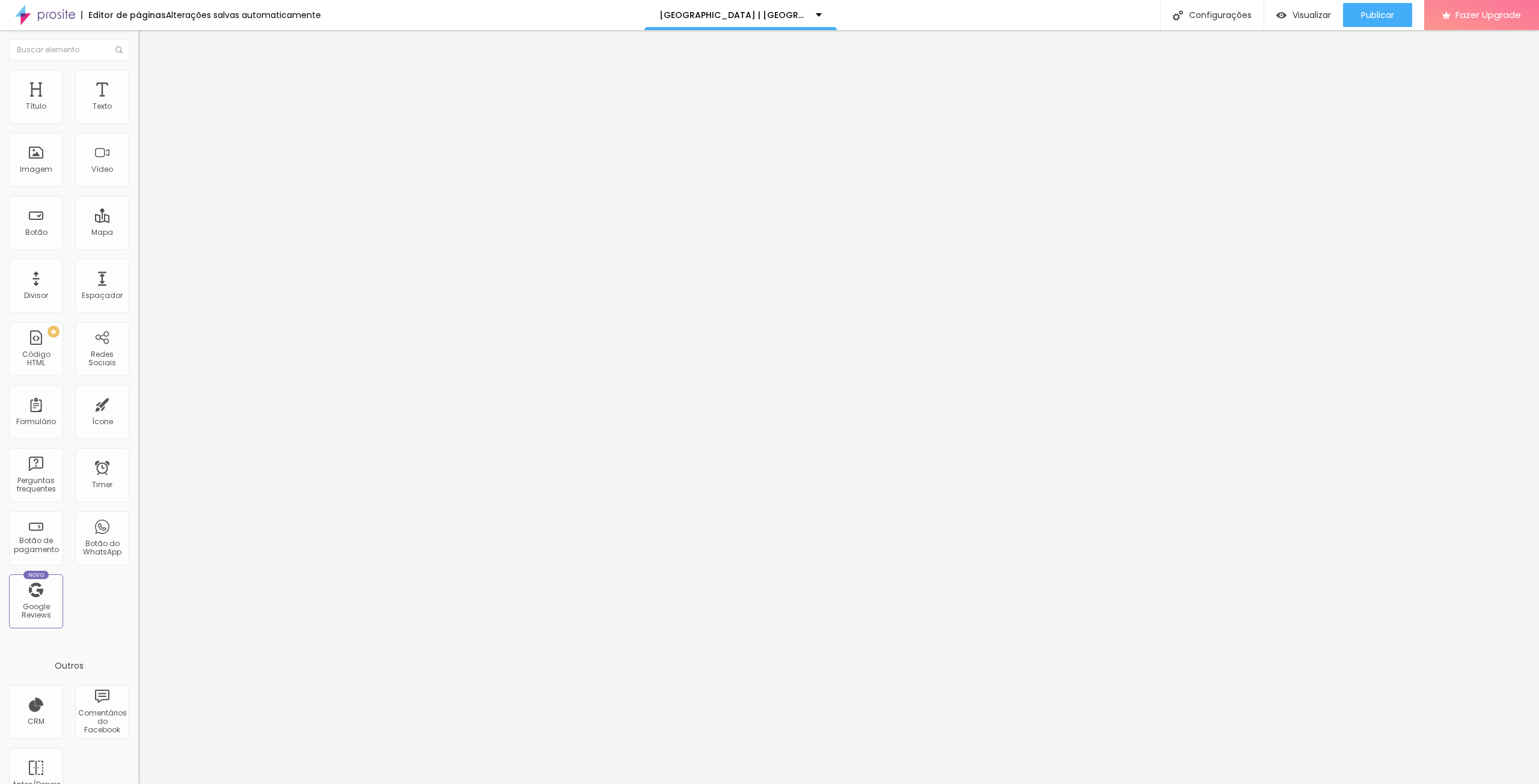
click at [149, 83] on span "Estilo" at bounding box center [158, 78] width 19 height 10
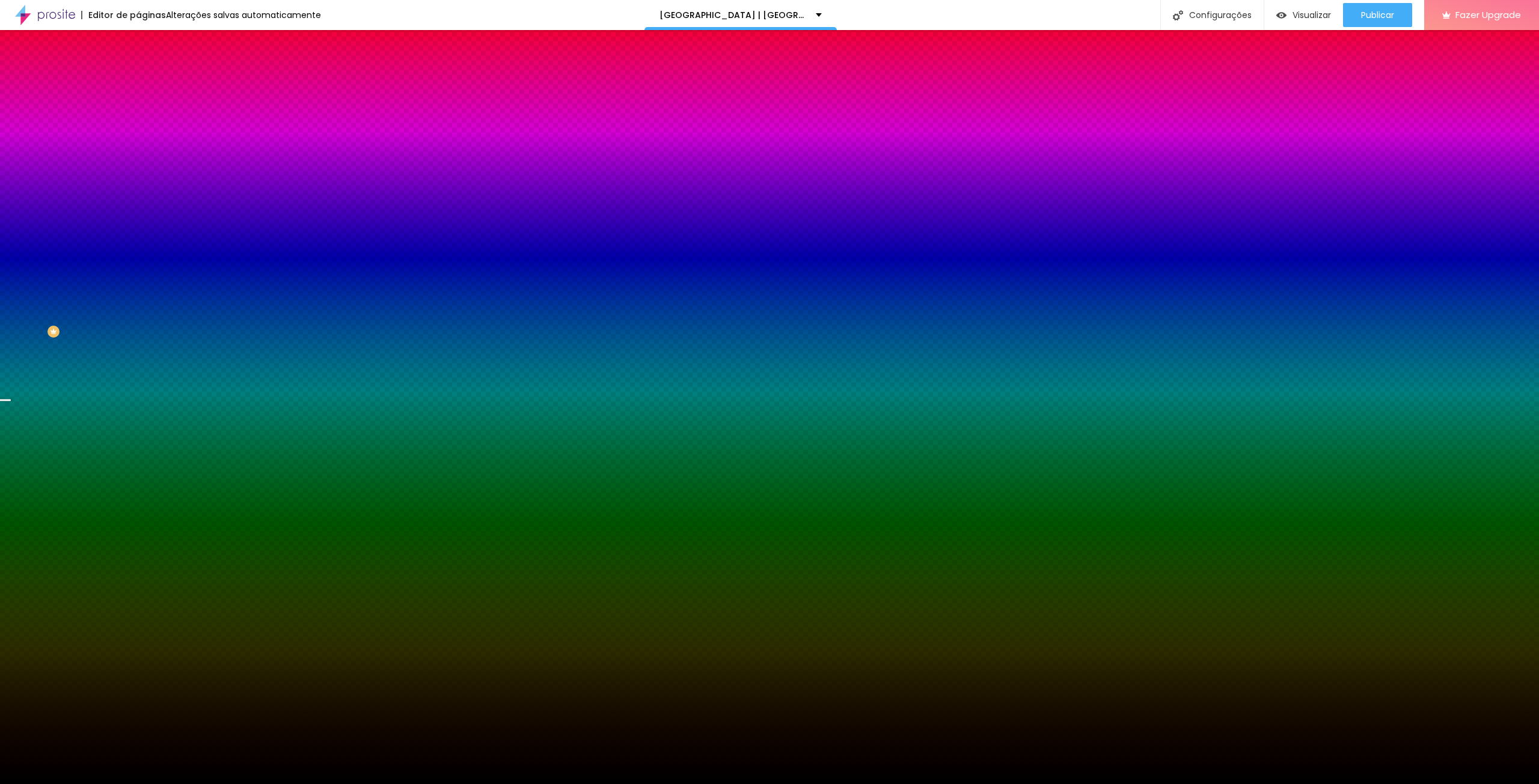
click at [138, 110] on span "Trocar imagem" at bounding box center [170, 105] width 66 height 10
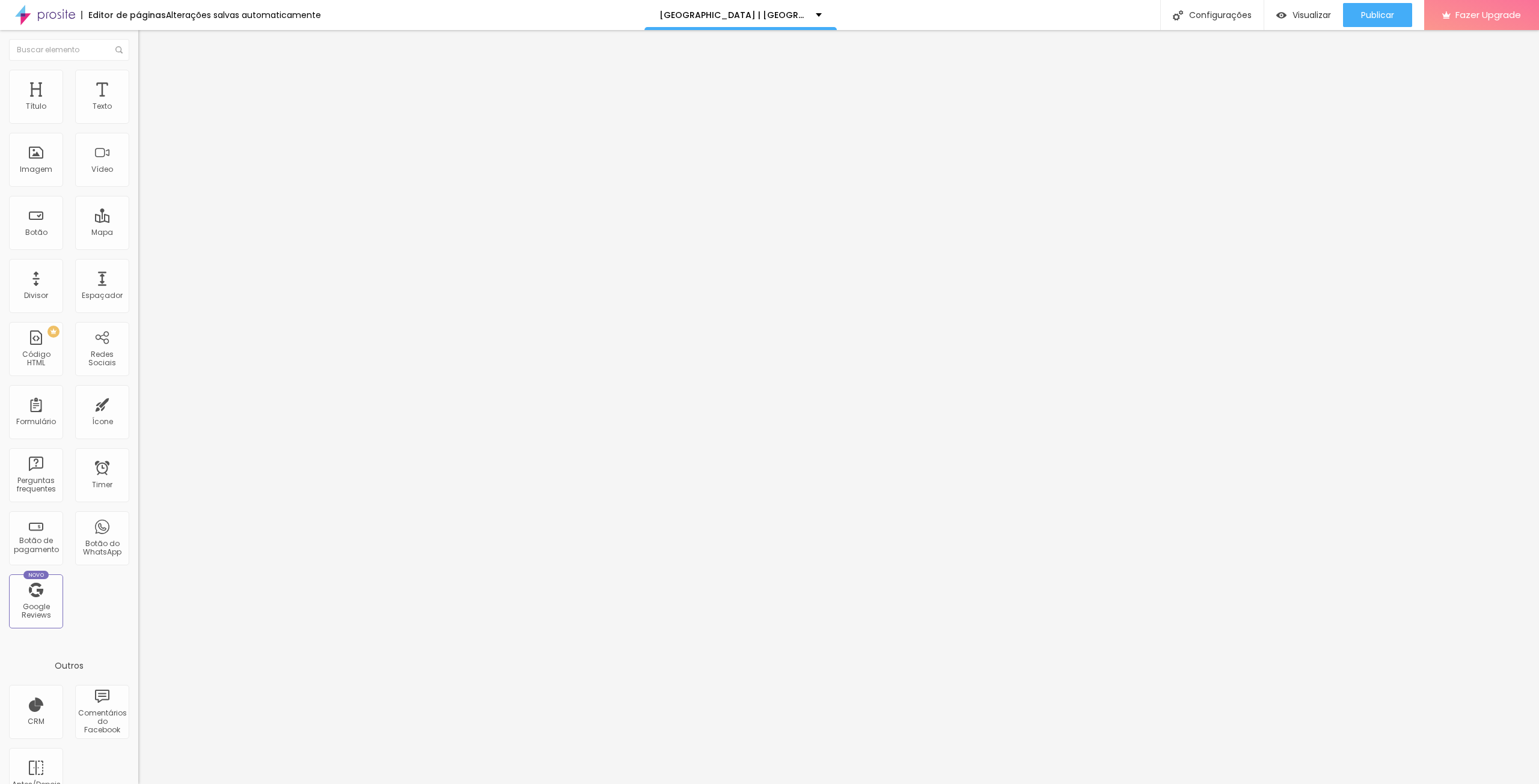
click at [138, 80] on li "Estilo" at bounding box center [206, 75] width 138 height 12
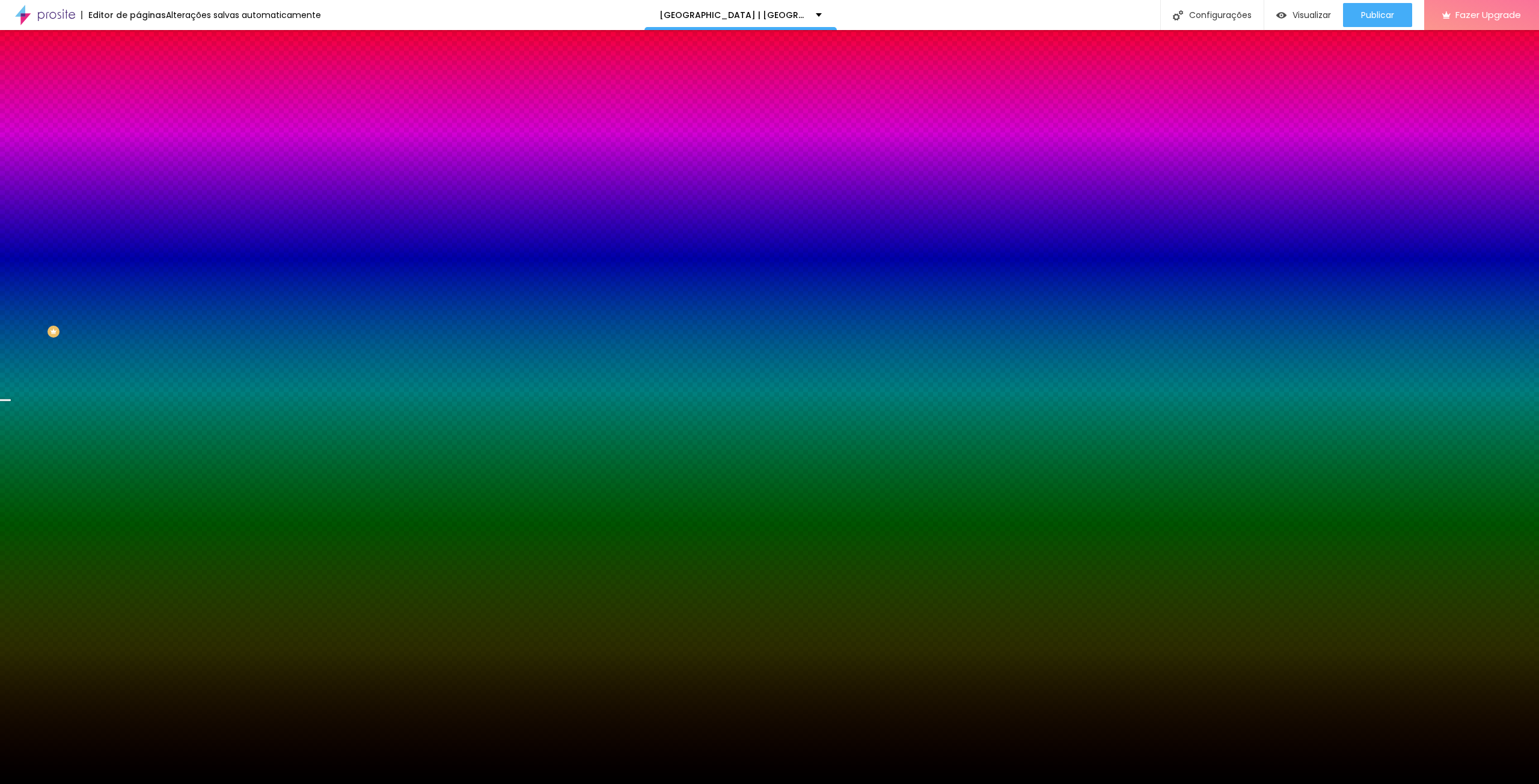
click at [138, 81] on img at bounding box center [143, 86] width 11 height 11
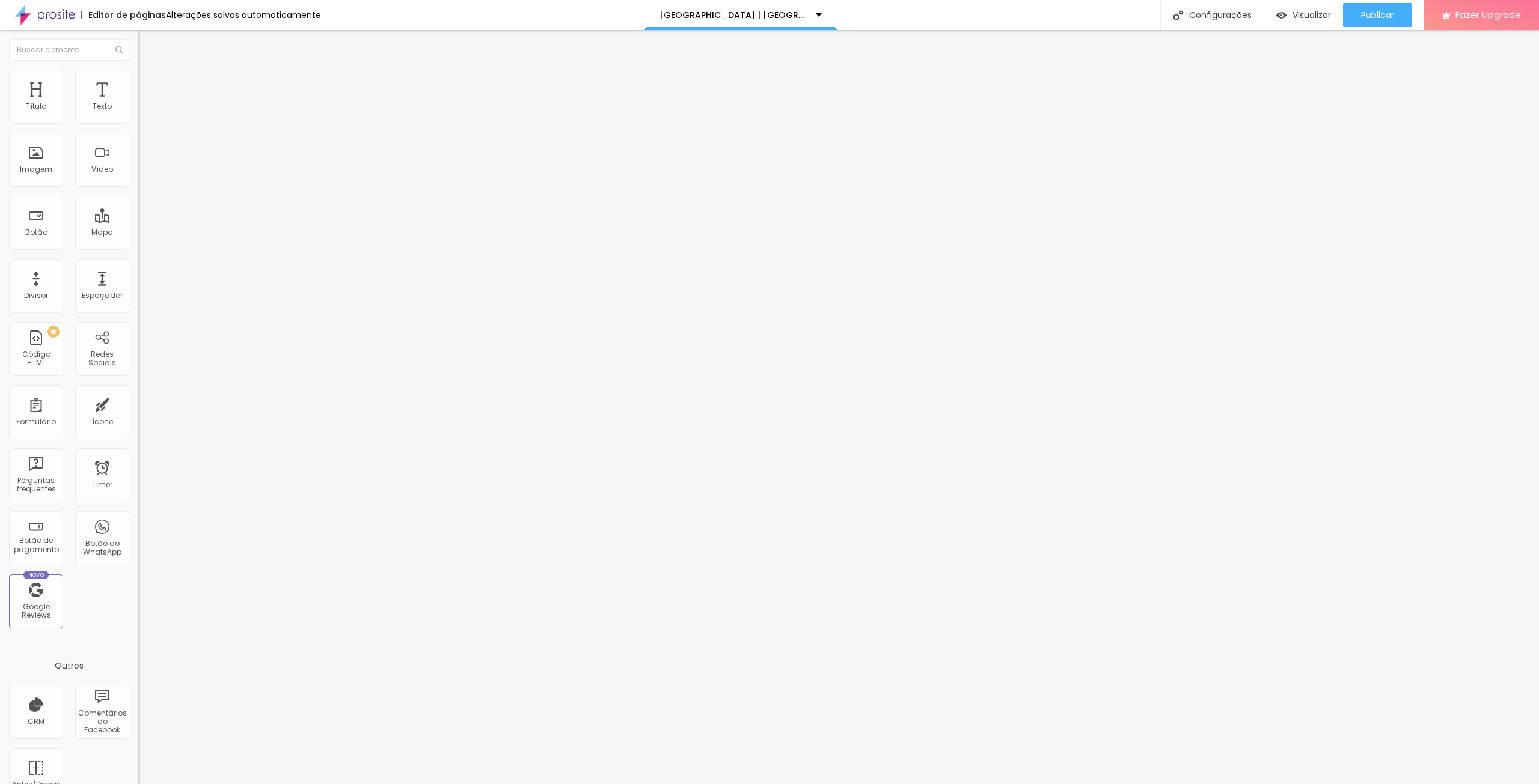
click at [138, 403] on input "range" at bounding box center [176, 407] width 78 height 9
click at [138, 414] on input "134" at bounding box center [164, 420] width 51 height 13
click at [138, 244] on input "30" at bounding box center [160, 250] width 45 height 13
drag, startPoint x: 100, startPoint y: 118, endPoint x: 152, endPoint y: 118, distance: 52.0
click at [152, 233] on input "range" at bounding box center [176, 237] width 78 height 9
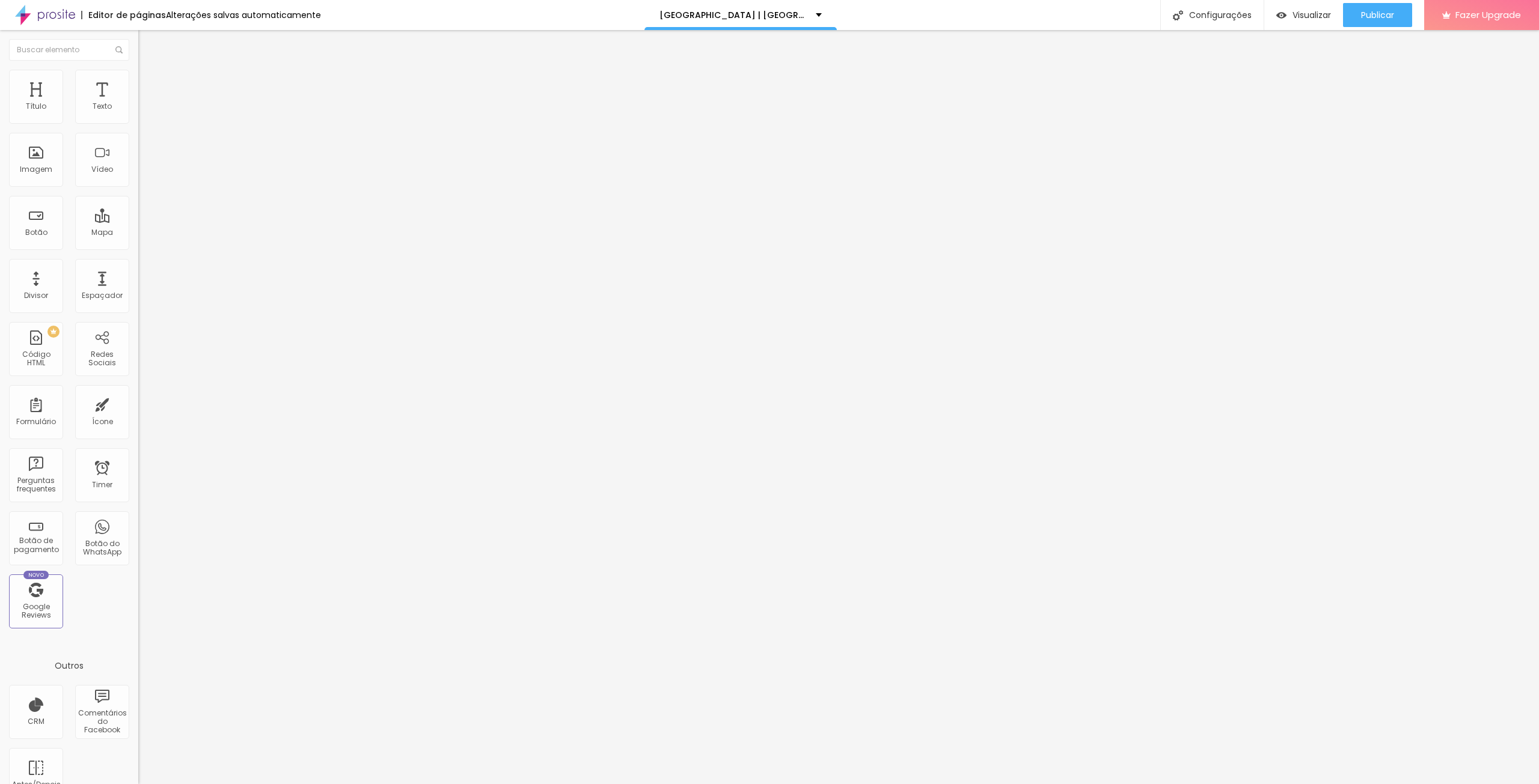
click at [138, 89] on ul "Conteúdo Estilo Avançado" at bounding box center [206, 75] width 138 height 36
click at [149, 83] on span "Estilo" at bounding box center [158, 78] width 19 height 10
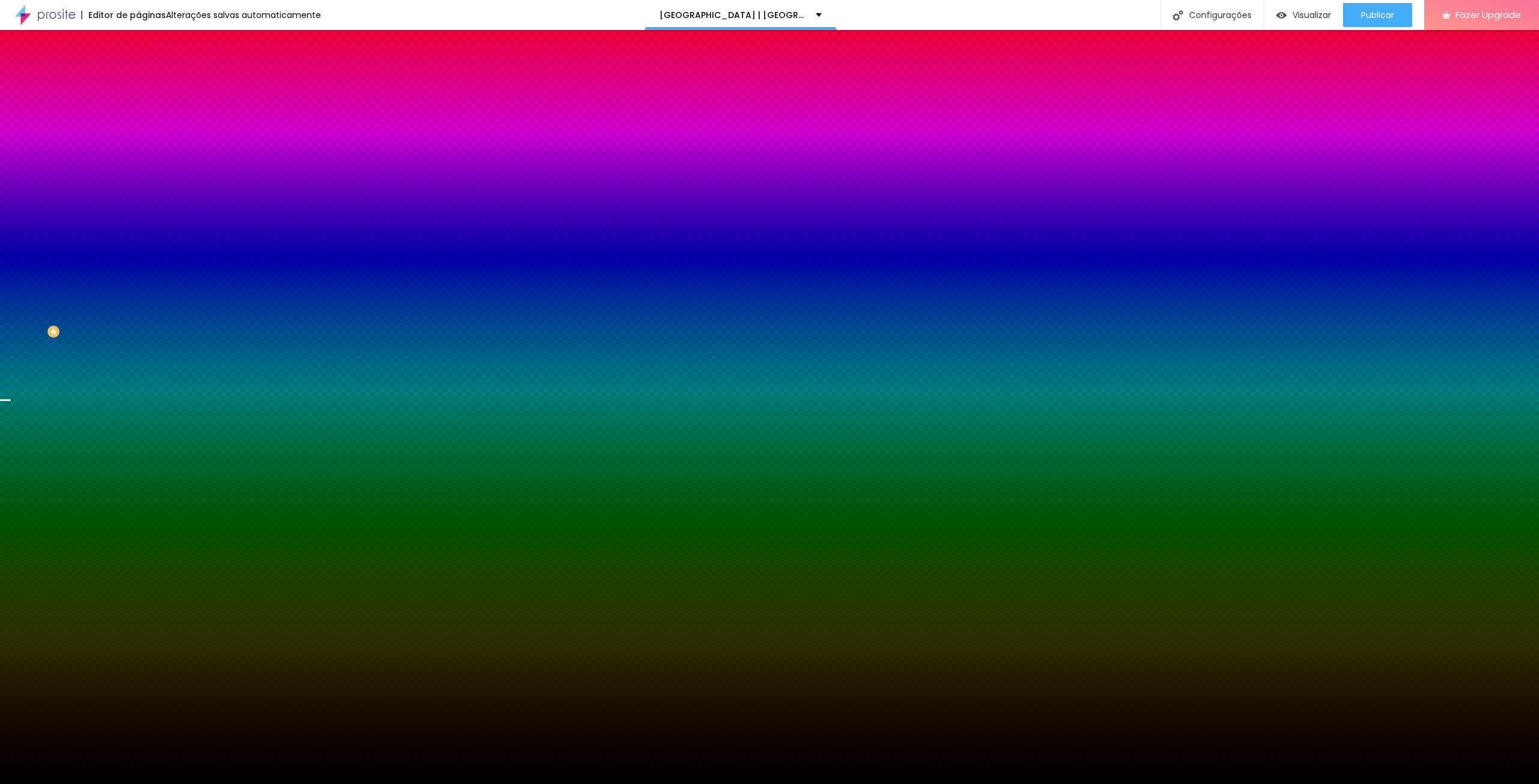
click at [138, 216] on button "button" at bounding box center [146, 209] width 17 height 13
click at [123, 783] on div at bounding box center [769, 784] width 1539 height 0
click at [138, 125] on span "Nenhum" at bounding box center [153, 120] width 32 height 10
click at [138, 110] on div "Trocar imagem" at bounding box center [206, 105] width 138 height 9
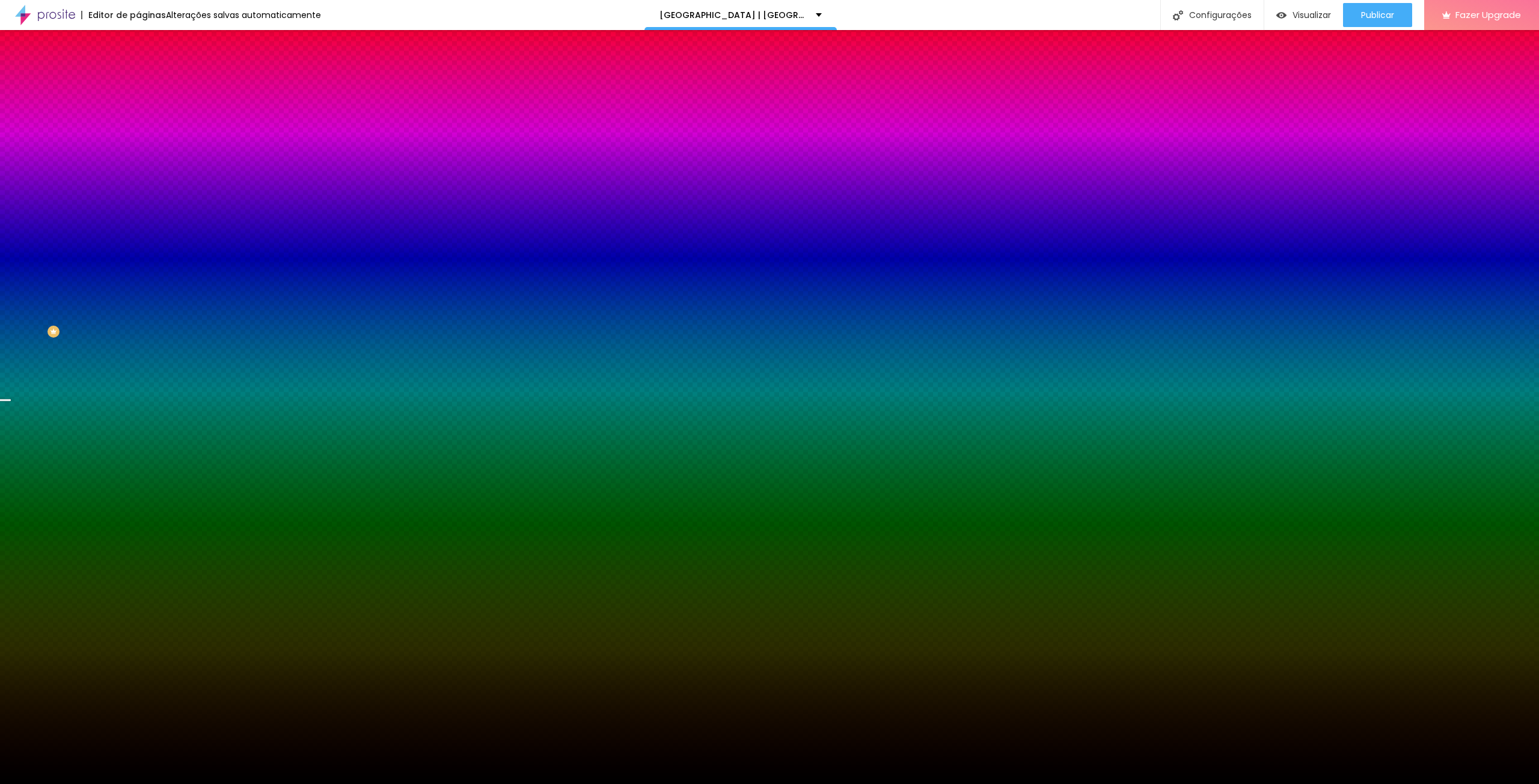
click at [138, 110] on span "Trocar imagem" at bounding box center [170, 105] width 66 height 10
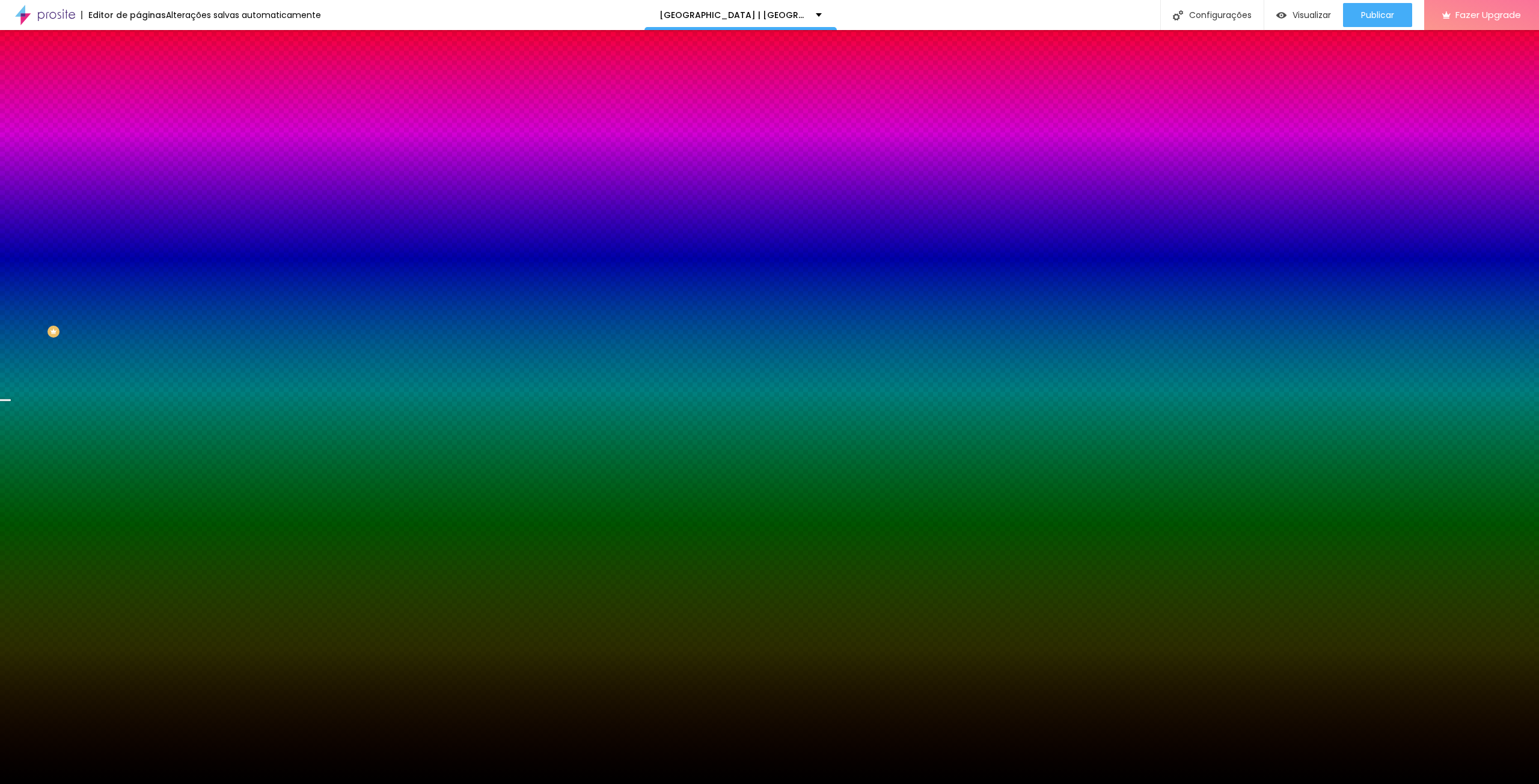
scroll to position [0, 0]
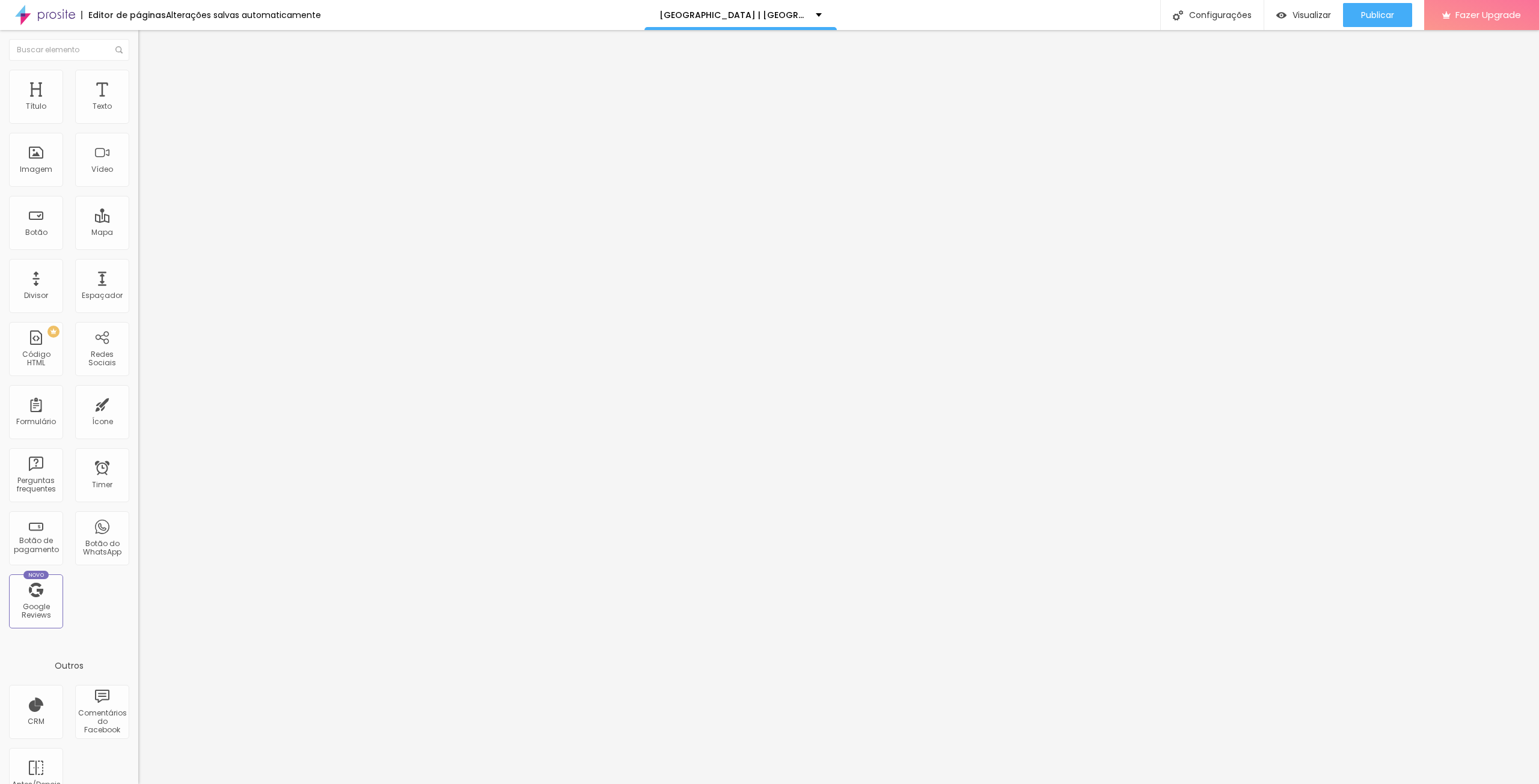
click at [149, 85] on span "Avançado" at bounding box center [169, 90] width 39 height 10
click at [138, 65] on li "Conteúdo" at bounding box center [206, 63] width 138 height 12
click at [149, 83] on span "Estilo" at bounding box center [158, 78] width 19 height 10
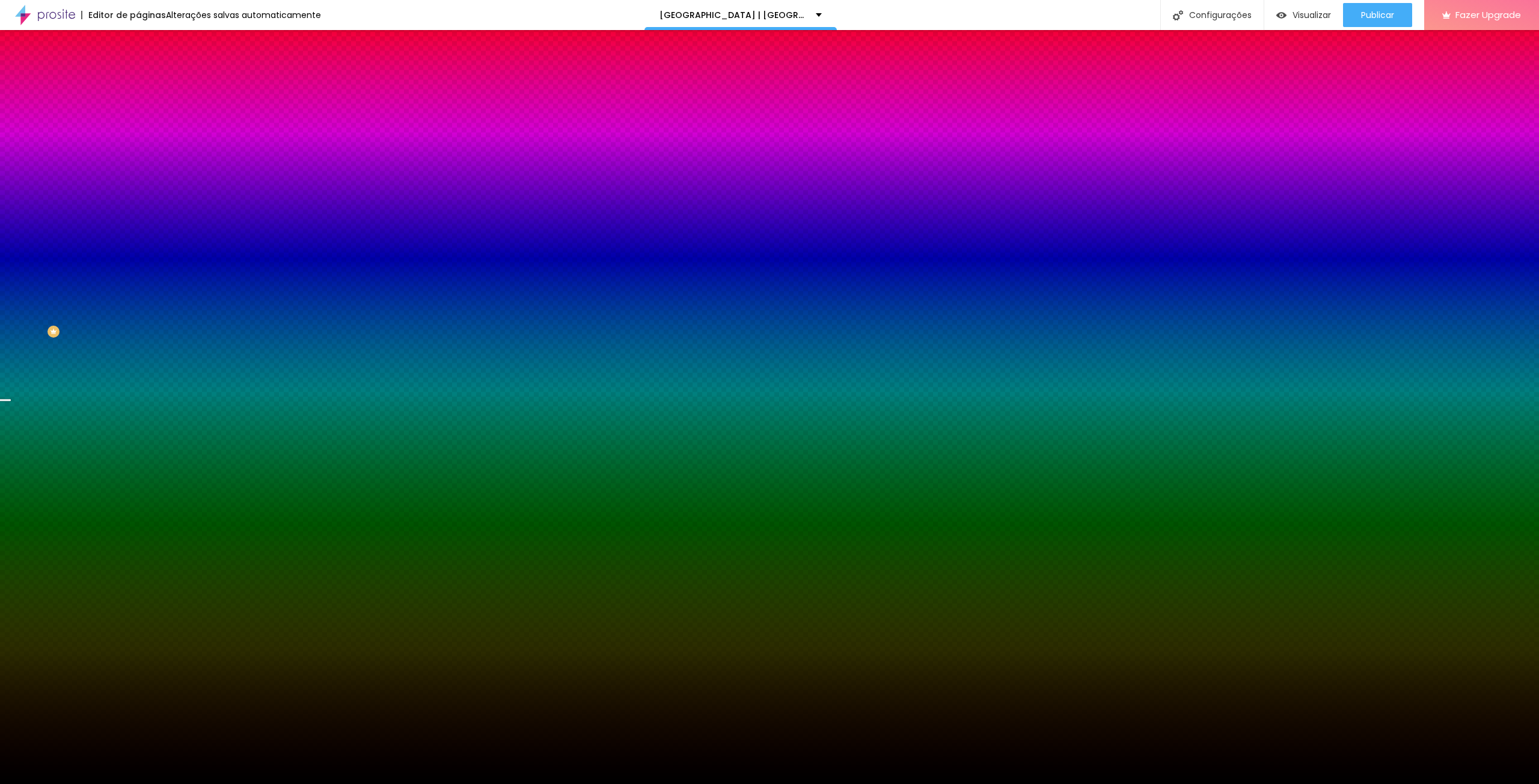
click at [138, 110] on span "Trocar imagem" at bounding box center [170, 105] width 66 height 10
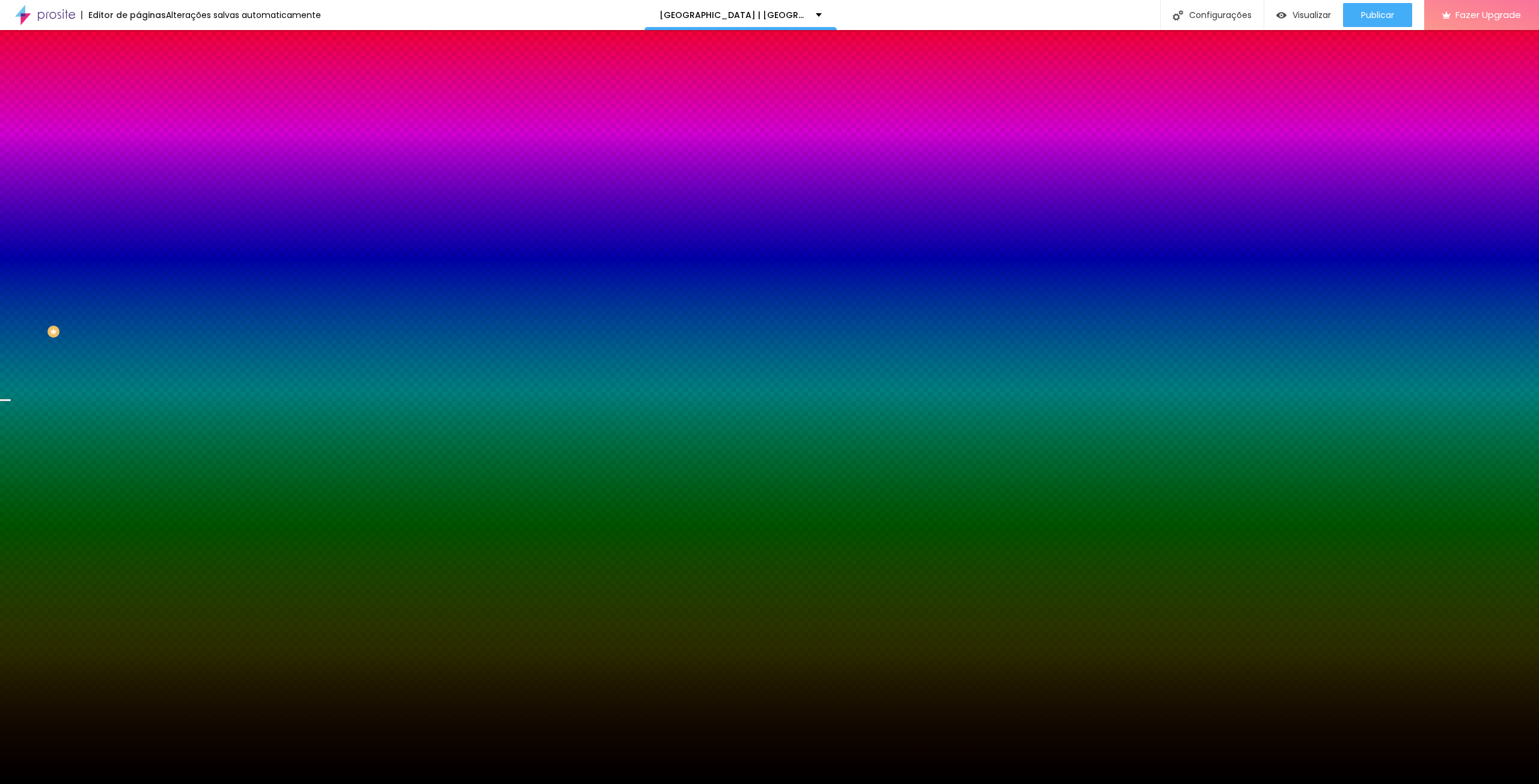
click at [138, 110] on span "Trocar imagem" at bounding box center [170, 105] width 66 height 10
click at [1299, 21] on div "Visualizar" at bounding box center [1303, 15] width 55 height 24
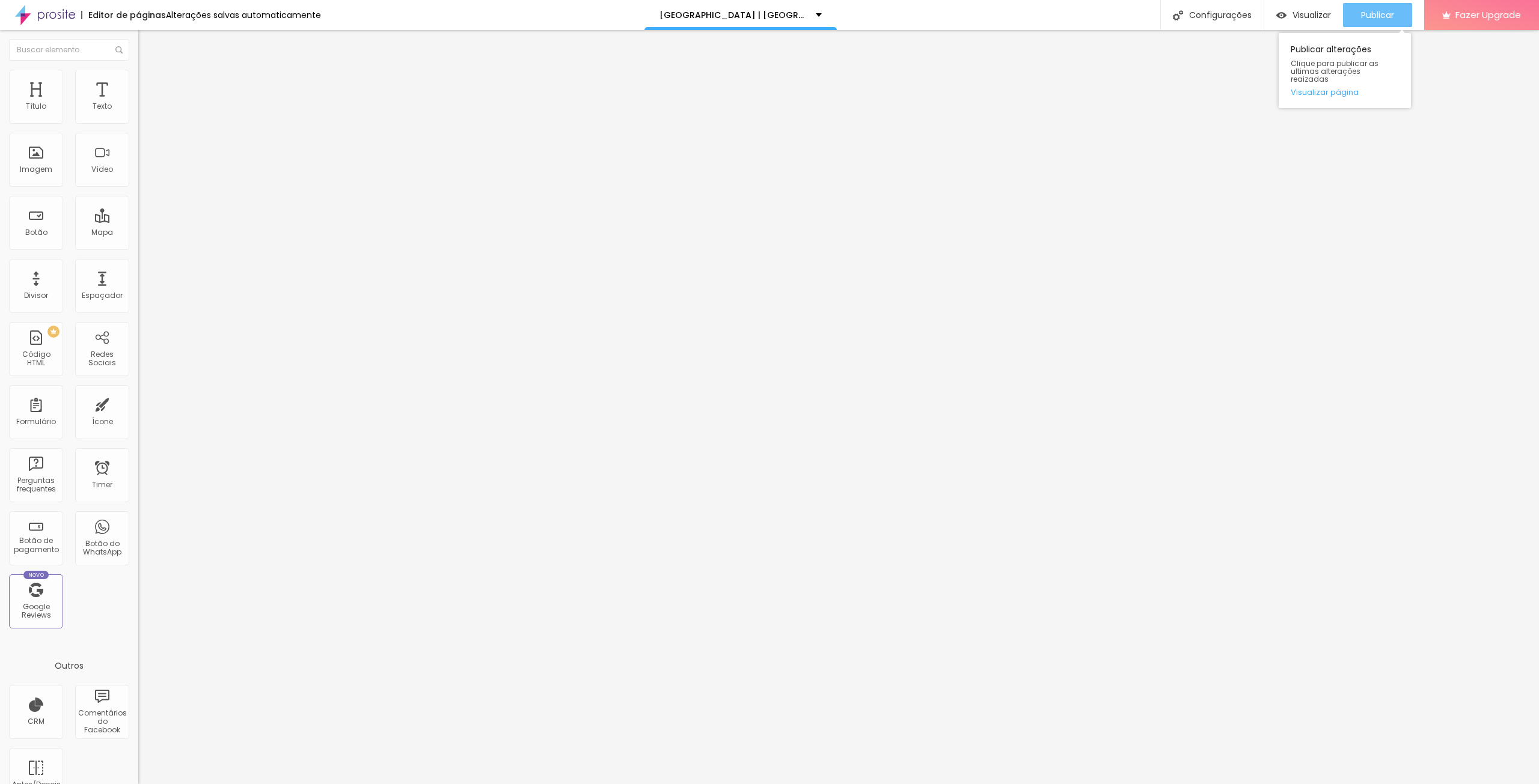
click at [1388, 15] on span "Publicar" at bounding box center [1377, 15] width 33 height 9
click at [52, 15] on img at bounding box center [45, 15] width 60 height 30
click at [39, 170] on div "Imagem" at bounding box center [36, 169] width 33 height 9
click at [138, 78] on li "Estilo" at bounding box center [206, 75] width 138 height 12
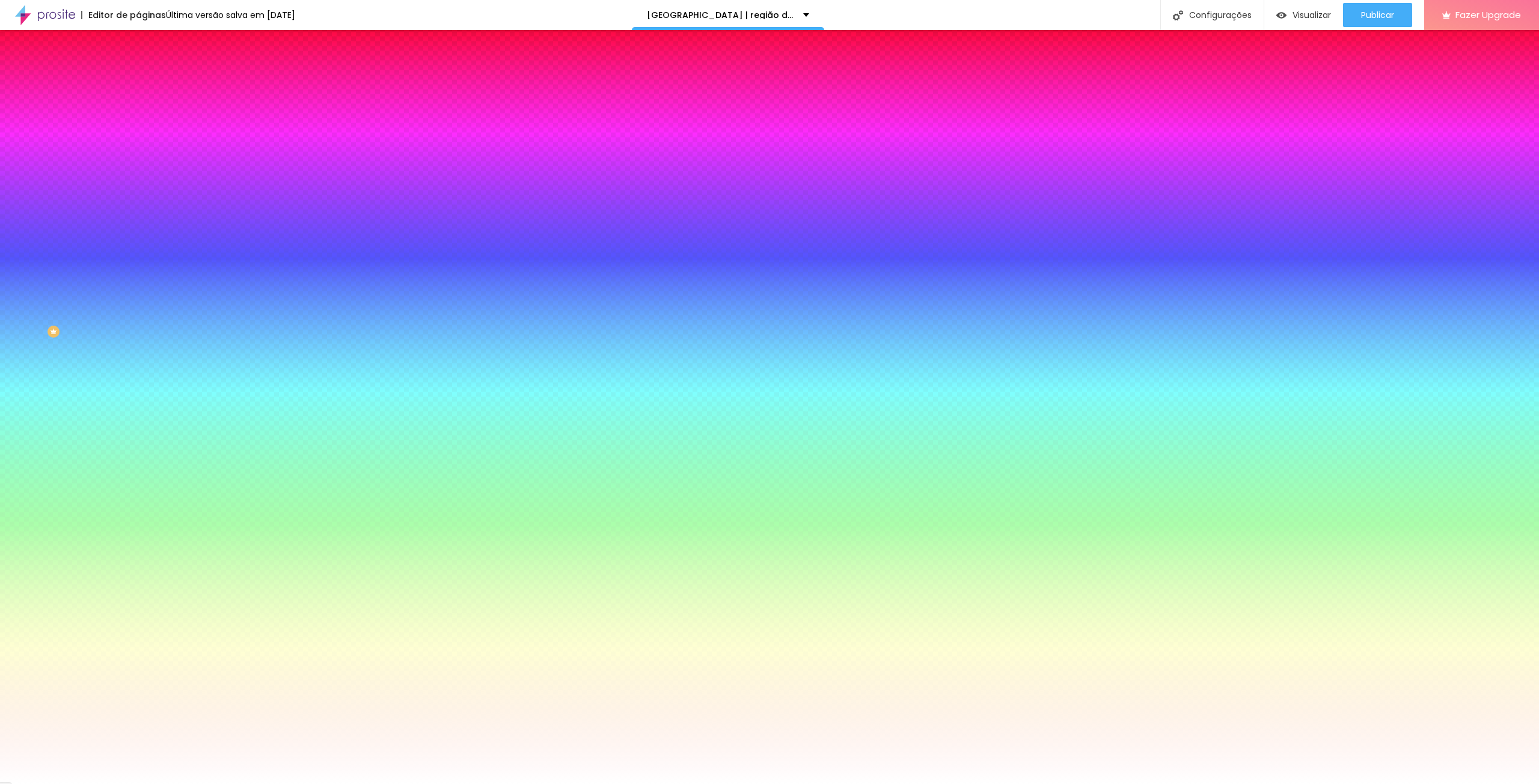
click at [138, 110] on span "Adicionar imagem" at bounding box center [176, 105] width 78 height 10
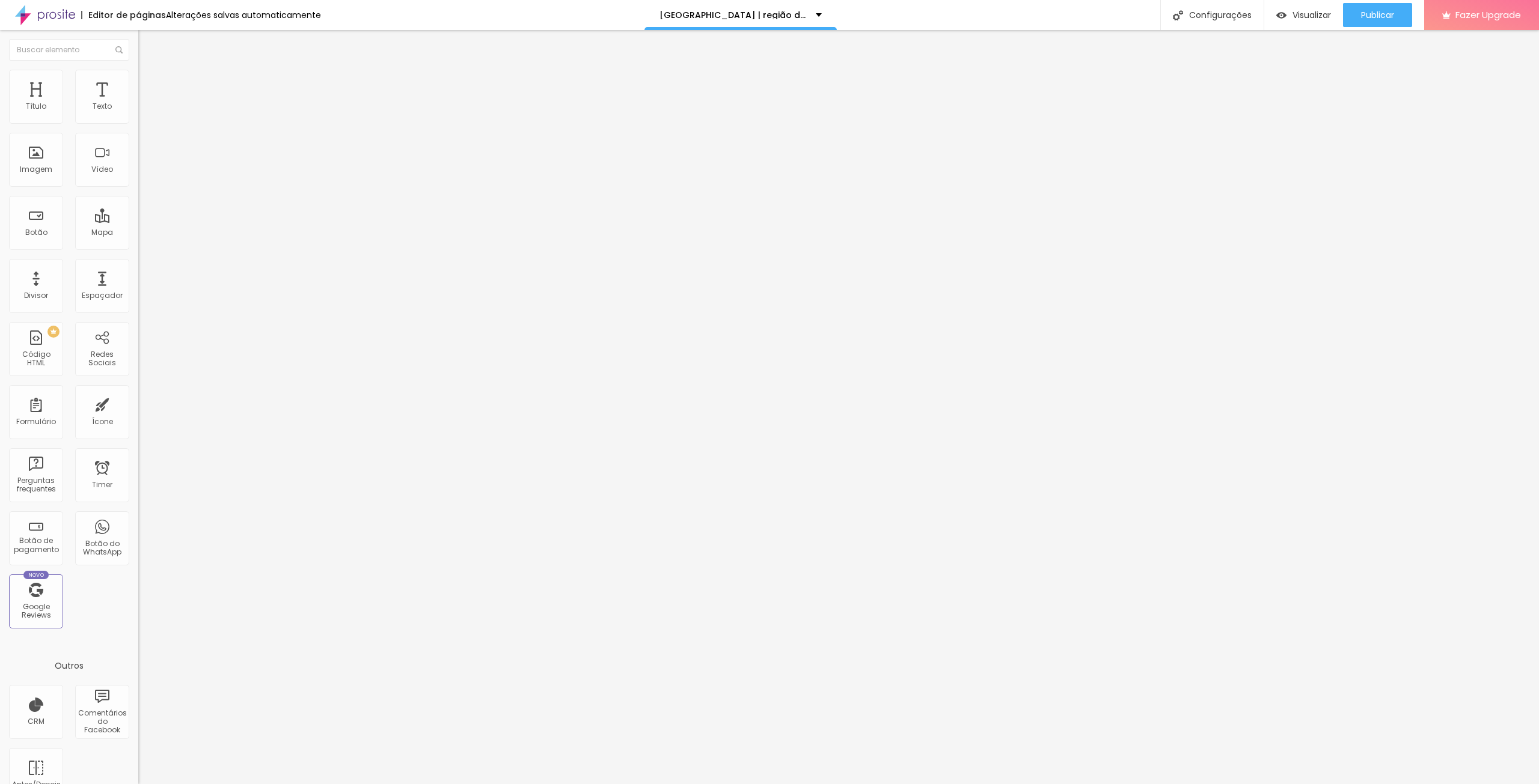
click at [138, 80] on li "Estilo" at bounding box center [206, 75] width 138 height 12
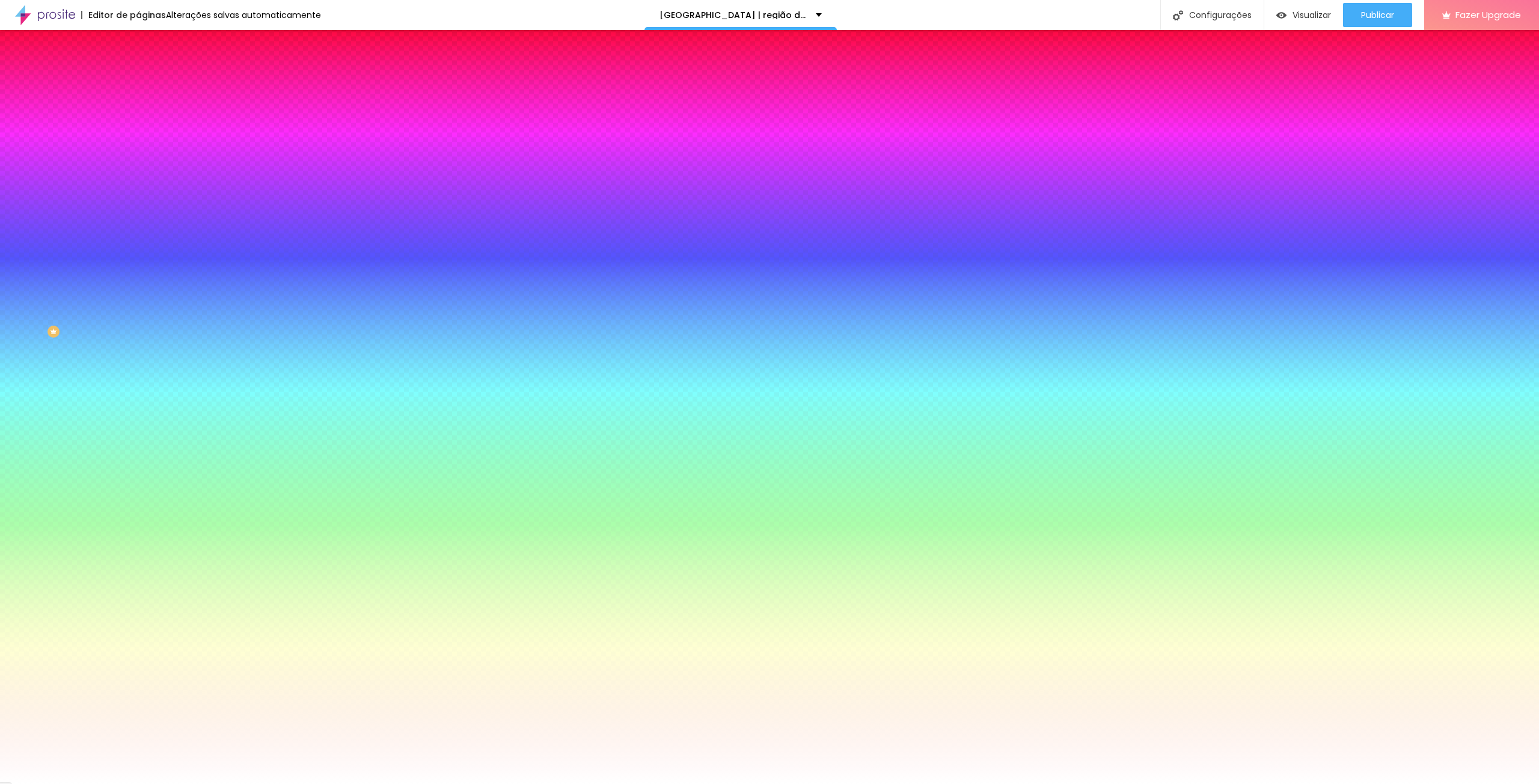
click at [149, 85] on span "Avançado" at bounding box center [169, 90] width 39 height 10
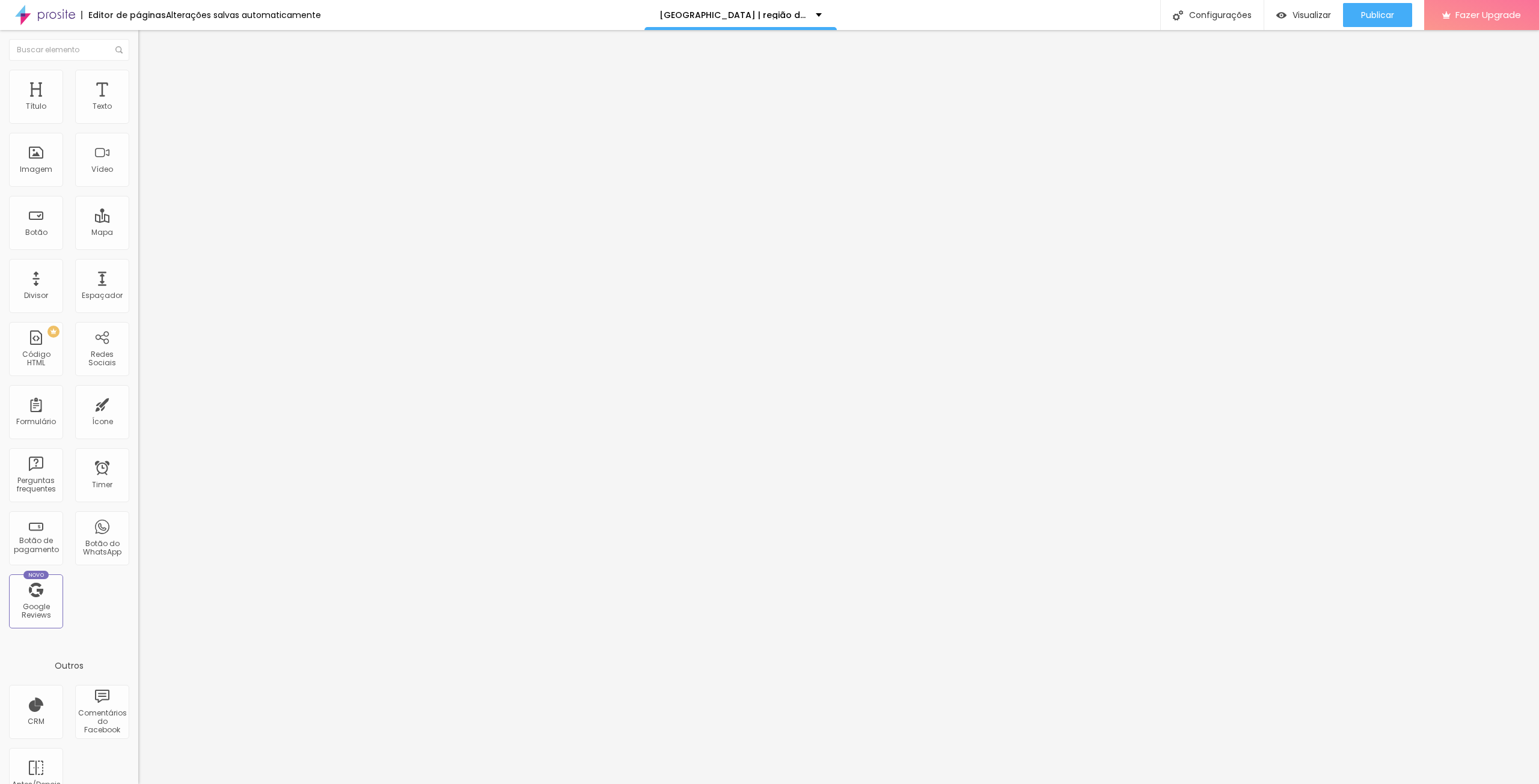
type input "178"
type input "202"
type input "218"
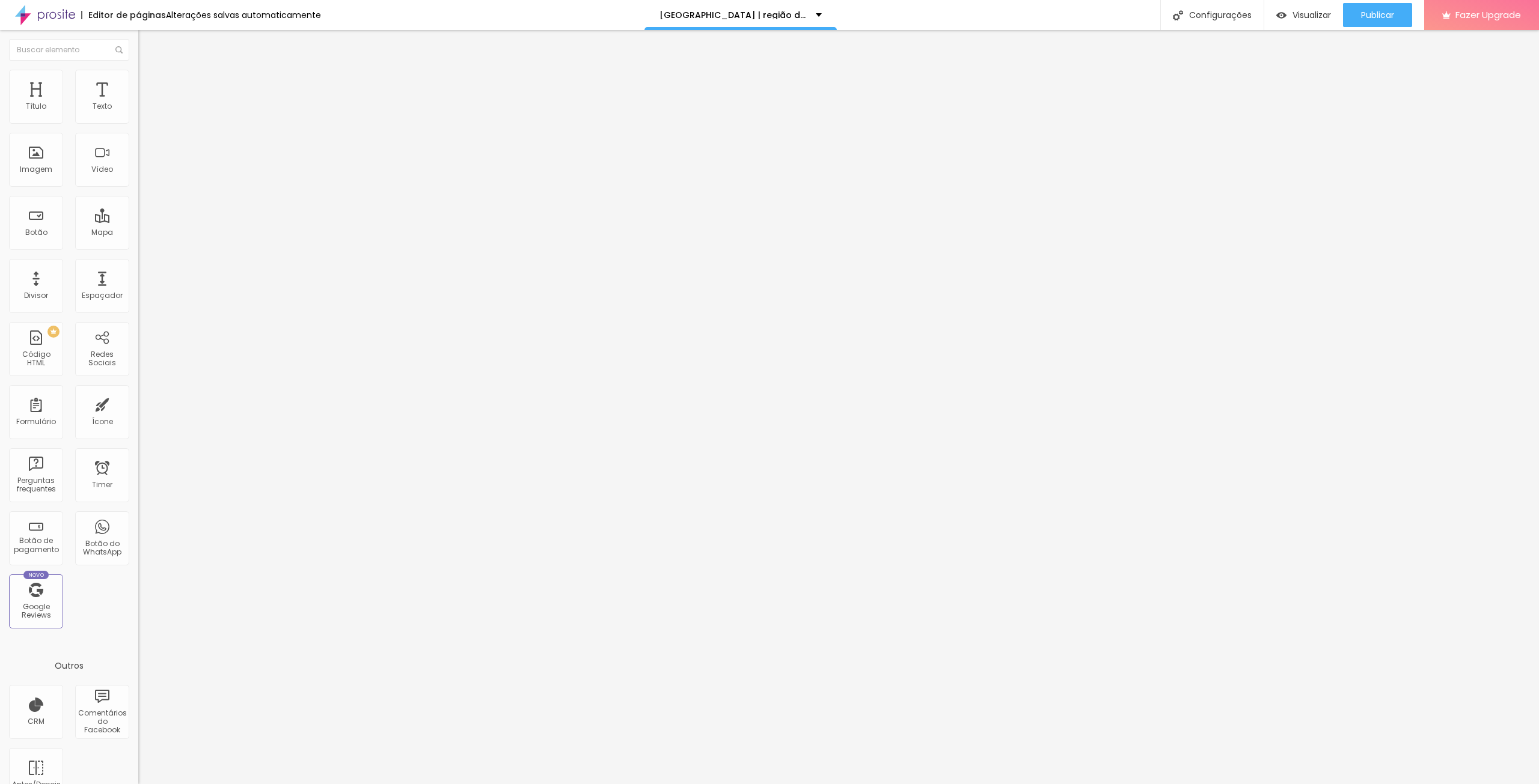
type input "218"
type input "223"
type input "229"
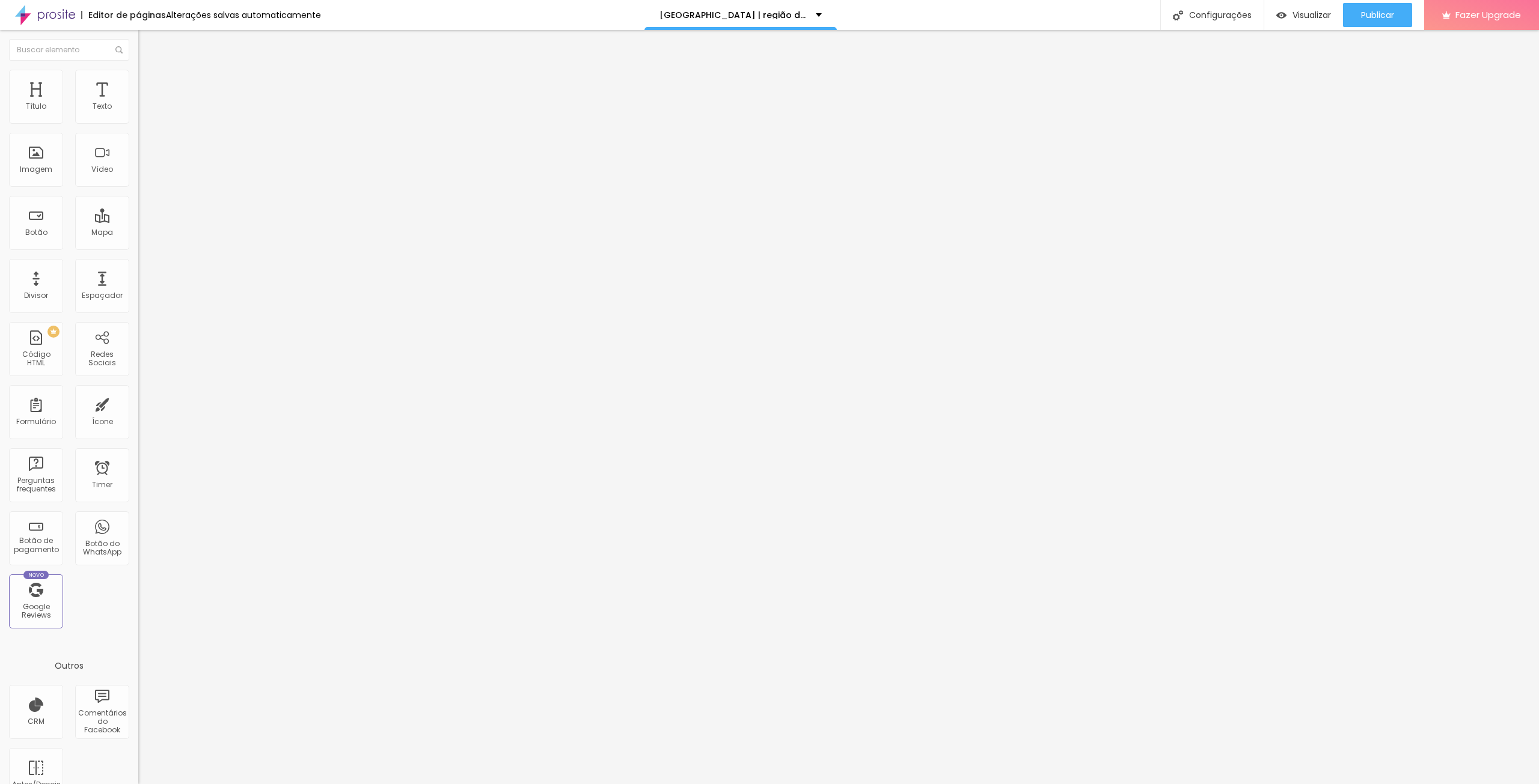
type input "234"
type input "239"
type input "218"
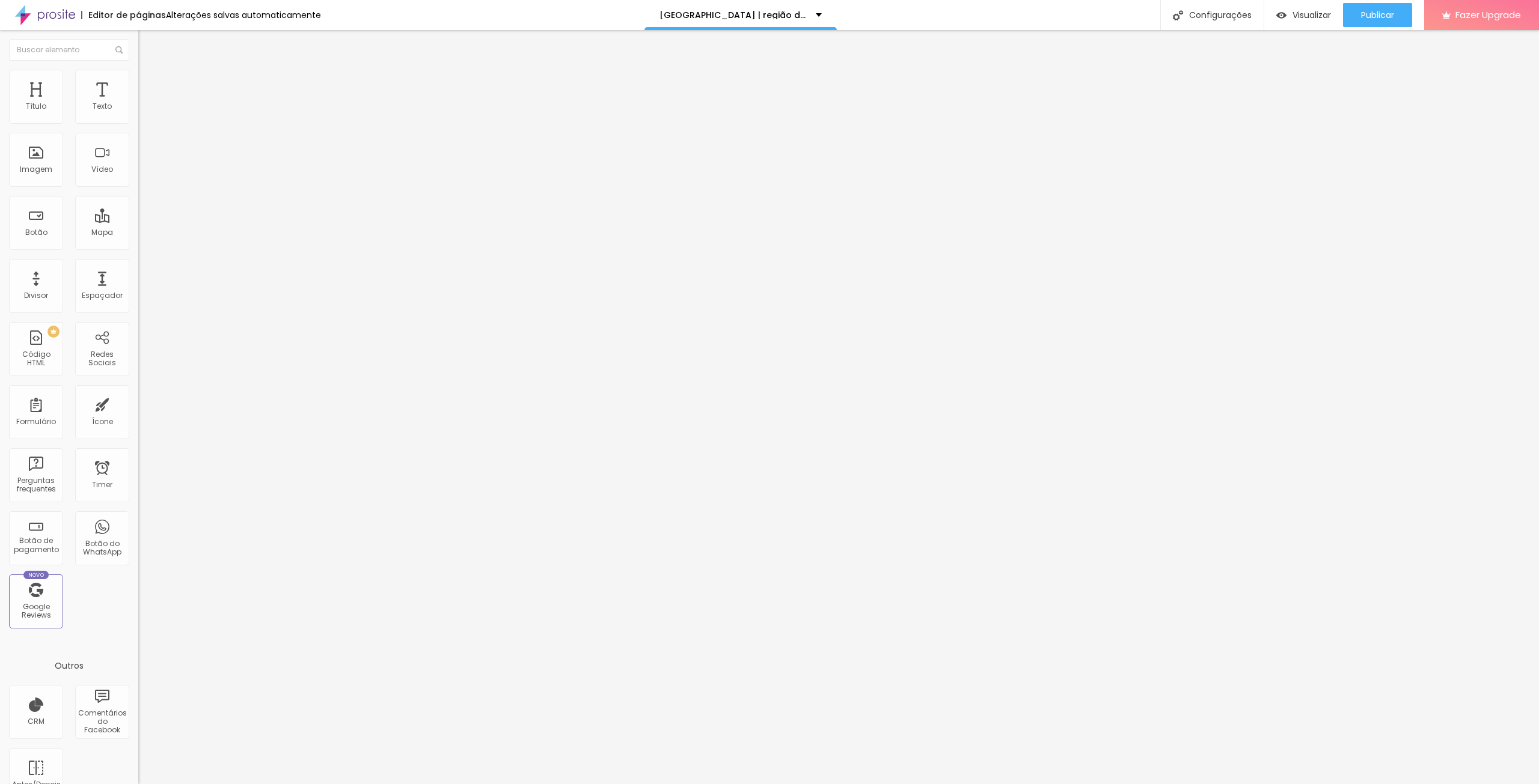
type input "218"
type input "171"
type input "155"
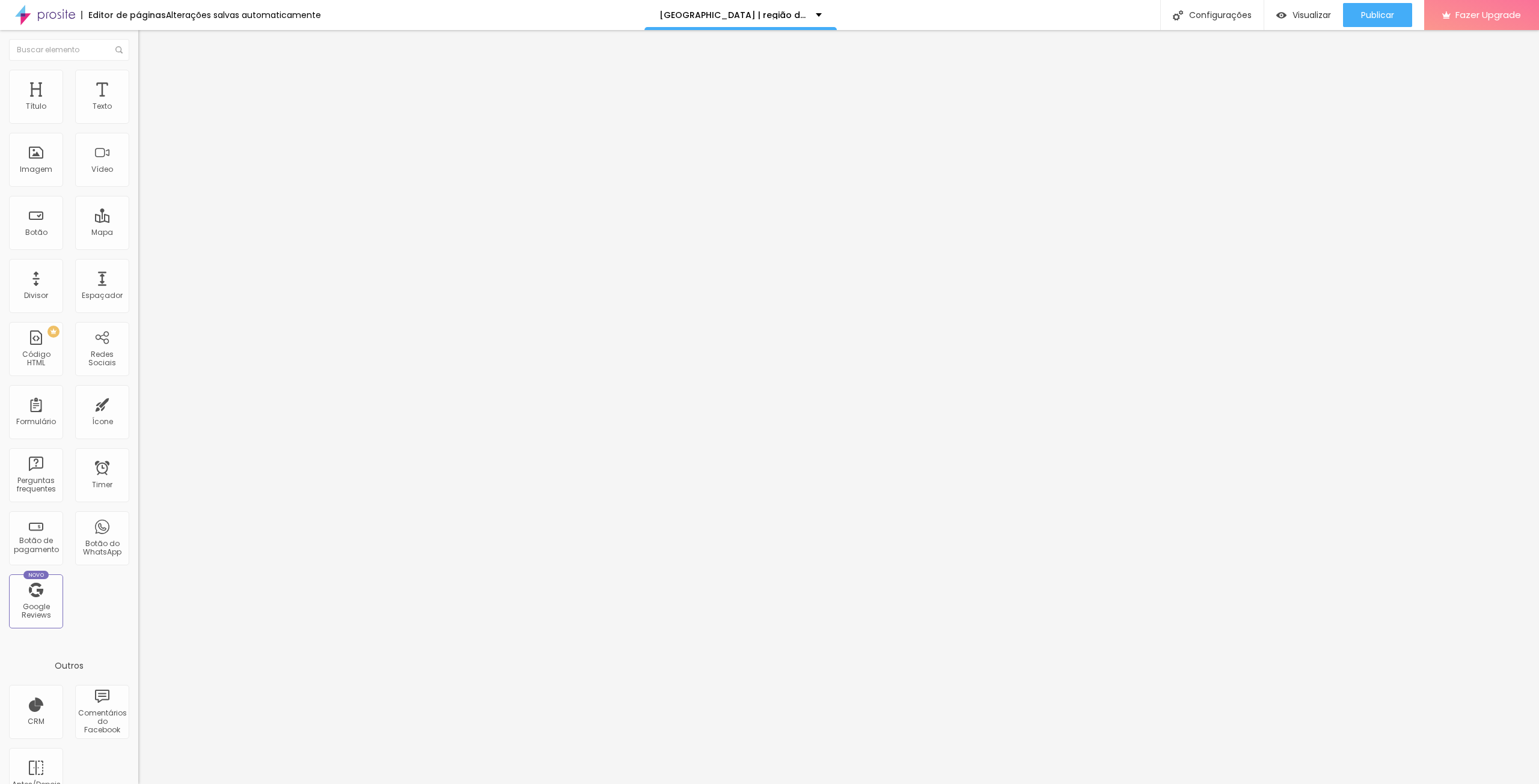
type input "150"
type input "144"
type input "139"
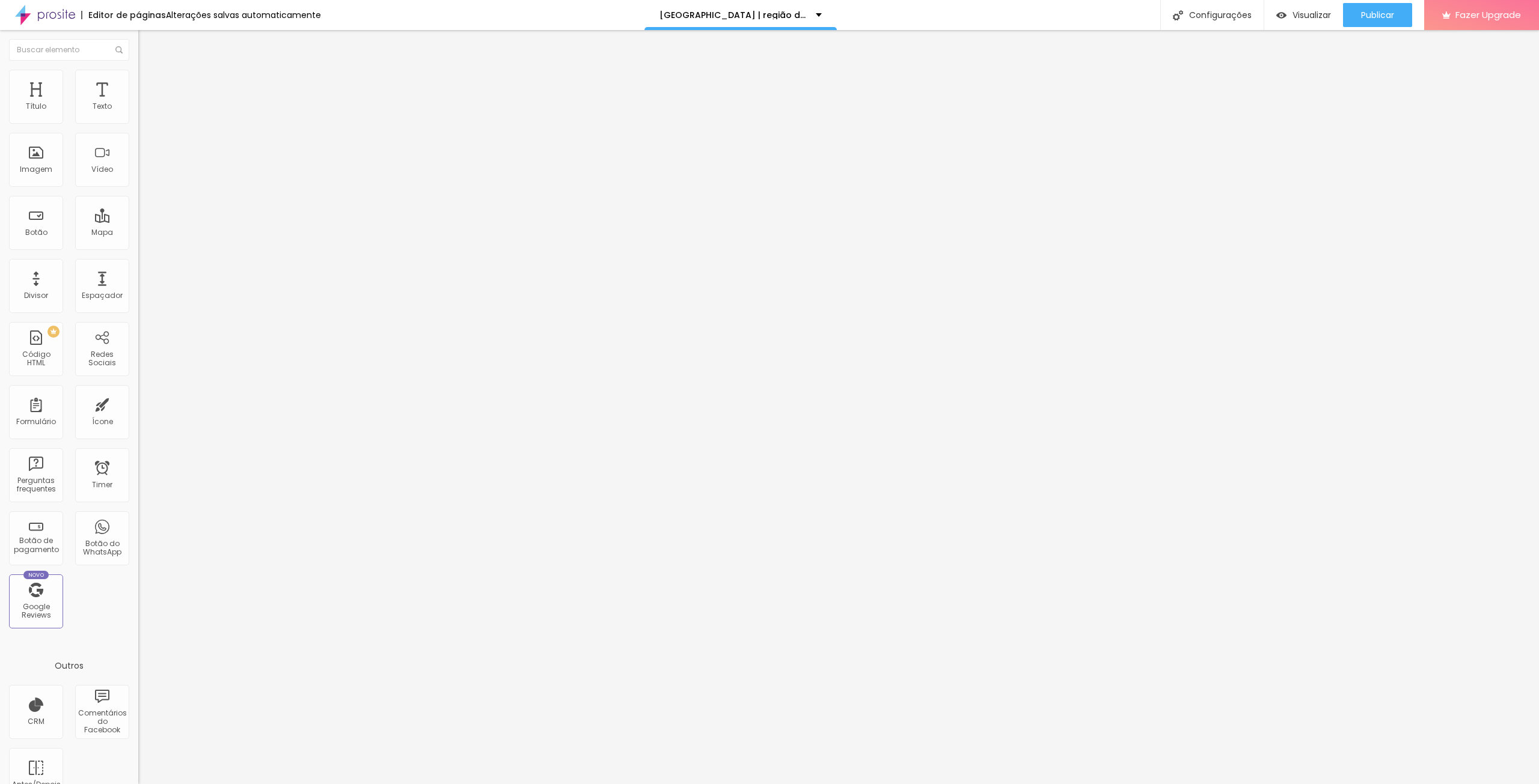
type input "139"
type input "134"
type input "129"
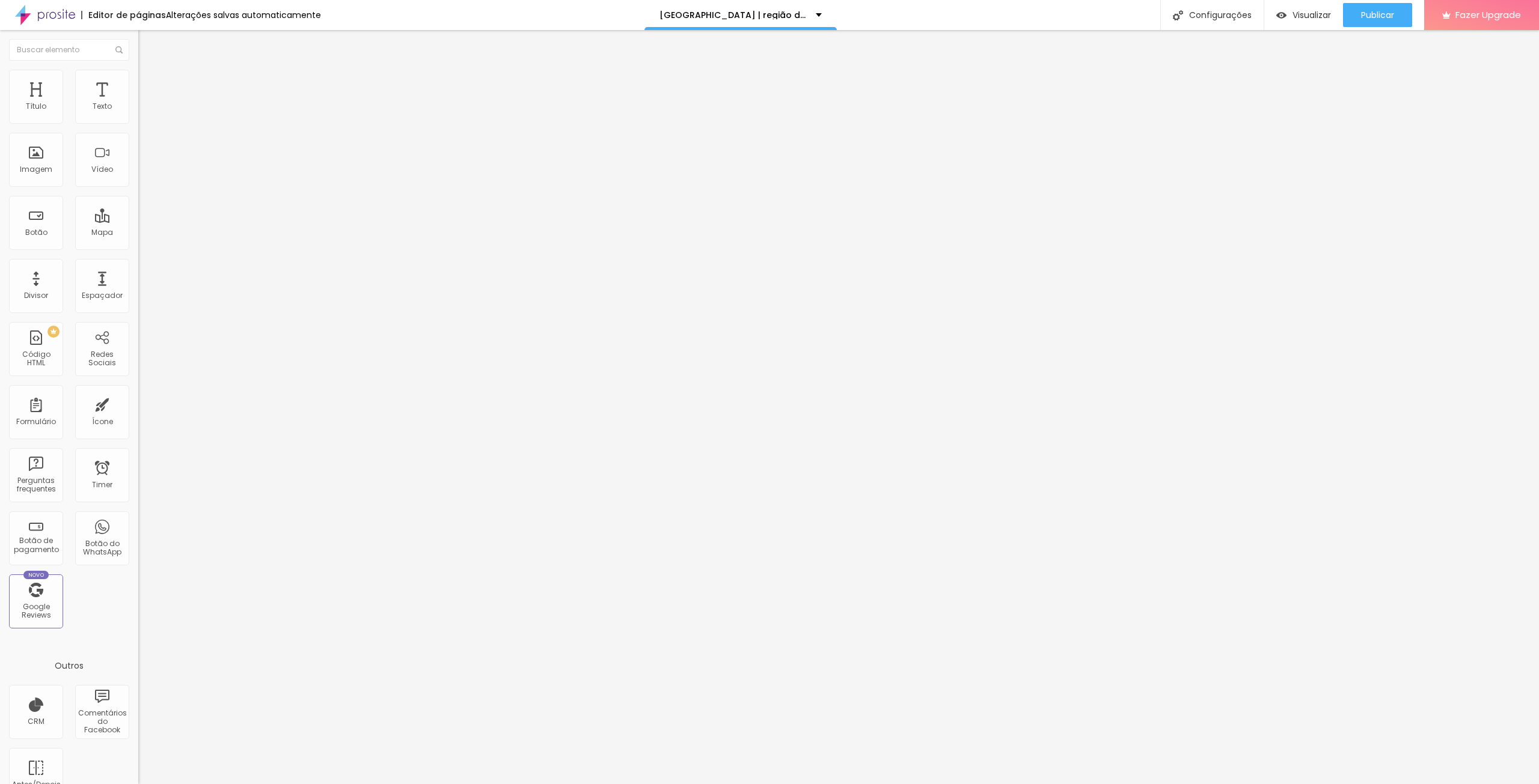
type input "113"
type input "108"
type input "102"
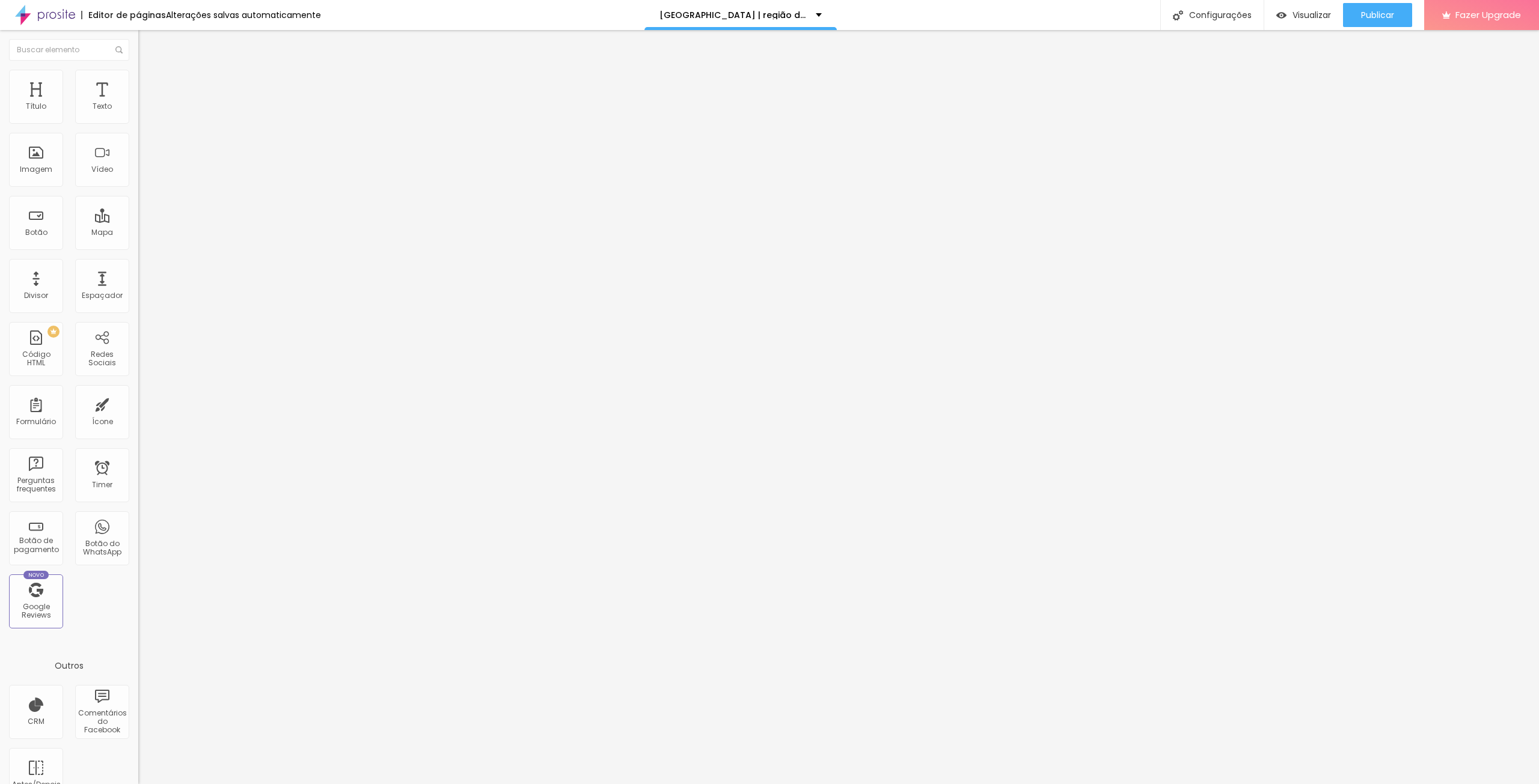
type input "102"
type input "108"
type input "113"
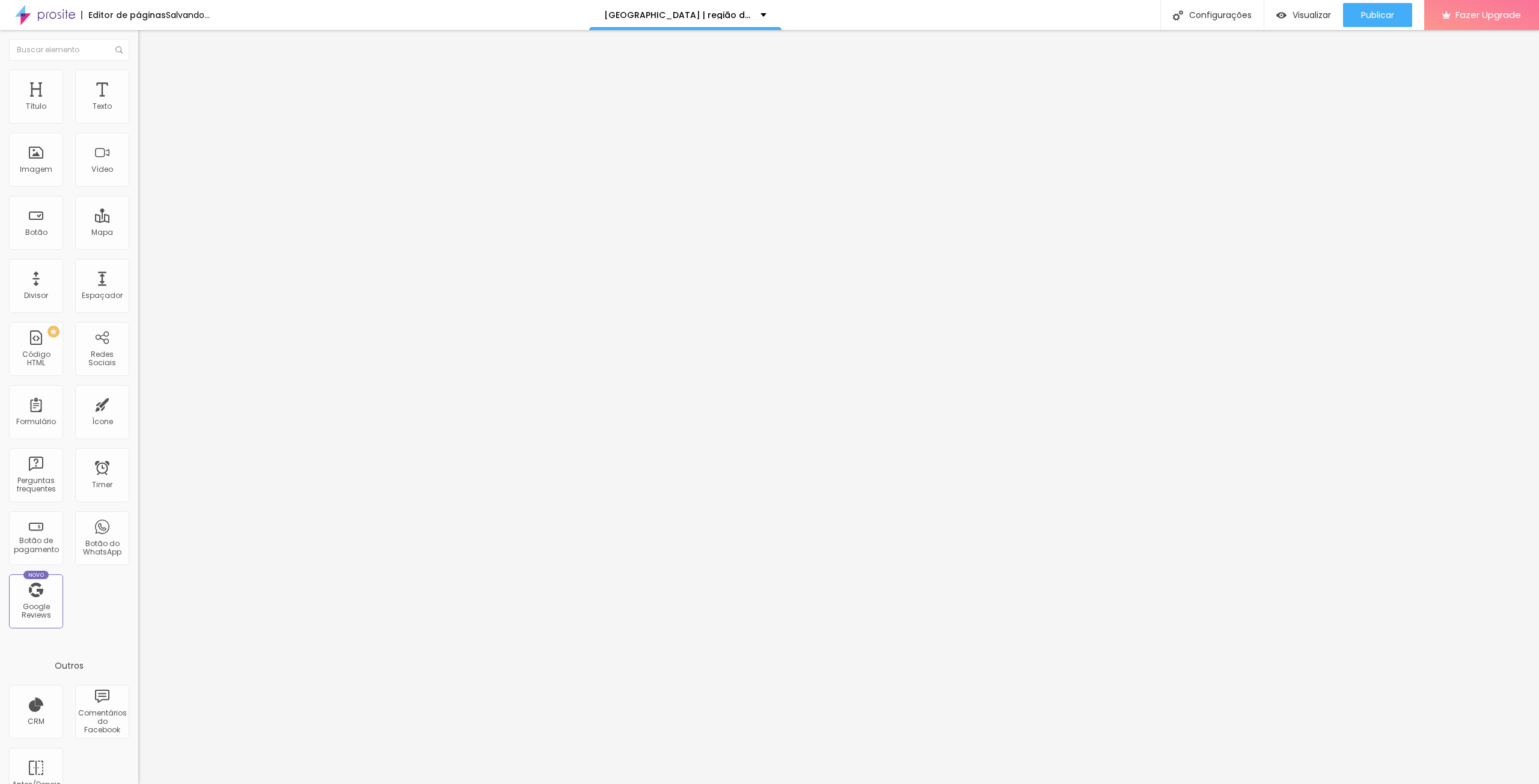
type input "118"
type input "123"
type input "144"
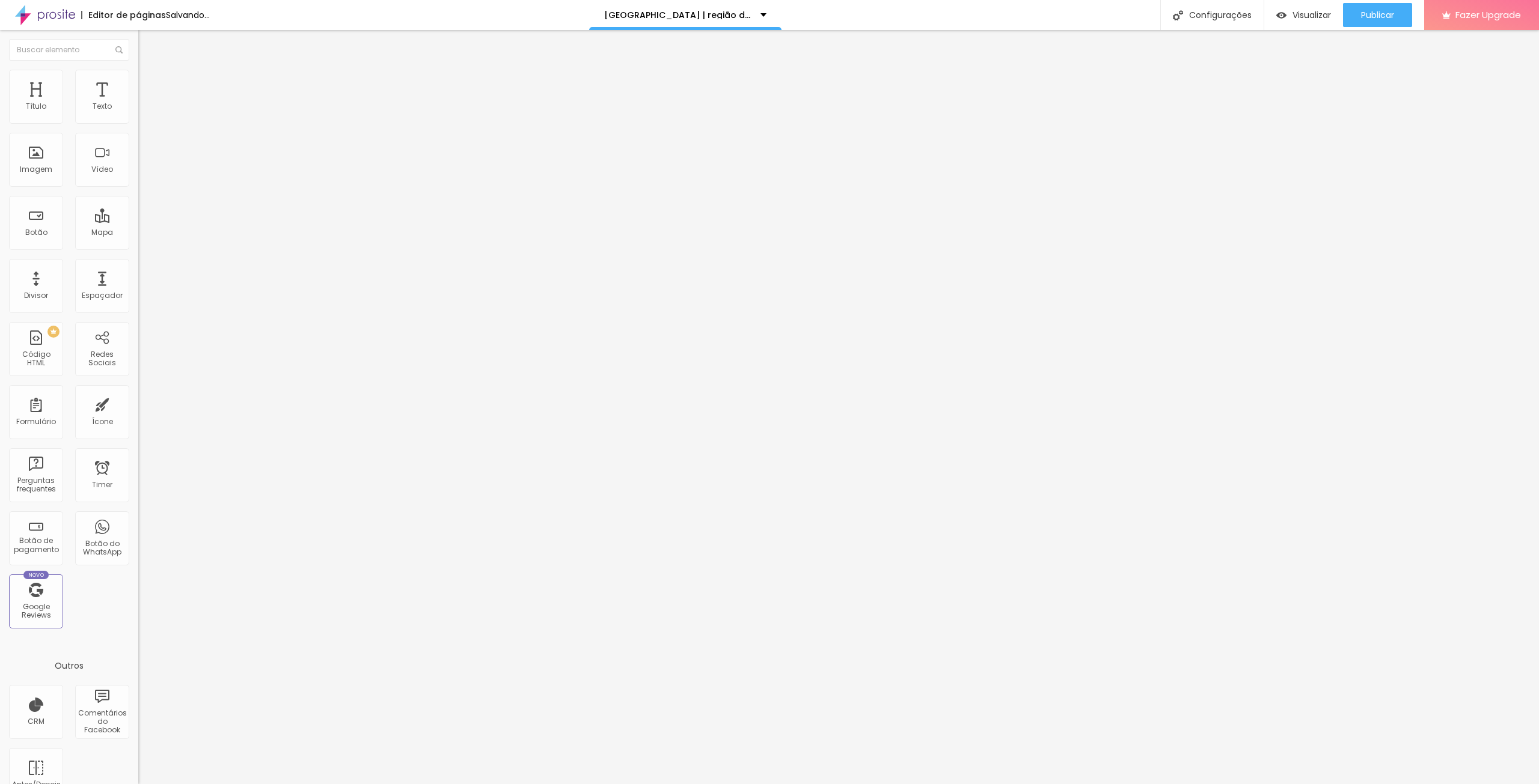
type input "144"
type input "139"
type input "134"
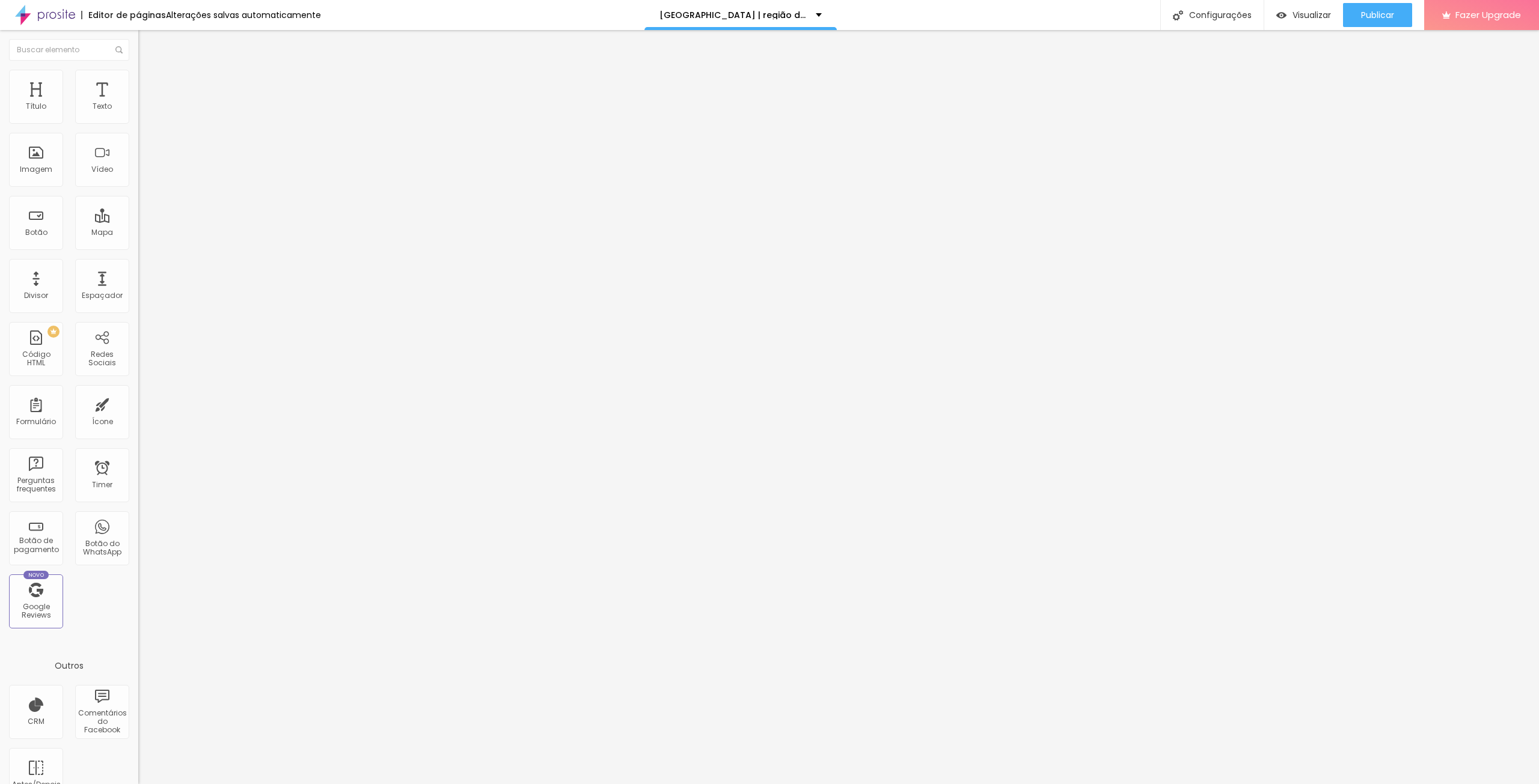
type input "129"
type input "123"
type input "118"
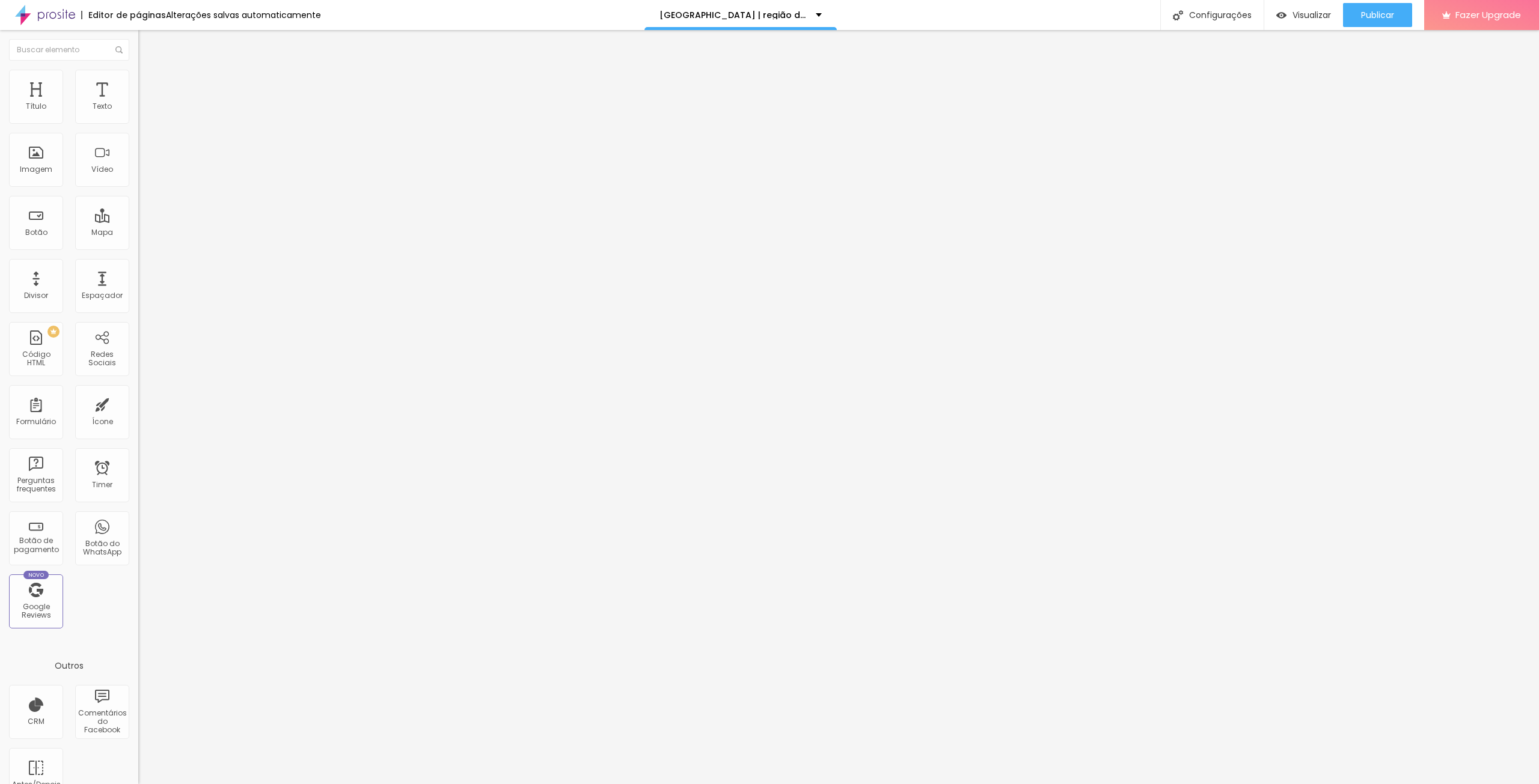
type input "118"
type input "113"
drag, startPoint x: 47, startPoint y: 141, endPoint x: 39, endPoint y: 144, distance: 8.5
click at [138, 403] on input "range" at bounding box center [176, 407] width 78 height 9
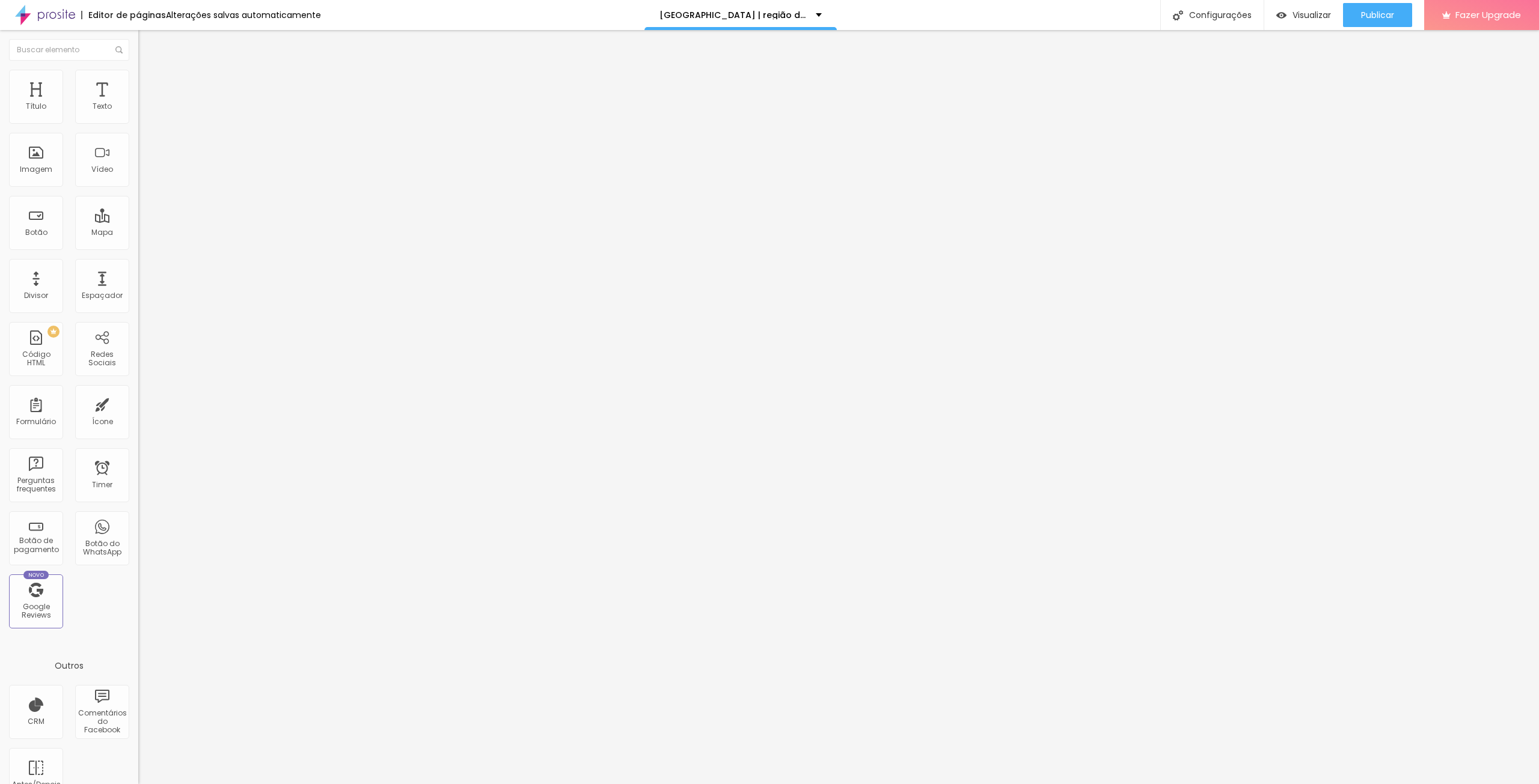
drag, startPoint x: 116, startPoint y: 141, endPoint x: 109, endPoint y: 138, distance: 7.6
click at [138, 414] on div "113 px" at bounding box center [206, 420] width 138 height 13
drag, startPoint x: 108, startPoint y: 138, endPoint x: 92, endPoint y: 134, distance: 16.5
click at [138, 264] on div "113 px Espaçamento vertical" at bounding box center [206, 348] width 138 height 170
type input "1"
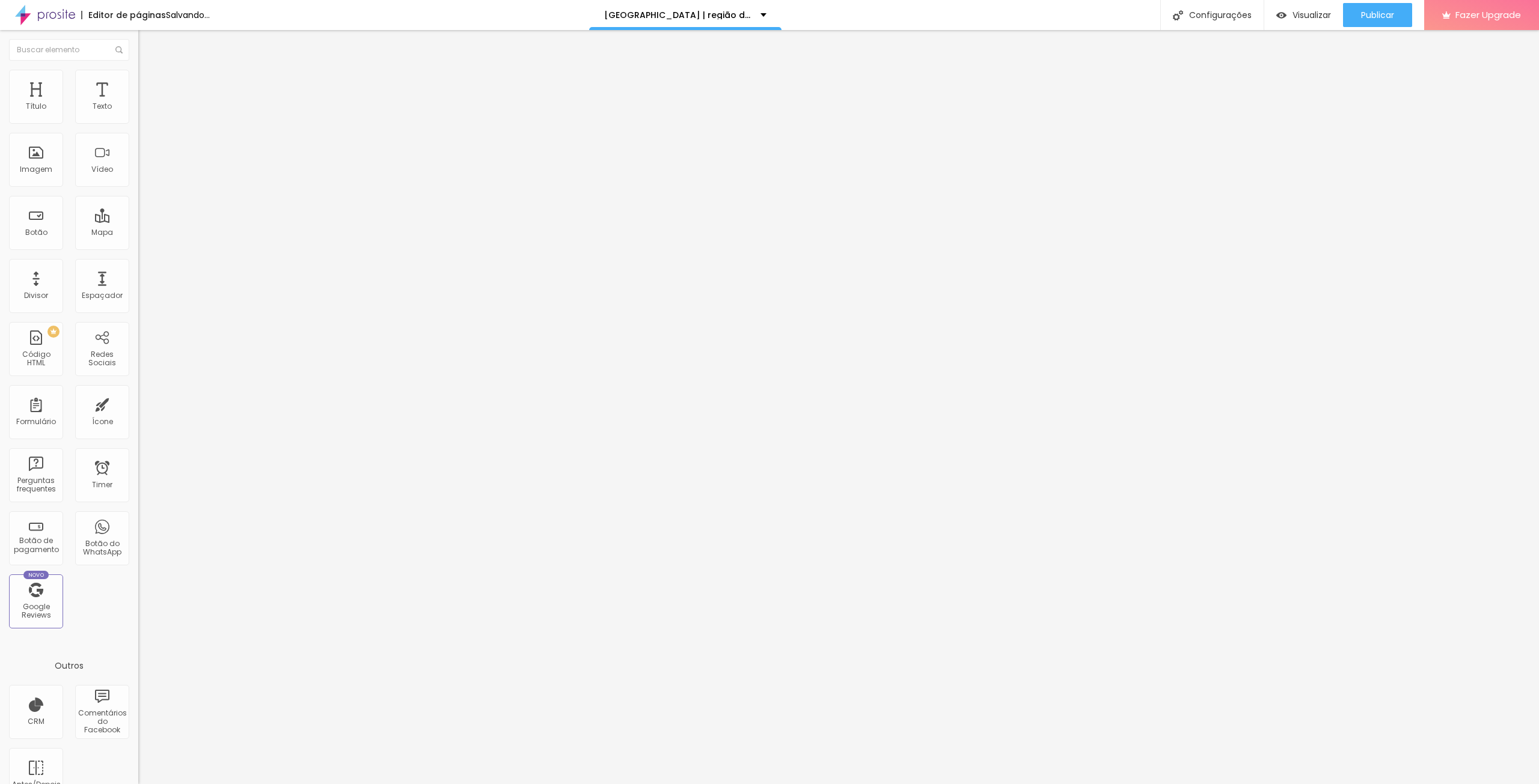
type input "1"
type input "12"
type input "120"
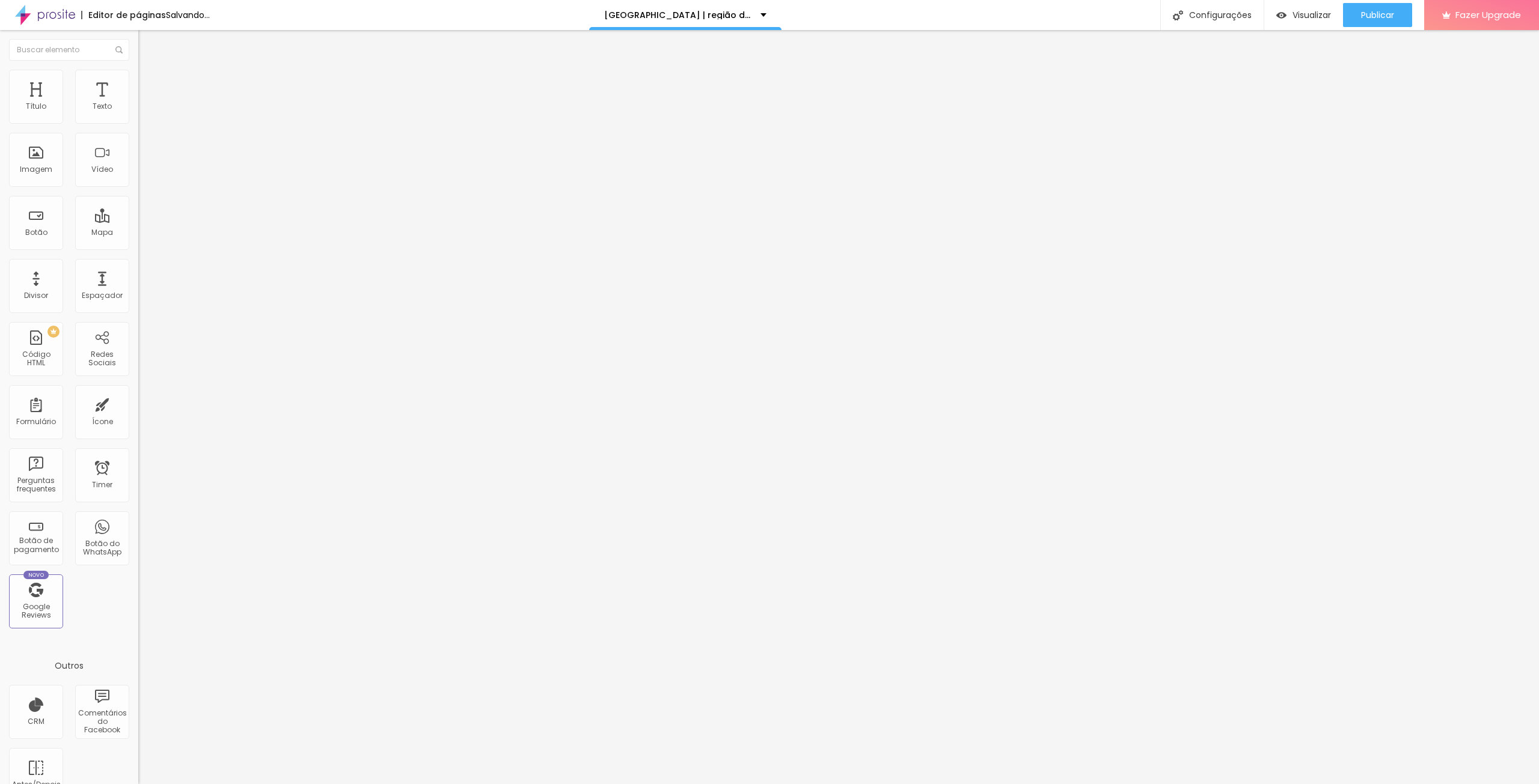
click at [149, 83] on span "Estilo" at bounding box center [158, 78] width 19 height 10
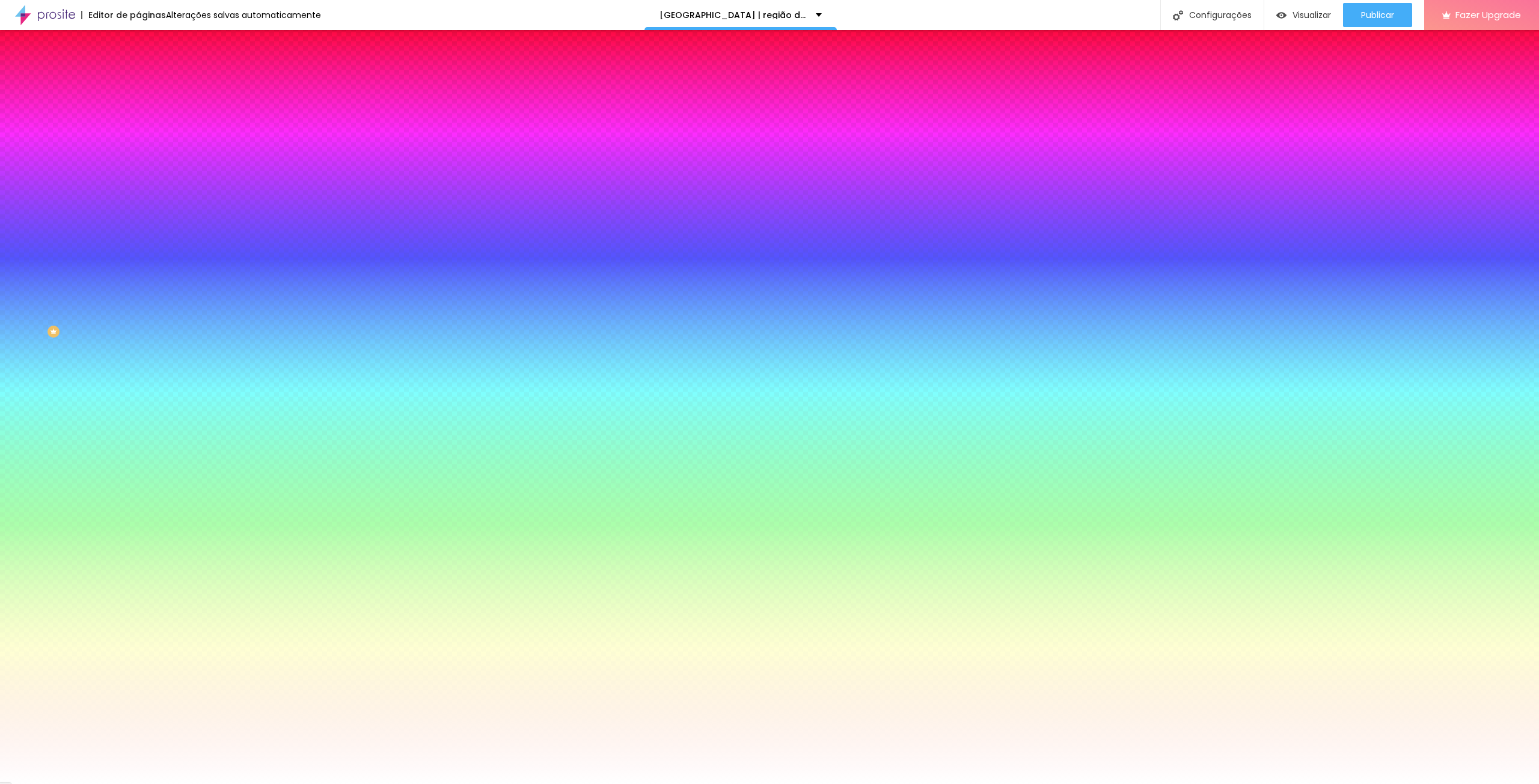
click at [138, 110] on span "Adicionar imagem" at bounding box center [176, 105] width 78 height 10
click at [149, 85] on span "Avançado" at bounding box center [169, 90] width 39 height 10
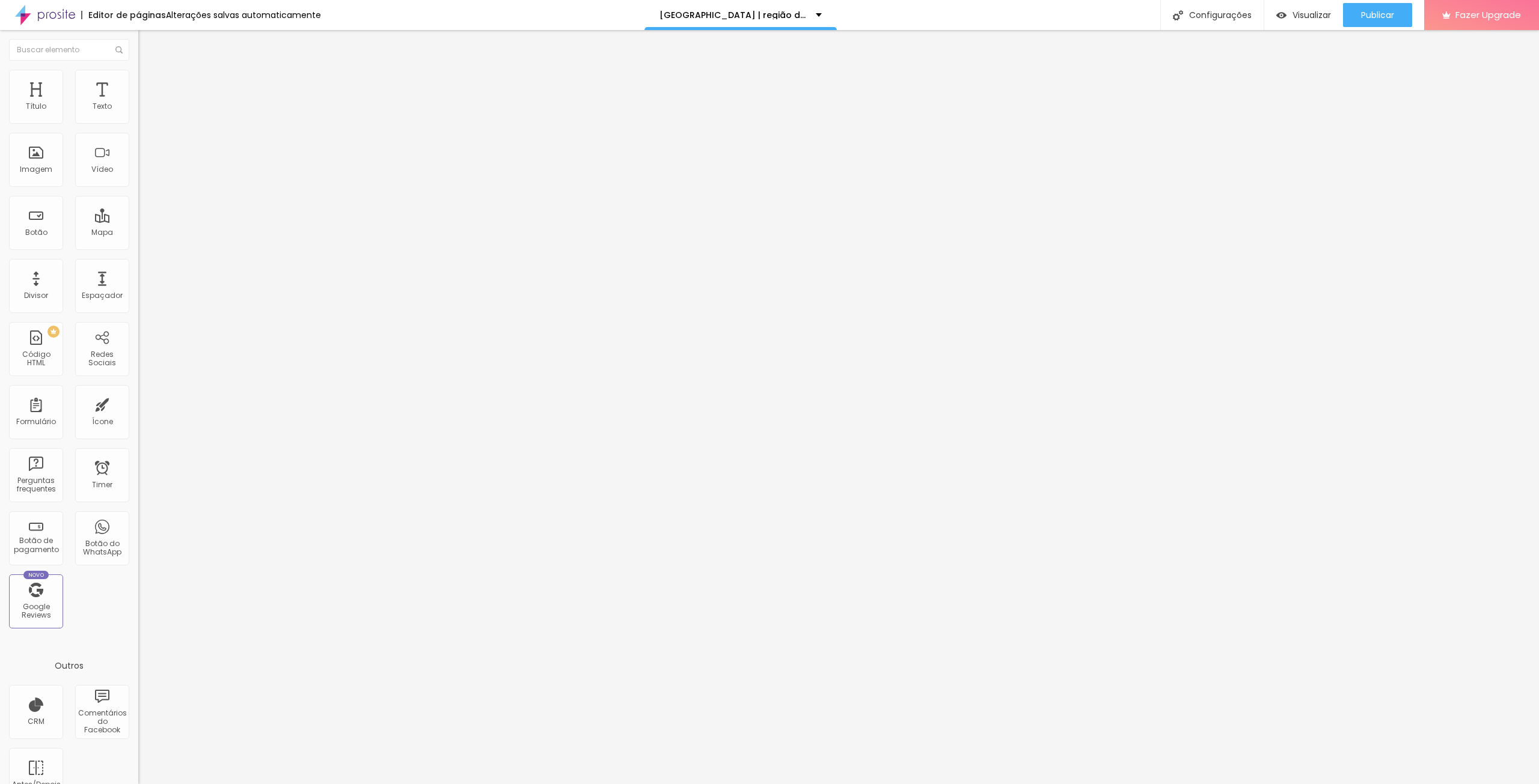
type input "234"
click at [138, 403] on input "range" at bounding box center [176, 407] width 78 height 9
type input "1"
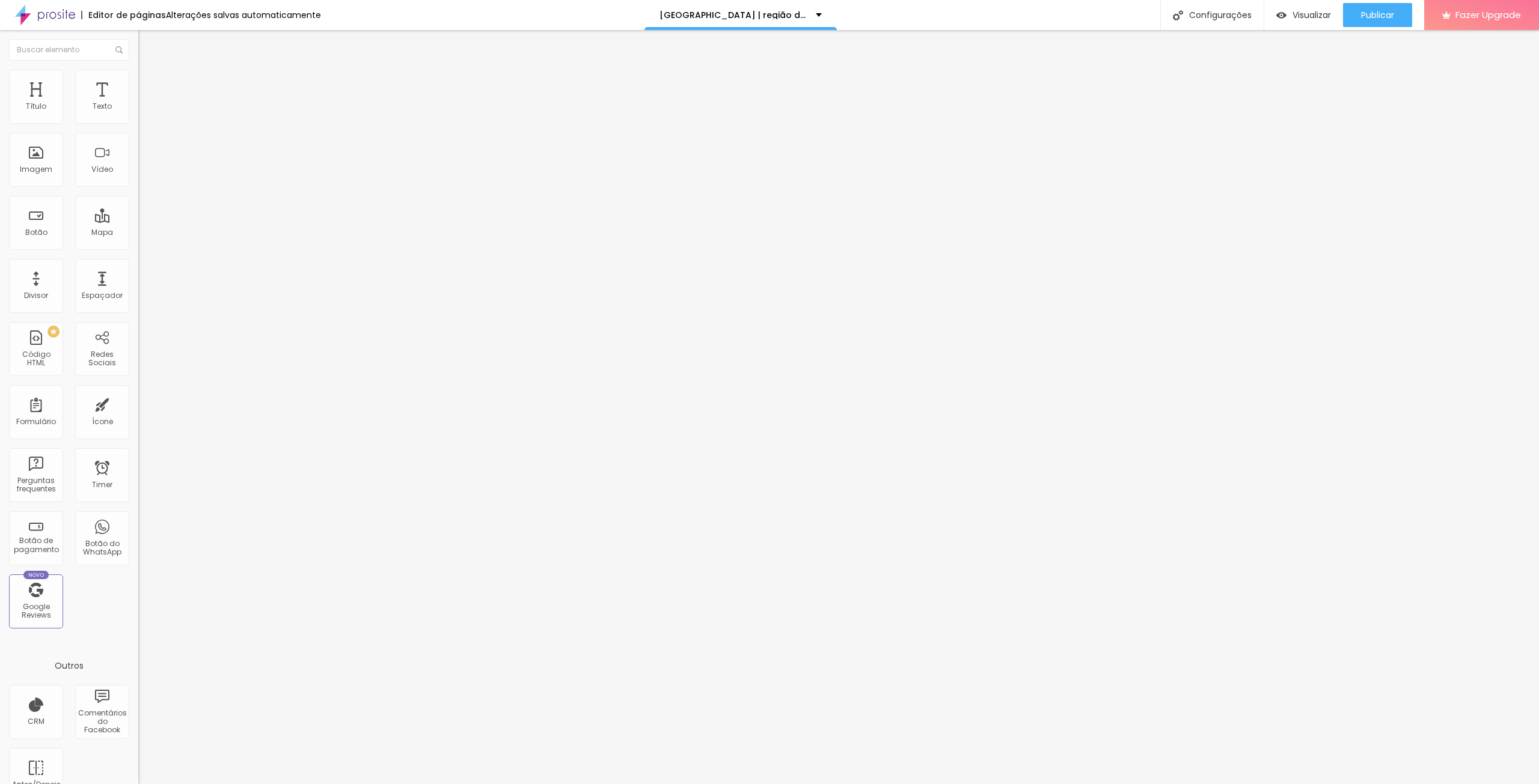
type input "12"
type input "120"
click at [138, 75] on img at bounding box center [143, 74] width 11 height 11
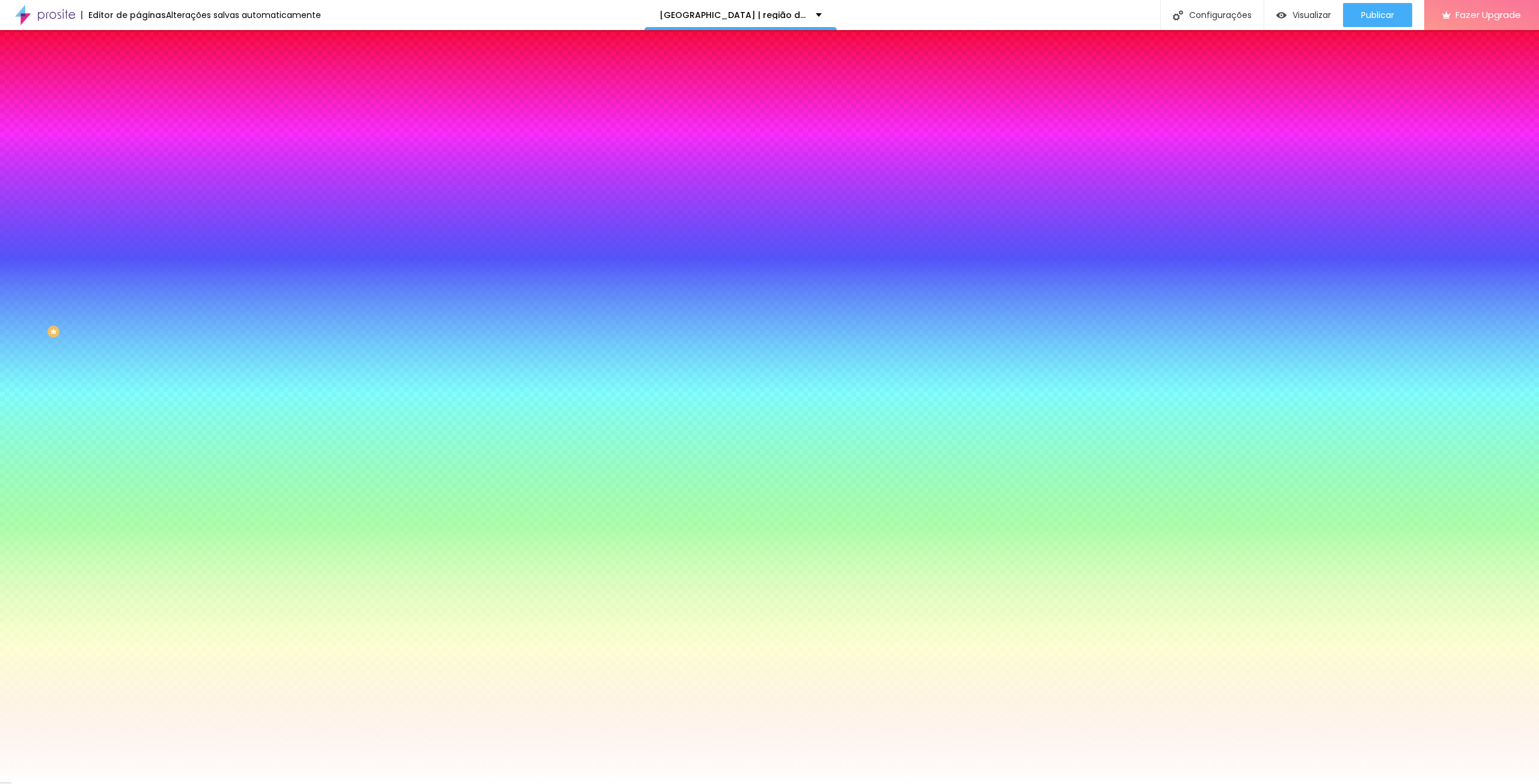
click at [138, 163] on div at bounding box center [206, 163] width 138 height 0
click at [138, 175] on input "#FFFFFF" at bounding box center [210, 169] width 144 height 12
paste input "000000"
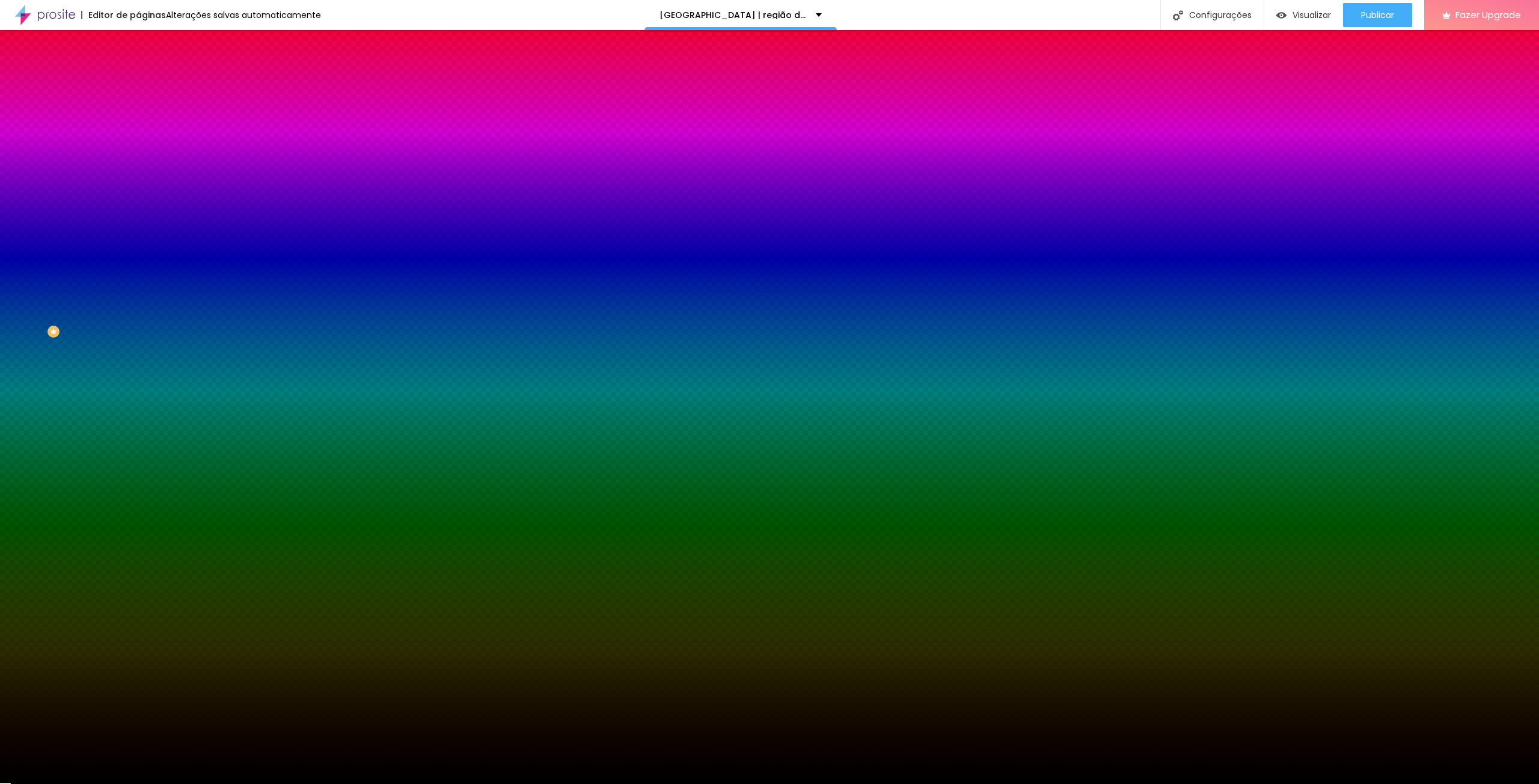
type input "#000000"
click at [138, 163] on button "Voltar ao padrão" at bounding box center [178, 157] width 81 height 14
click at [138, 81] on img at bounding box center [143, 86] width 11 height 11
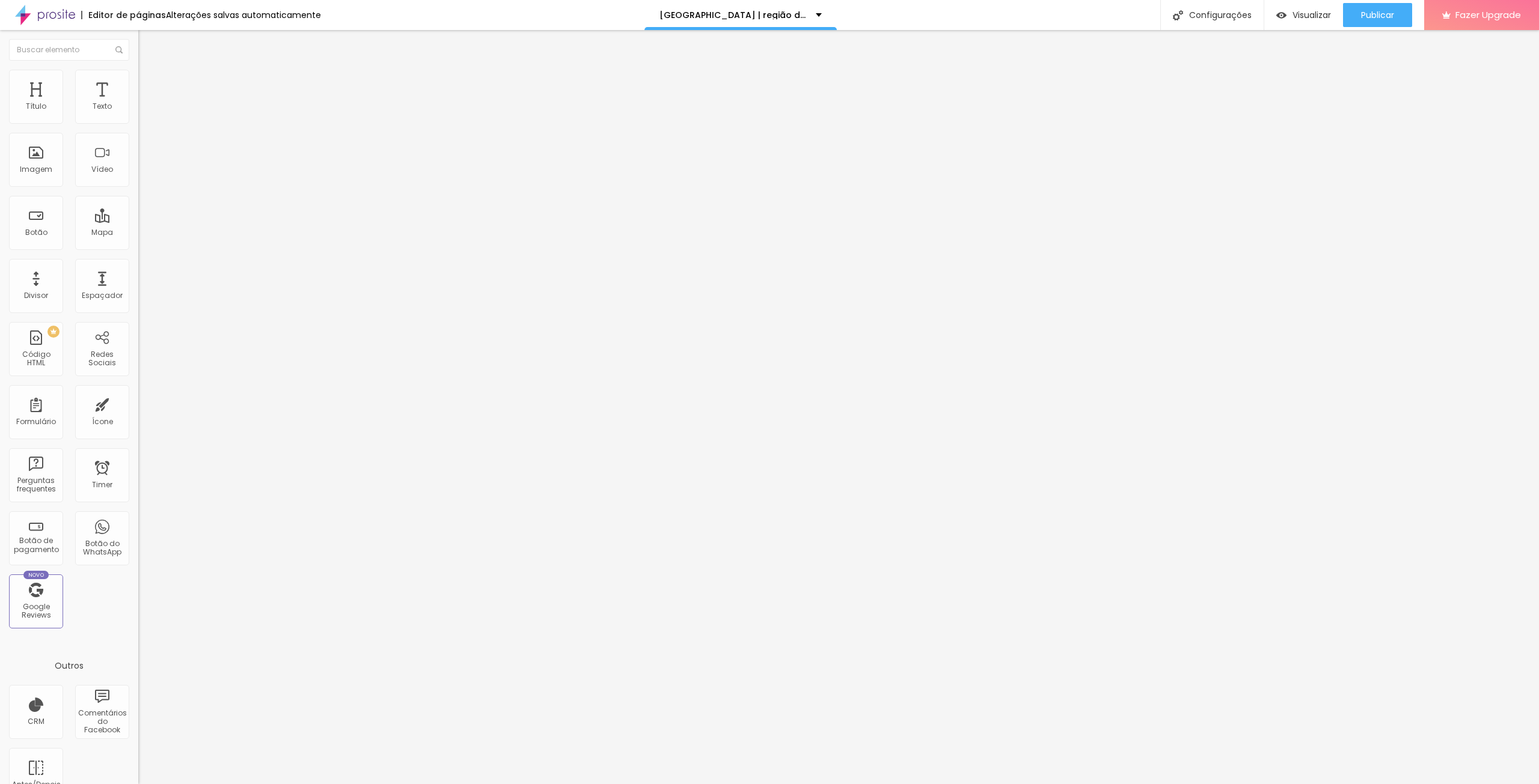
click at [138, 80] on ul "Conteúdo Estilo Avançado" at bounding box center [206, 75] width 138 height 36
click at [138, 78] on li "Estilo" at bounding box center [206, 75] width 138 height 12
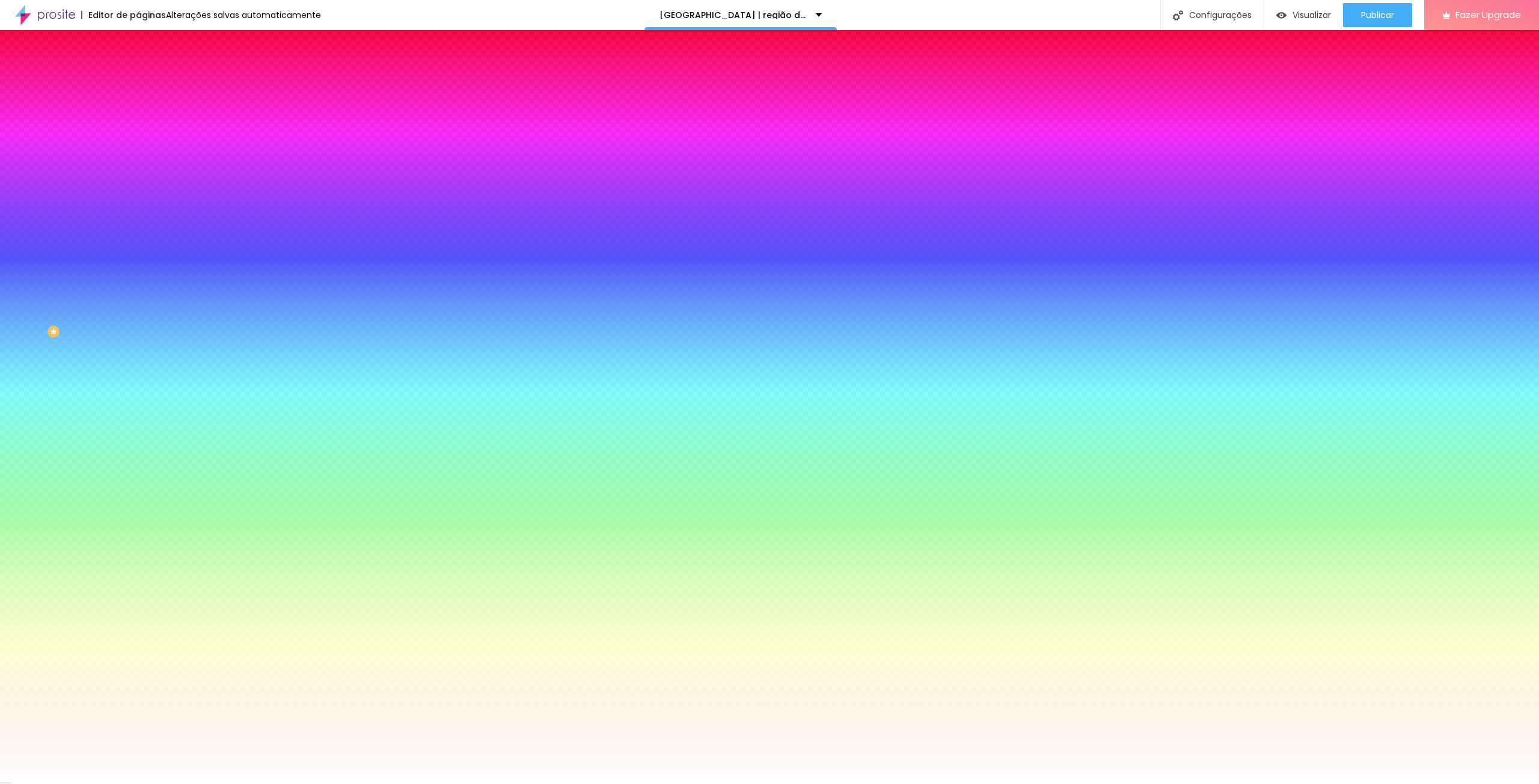
click at [138, 163] on div at bounding box center [206, 163] width 138 height 0
drag, startPoint x: 126, startPoint y: 255, endPoint x: 112, endPoint y: 239, distance: 21.3
click at [138, 175] on div at bounding box center [206, 175] width 138 height 0
click at [138, 175] on input "#FFFFFF" at bounding box center [210, 169] width 144 height 12
click at [138, 163] on div at bounding box center [206, 163] width 138 height 0
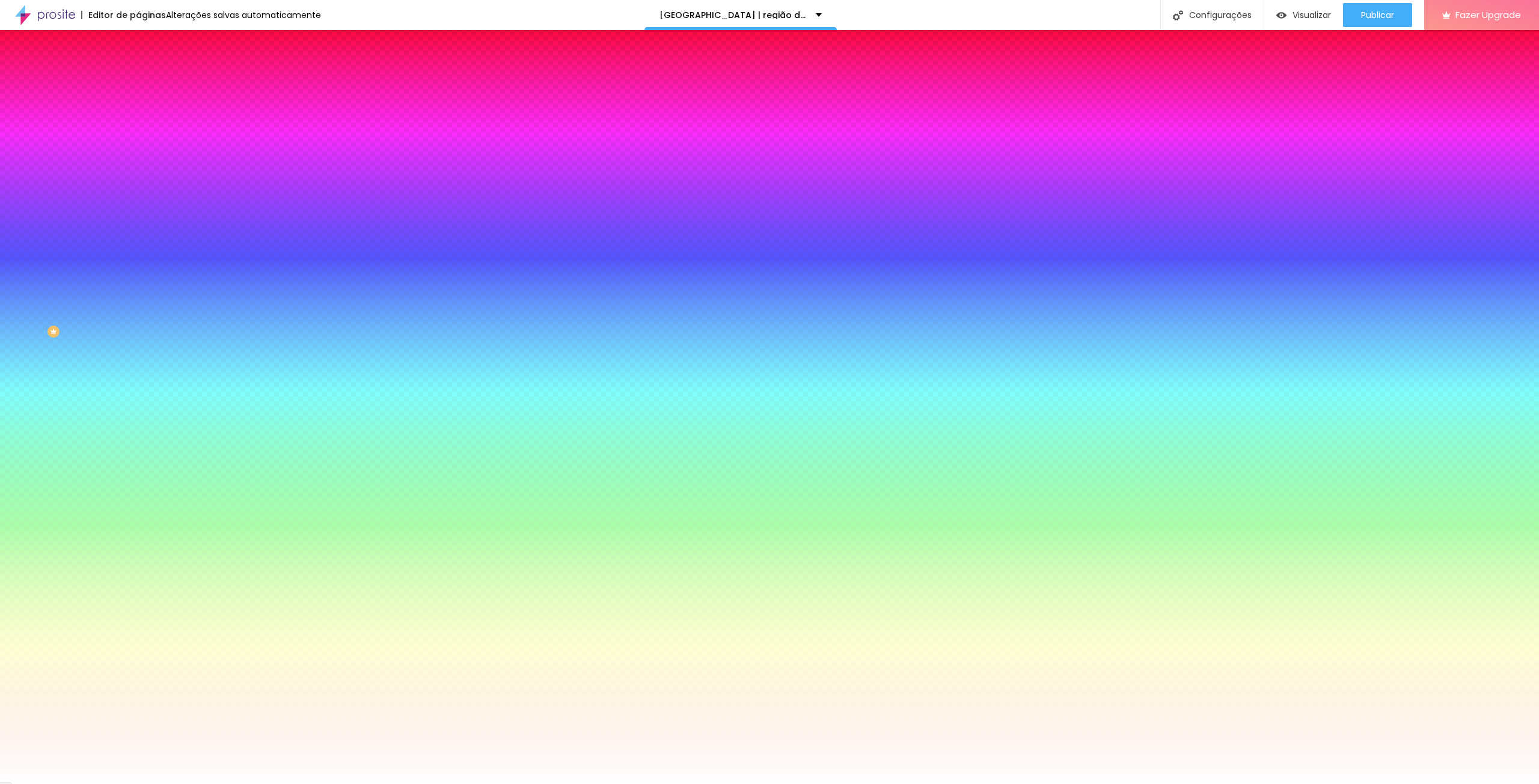
click at [138, 163] on div at bounding box center [206, 163] width 138 height 0
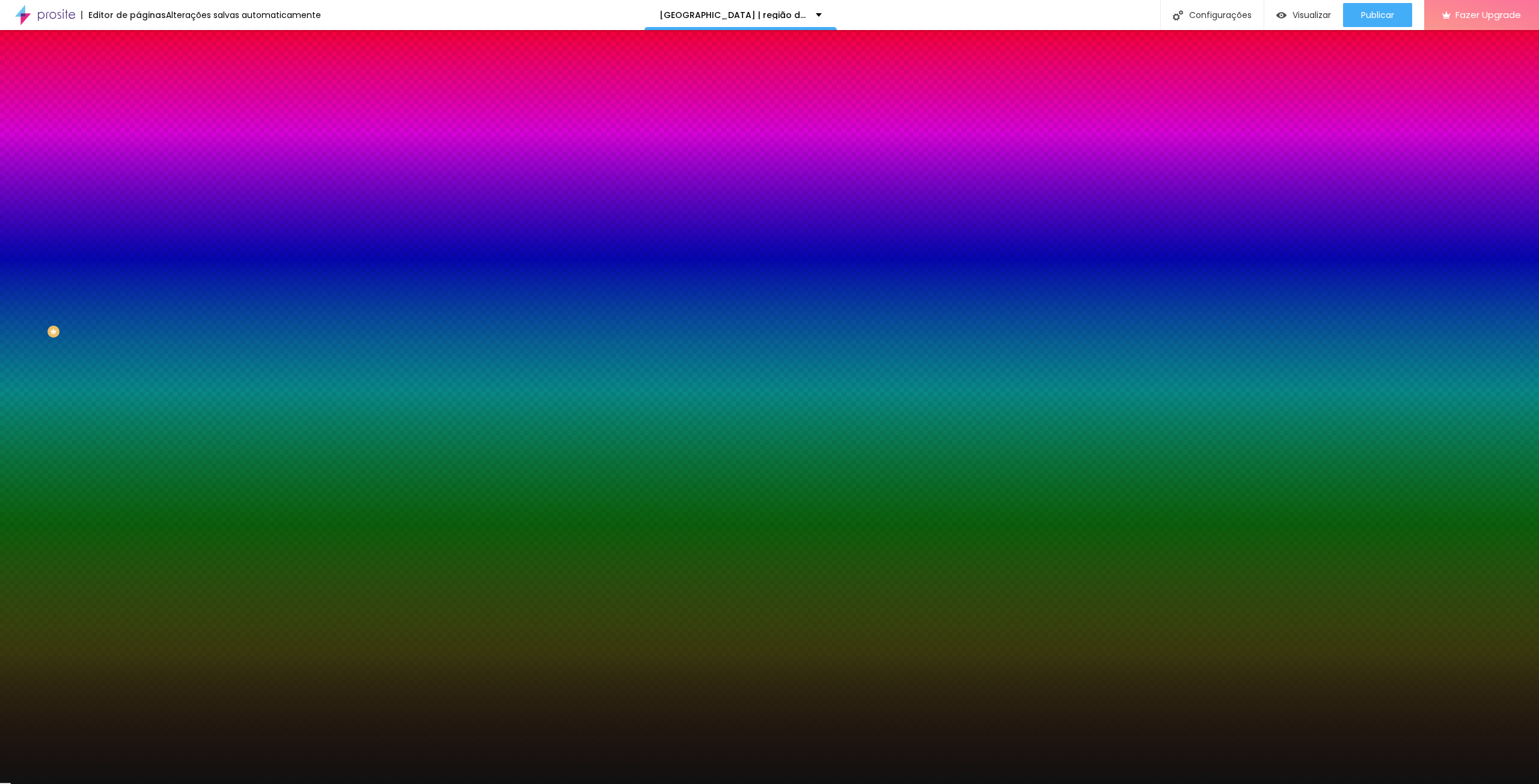
type input "#000000"
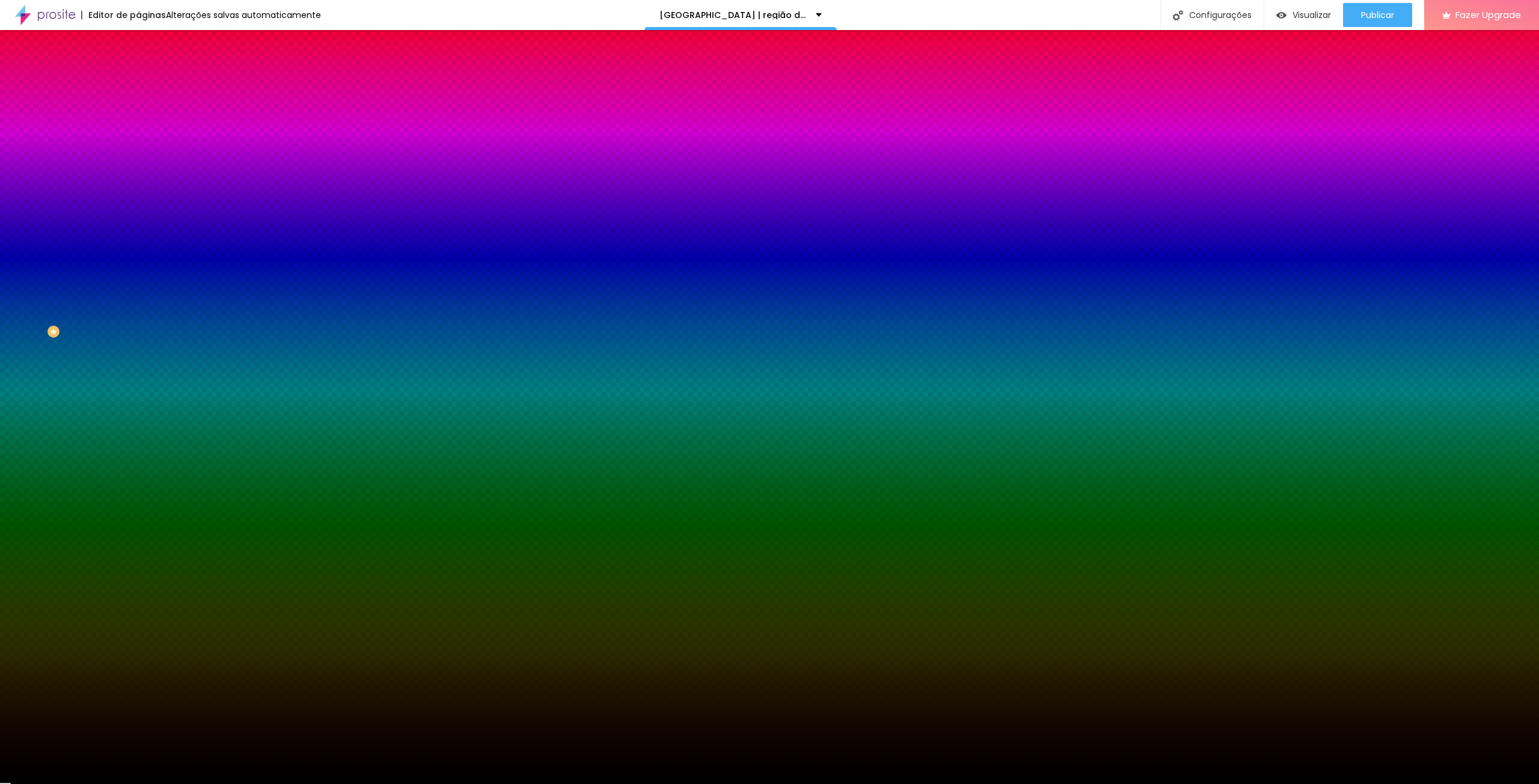
drag, startPoint x: 19, startPoint y: 321, endPoint x: 0, endPoint y: 377, distance: 59.1
click at [138, 377] on div "Editar Seção Conteúdo Estilo Avançado Imagem de fundo Trocar imagem Efeito da I…" at bounding box center [206, 407] width 138 height 754
click at [138, 175] on input "#000000" at bounding box center [210, 169] width 144 height 12
click at [138, 216] on button "button" at bounding box center [146, 209] width 17 height 13
click at [122, 783] on div at bounding box center [769, 784] width 1539 height 0
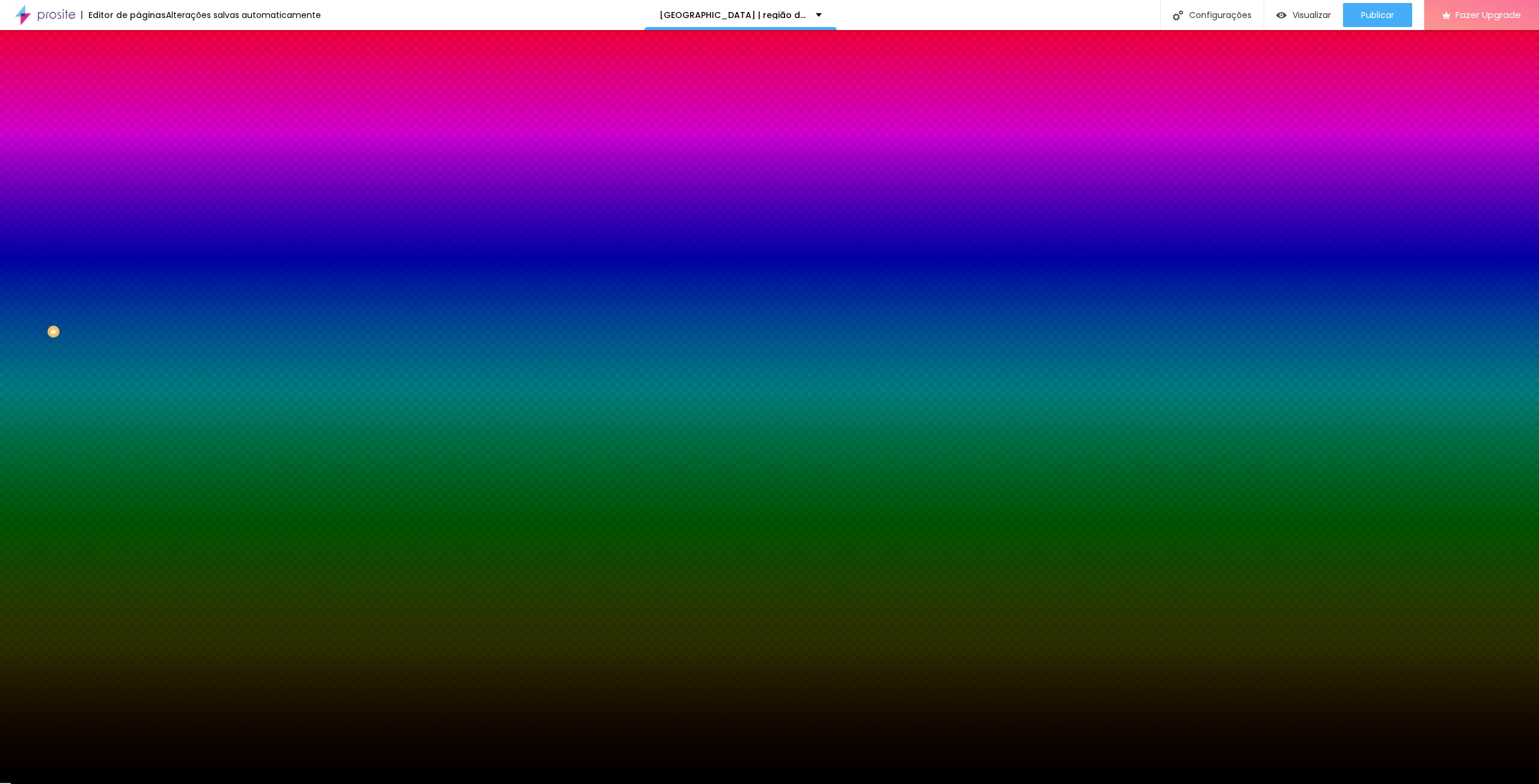
click at [138, 216] on button "button" at bounding box center [146, 209] width 17 height 13
click at [117, 783] on div at bounding box center [769, 784] width 1539 height 0
click at [143, 246] on icon "button" at bounding box center [146, 242] width 7 height 7
click at [119, 783] on div at bounding box center [769, 784] width 1539 height 0
click at [138, 175] on input "#000000" at bounding box center [210, 169] width 144 height 12
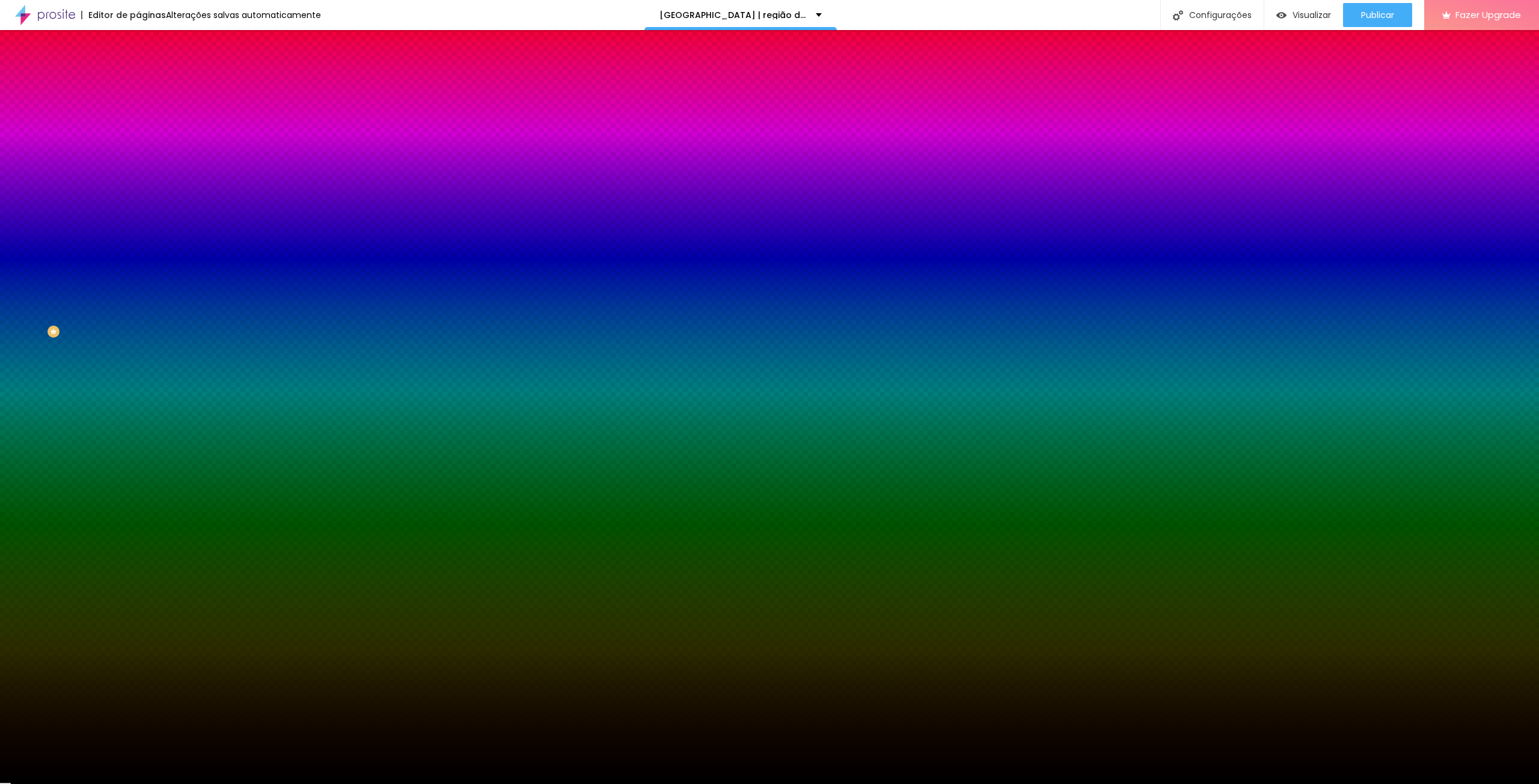
click at [138, 175] on input "#000000" at bounding box center [210, 169] width 144 height 12
click at [138, 163] on div at bounding box center [206, 163] width 138 height 0
drag, startPoint x: 122, startPoint y: 255, endPoint x: 124, endPoint y: 265, distance: 10.2
click at [124, 265] on div at bounding box center [769, 392] width 1539 height 784
click at [11, 289] on div at bounding box center [5, 290] width 12 height 2
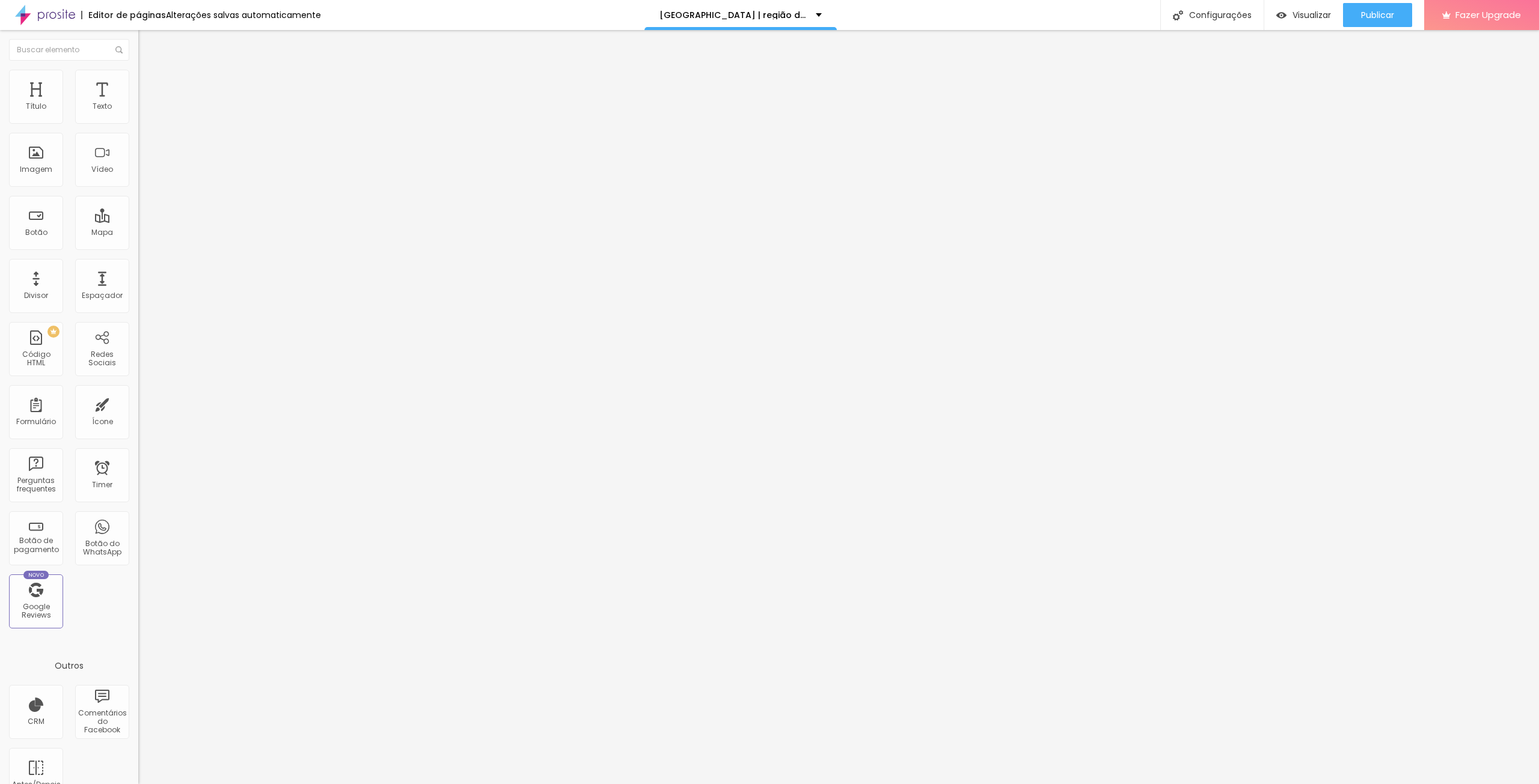
click at [138, 81] on li "Estilo" at bounding box center [206, 75] width 138 height 12
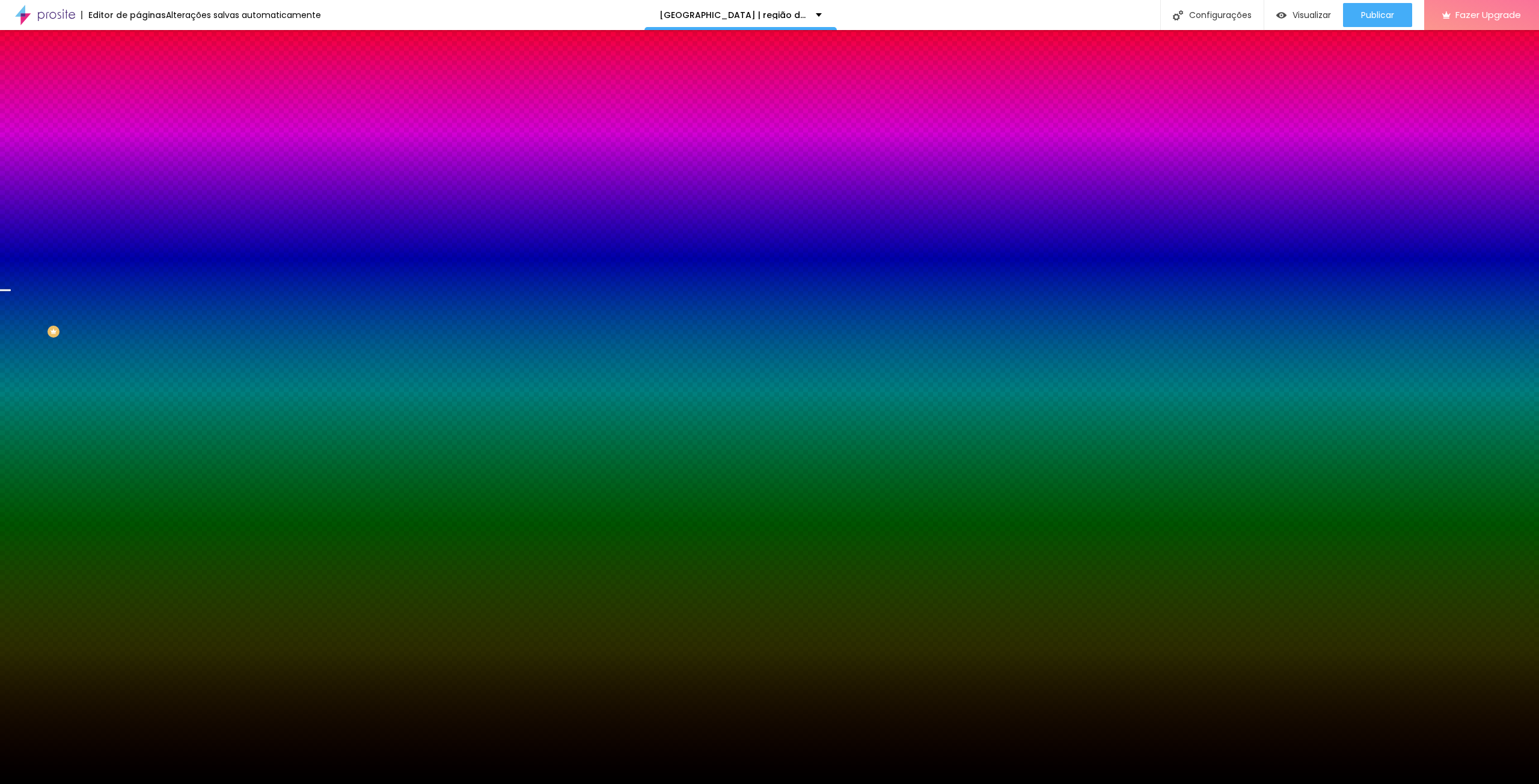
click at [138, 110] on span "Trocar imagem" at bounding box center [170, 105] width 66 height 10
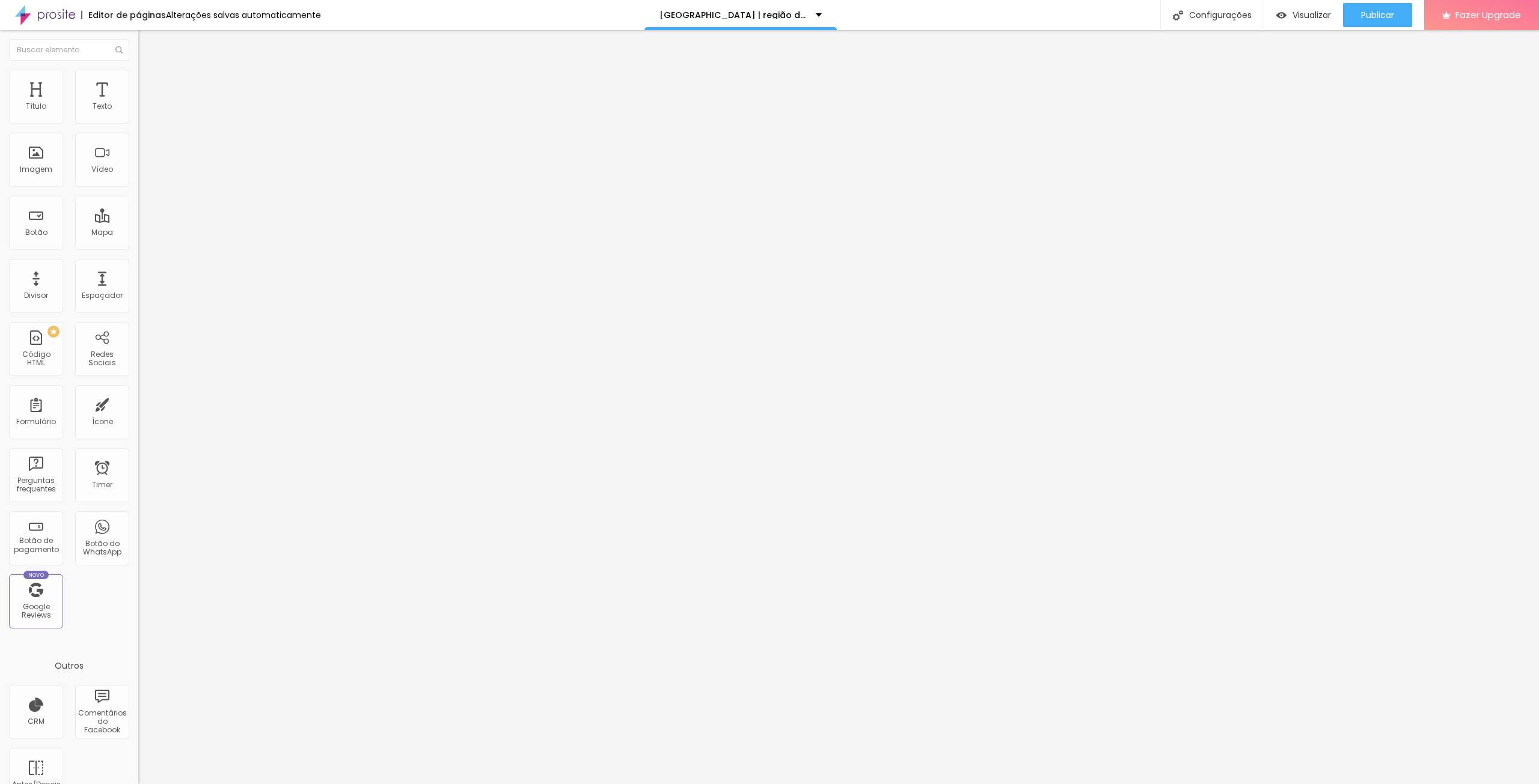
click at [138, 75] on img at bounding box center [143, 74] width 11 height 11
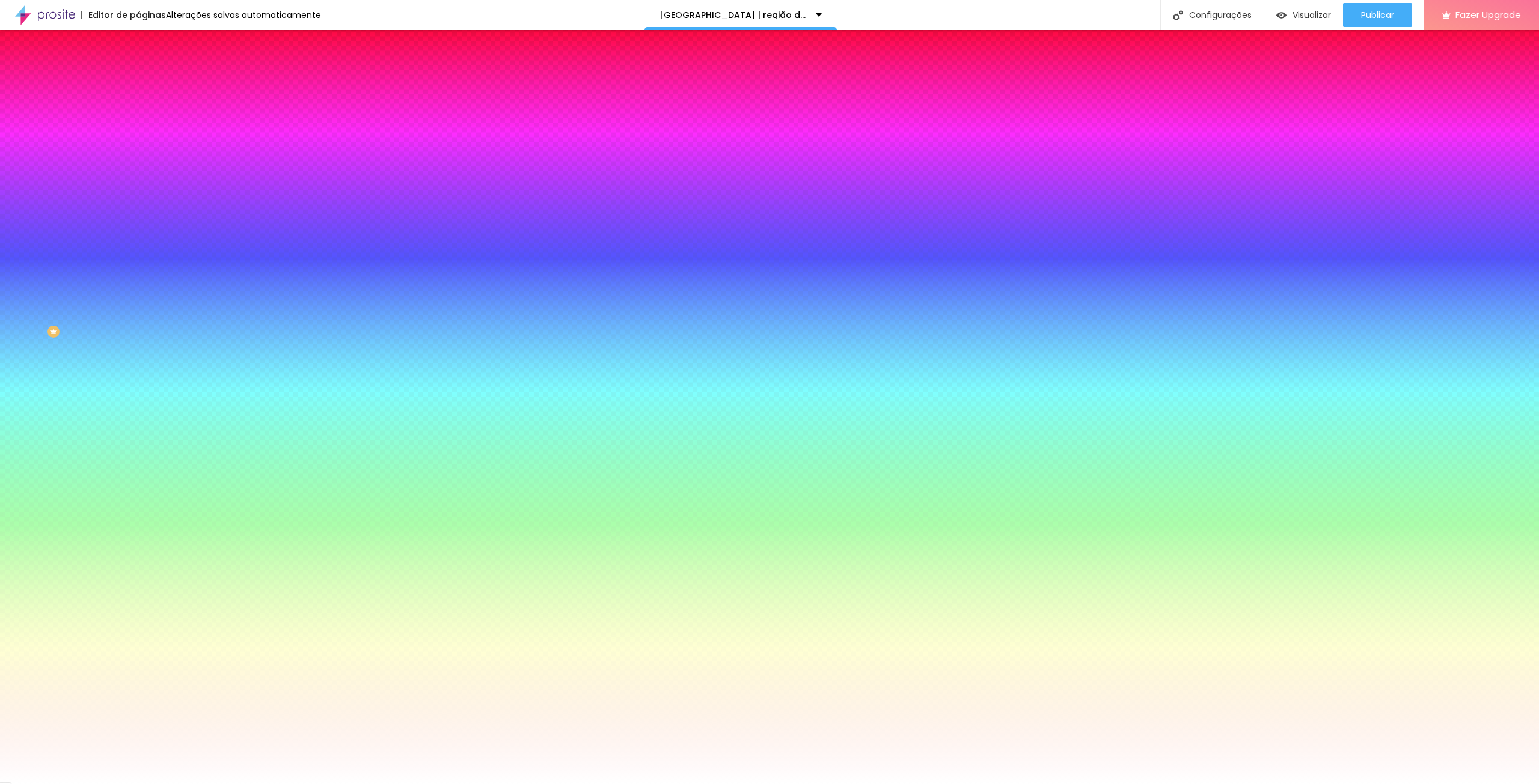
click at [138, 175] on input "#FFFFFF" at bounding box center [210, 169] width 144 height 12
click at [138, 163] on div at bounding box center [206, 163] width 138 height 0
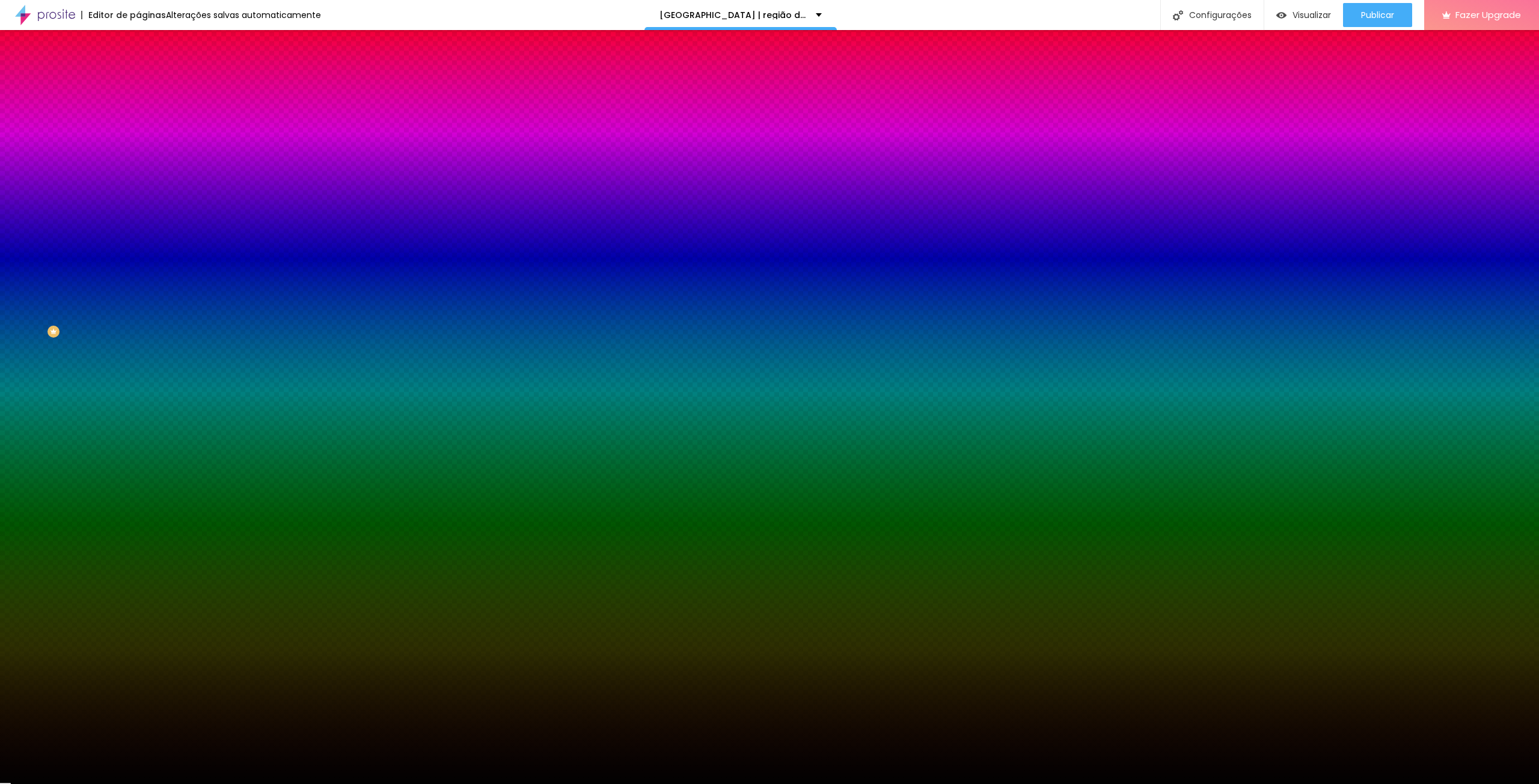
type input "#000000"
drag, startPoint x: 29, startPoint y: 319, endPoint x: -71, endPoint y: 353, distance: 105.6
click at [0, 353] on html "Editor de páginas Alterações salvas automaticamente rio de janeiro | região dos…" at bounding box center [769, 392] width 1539 height 784
click at [138, 175] on div "#000000" at bounding box center [206, 169] width 138 height 12
click at [138, 163] on div at bounding box center [206, 163] width 138 height 0
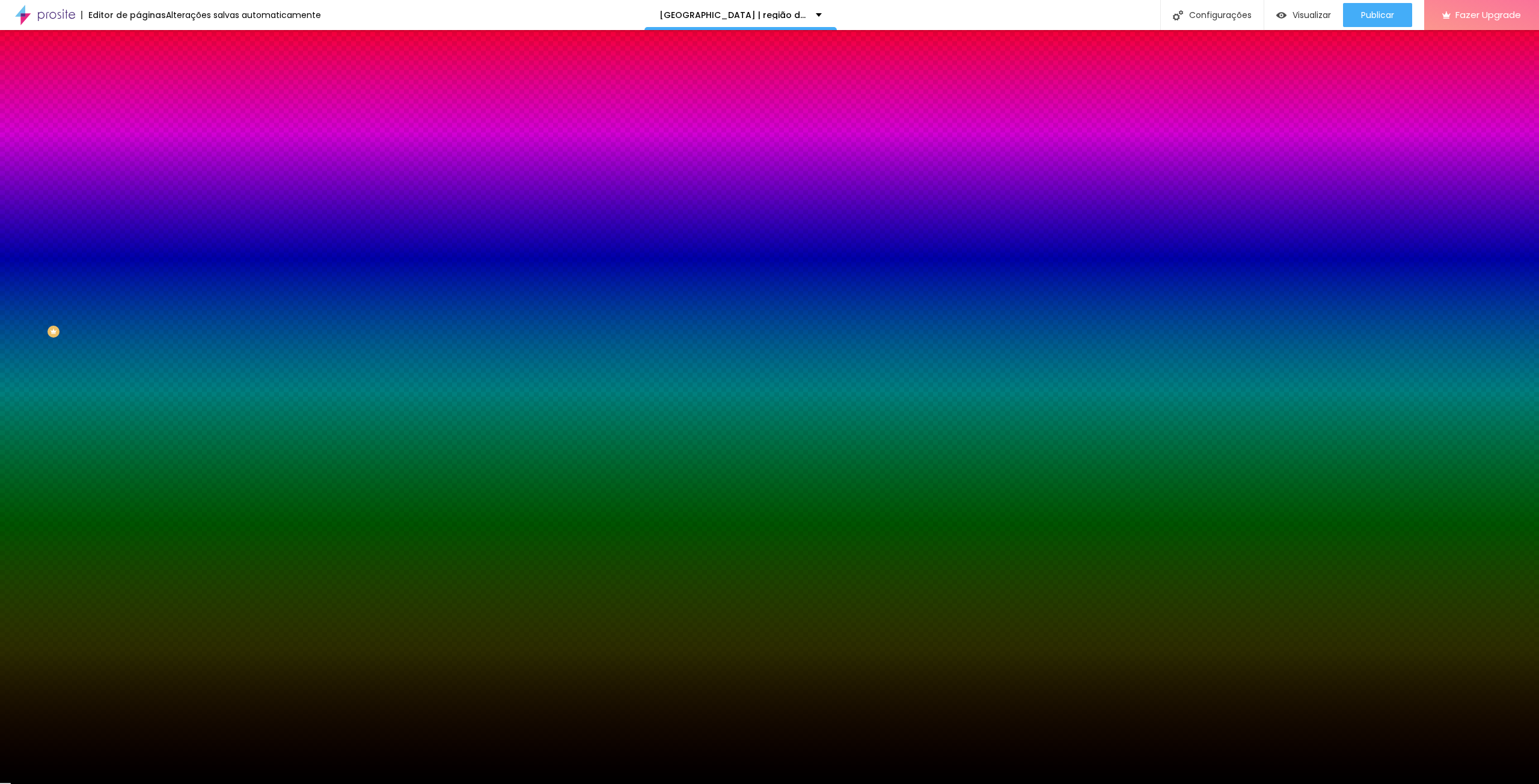
click at [138, 175] on input "#000000" at bounding box center [210, 169] width 144 height 12
click at [138, 163] on div at bounding box center [206, 163] width 138 height 0
drag, startPoint x: 120, startPoint y: 264, endPoint x: 119, endPoint y: 248, distance: 16.0
click at [119, 248] on div at bounding box center [769, 392] width 1539 height 784
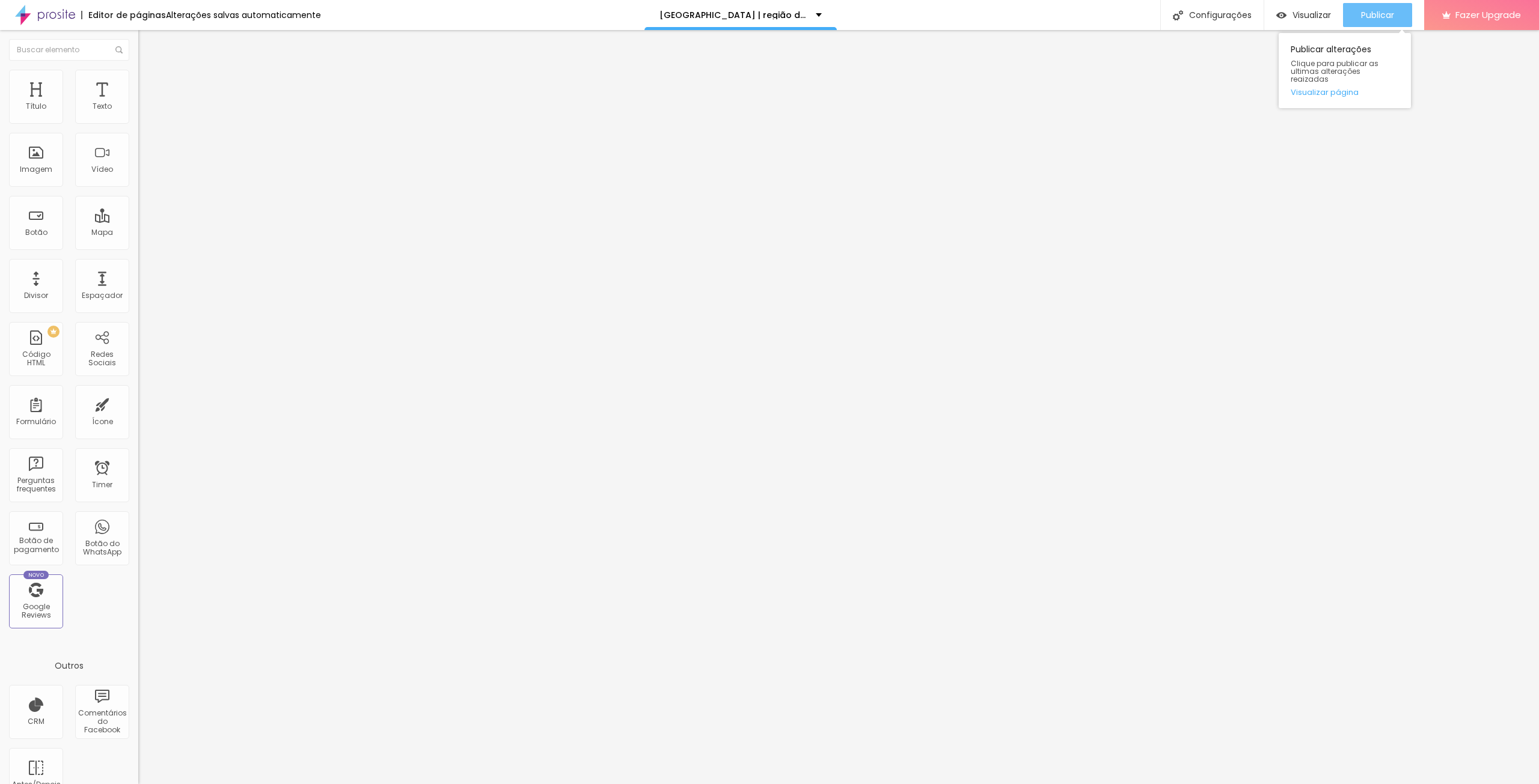
click at [1385, 19] on span "Publicar" at bounding box center [1377, 15] width 33 height 9
click at [149, 83] on span "Estilo" at bounding box center [158, 78] width 19 height 10
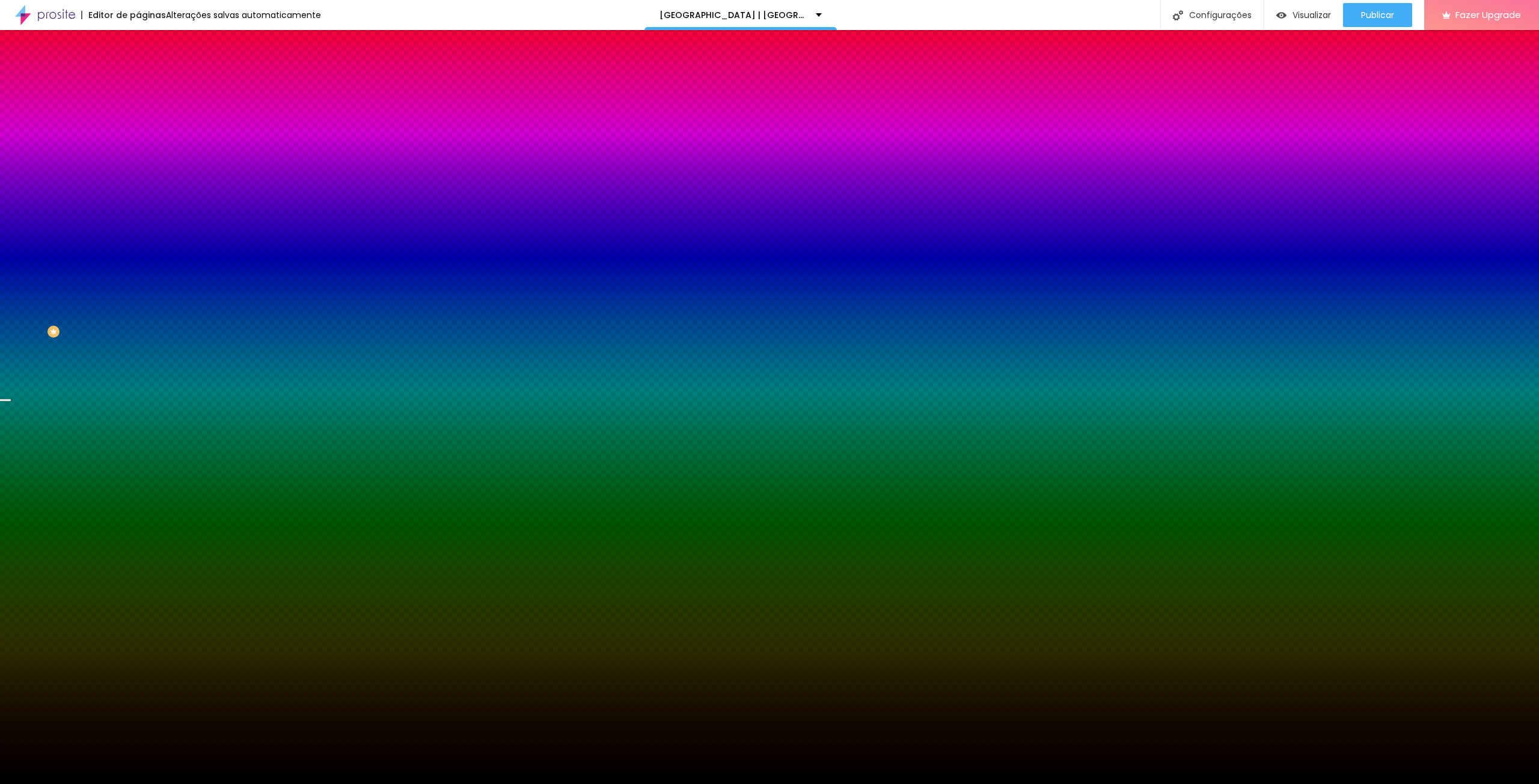
click at [149, 85] on span "Avançado" at bounding box center [169, 90] width 39 height 10
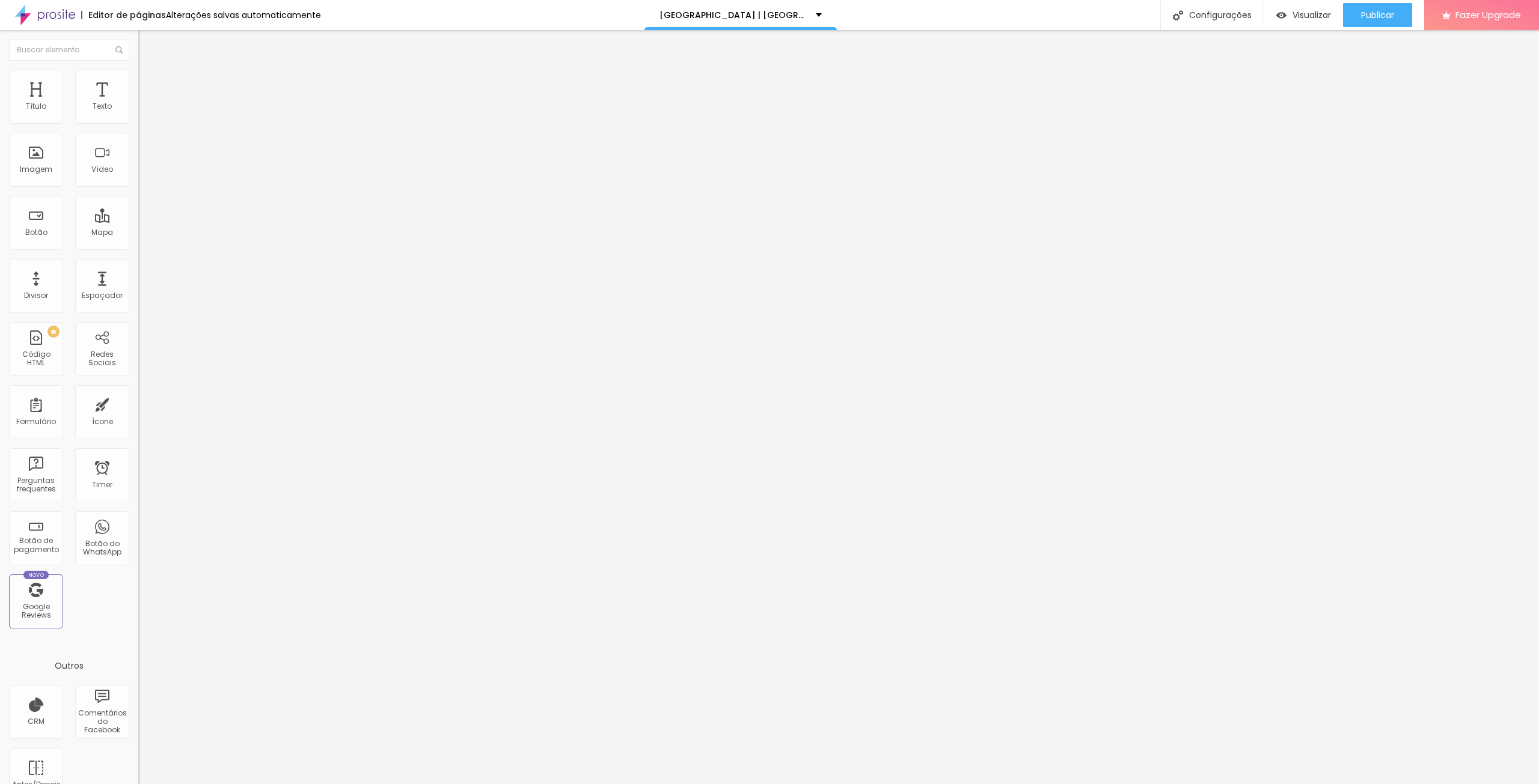
click at [138, 72] on li "Estilo" at bounding box center [206, 75] width 138 height 12
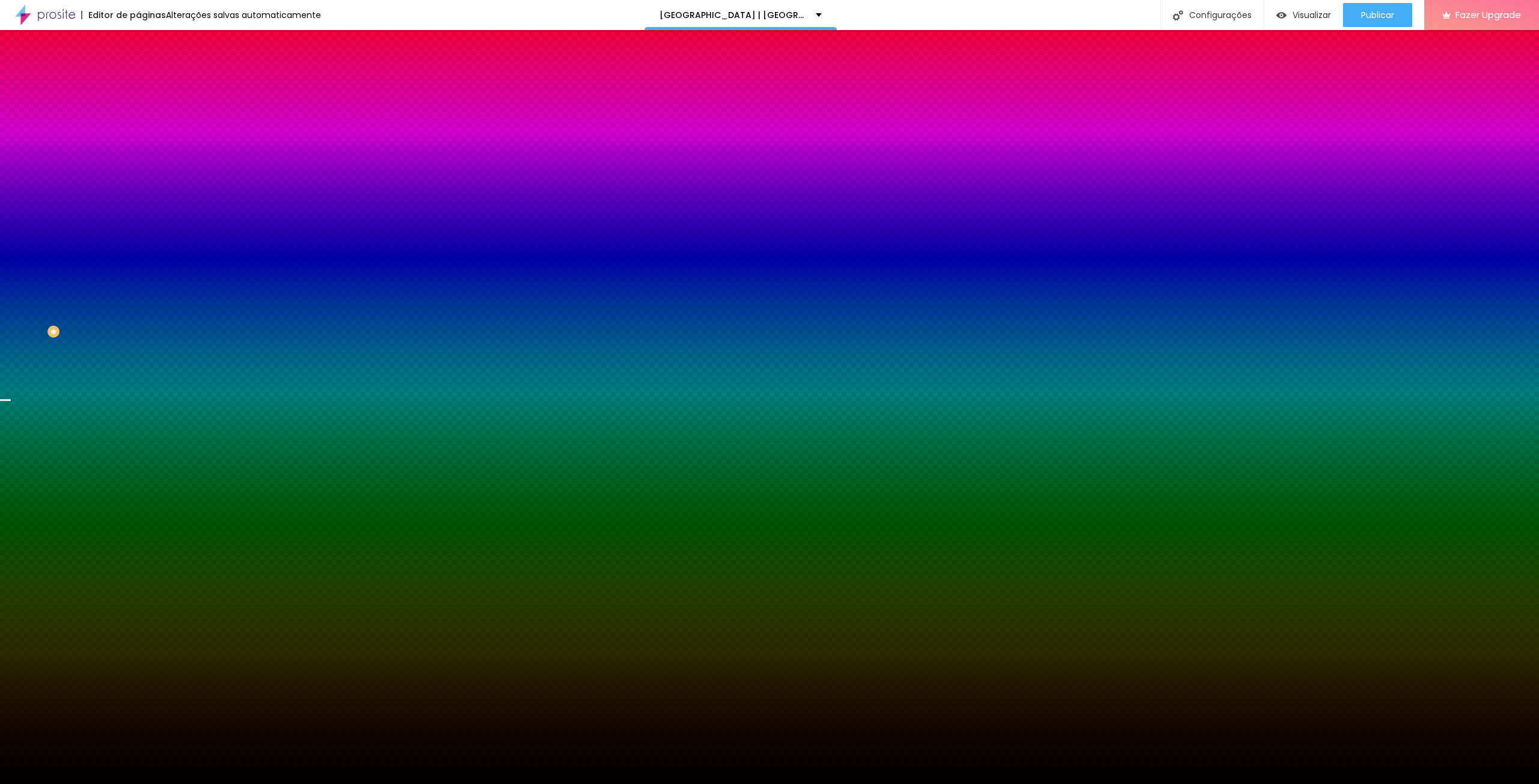
click at [138, 175] on input "#000000" at bounding box center [210, 169] width 144 height 12
click at [144, 211] on icon "button" at bounding box center [146, 209] width 5 height 5
click at [91, 783] on div at bounding box center [769, 784] width 1539 height 0
click at [138, 249] on button "button" at bounding box center [146, 243] width 17 height 13
click at [550, 783] on div at bounding box center [769, 784] width 1539 height 0
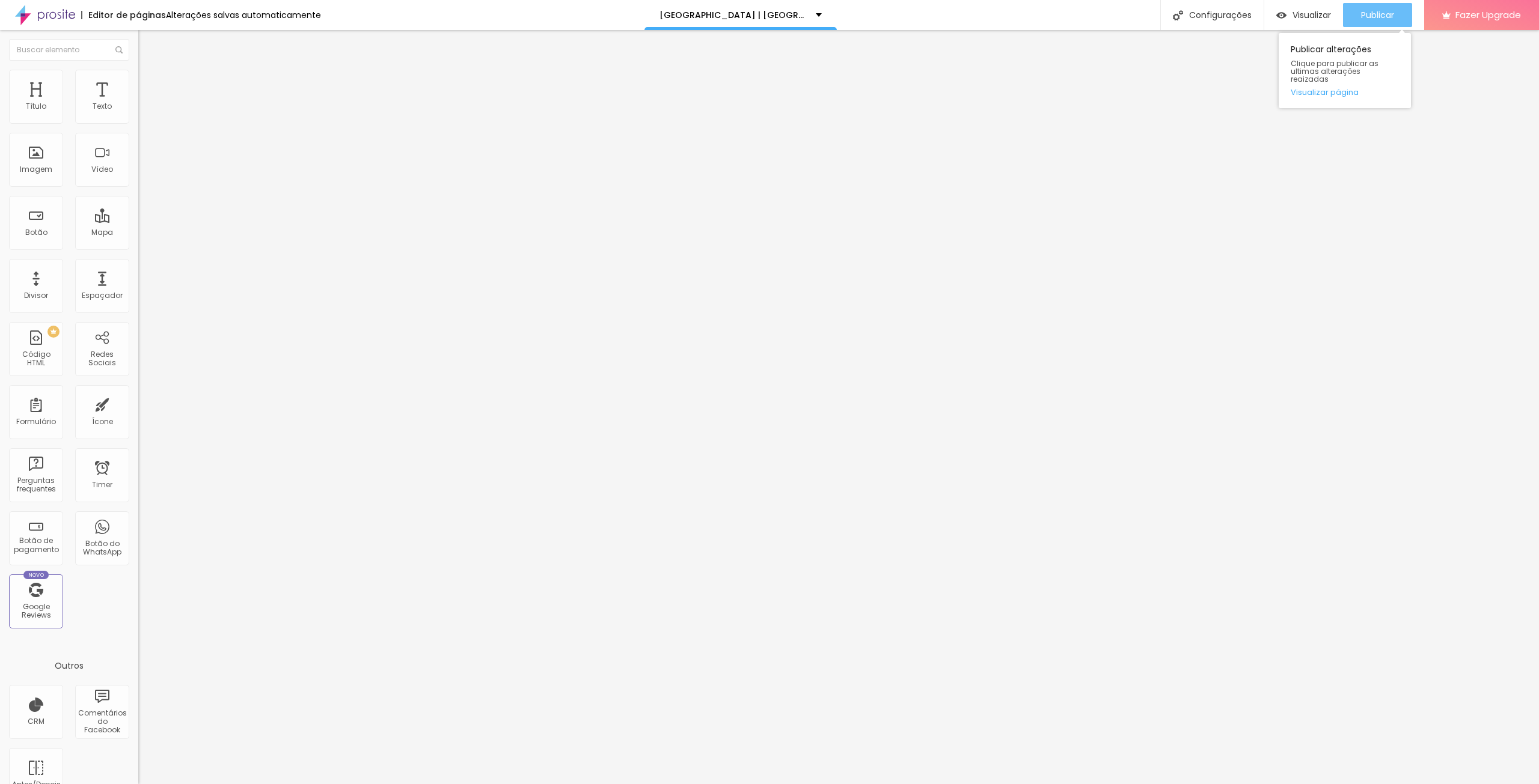
click at [1369, 4] on div "Publicar" at bounding box center [1377, 15] width 33 height 24
click at [138, 79] on li "Estilo" at bounding box center [206, 75] width 138 height 12
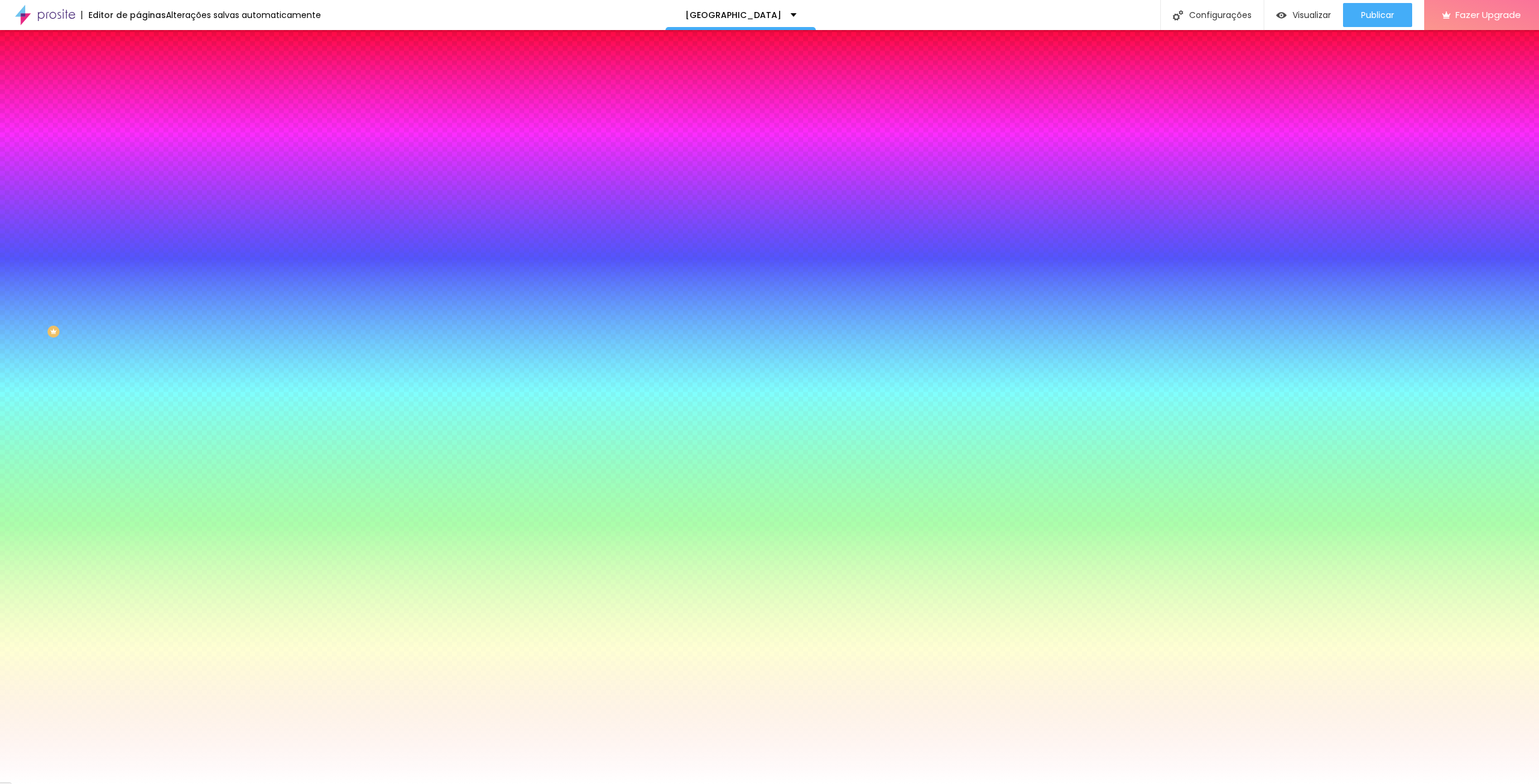
click at [138, 110] on span "Adicionar imagem" at bounding box center [176, 105] width 78 height 10
click at [138, 163] on div at bounding box center [206, 163] width 138 height 0
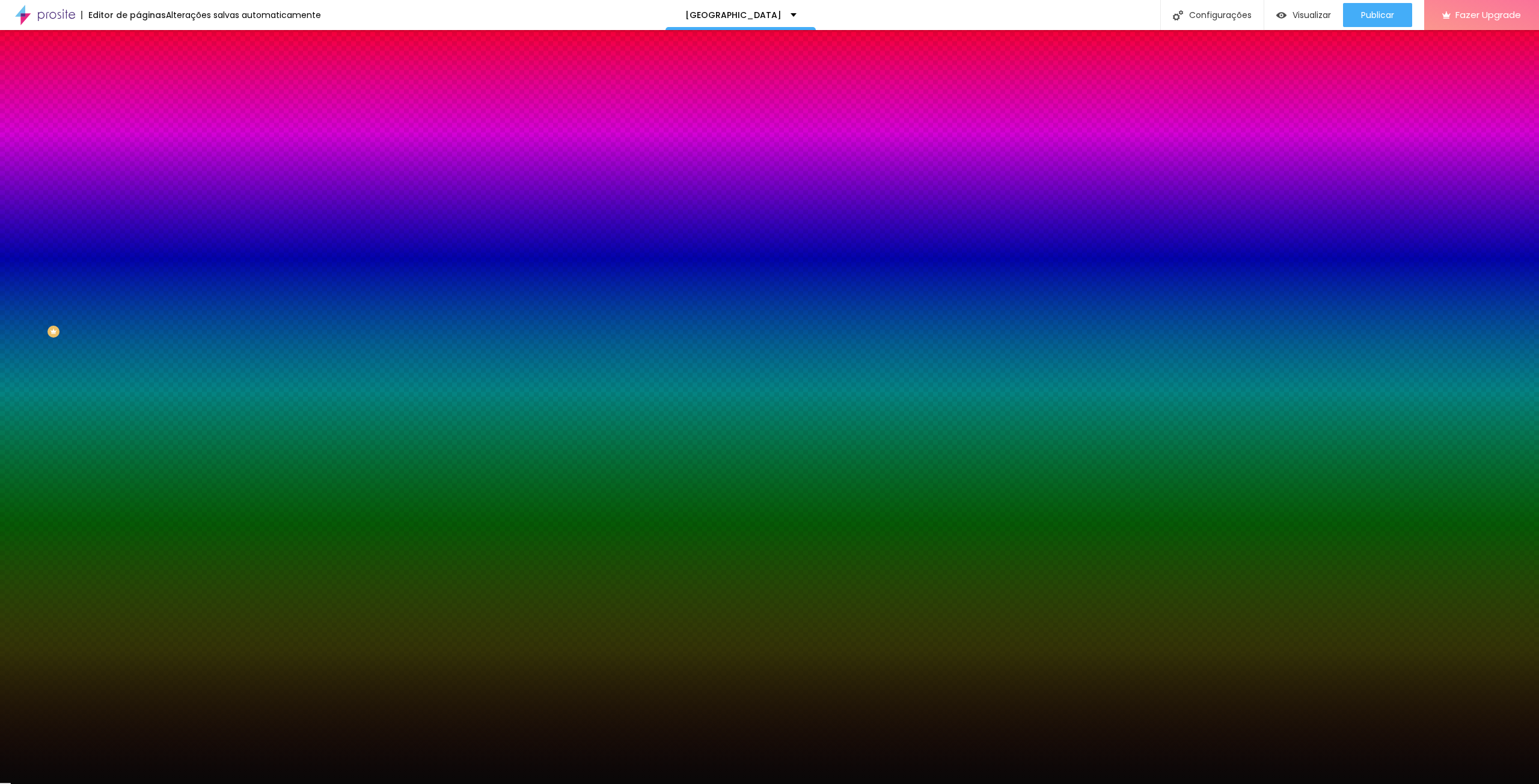
type input "#000000"
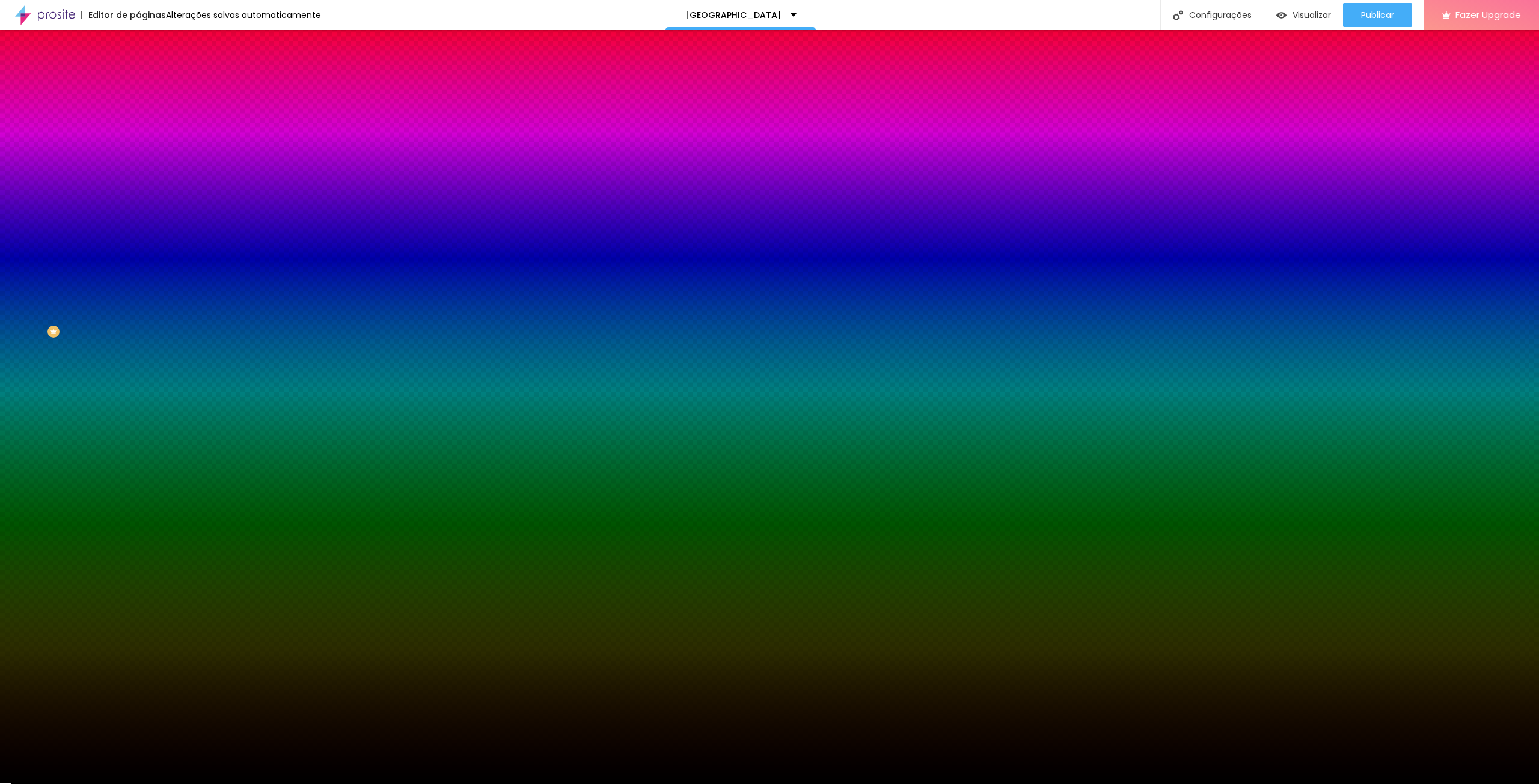
drag, startPoint x: 25, startPoint y: 321, endPoint x: 6, endPoint y: 327, distance: 19.9
click at [138, 249] on div "Imagem de fundo Trocar imagem Efeito da Imagem Nenhum Nenhum Parallax Cor de fu…" at bounding box center [206, 172] width 138 height 156
click at [138, 163] on div at bounding box center [206, 163] width 138 height 0
drag, startPoint x: 125, startPoint y: 244, endPoint x: 124, endPoint y: 252, distance: 8.1
click at [124, 252] on div at bounding box center [769, 392] width 1539 height 784
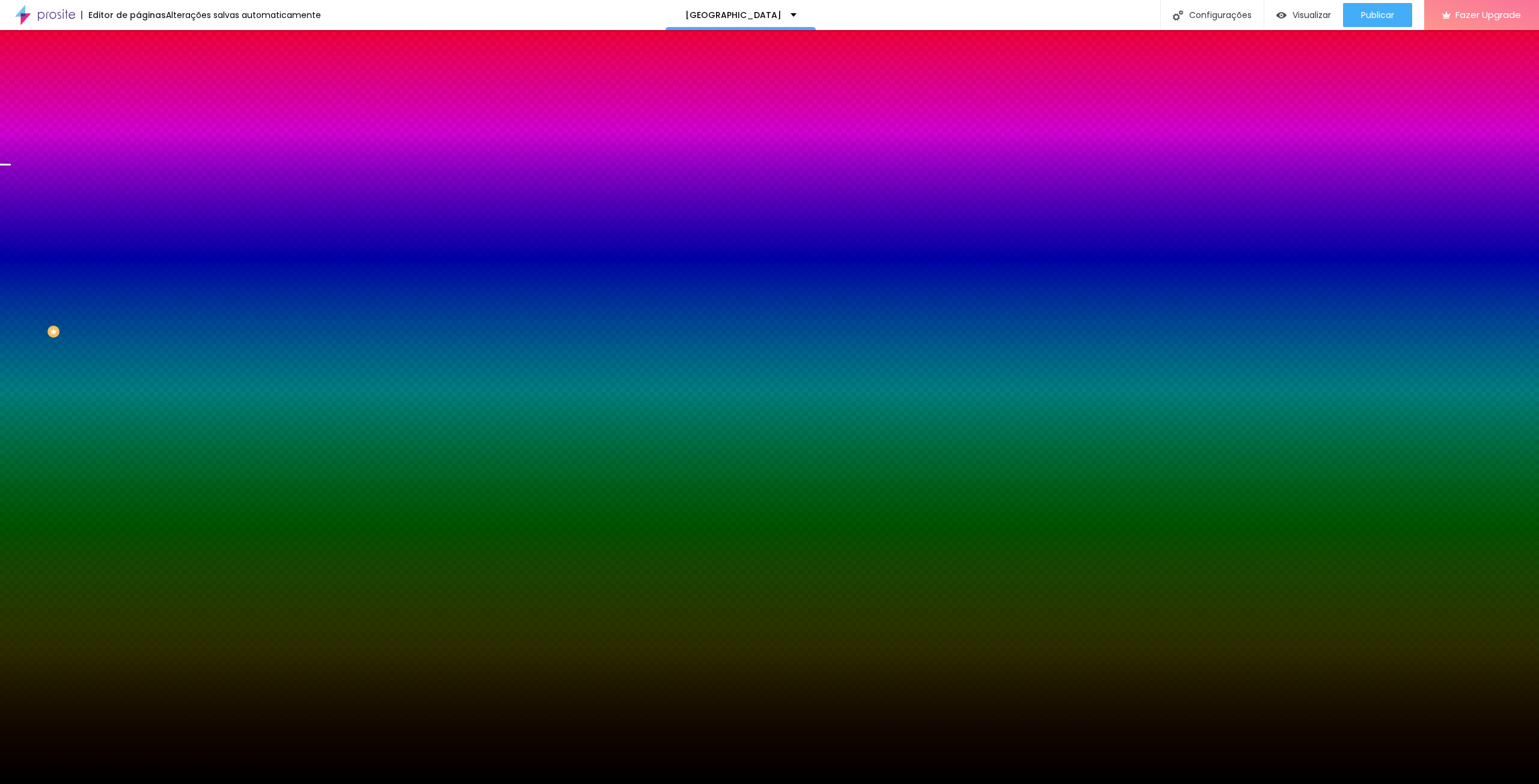
click at [149, 85] on span "Avançado" at bounding box center [169, 90] width 39 height 10
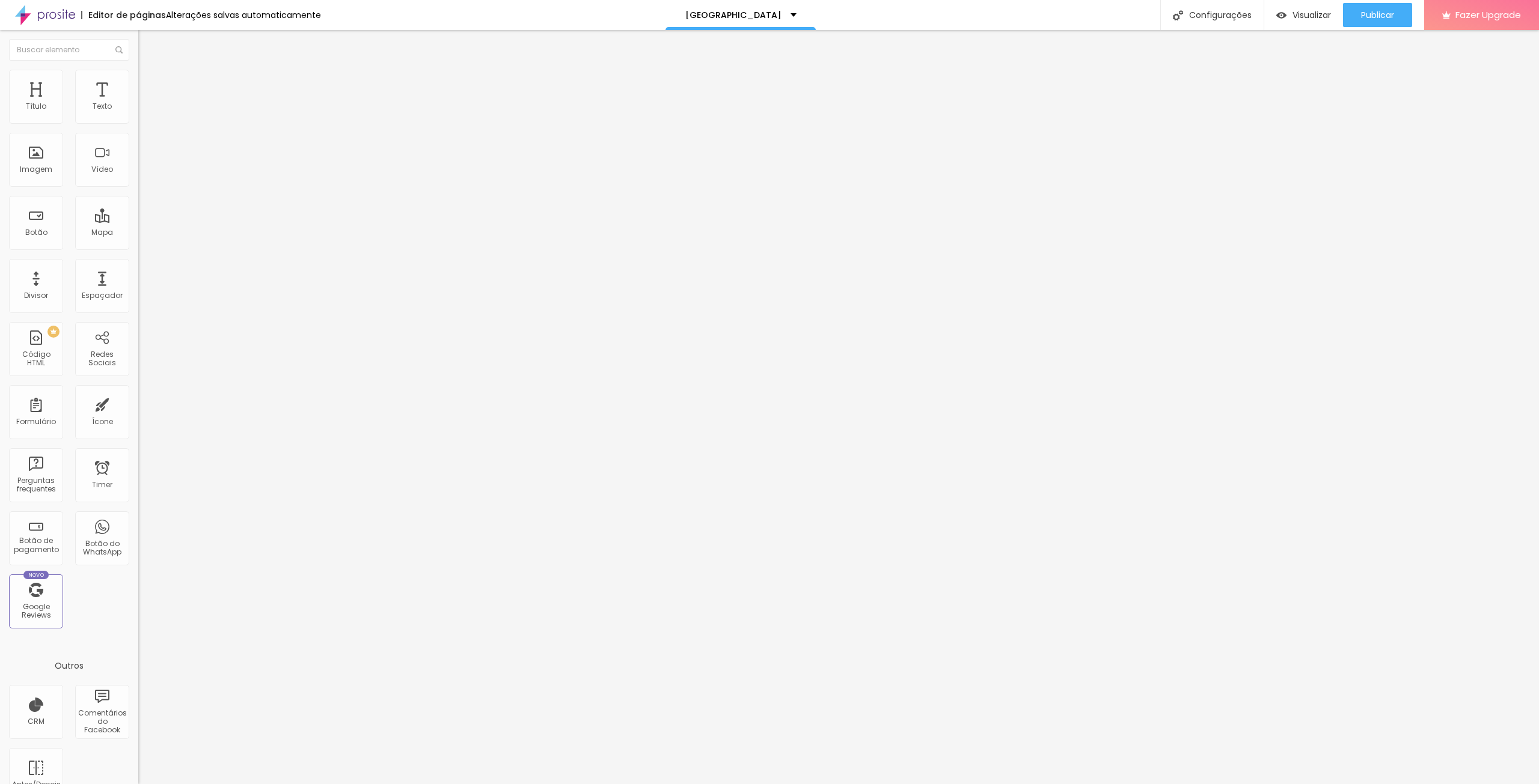
type input "183"
click at [138, 403] on input "range" at bounding box center [176, 407] width 78 height 9
drag, startPoint x: 98, startPoint y: 140, endPoint x: 125, endPoint y: 137, distance: 27.2
click at [138, 414] on div "183 px" at bounding box center [206, 420] width 138 height 13
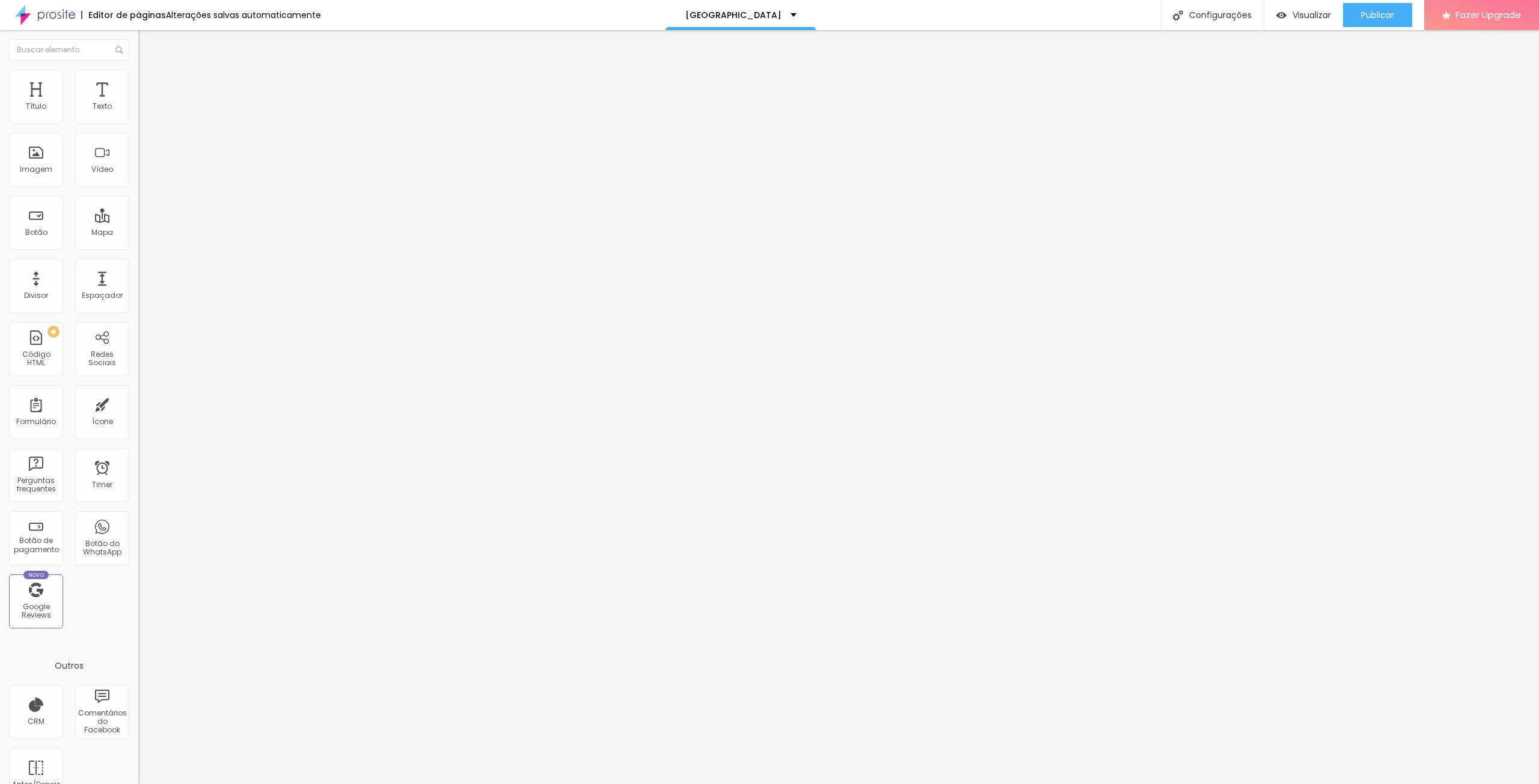
type input "12"
type input "120"
click at [149, 83] on span "Estilo" at bounding box center [158, 78] width 19 height 10
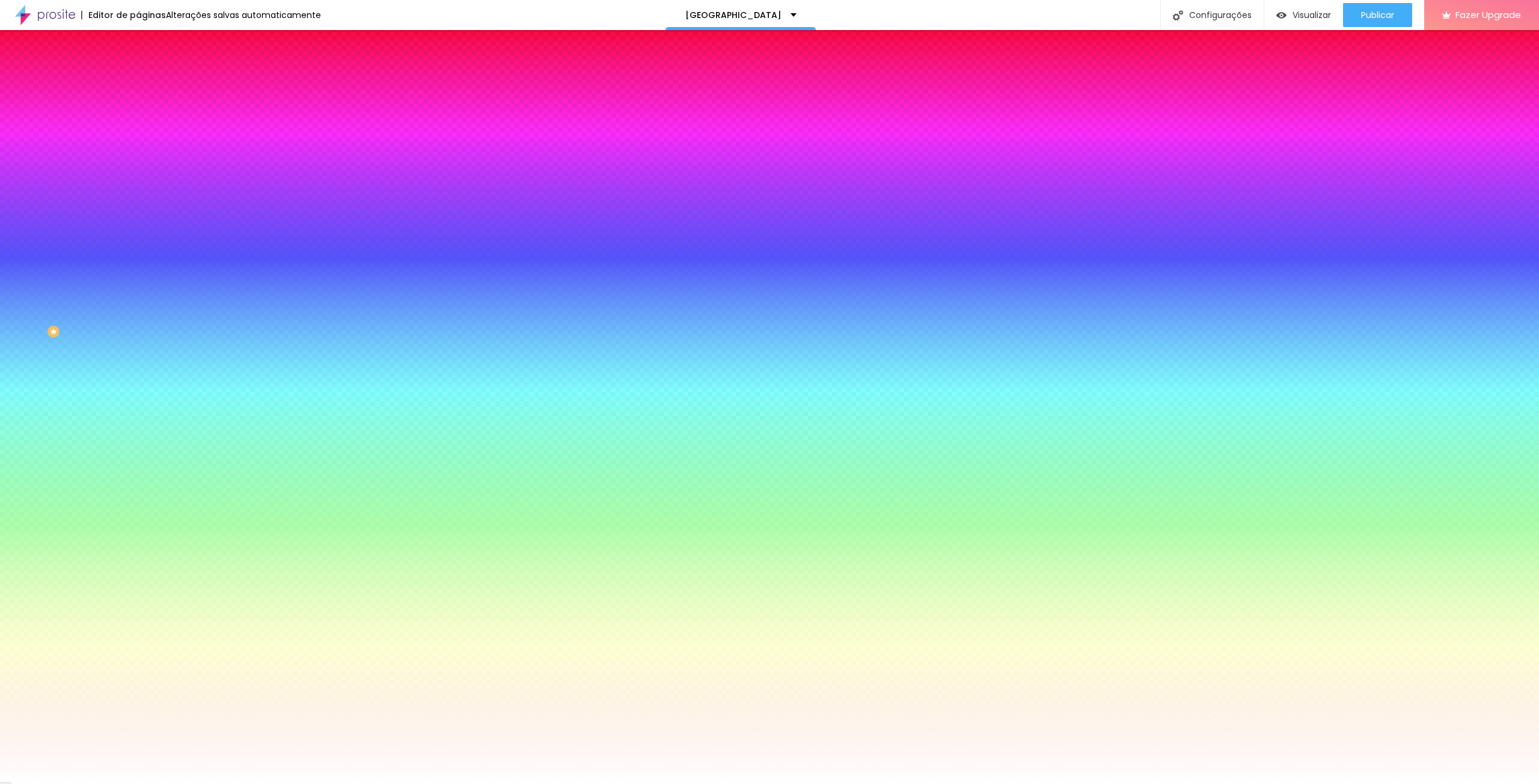
click at [138, 110] on span "Adicionar imagem" at bounding box center [176, 105] width 78 height 10
click at [138, 163] on div at bounding box center [206, 163] width 138 height 0
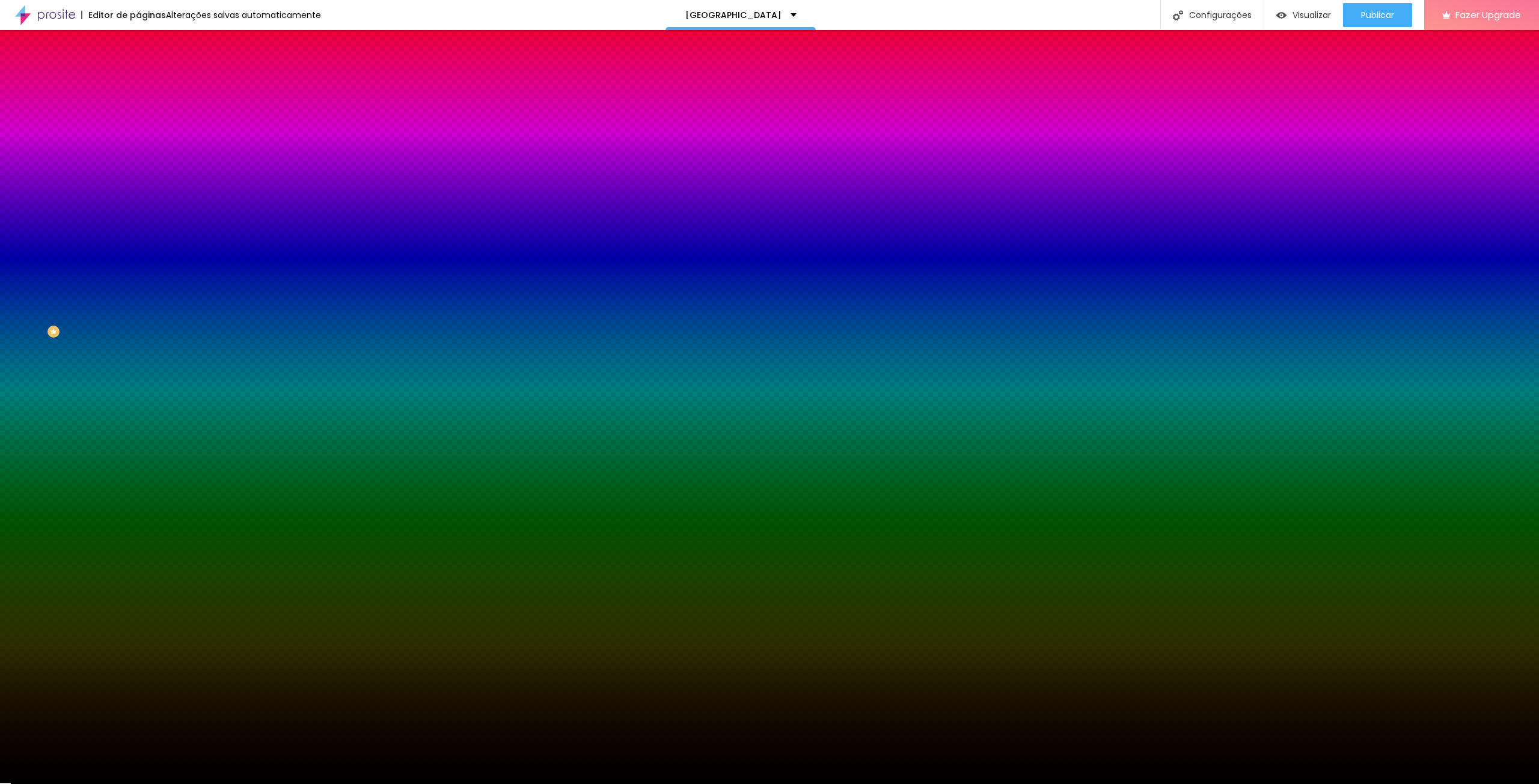
type input "#000000"
drag, startPoint x: 25, startPoint y: 318, endPoint x: 8, endPoint y: 332, distance: 22.0
click at [138, 332] on div "Editar Seção Conteúdo Estilo Avançado Imagem de fundo Trocar imagem Efeito da I…" at bounding box center [206, 407] width 138 height 754
click at [138, 175] on input "#000000" at bounding box center [210, 169] width 144 height 12
click at [138, 163] on div at bounding box center [206, 163] width 138 height 0
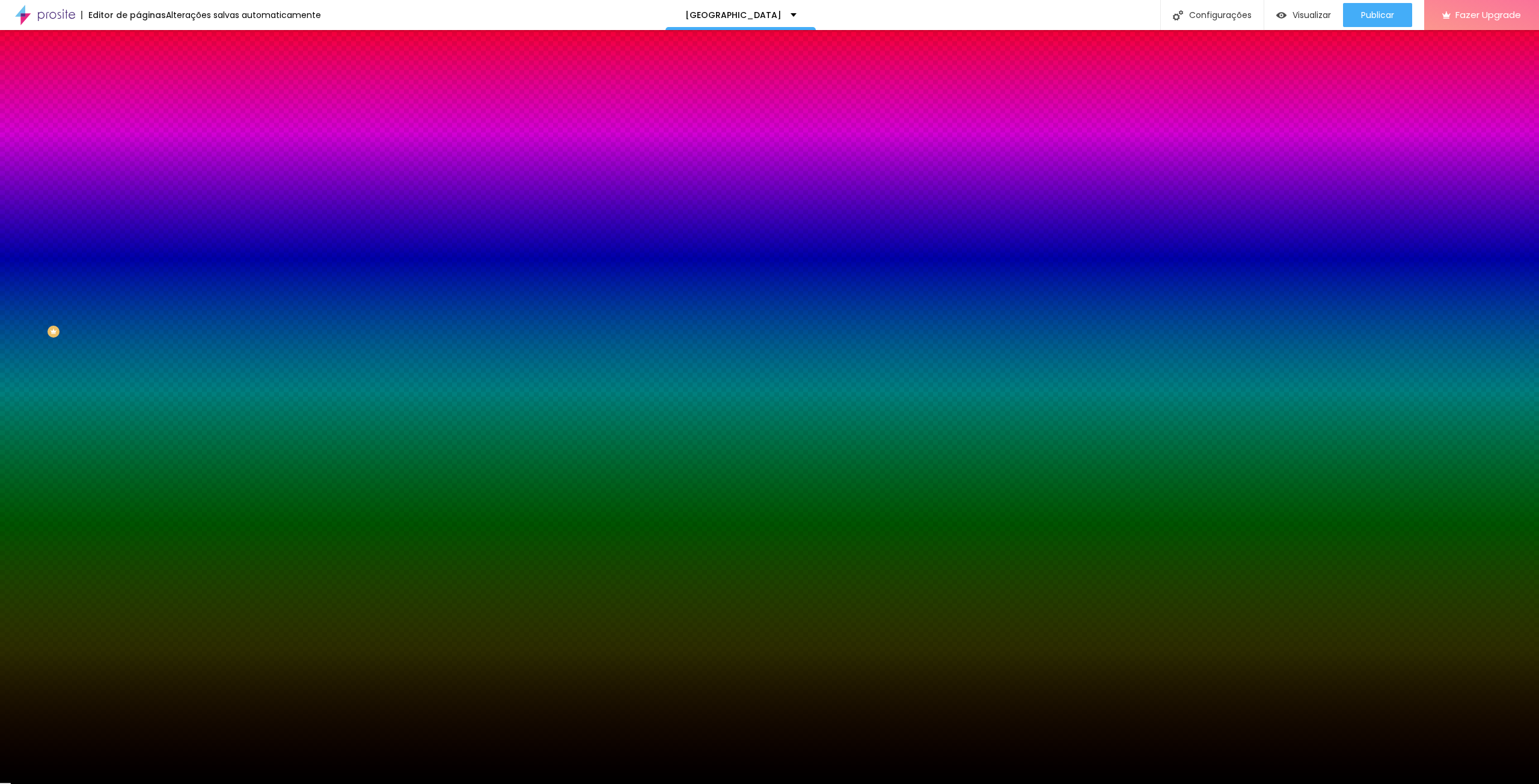
click at [138, 163] on div at bounding box center [206, 163] width 138 height 0
drag, startPoint x: 120, startPoint y: 251, endPoint x: 125, endPoint y: 259, distance: 9.4
click at [125, 259] on div at bounding box center [769, 392] width 1539 height 784
click at [149, 85] on span "Avançado" at bounding box center [169, 90] width 39 height 10
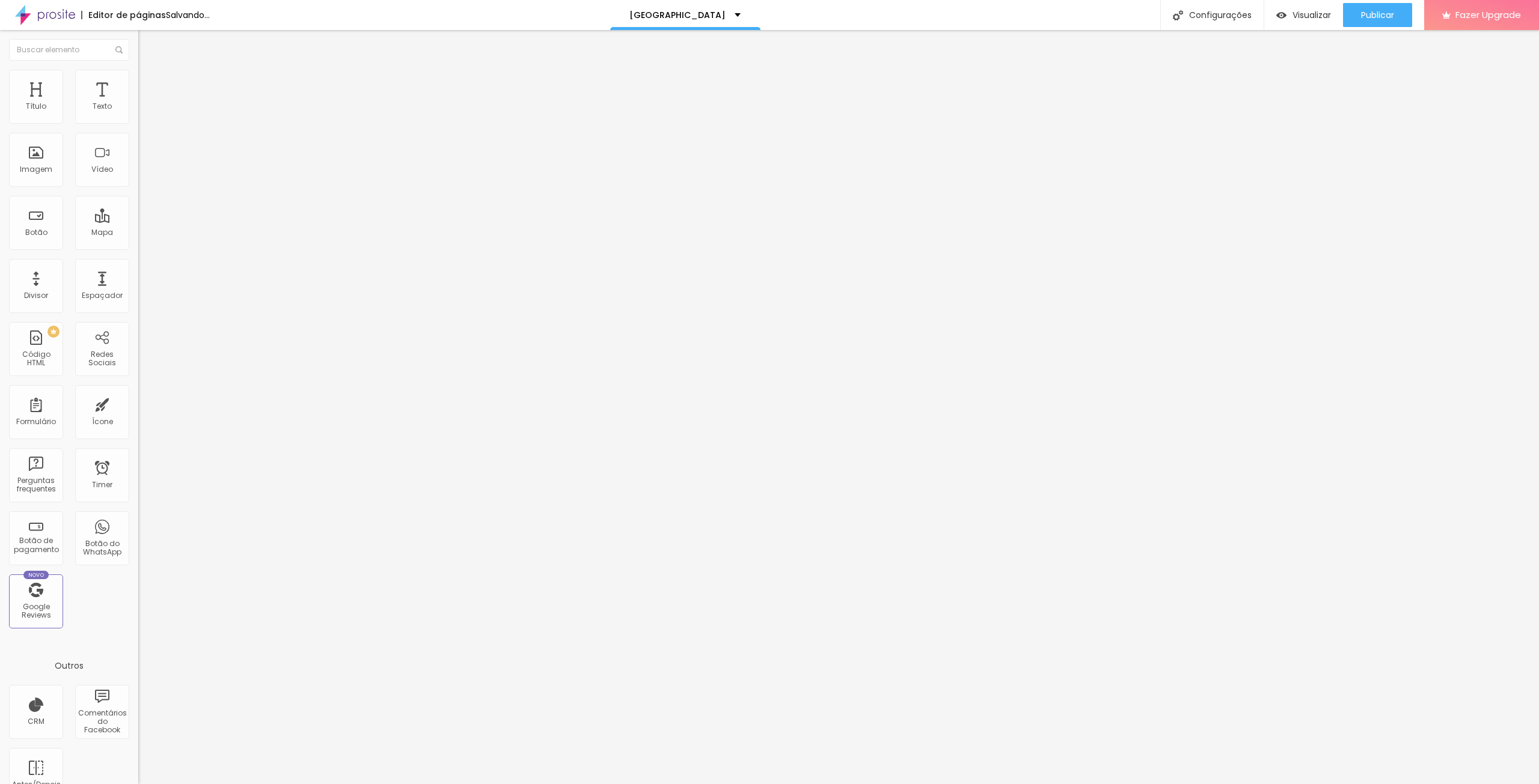
type input "234"
click at [138, 403] on input "range" at bounding box center [176, 407] width 78 height 9
type input "172"
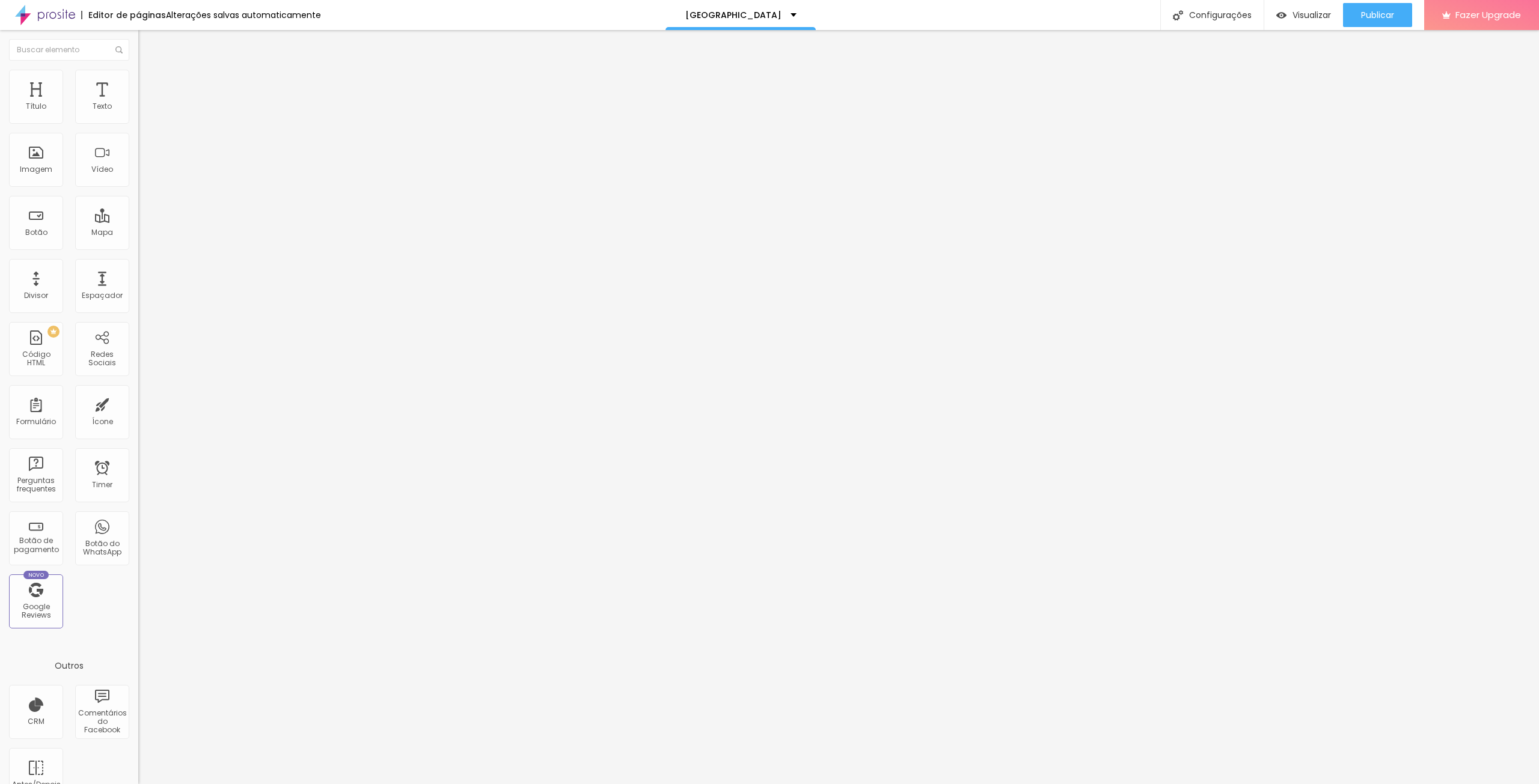
click at [138, 403] on input "range" at bounding box center [176, 407] width 78 height 9
drag, startPoint x: 97, startPoint y: 144, endPoint x: 123, endPoint y: 140, distance: 26.3
click at [138, 414] on div "172 px" at bounding box center [206, 420] width 138 height 13
type input "1"
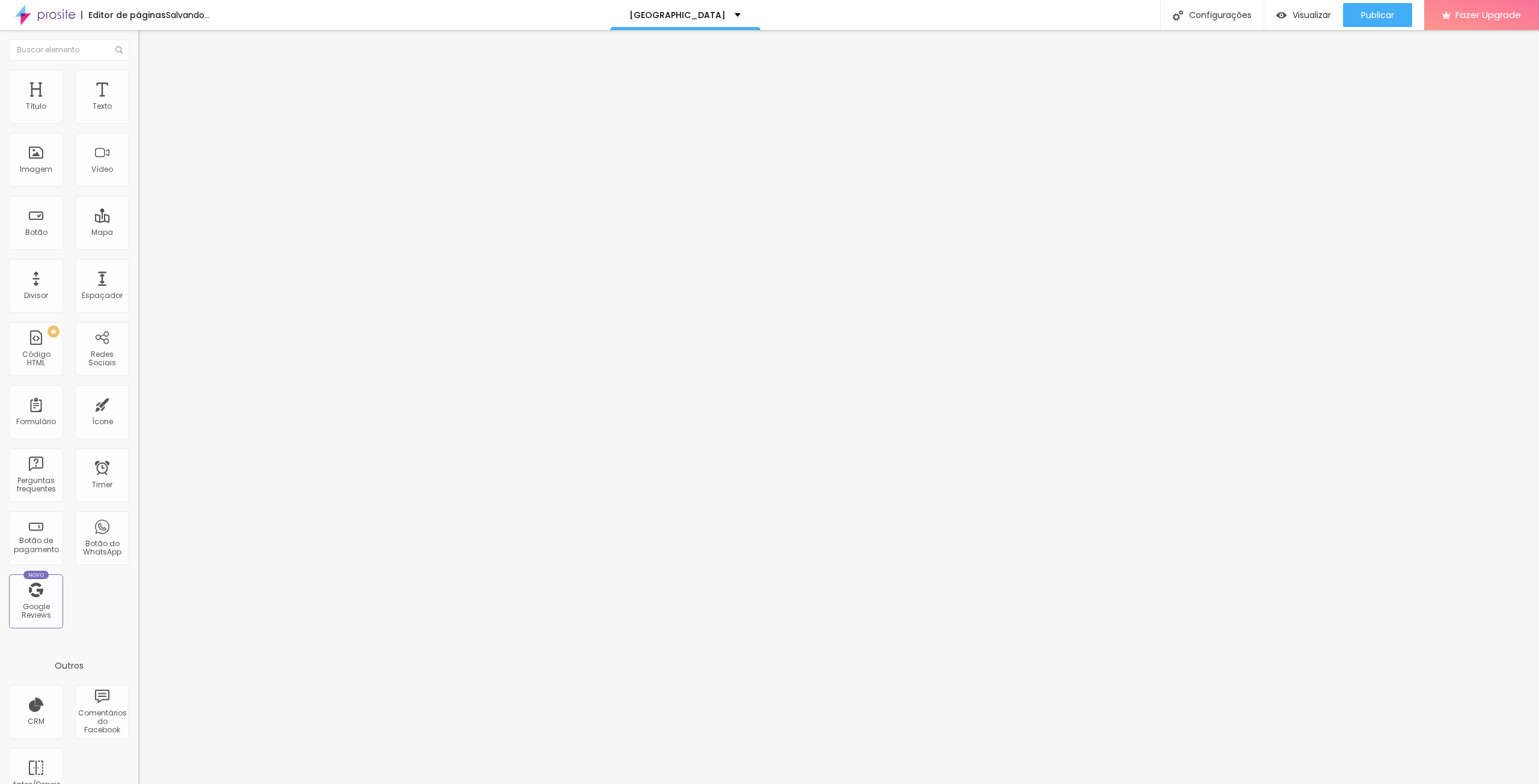
type input "12"
type input "120"
click at [138, 72] on img at bounding box center [143, 74] width 11 height 11
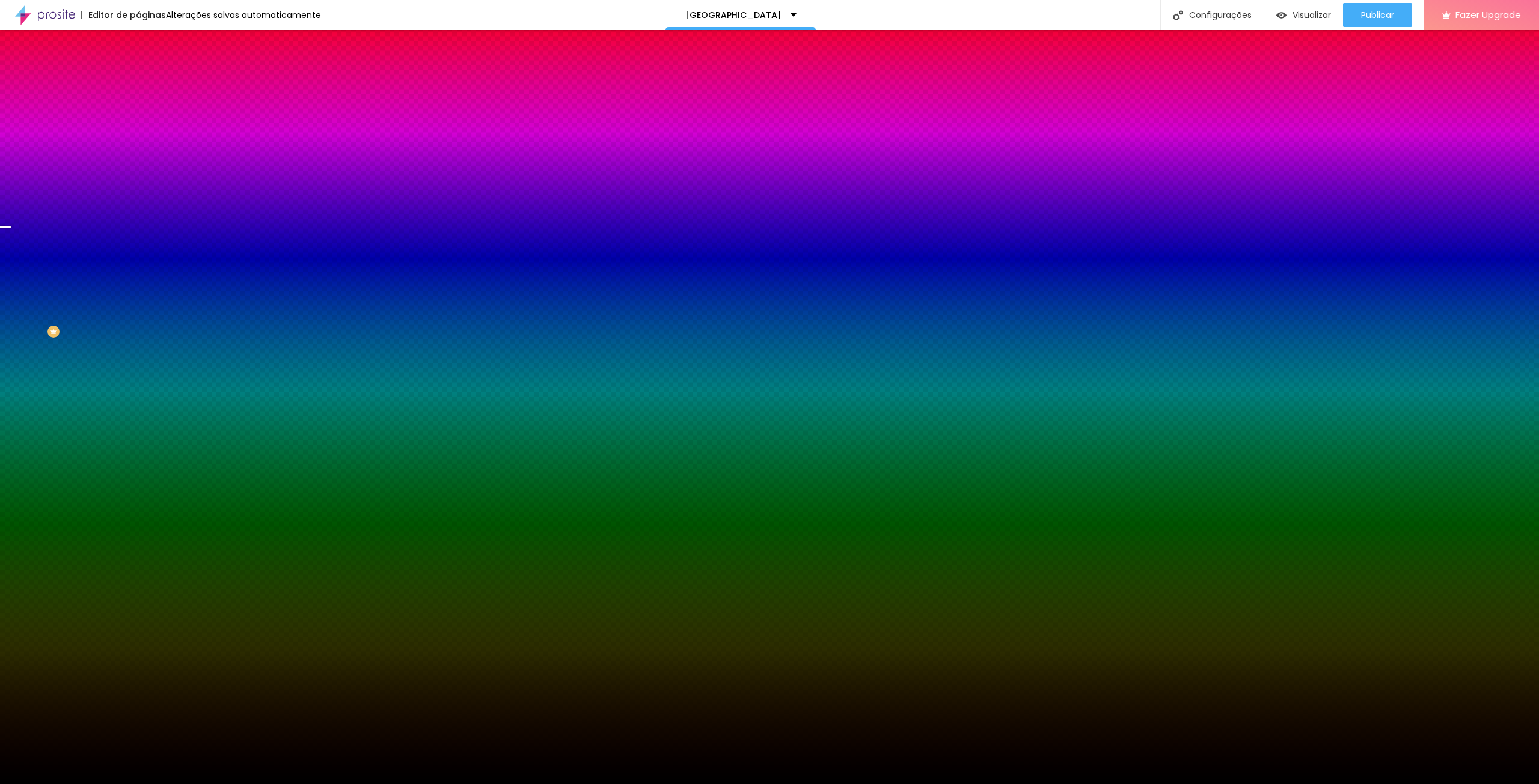
click at [138, 110] on span "Trocar imagem" at bounding box center [170, 105] width 66 height 10
click at [138, 81] on img at bounding box center [143, 86] width 11 height 11
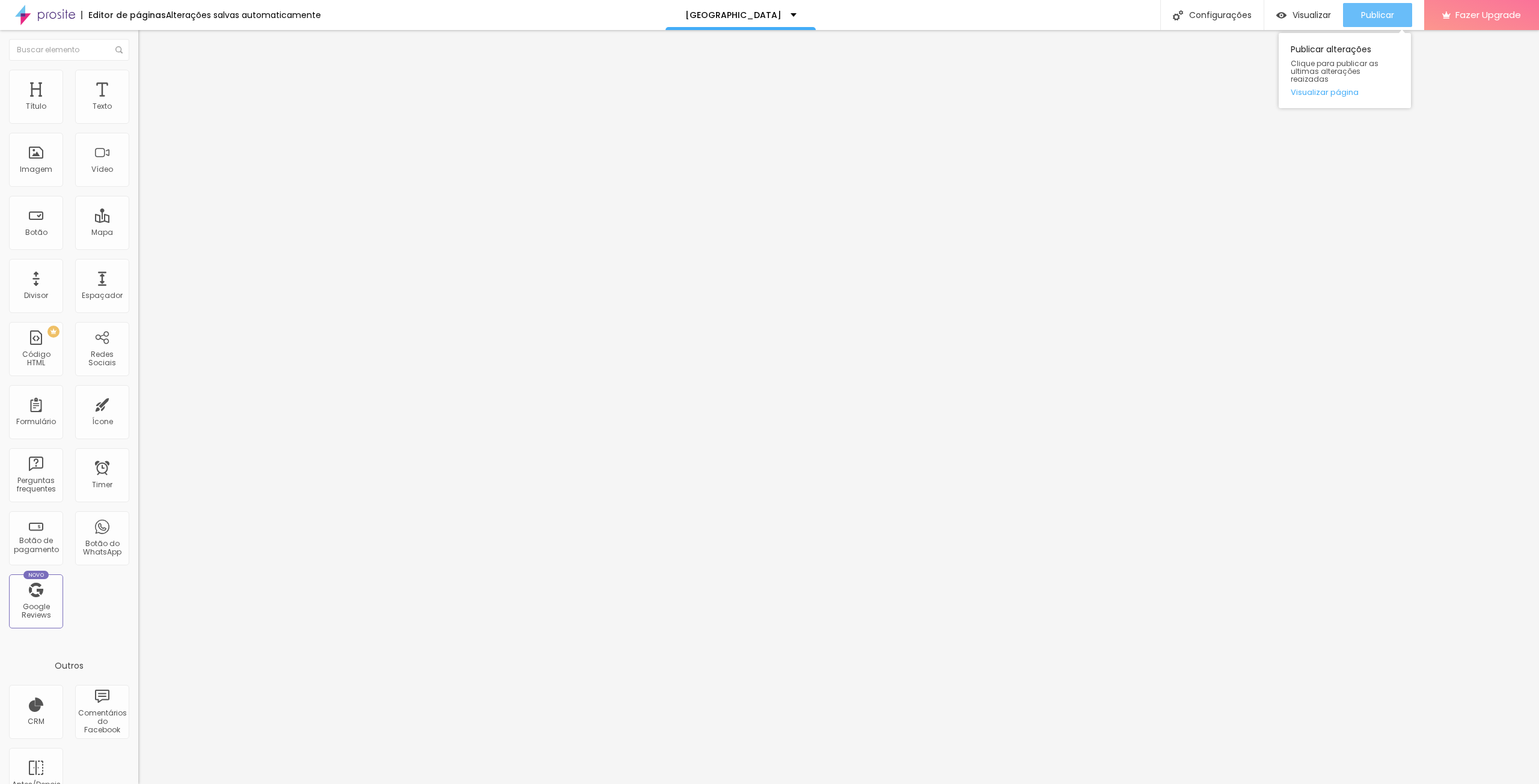
click at [1381, 10] on span "Publicar" at bounding box center [1377, 15] width 33 height 9
click at [149, 83] on span "Estilo" at bounding box center [158, 78] width 19 height 10
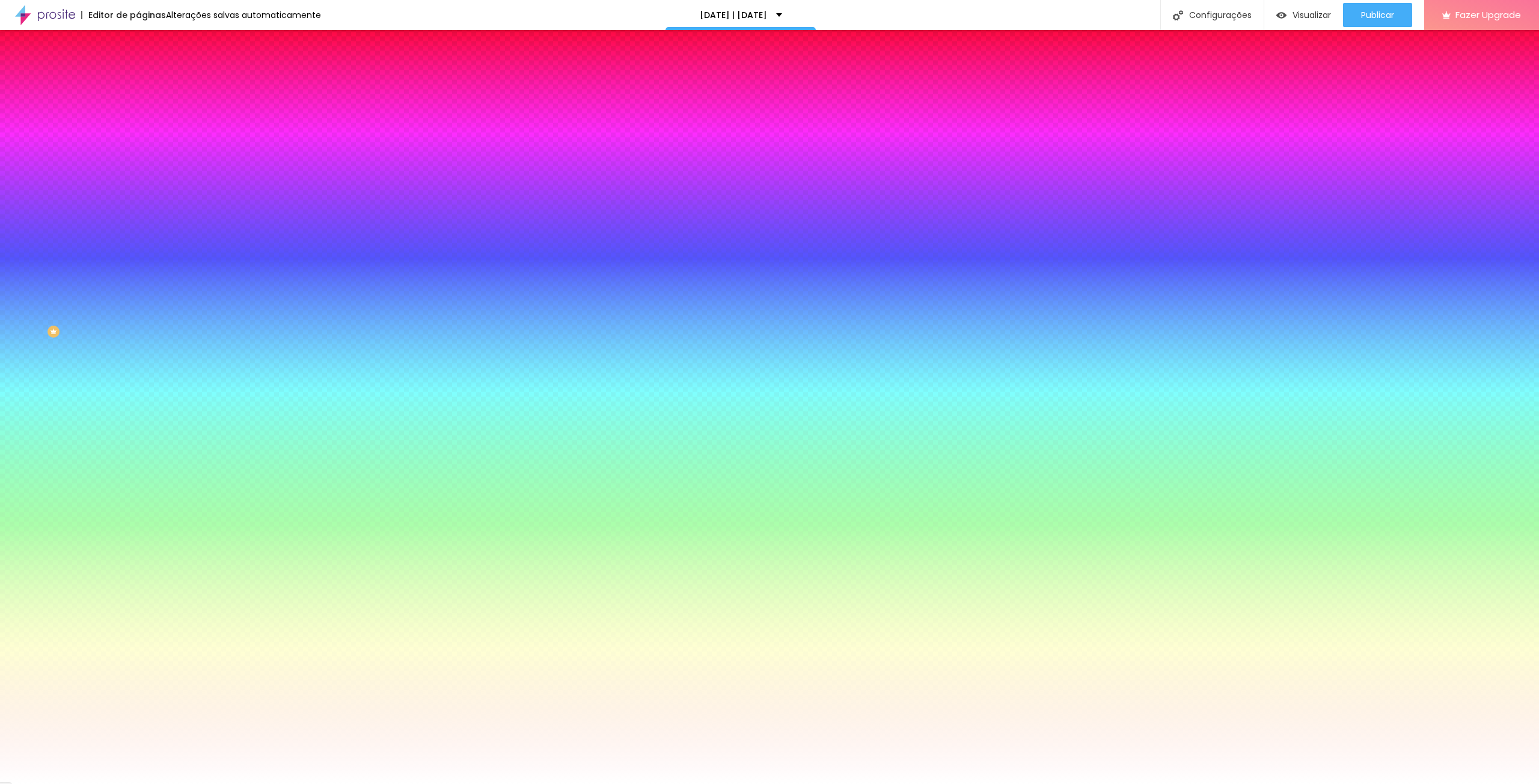
click at [138, 110] on span "Adicionar imagem" at bounding box center [176, 105] width 78 height 10
click at [149, 86] on span "Avançado" at bounding box center [169, 90] width 39 height 10
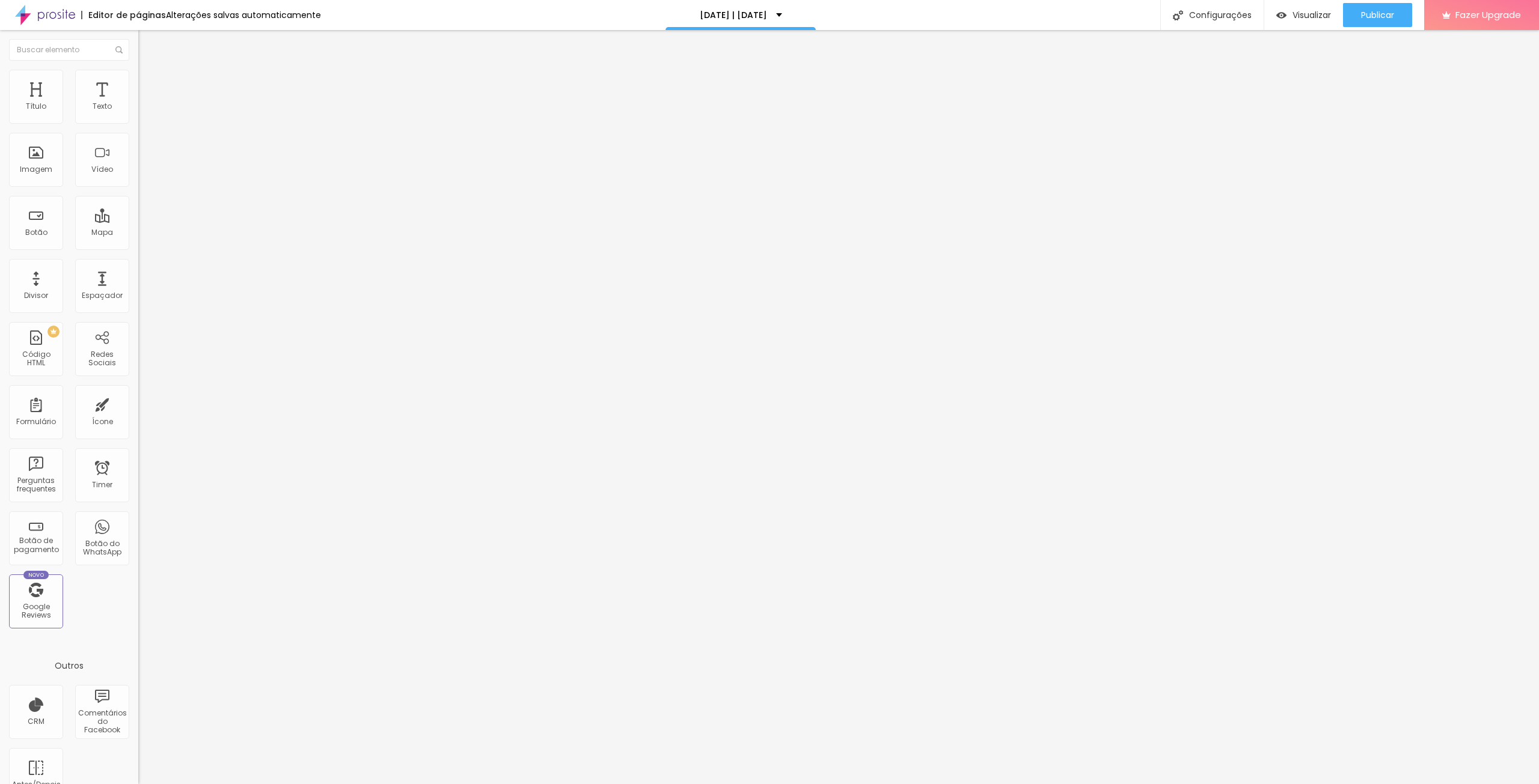
drag, startPoint x: 106, startPoint y: 140, endPoint x: 122, endPoint y: 146, distance: 17.1
click at [138, 414] on div "10 px" at bounding box center [206, 420] width 138 height 13
type input "12"
type input "120"
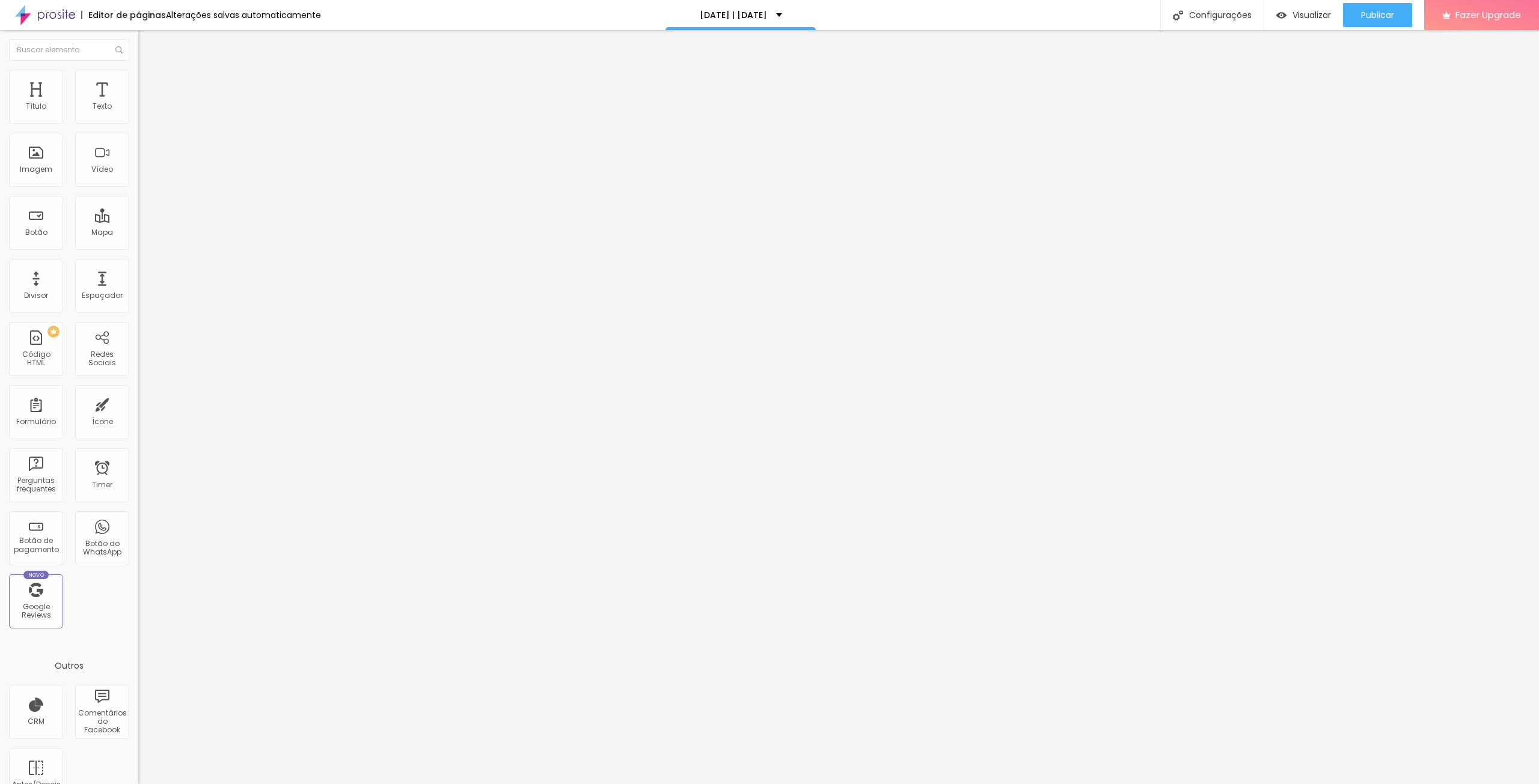
type input "120"
click at [149, 81] on span "Estilo" at bounding box center [158, 78] width 19 height 10
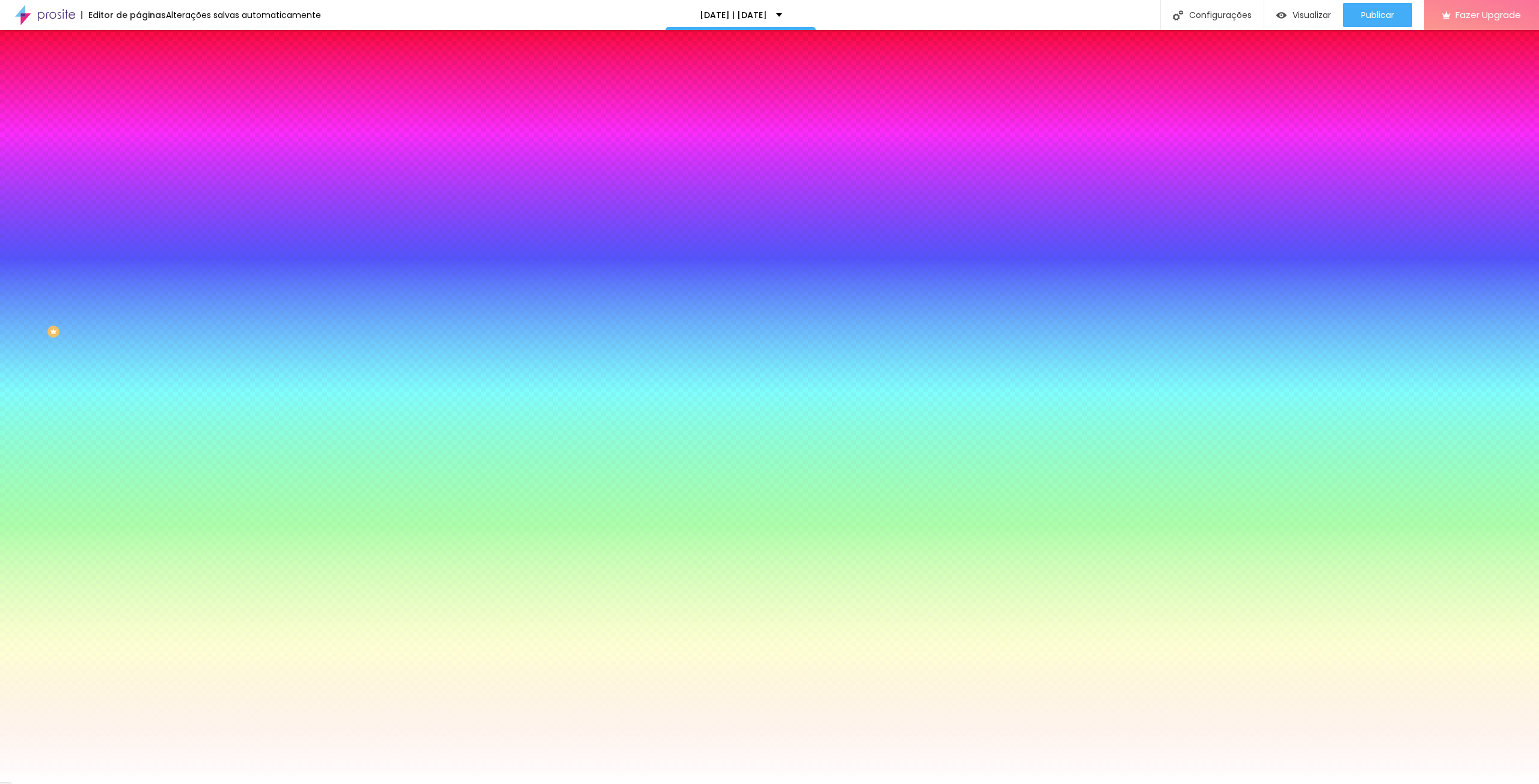
click at [138, 175] on input "#FFFFFF" at bounding box center [210, 169] width 144 height 12
click at [138, 163] on div at bounding box center [206, 163] width 138 height 0
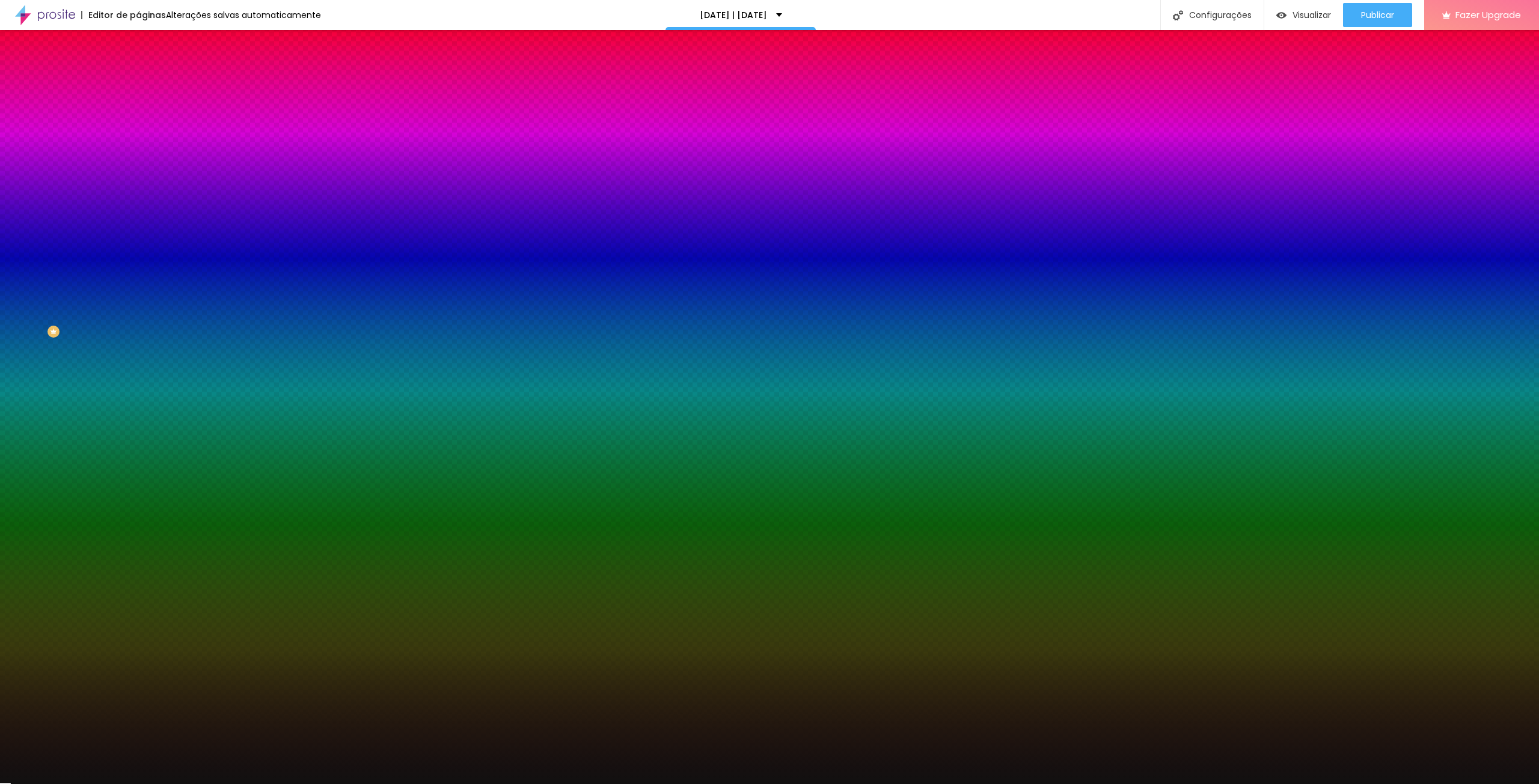
type input "#000000"
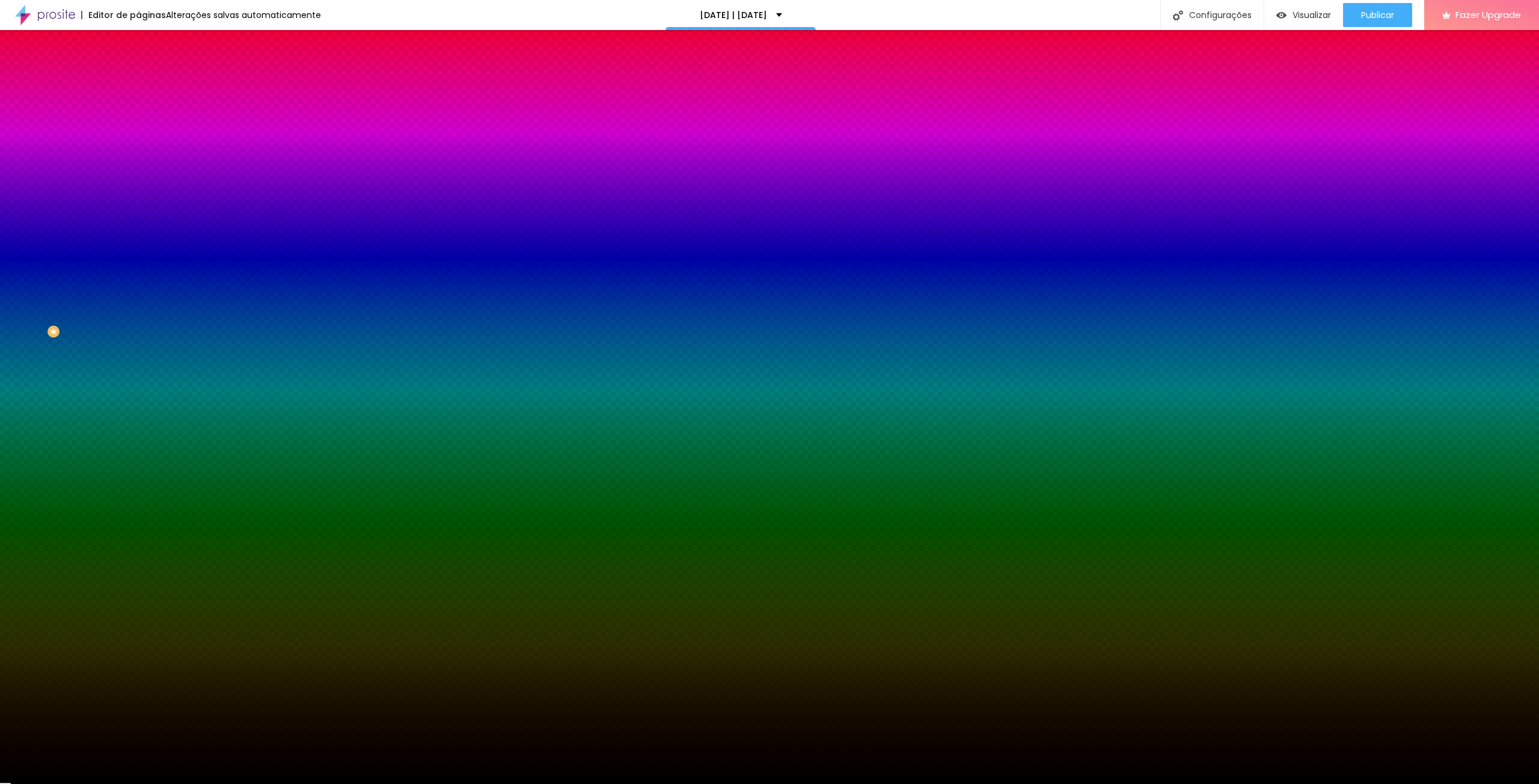
drag, startPoint x: 24, startPoint y: 318, endPoint x: -34, endPoint y: 380, distance: 84.9
click at [0, 380] on html "Editor de páginas Alterações salvas automaticamente [DATE] | [DATE] Configuraçõ…" at bounding box center [769, 392] width 1539 height 784
click at [138, 175] on input "#000000" at bounding box center [210, 169] width 144 height 12
click at [138, 163] on div at bounding box center [206, 163] width 138 height 0
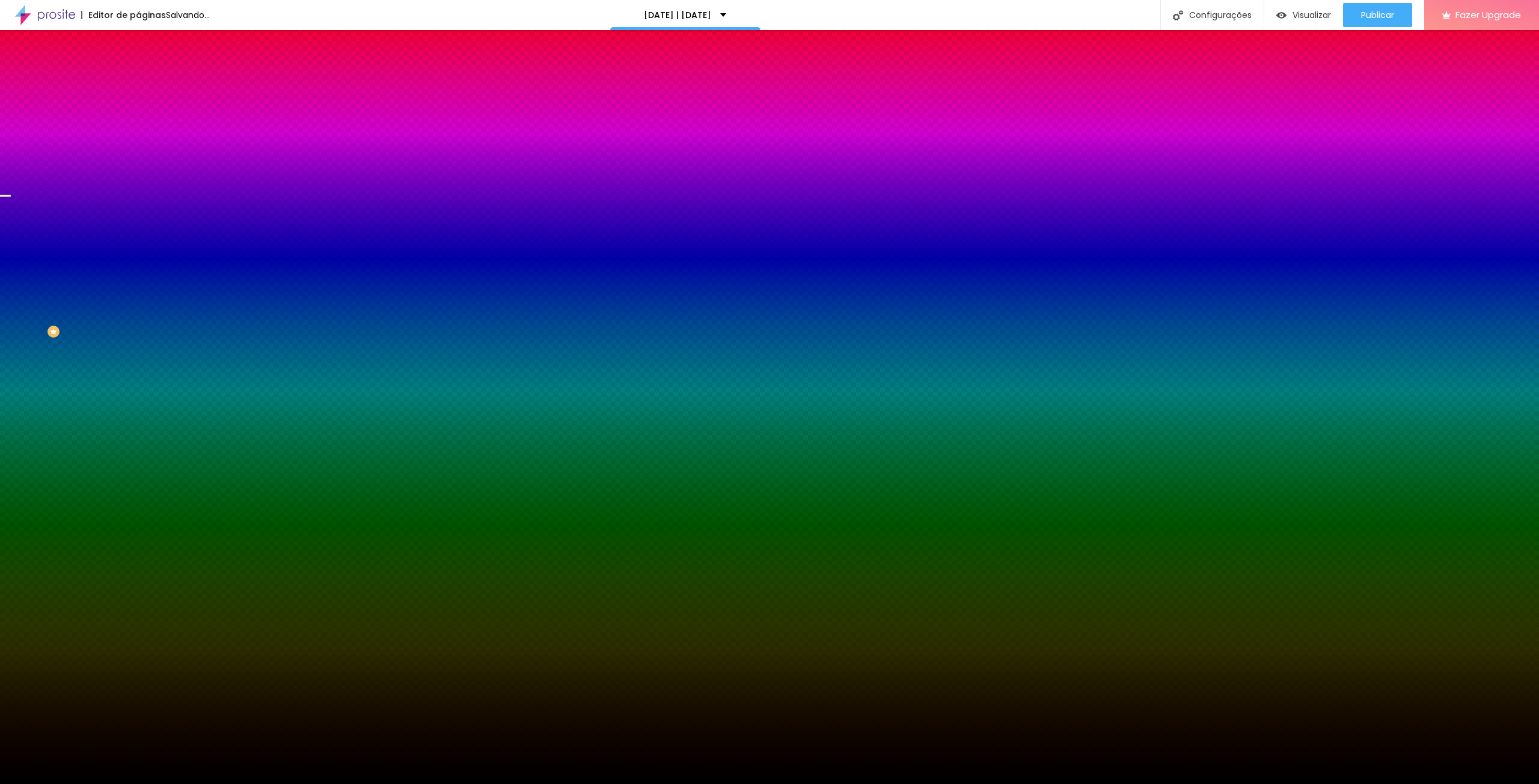
drag, startPoint x: 122, startPoint y: 259, endPoint x: 132, endPoint y: 255, distance: 10.8
click at [138, 249] on div "Imagem de fundo Trocar imagem Efeito da Imagem Nenhum Nenhum Parallax Cor de fu…" at bounding box center [206, 172] width 138 height 156
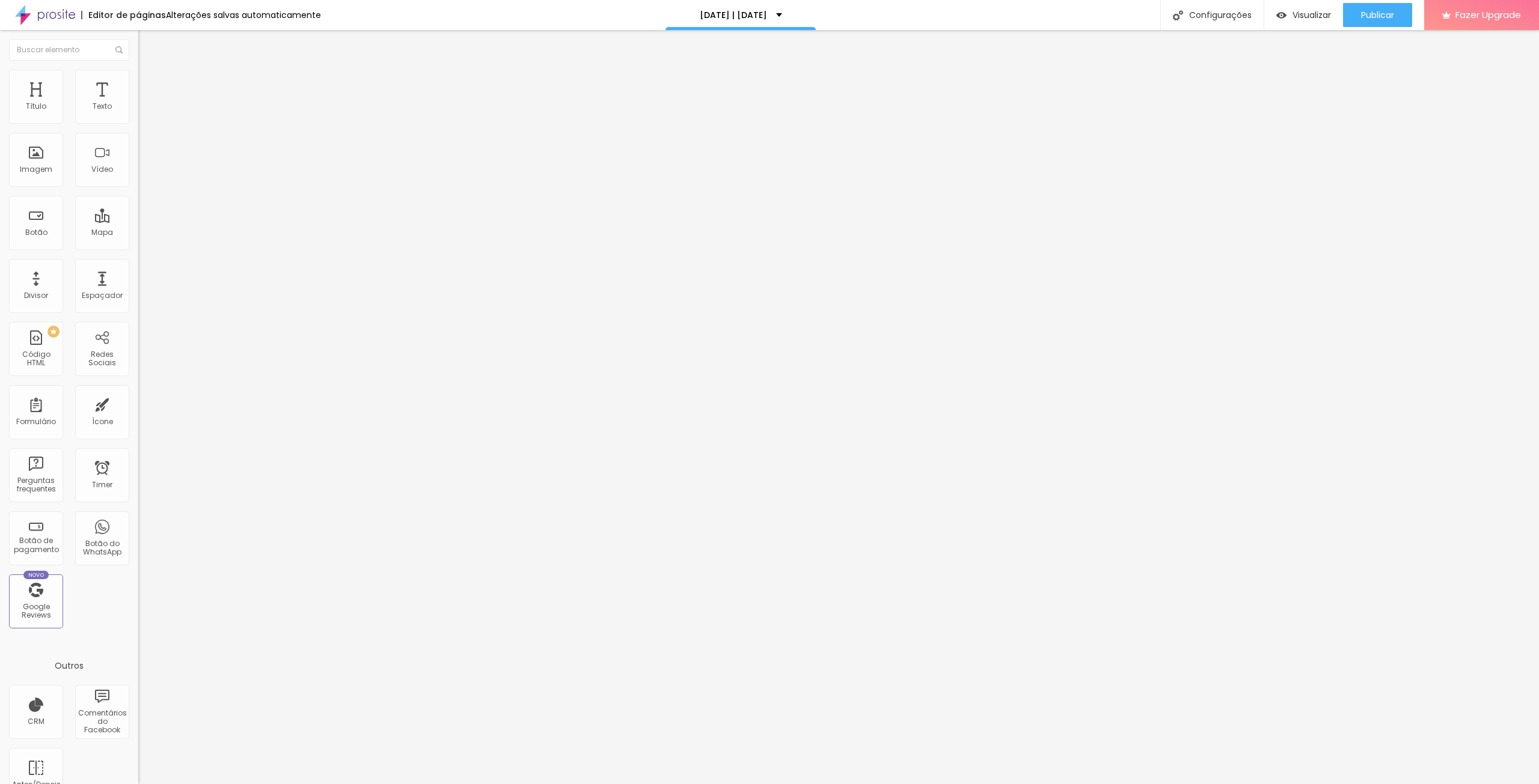
click at [149, 80] on span "Estilo" at bounding box center [158, 78] width 19 height 10
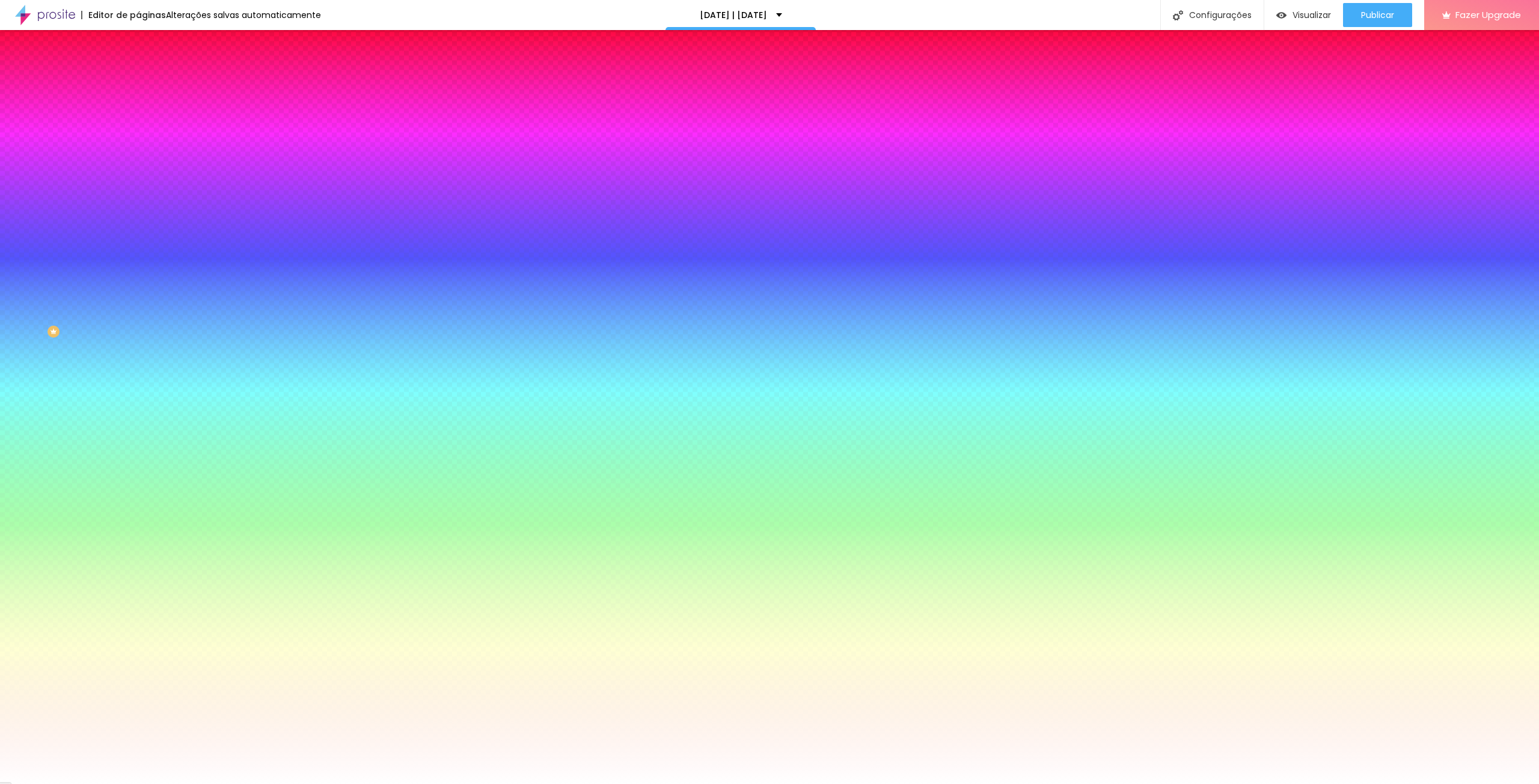
click at [138, 110] on span "Adicionar imagem" at bounding box center [176, 105] width 78 height 10
click at [138, 81] on img at bounding box center [143, 86] width 11 height 11
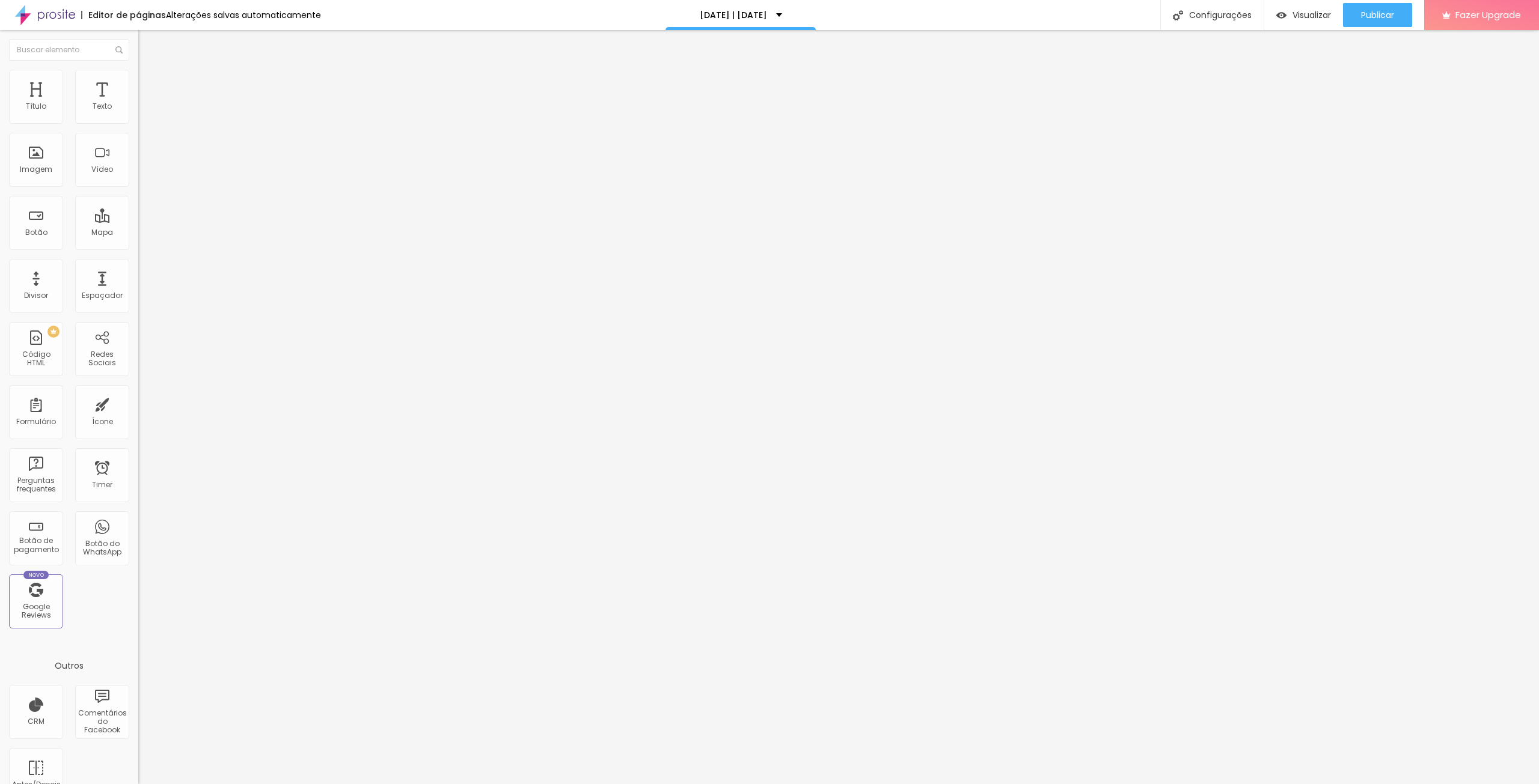
type input "1"
type input "12"
type input "120"
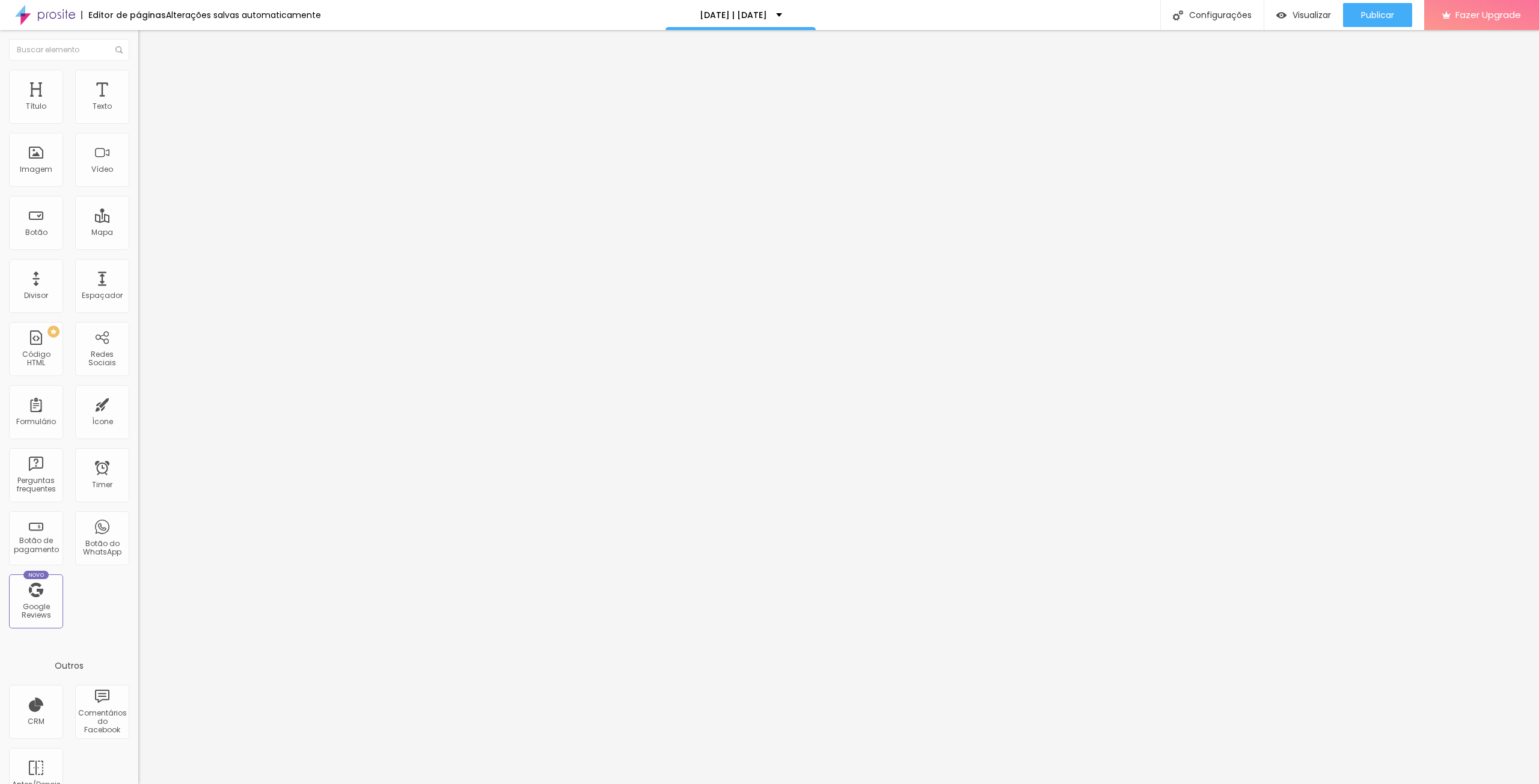
type input "120"
click at [138, 72] on li "Estilo" at bounding box center [206, 75] width 138 height 12
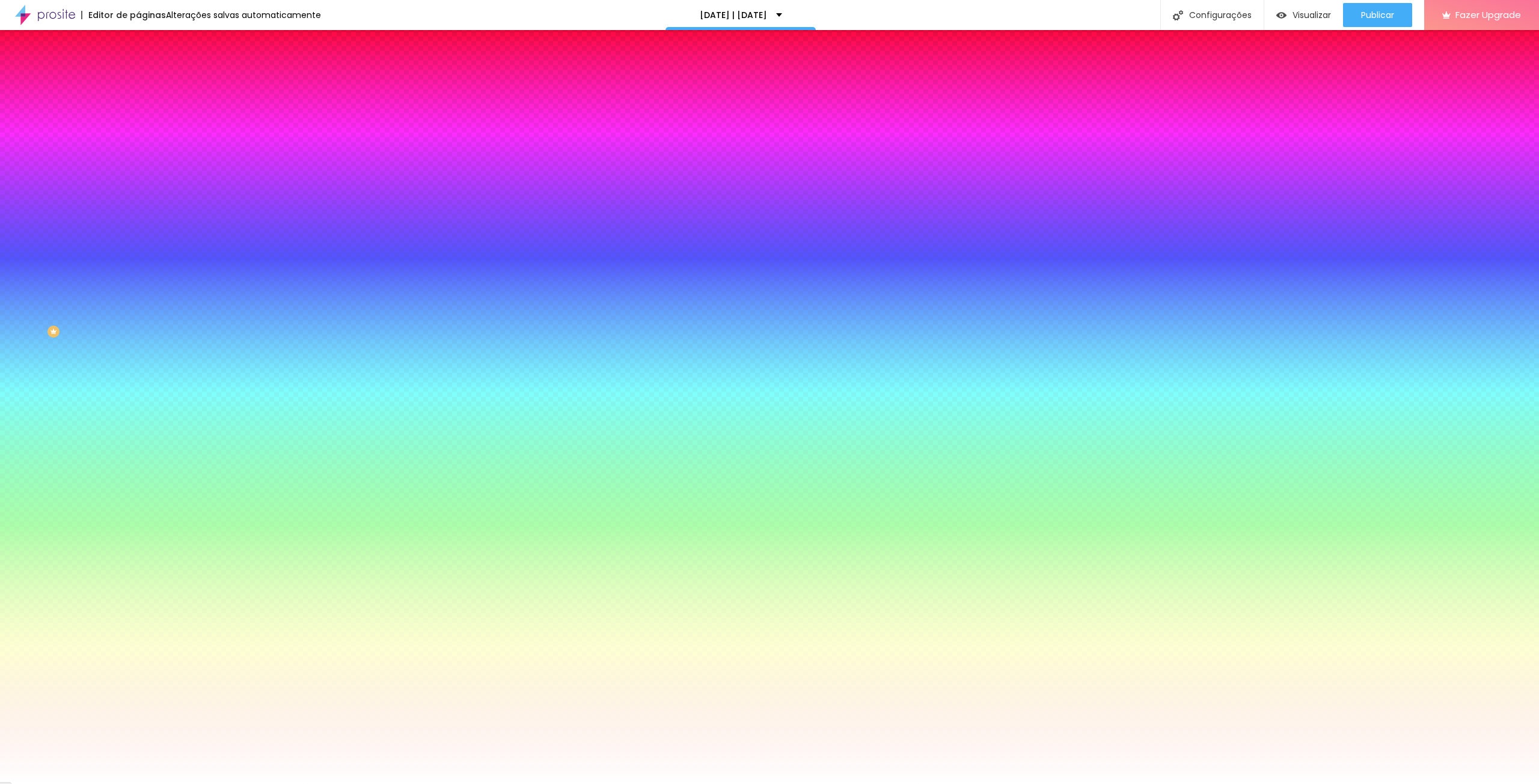
click at [138, 163] on div at bounding box center [206, 163] width 138 height 0
type input "#050505"
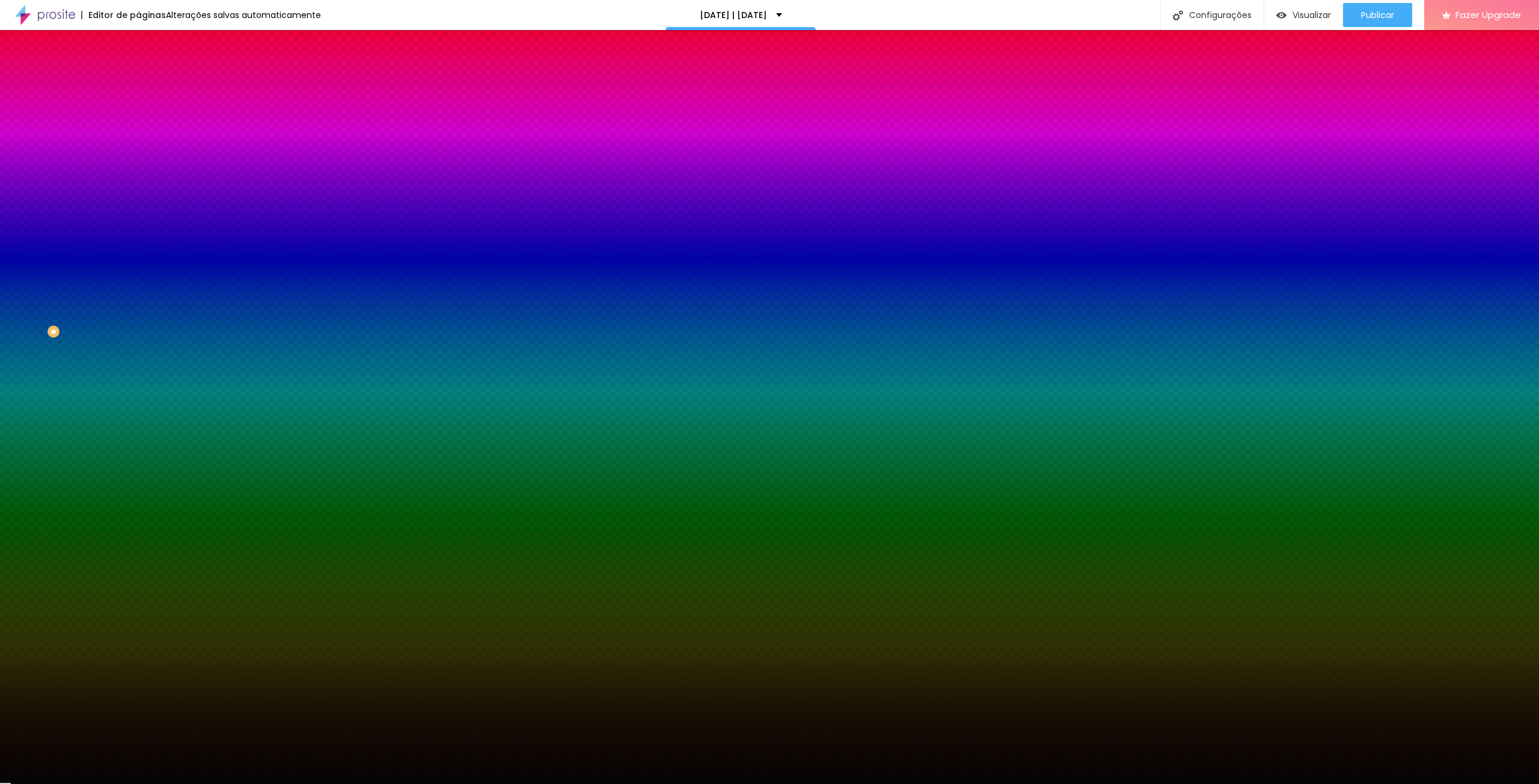
drag, startPoint x: 24, startPoint y: 321, endPoint x: 58, endPoint y: 310, distance: 35.7
click at [138, 249] on div "Imagem de fundo Trocar imagem Efeito da Imagem Nenhum Nenhum Parallax Cor de fu…" at bounding box center [206, 172] width 138 height 156
click at [138, 163] on div at bounding box center [206, 163] width 138 height 0
drag, startPoint x: 121, startPoint y: 263, endPoint x: 124, endPoint y: 251, distance: 12.4
click at [124, 251] on div at bounding box center [769, 392] width 1539 height 784
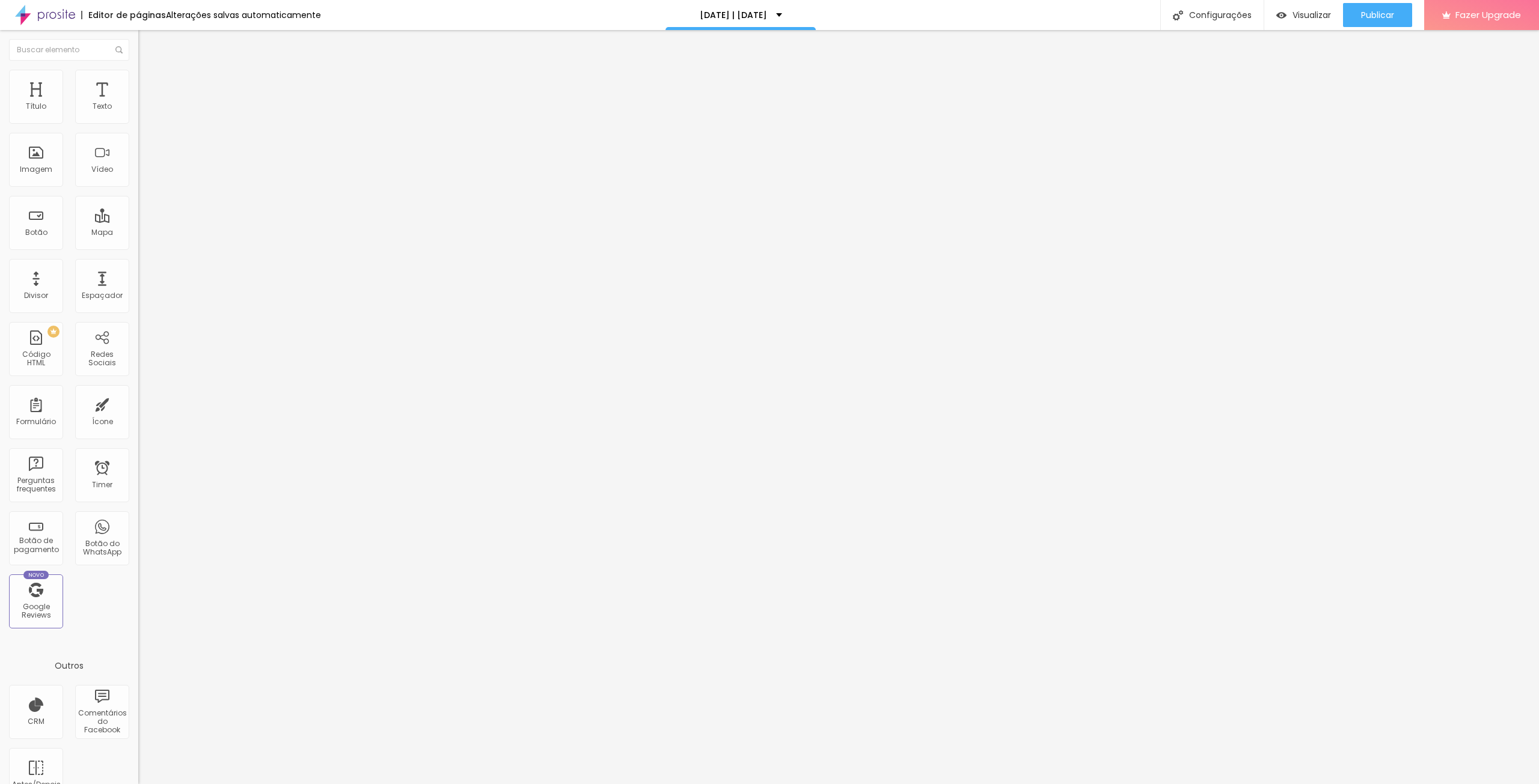
click at [138, 72] on img at bounding box center [143, 74] width 11 height 11
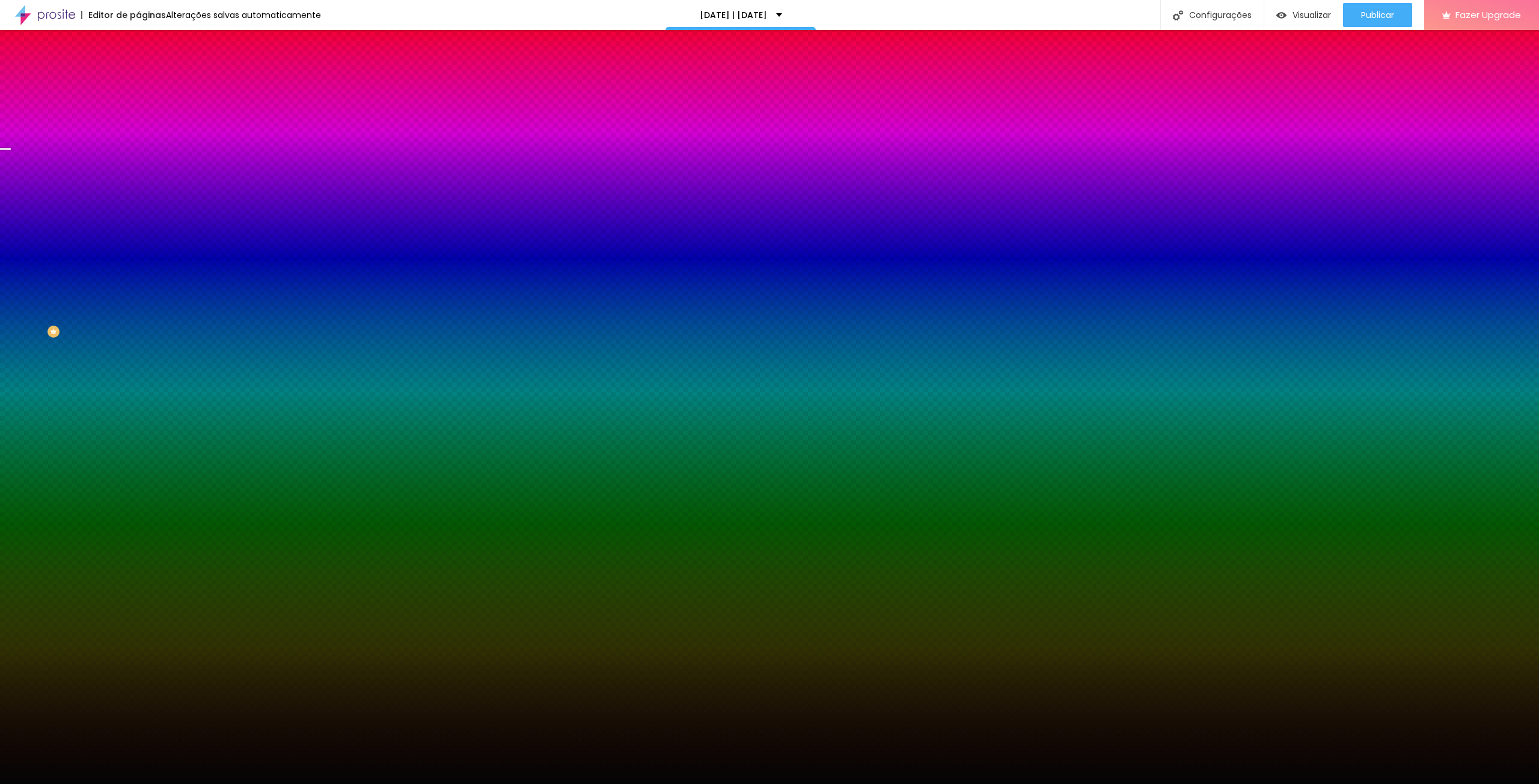
click at [138, 110] on span "Trocar imagem" at bounding box center [170, 105] width 66 height 10
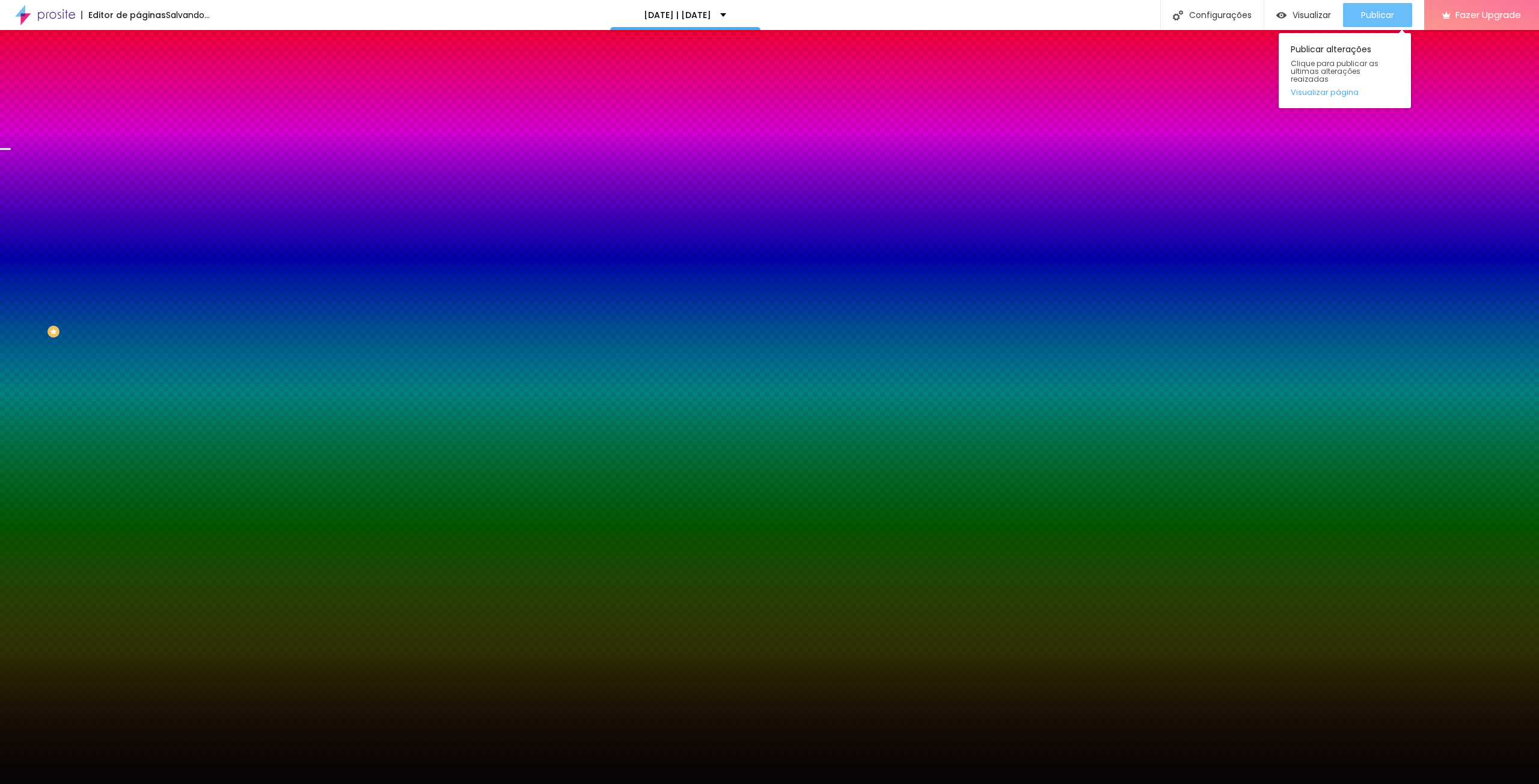
click at [1369, 20] on span "Publicar" at bounding box center [1377, 15] width 33 height 9
